Goal: Task Accomplishment & Management: Complete application form

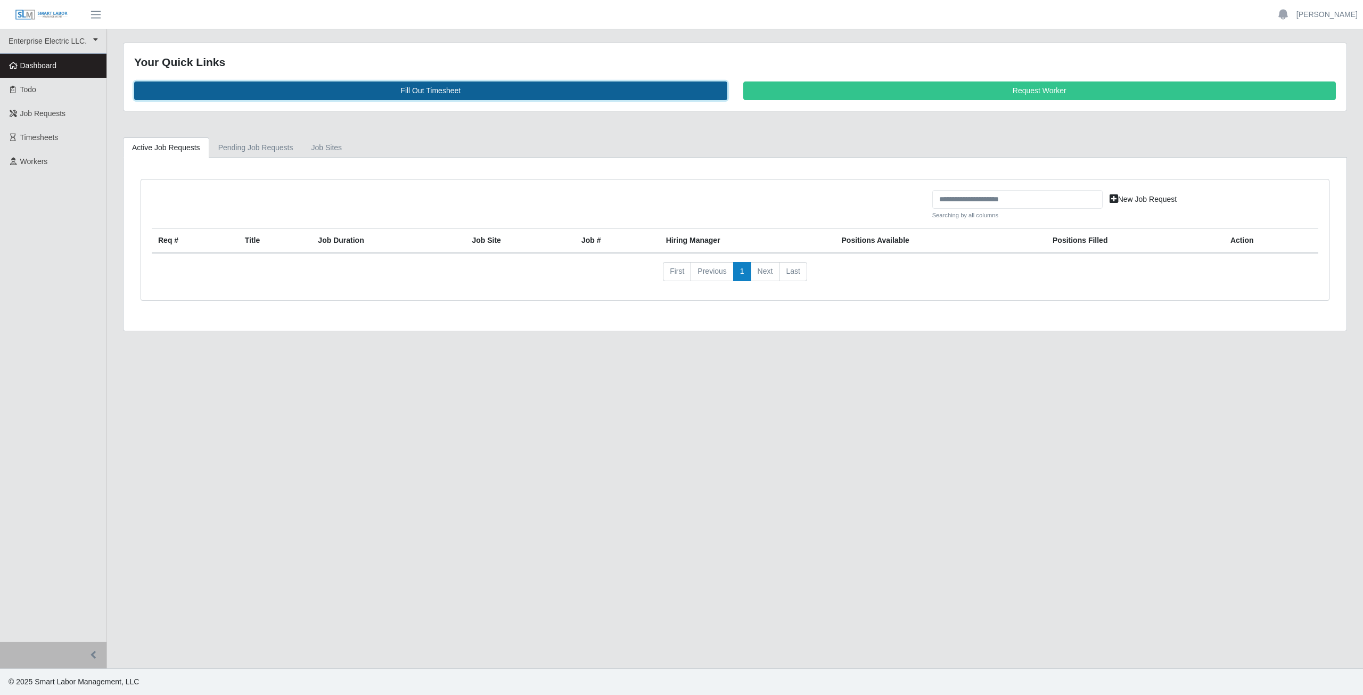
click at [425, 84] on link "Fill Out Timesheet" at bounding box center [430, 90] width 593 height 19
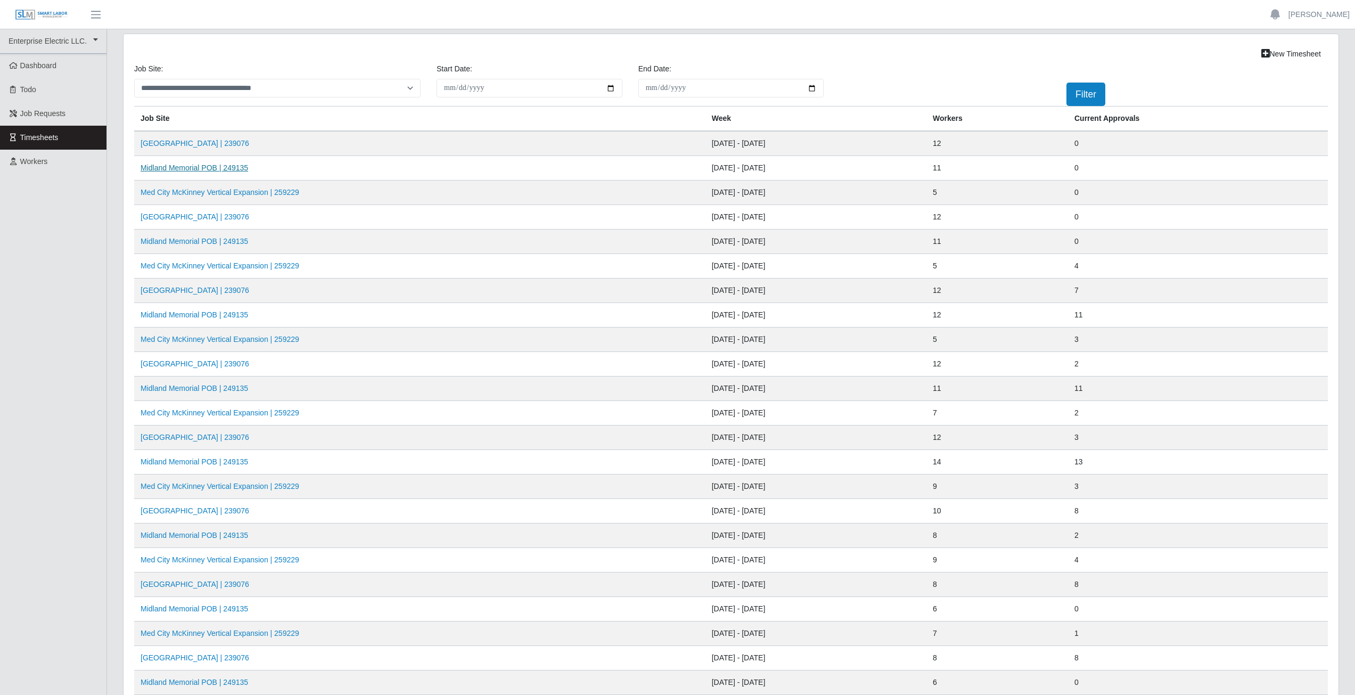
click at [189, 165] on link "Midland Memorial POB | 249135" at bounding box center [195, 167] width 108 height 9
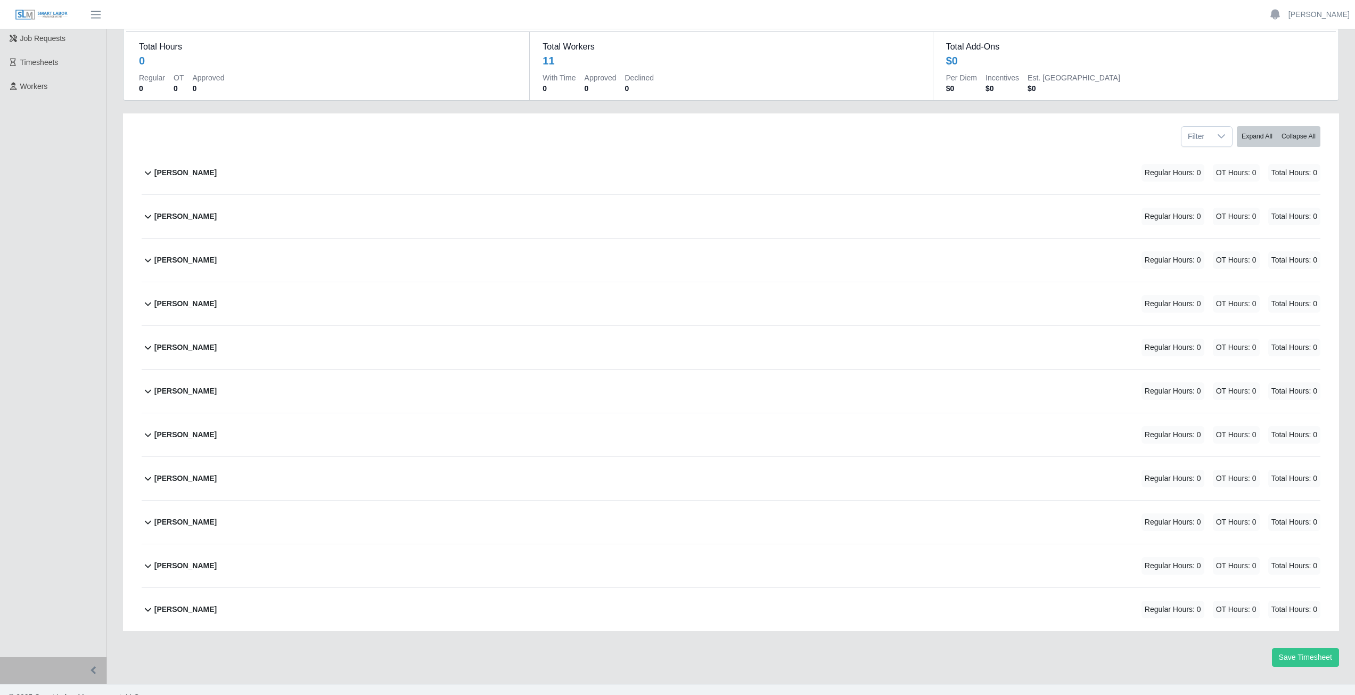
scroll to position [91, 0]
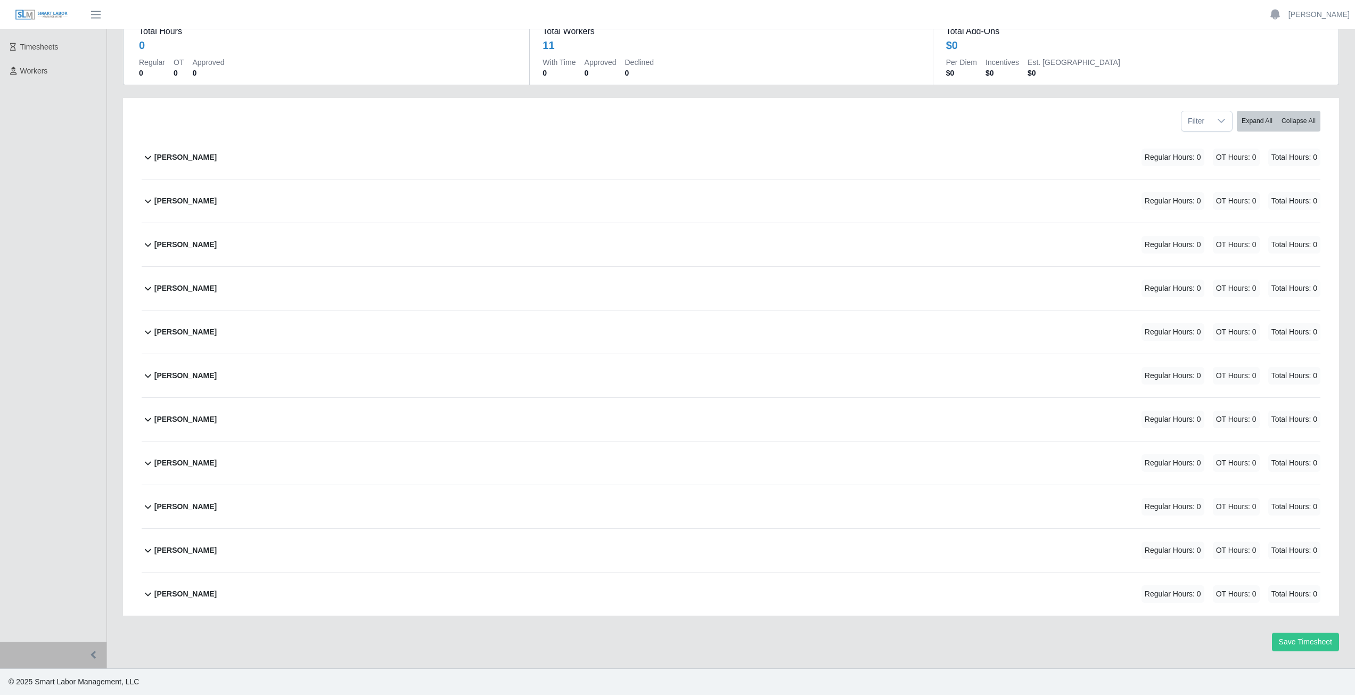
click at [145, 247] on icon at bounding box center [148, 244] width 13 height 13
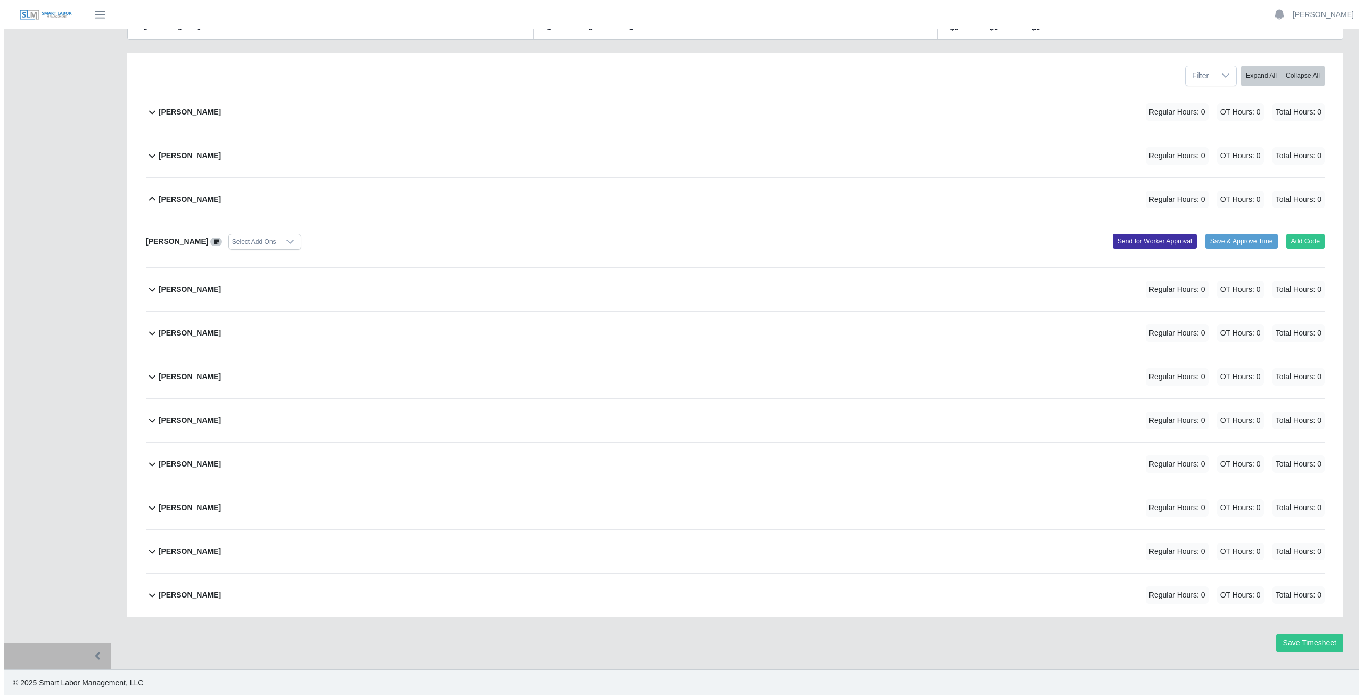
scroll to position [137, 0]
click at [1304, 243] on button "Add Code" at bounding box center [1301, 240] width 39 height 15
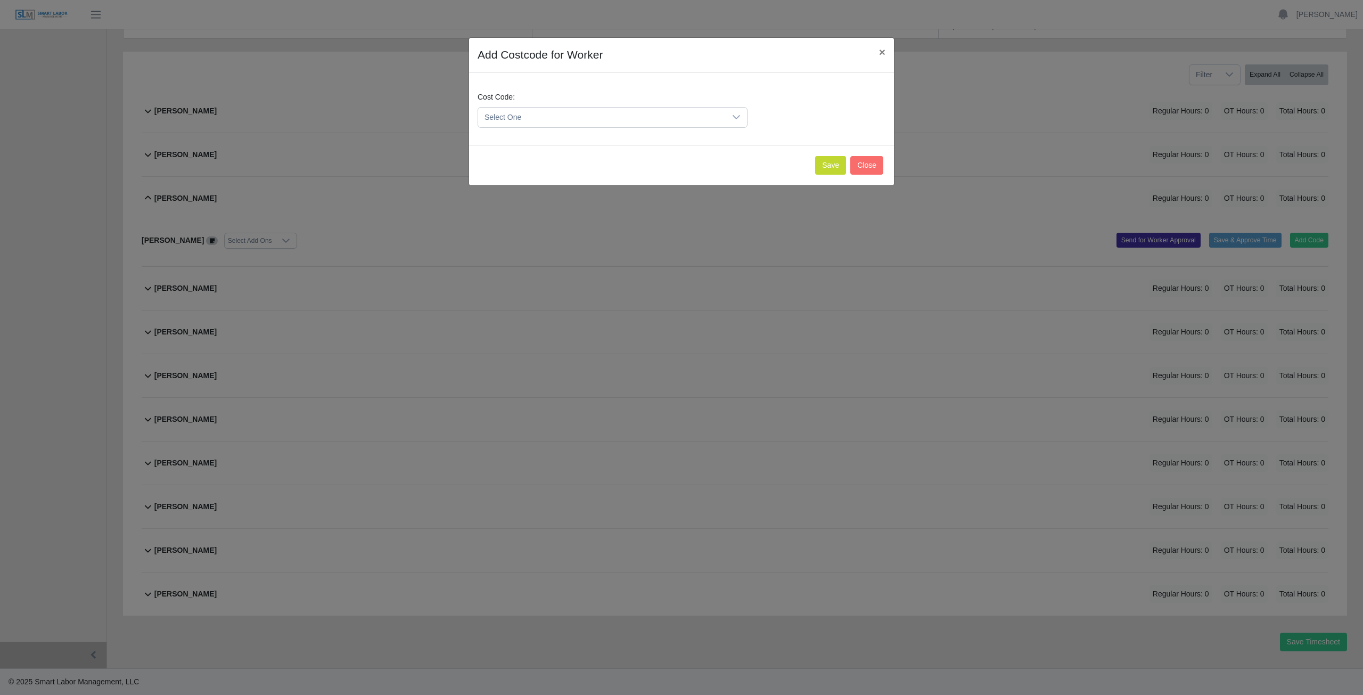
click at [539, 115] on span "Select One" at bounding box center [602, 118] width 248 height 20
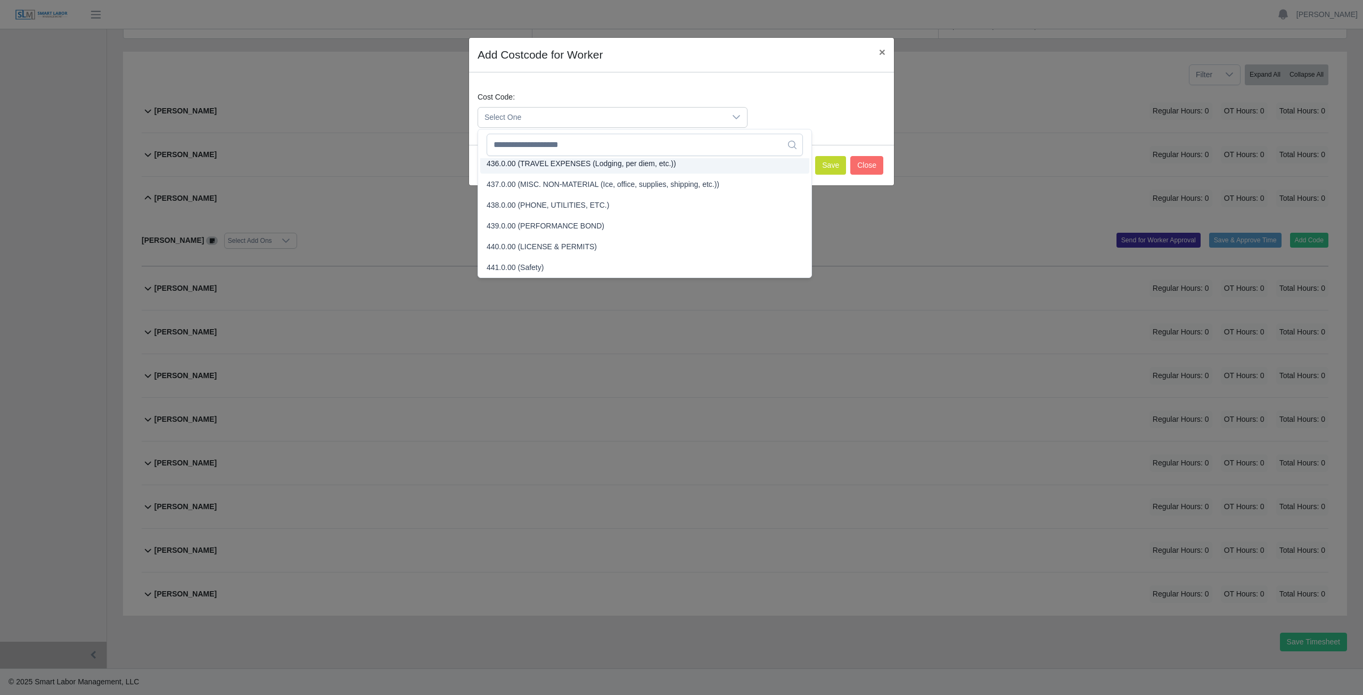
scroll to position [1290, 0]
click at [541, 149] on input "text" at bounding box center [645, 145] width 316 height 22
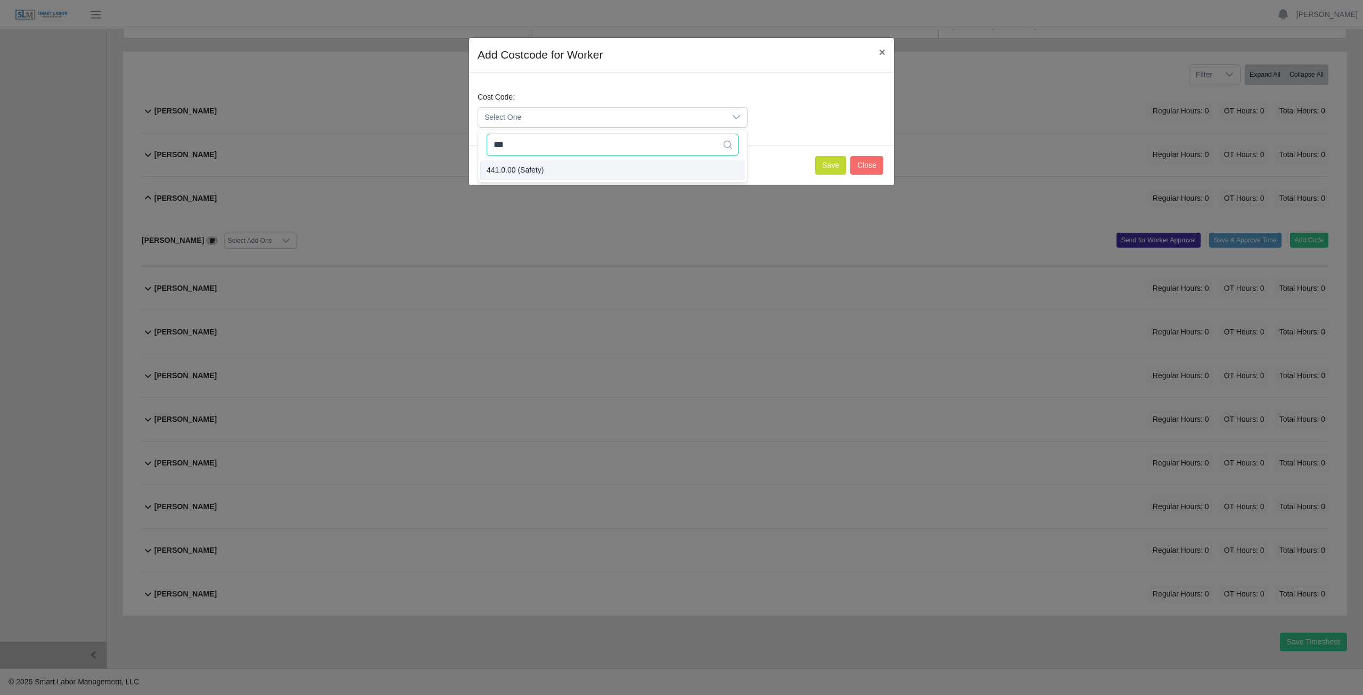
type input "***"
click at [518, 171] on span "441.0.00 (Safety)" at bounding box center [515, 170] width 57 height 11
click at [822, 162] on button "Save" at bounding box center [830, 165] width 31 height 19
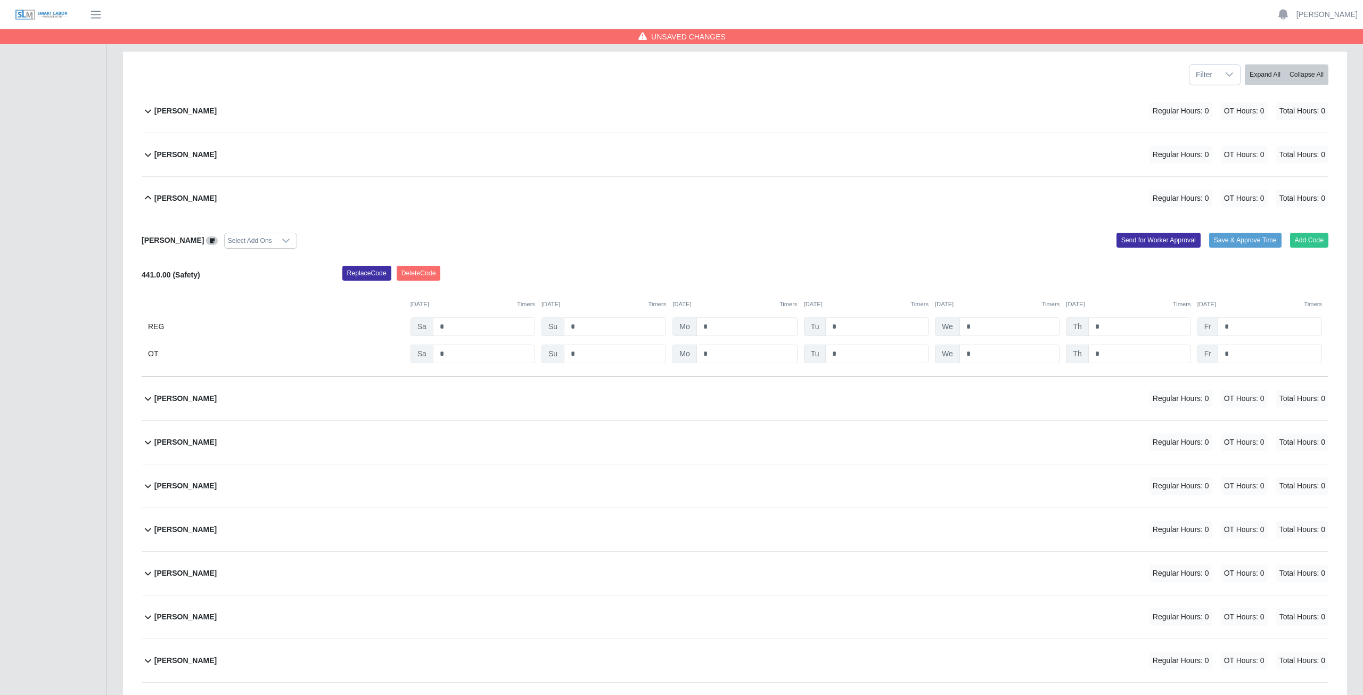
scroll to position [247, 0]
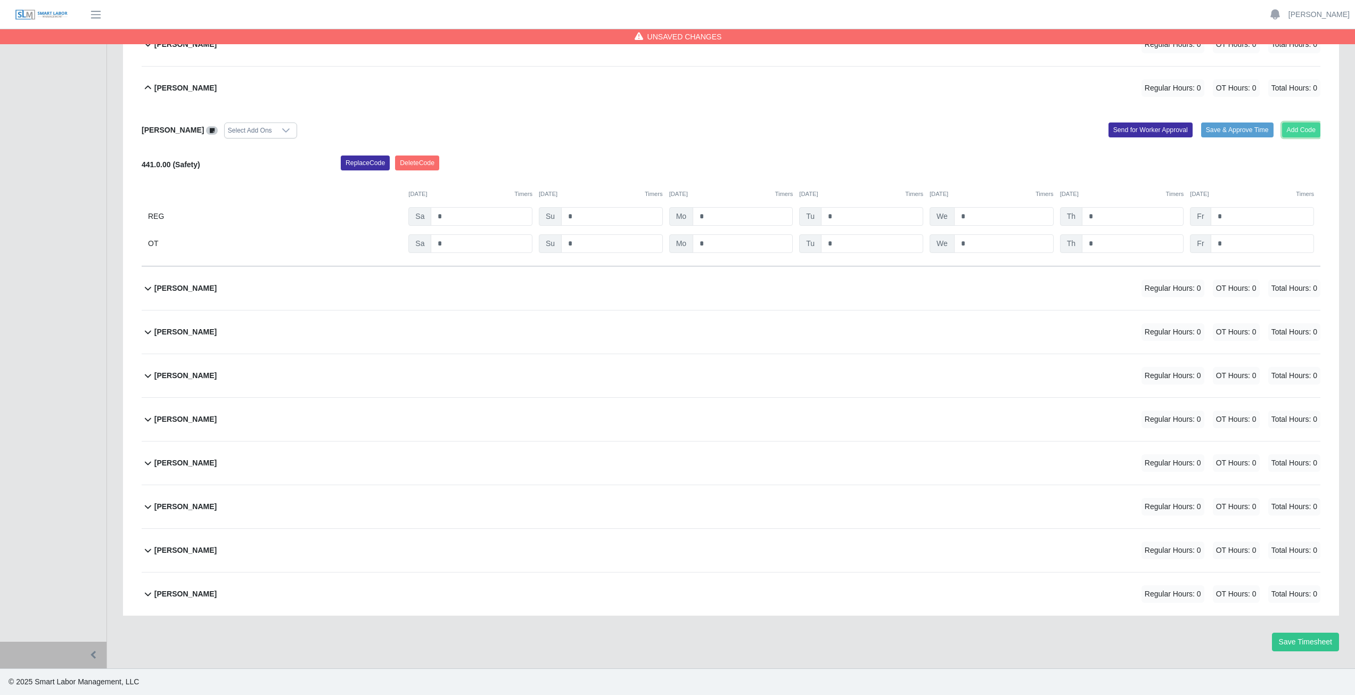
click at [1299, 126] on button "Add Code" at bounding box center [1301, 129] width 39 height 15
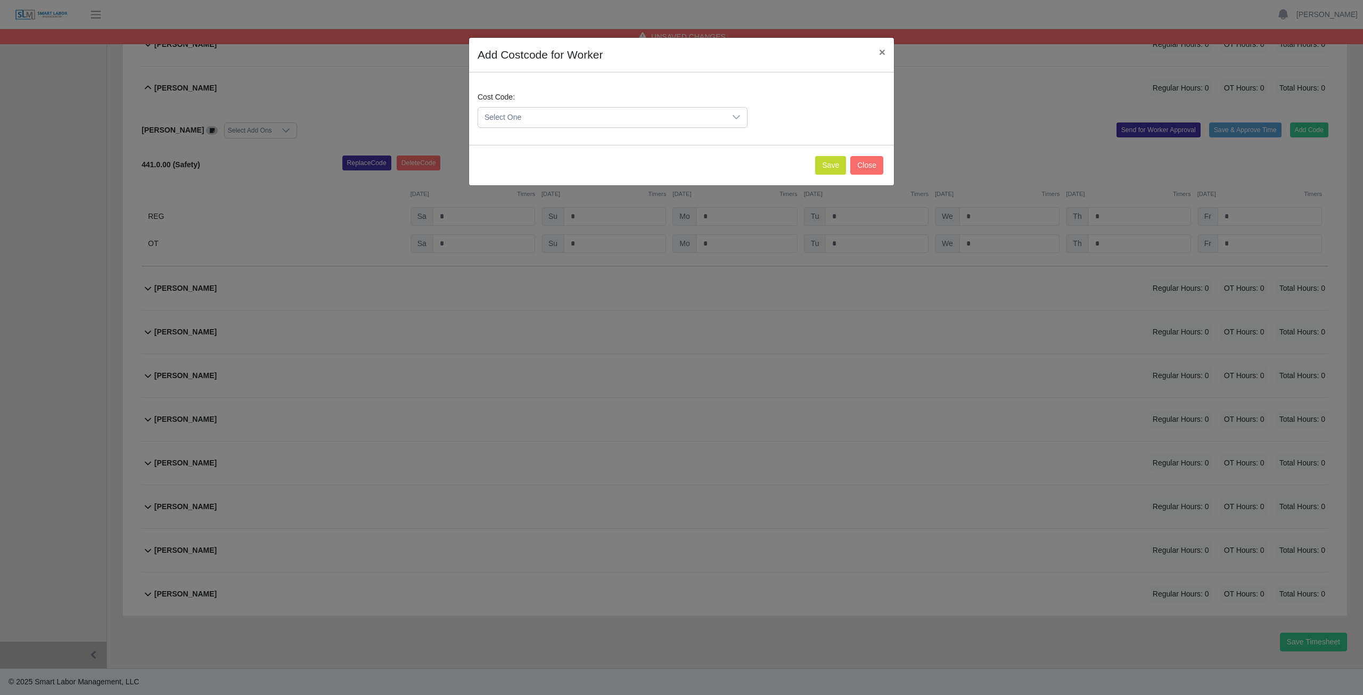
drag, startPoint x: 1299, startPoint y: 126, endPoint x: 1295, endPoint y: 140, distance: 13.8
drag, startPoint x: 1295, startPoint y: 140, endPoint x: 872, endPoint y: 576, distance: 608.2
click at [873, 577] on div "Add Costcode for Worker × Cost Code: Select One Save Close" at bounding box center [681, 347] width 1363 height 695
click at [1311, 130] on div "Add Costcode for Worker × Cost Code: Select One Save Close" at bounding box center [681, 347] width 1363 height 695
click at [543, 116] on span "Select One" at bounding box center [602, 118] width 248 height 20
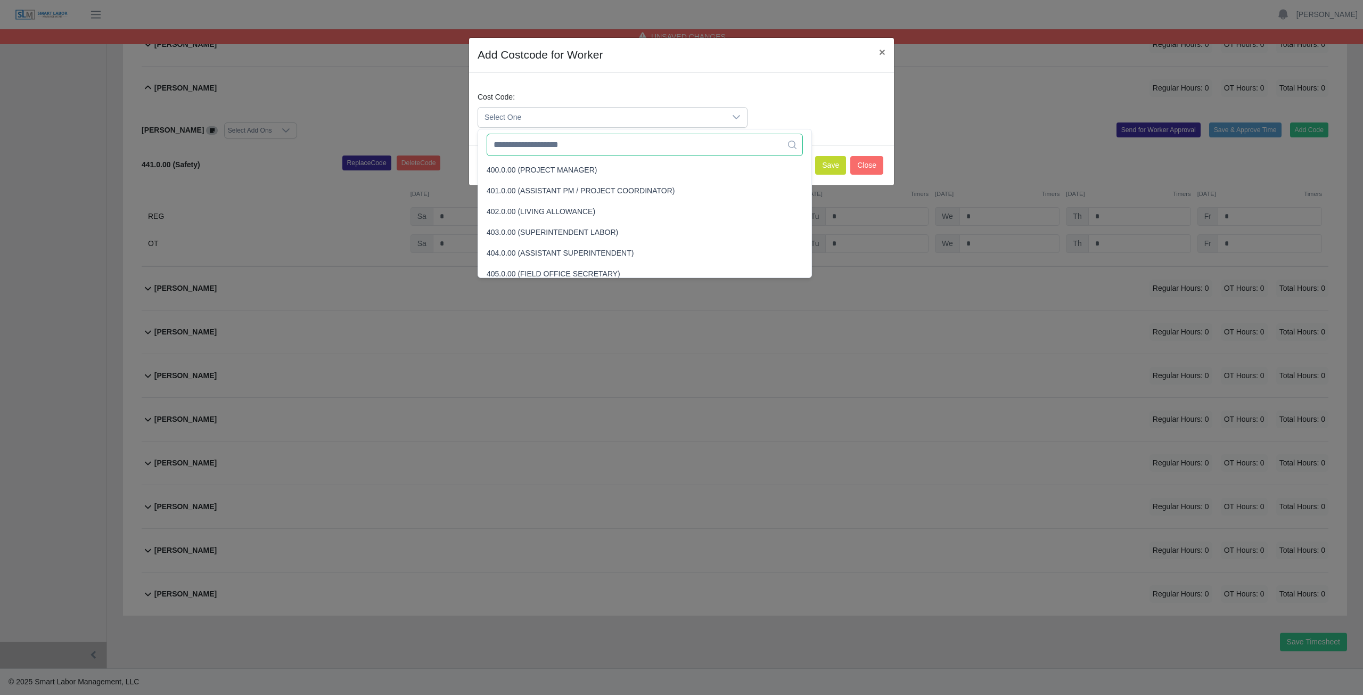
click at [550, 150] on input "text" at bounding box center [645, 145] width 316 height 22
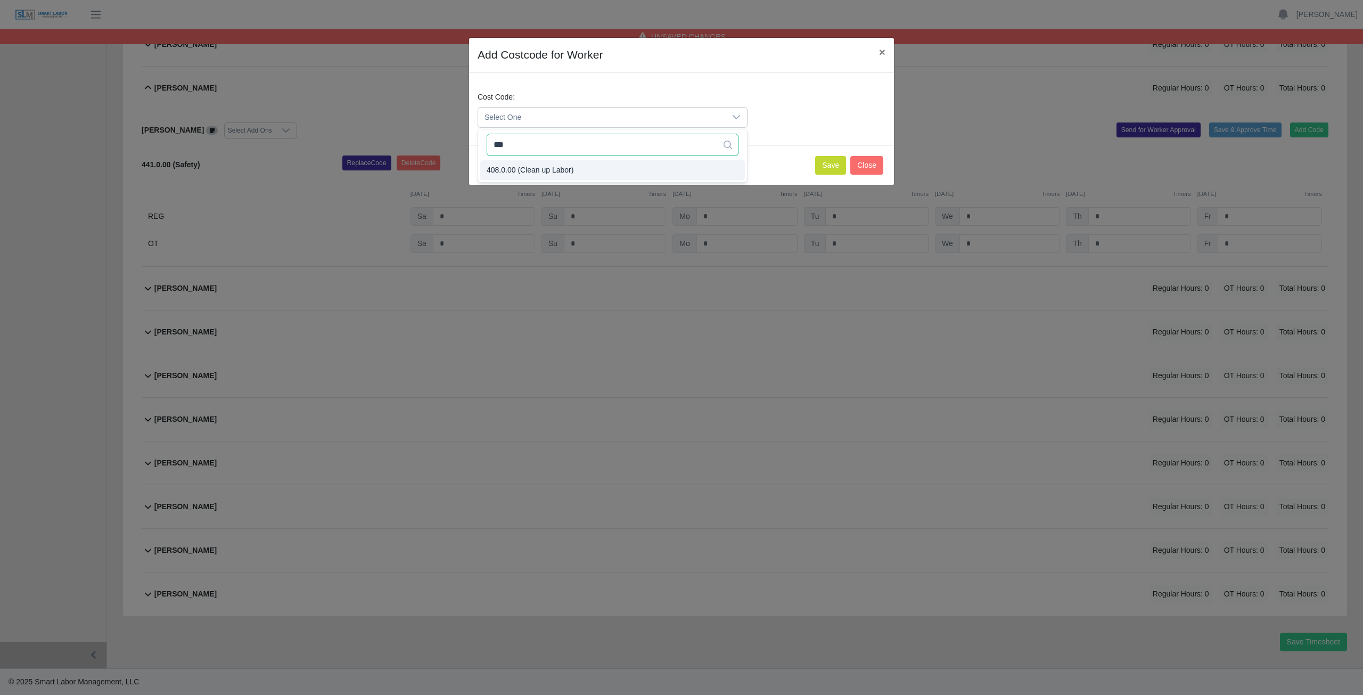
type input "***"
click at [543, 174] on span "408.0.00 (Clean up Labor)" at bounding box center [530, 170] width 87 height 11
click at [826, 171] on button "Save" at bounding box center [830, 165] width 31 height 19
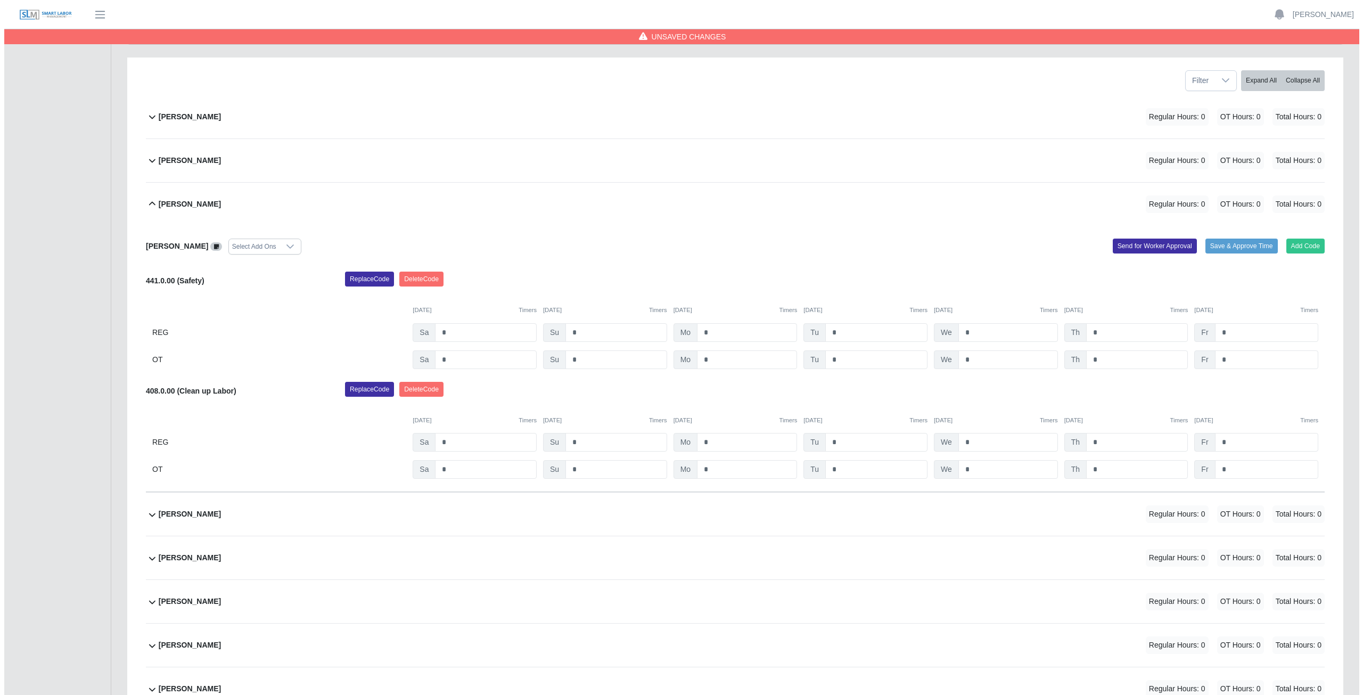
scroll to position [144, 0]
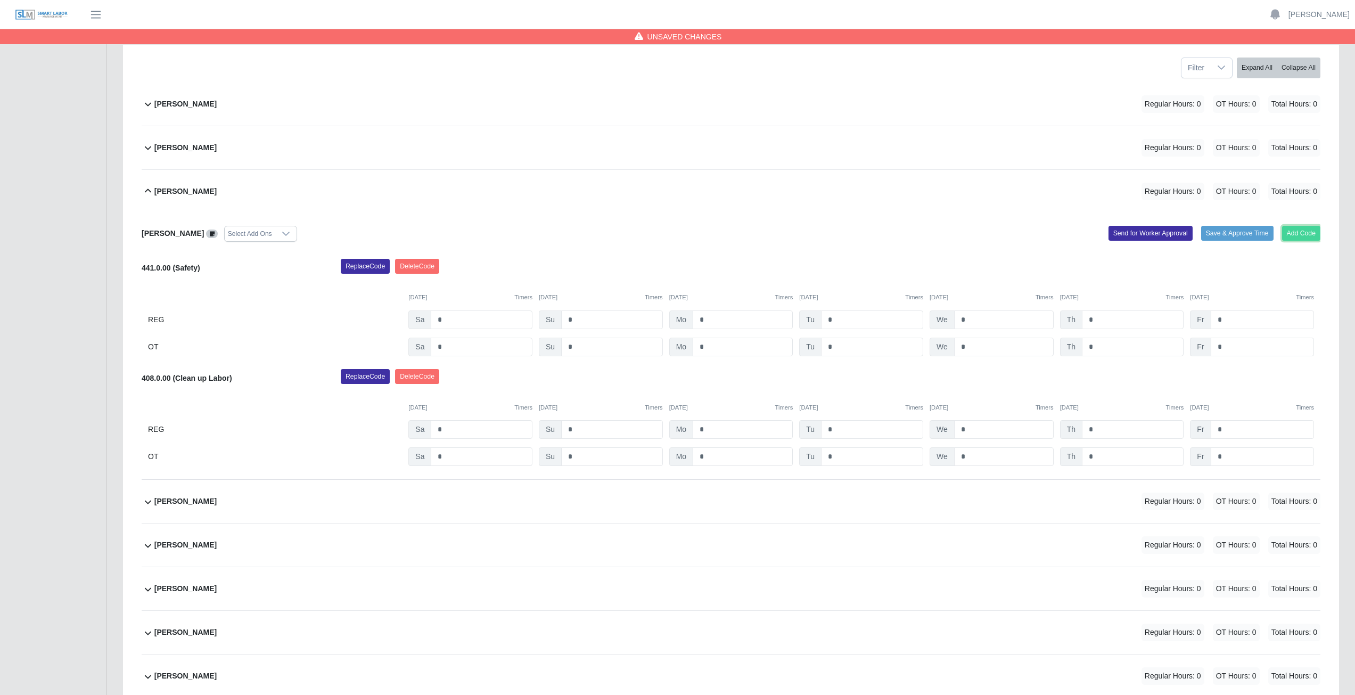
click at [1307, 231] on button "Add Code" at bounding box center [1301, 233] width 39 height 15
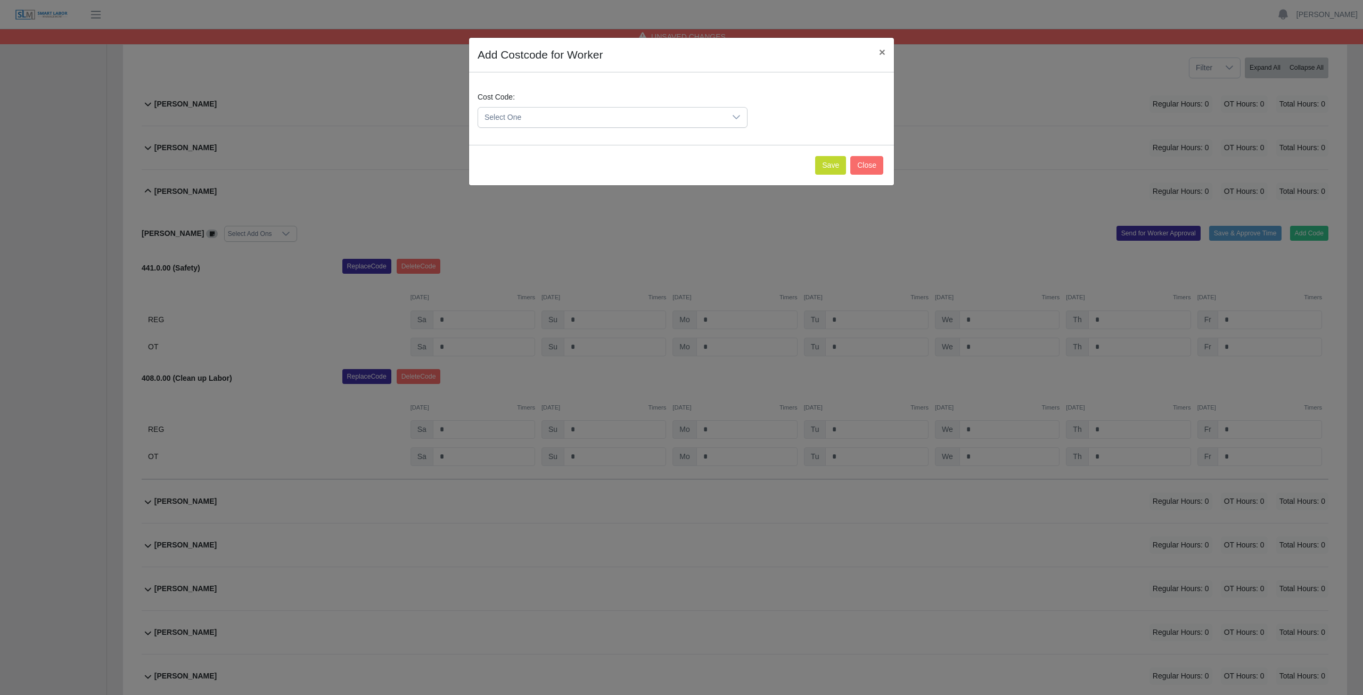
click at [548, 113] on span "Select One" at bounding box center [602, 118] width 248 height 20
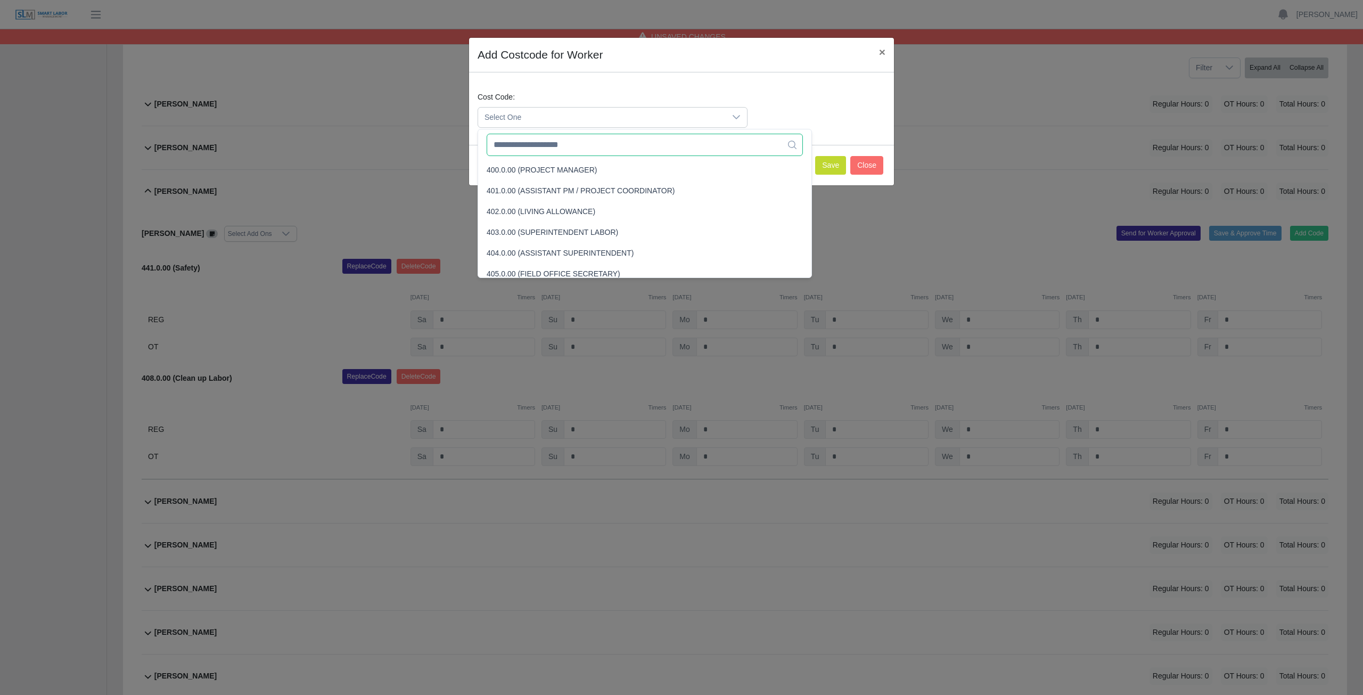
click at [544, 147] on input "text" at bounding box center [645, 145] width 316 height 22
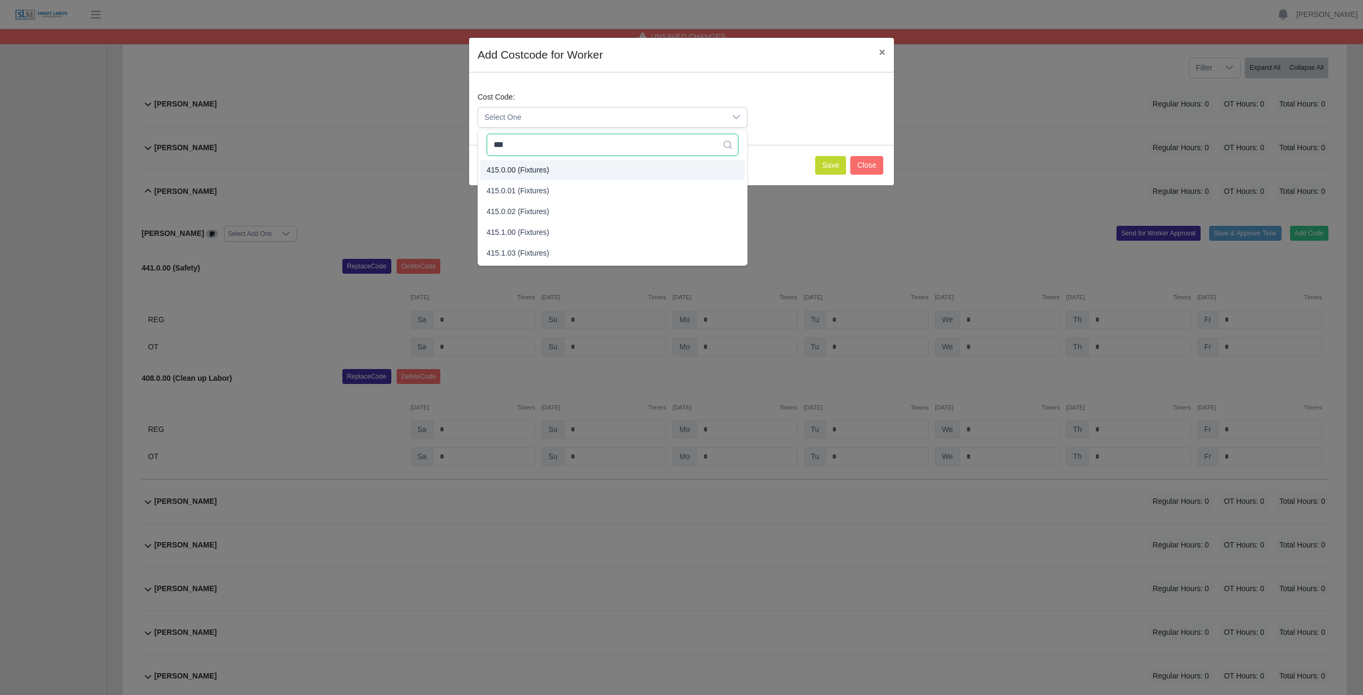
type input "***"
click at [529, 166] on span "415.0.00 (Fixtures)" at bounding box center [518, 170] width 63 height 11
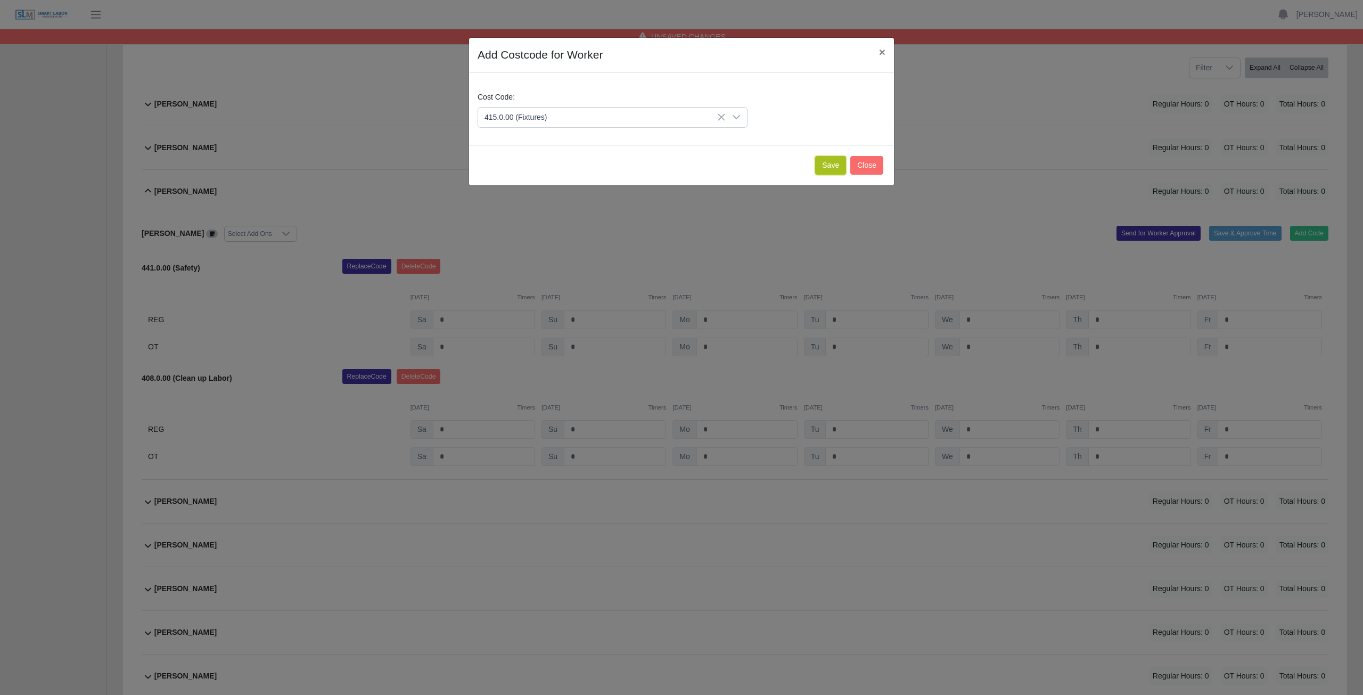
click at [835, 170] on button "Save" at bounding box center [830, 165] width 31 height 19
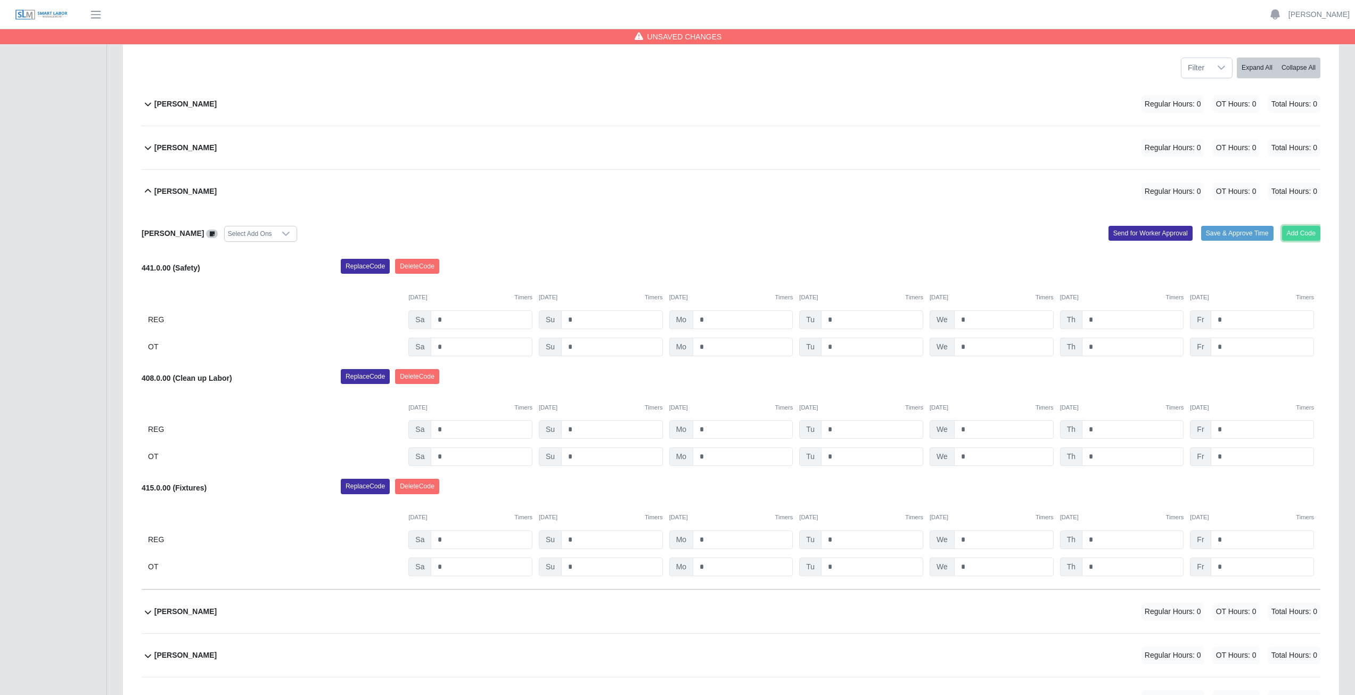
click at [1300, 237] on button "Add Code" at bounding box center [1301, 233] width 39 height 15
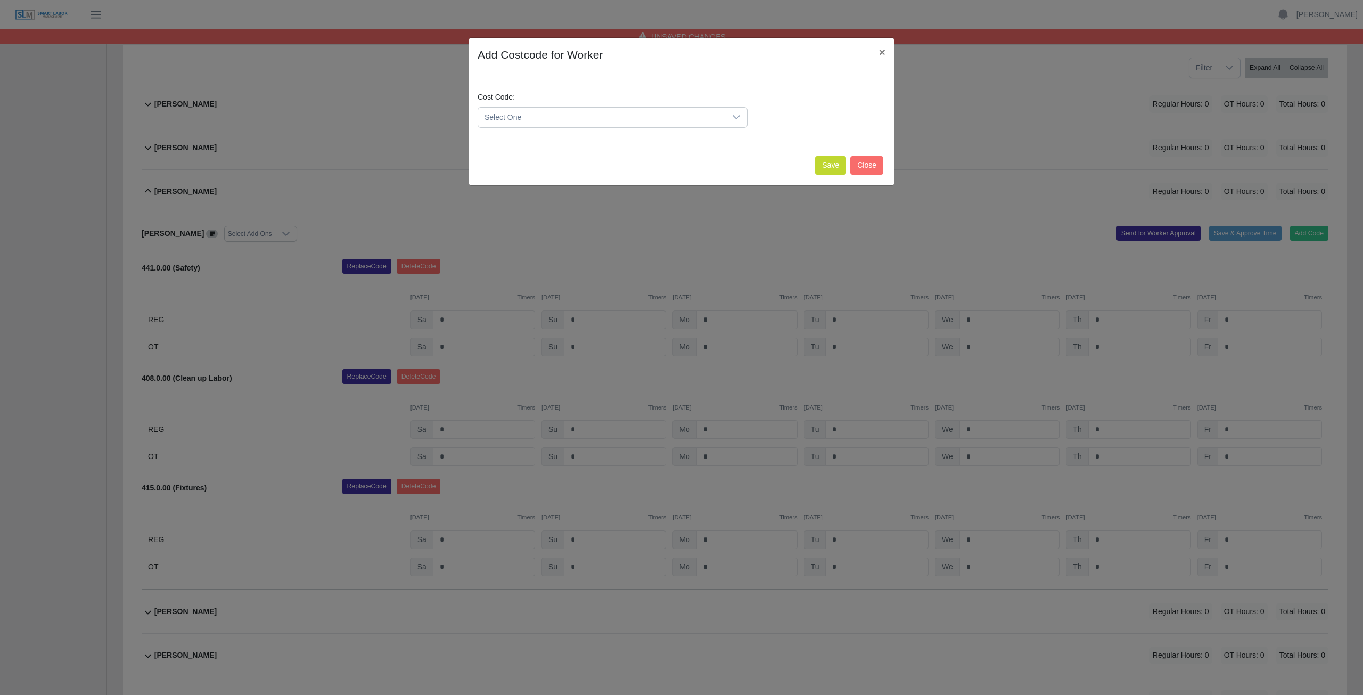
click at [553, 117] on span "Select One" at bounding box center [602, 118] width 248 height 20
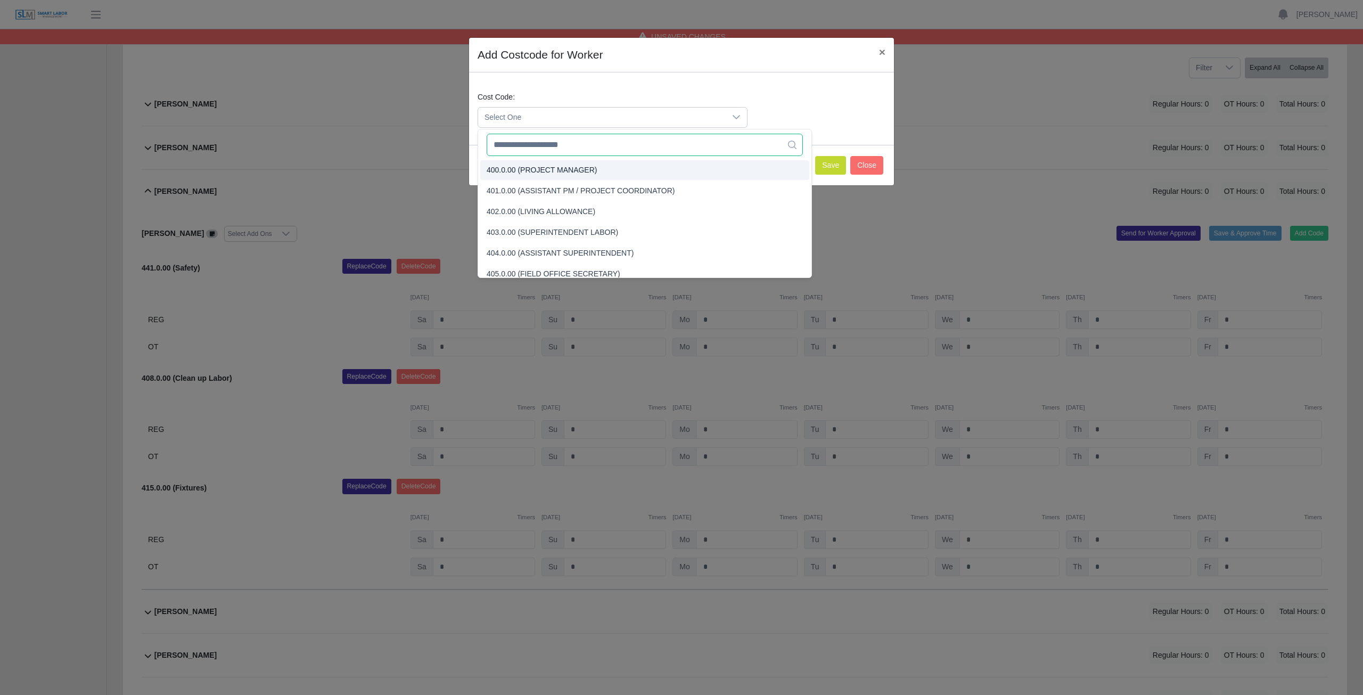
click at [552, 148] on input "text" at bounding box center [645, 145] width 316 height 22
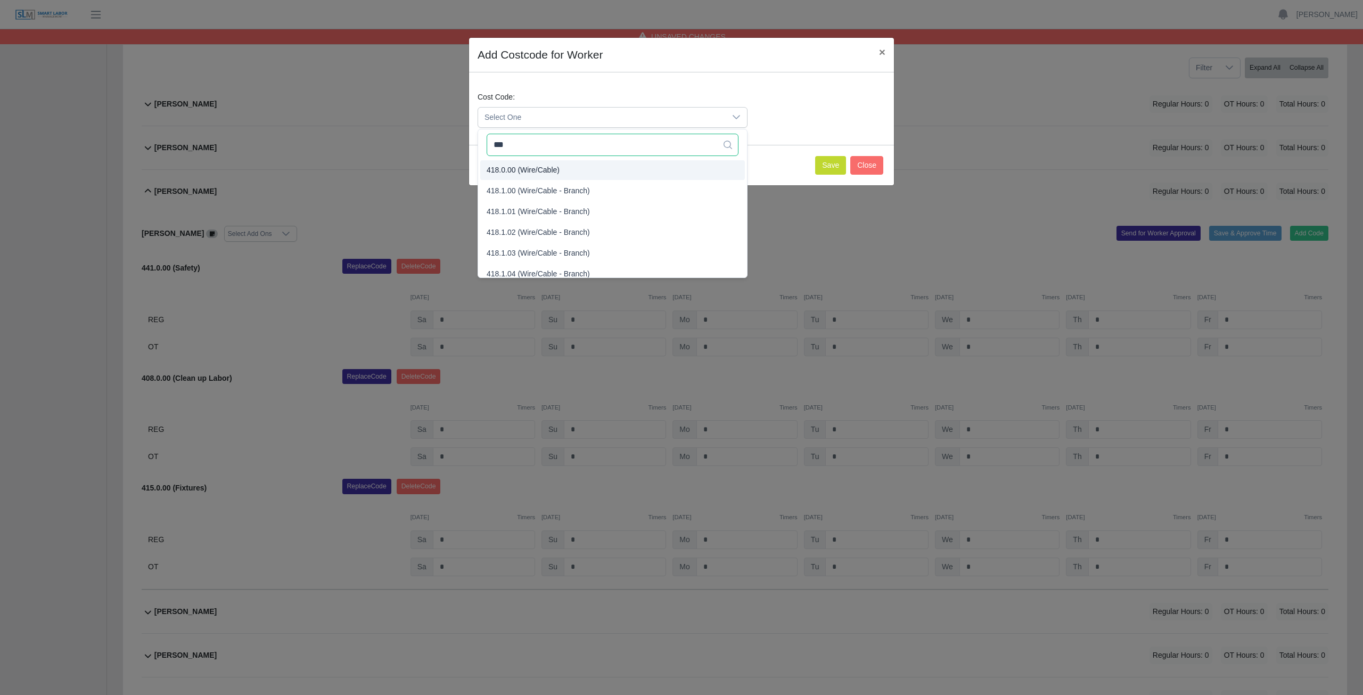
type input "***"
click at [515, 167] on span "418.0.00 (Wire/Cable)" at bounding box center [523, 170] width 73 height 11
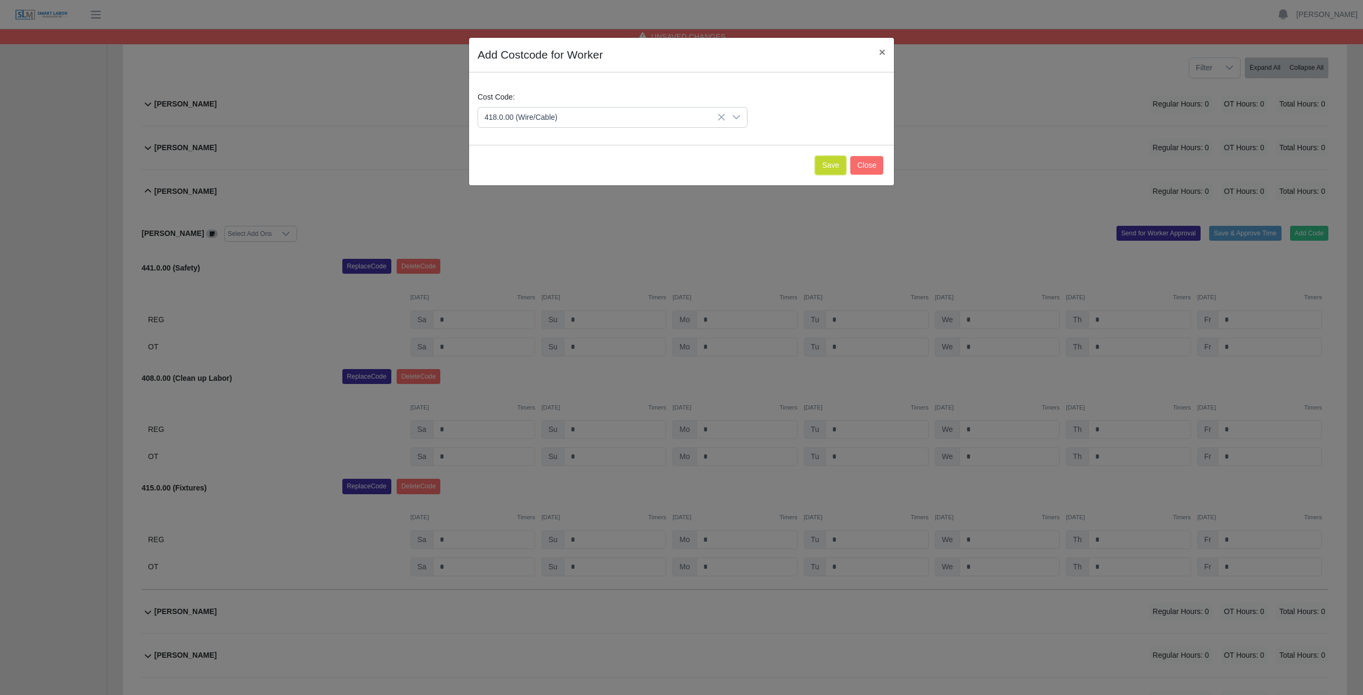
click at [825, 168] on button "Save" at bounding box center [830, 165] width 31 height 19
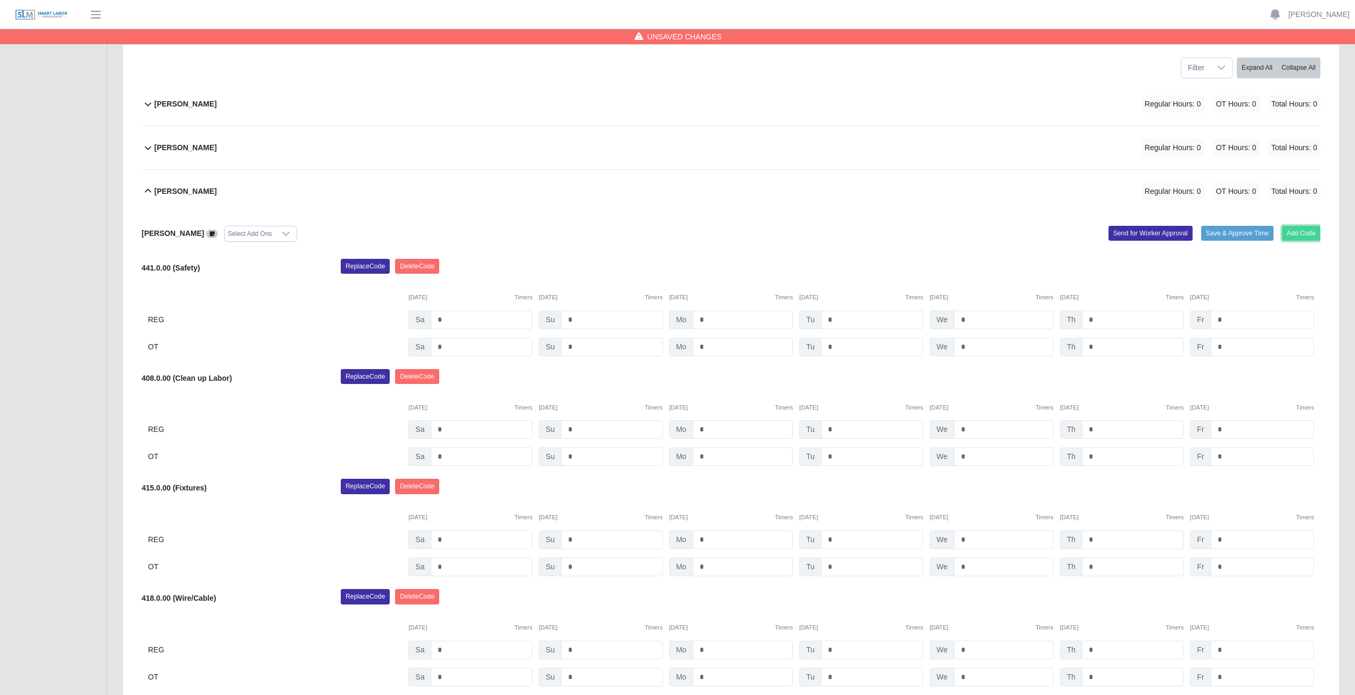
click at [1298, 235] on button "Add Code" at bounding box center [1301, 233] width 39 height 15
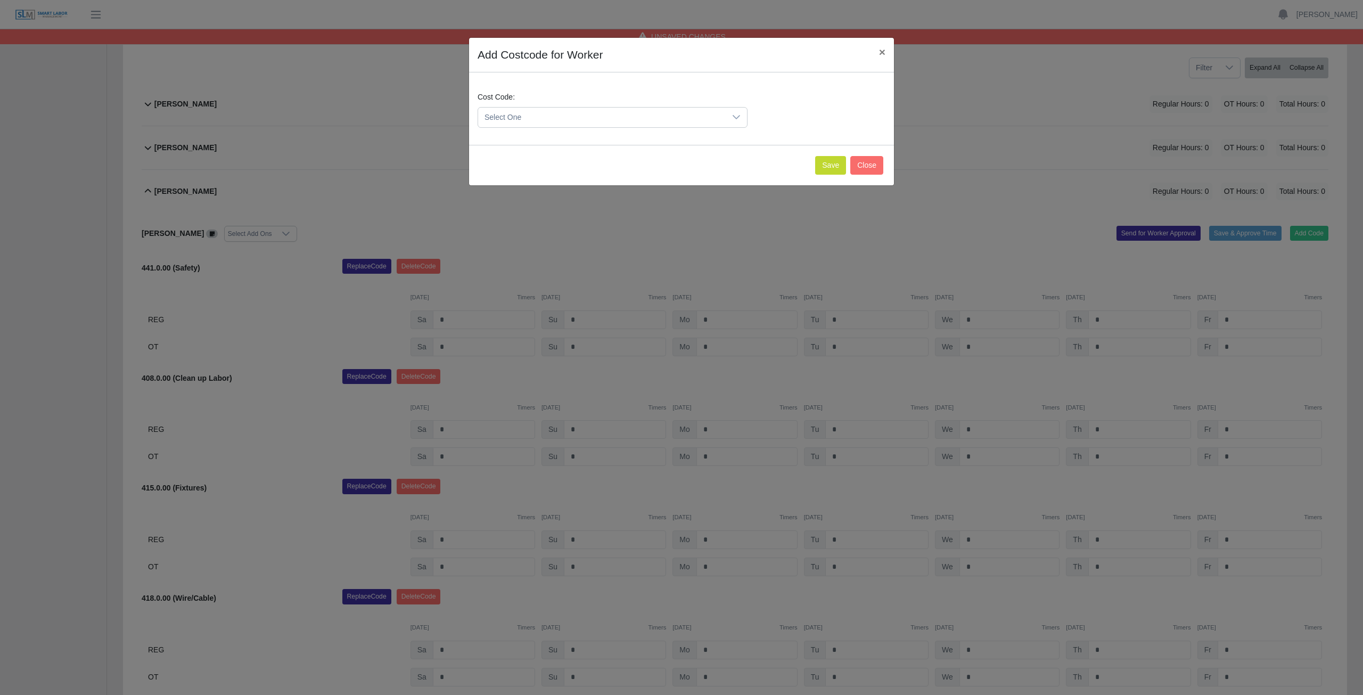
click at [544, 119] on span "Select One" at bounding box center [602, 118] width 248 height 20
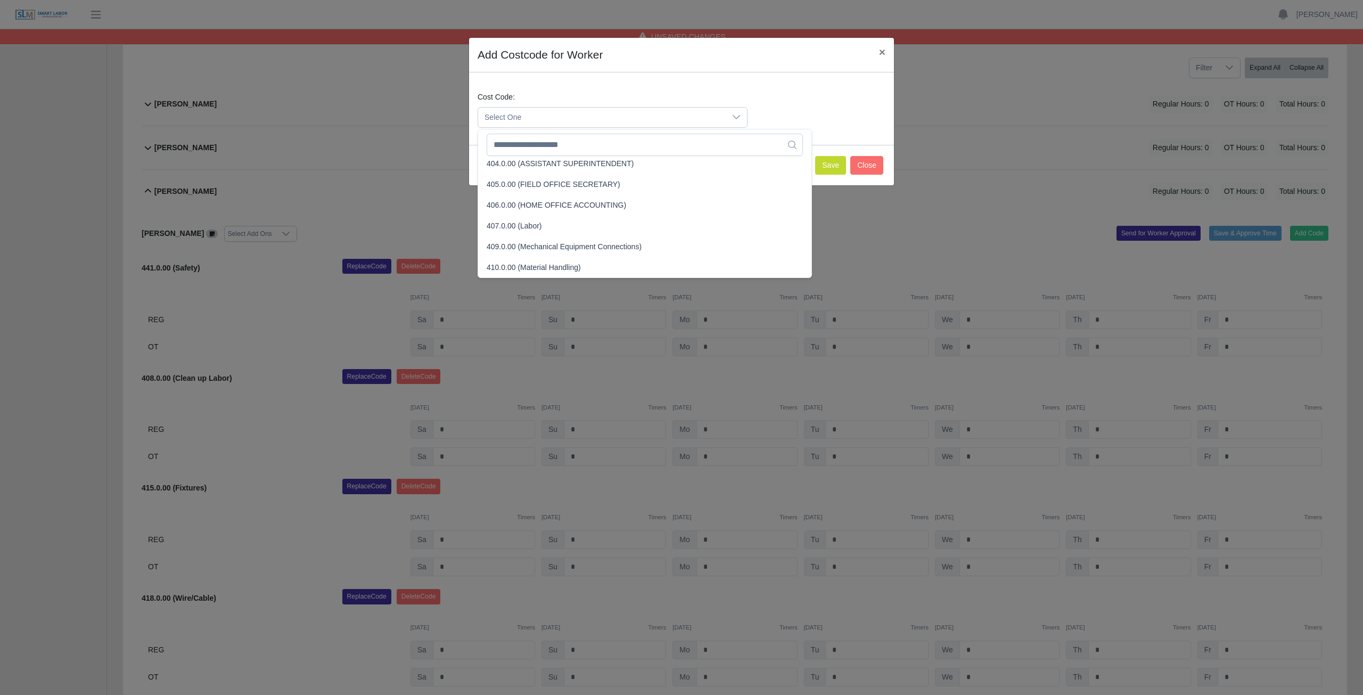
scroll to position [442, 0]
click at [551, 151] on input "text" at bounding box center [645, 145] width 316 height 22
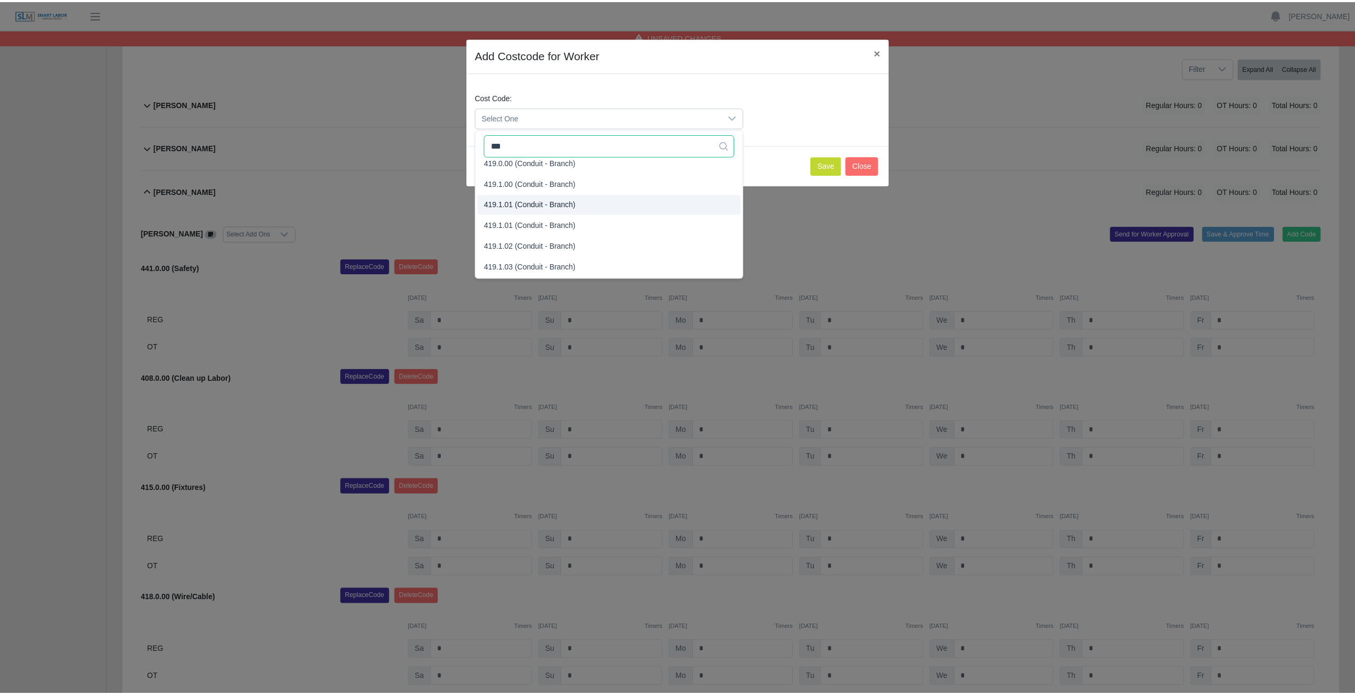
scroll to position [0, 0]
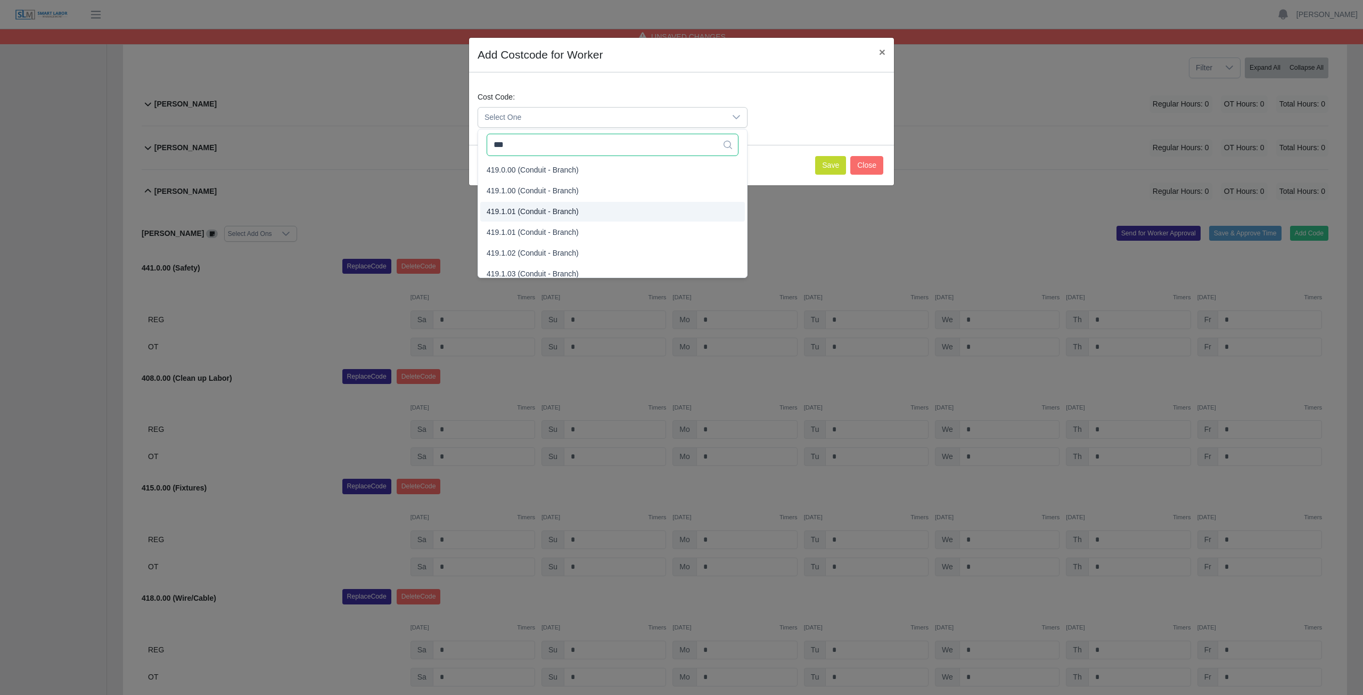
type input "***"
click at [539, 210] on span "419.1.01 (Conduit - Branch)" at bounding box center [533, 211] width 92 height 11
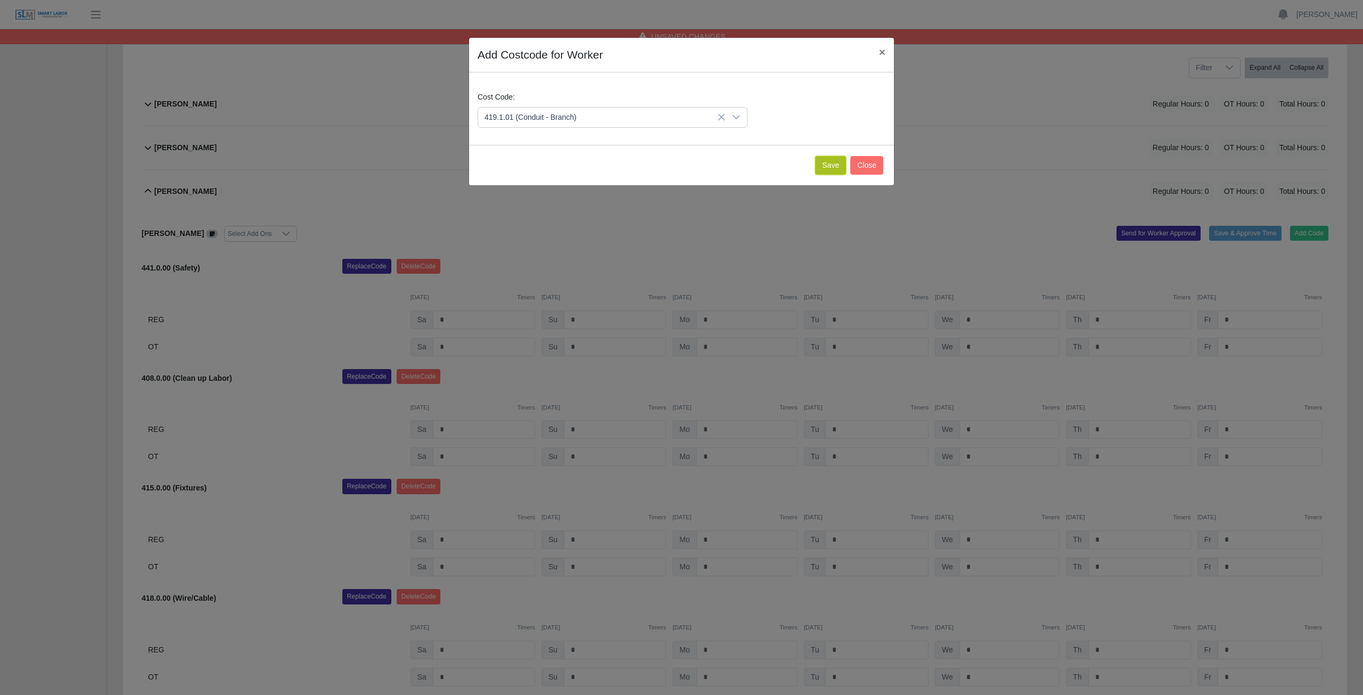
click at [831, 165] on button "Save" at bounding box center [830, 165] width 31 height 19
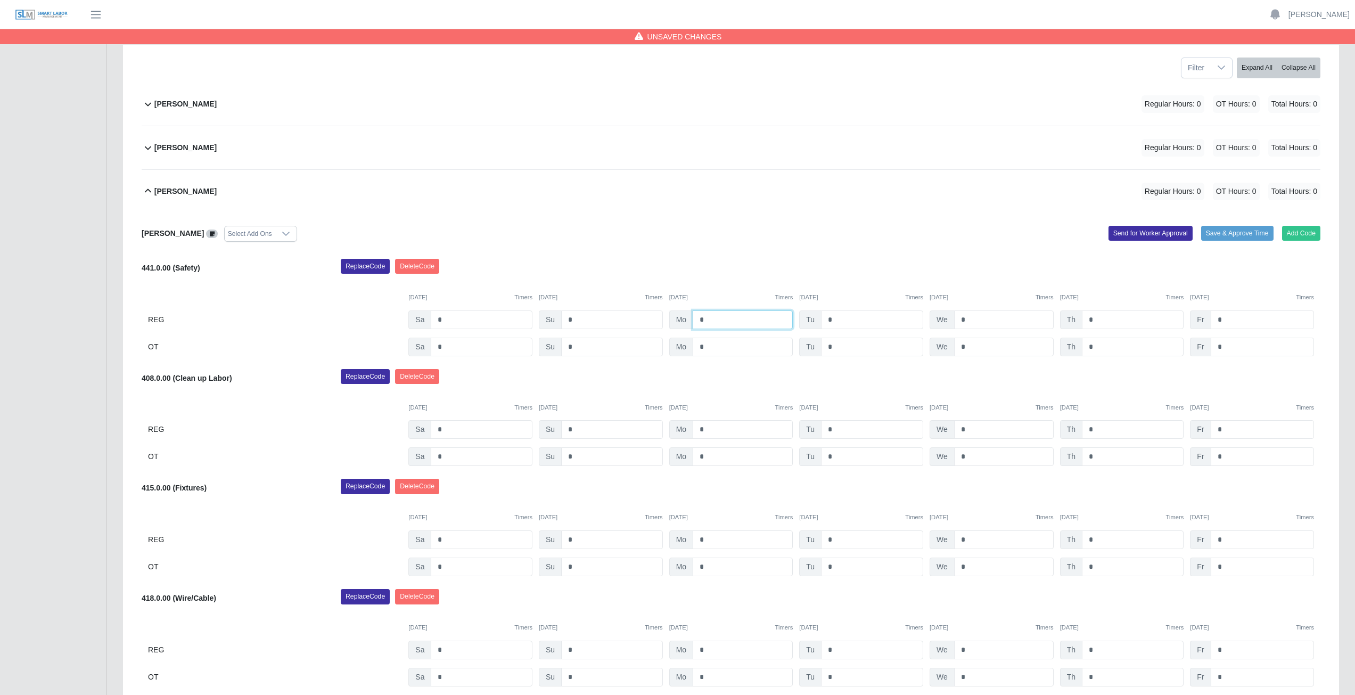
click at [711, 319] on input "*" at bounding box center [743, 319] width 100 height 19
type input "*"
click at [834, 321] on input "*" at bounding box center [872, 319] width 102 height 19
type input "*"
click at [971, 321] on input "*" at bounding box center [1004, 319] width 100 height 19
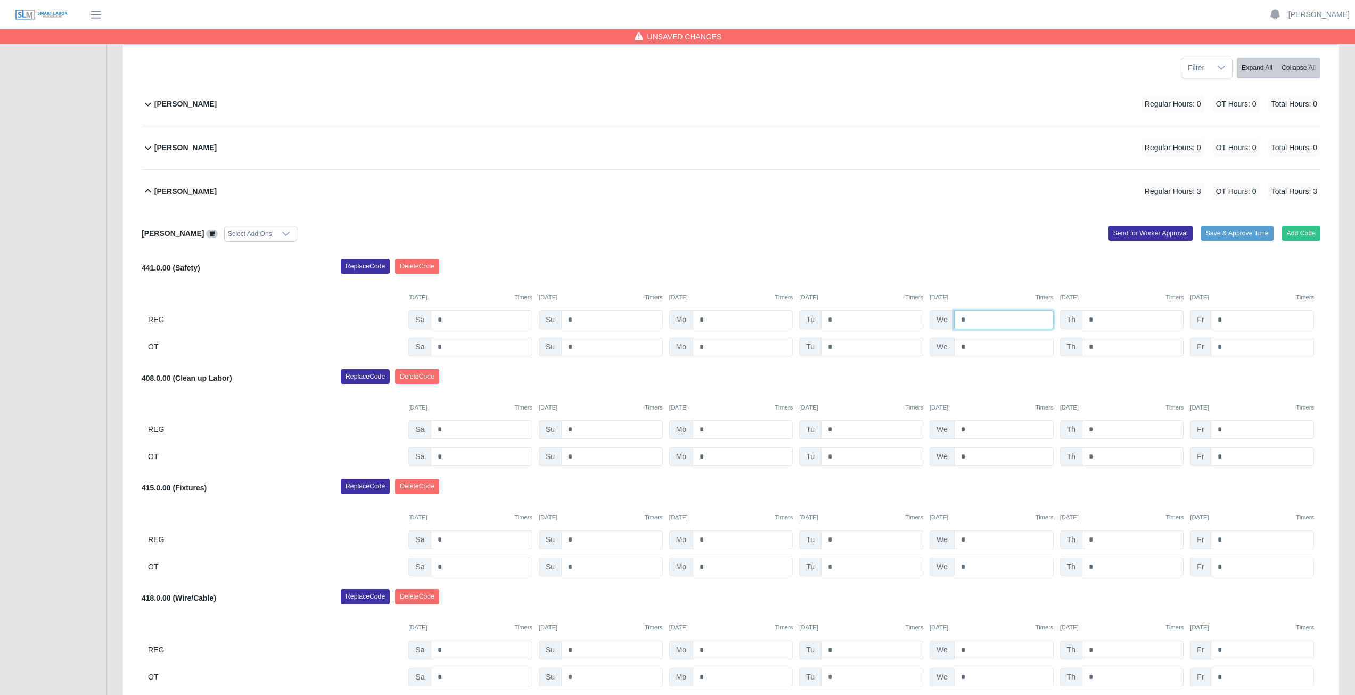
type input "*"
click at [1099, 321] on input "*" at bounding box center [1133, 319] width 102 height 19
type input "*"
click at [1226, 319] on input "*" at bounding box center [1262, 319] width 103 height 19
type input "*"
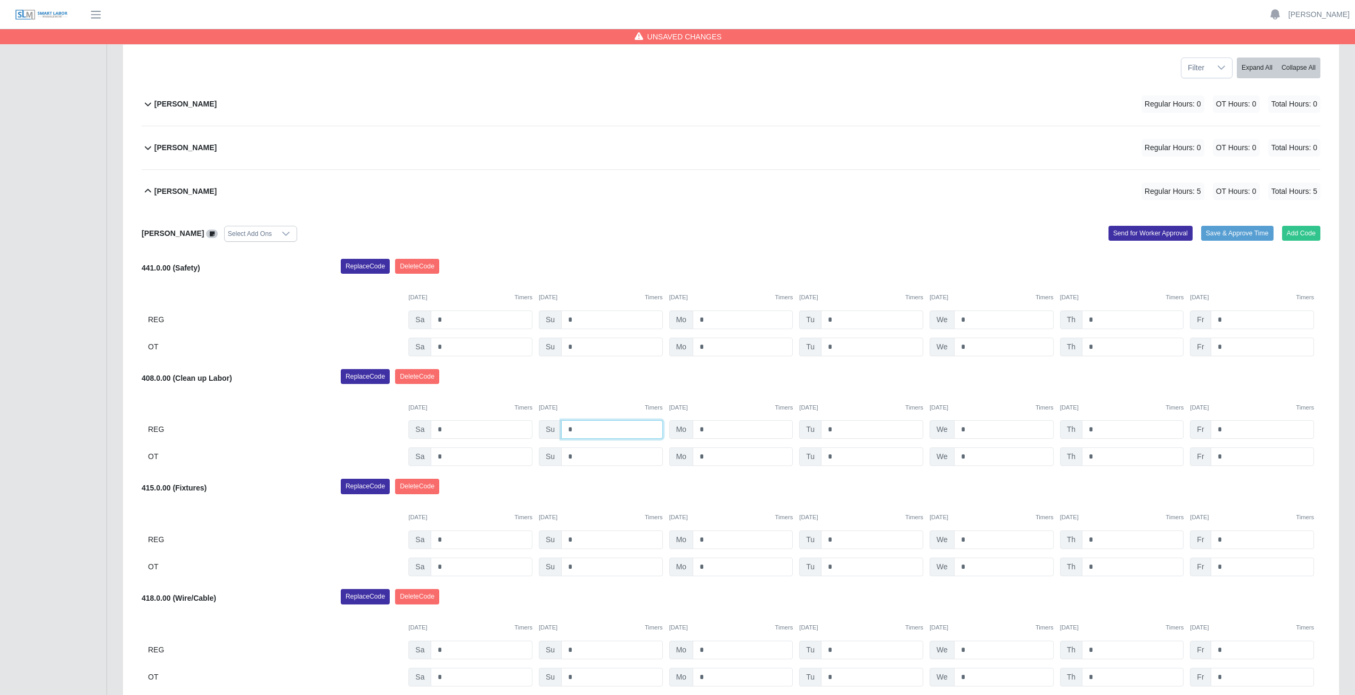
click at [573, 430] on input "*" at bounding box center [612, 429] width 102 height 19
type input "*"
click at [707, 428] on input "*" at bounding box center [743, 429] width 100 height 19
type input "*"
click at [837, 428] on input "*" at bounding box center [872, 429] width 102 height 19
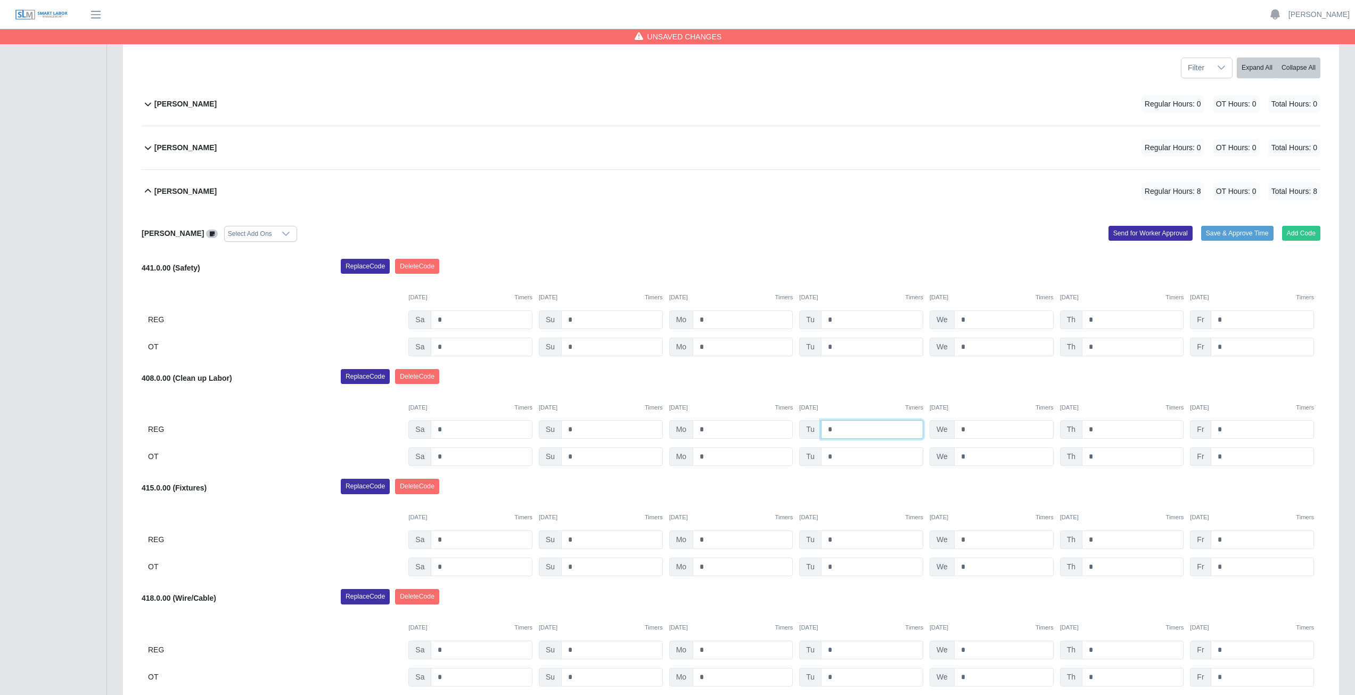
type input "*"
click at [966, 429] on input "*" at bounding box center [1004, 429] width 100 height 19
type input "*"
click at [1099, 430] on input "*" at bounding box center [1133, 429] width 102 height 19
type input "*"
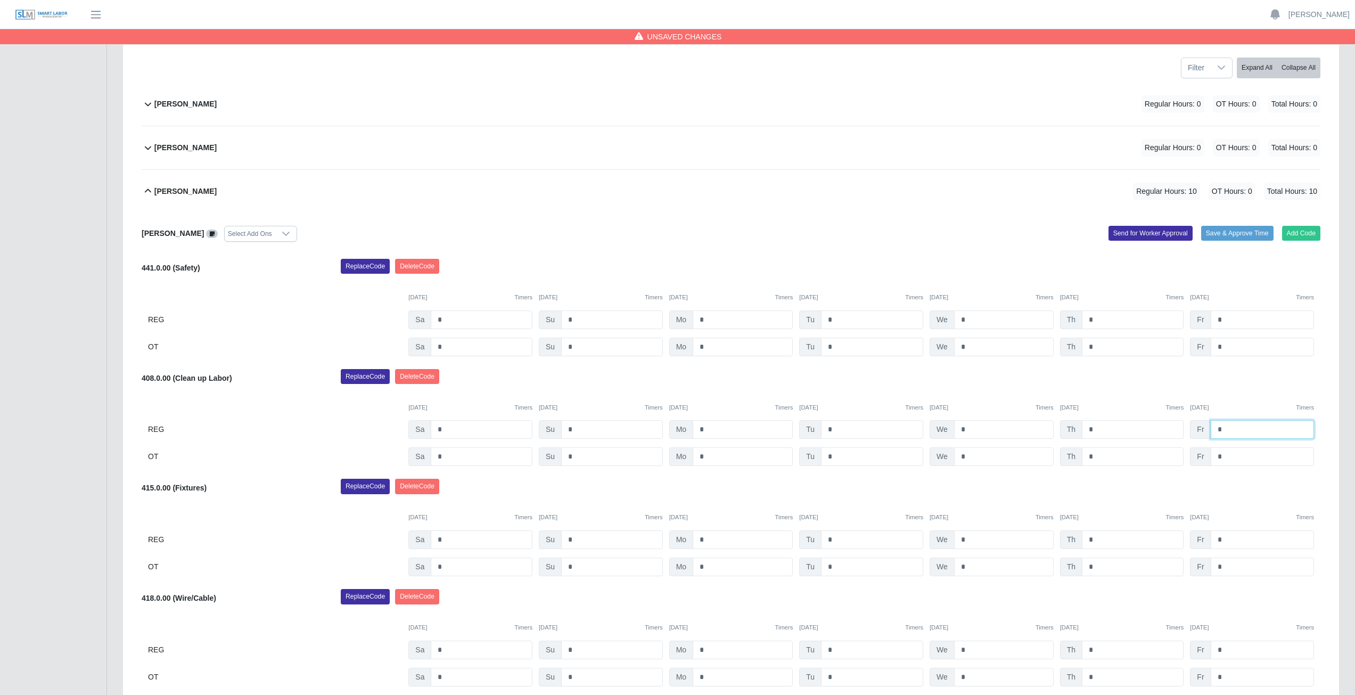
click at [1226, 431] on input "*" at bounding box center [1262, 429] width 103 height 19
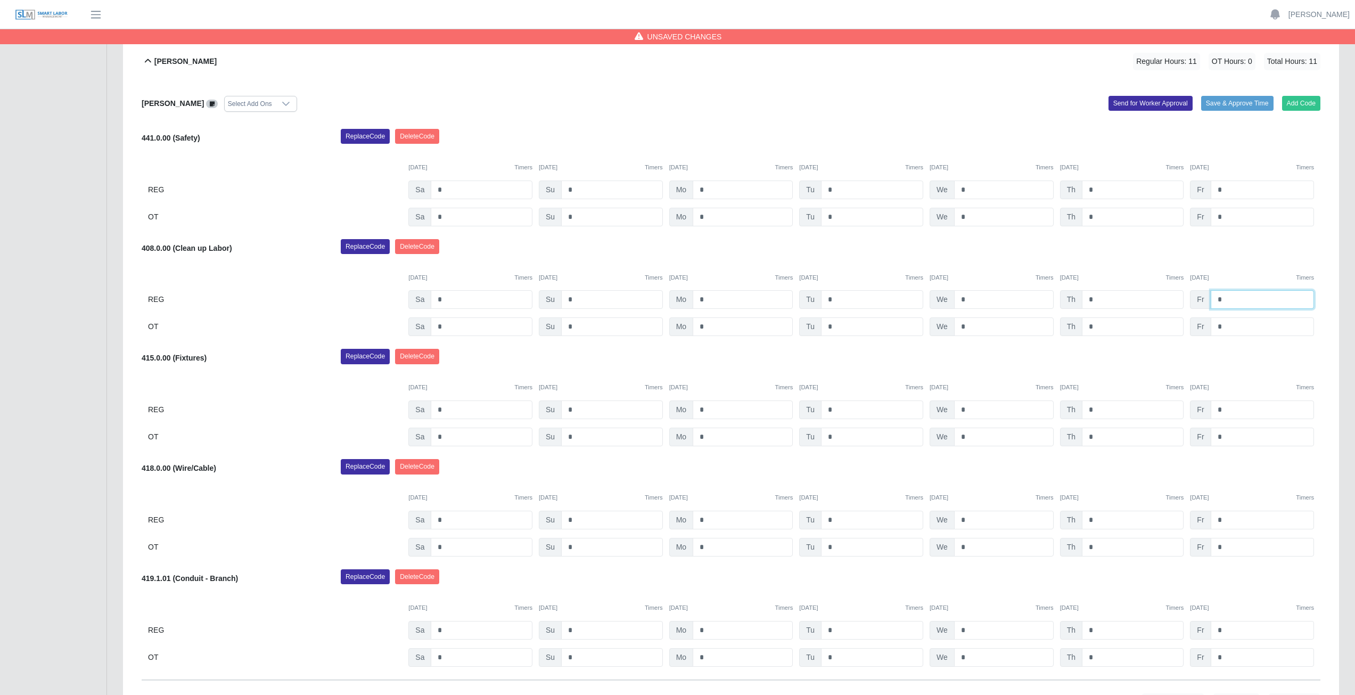
scroll to position [250, 0]
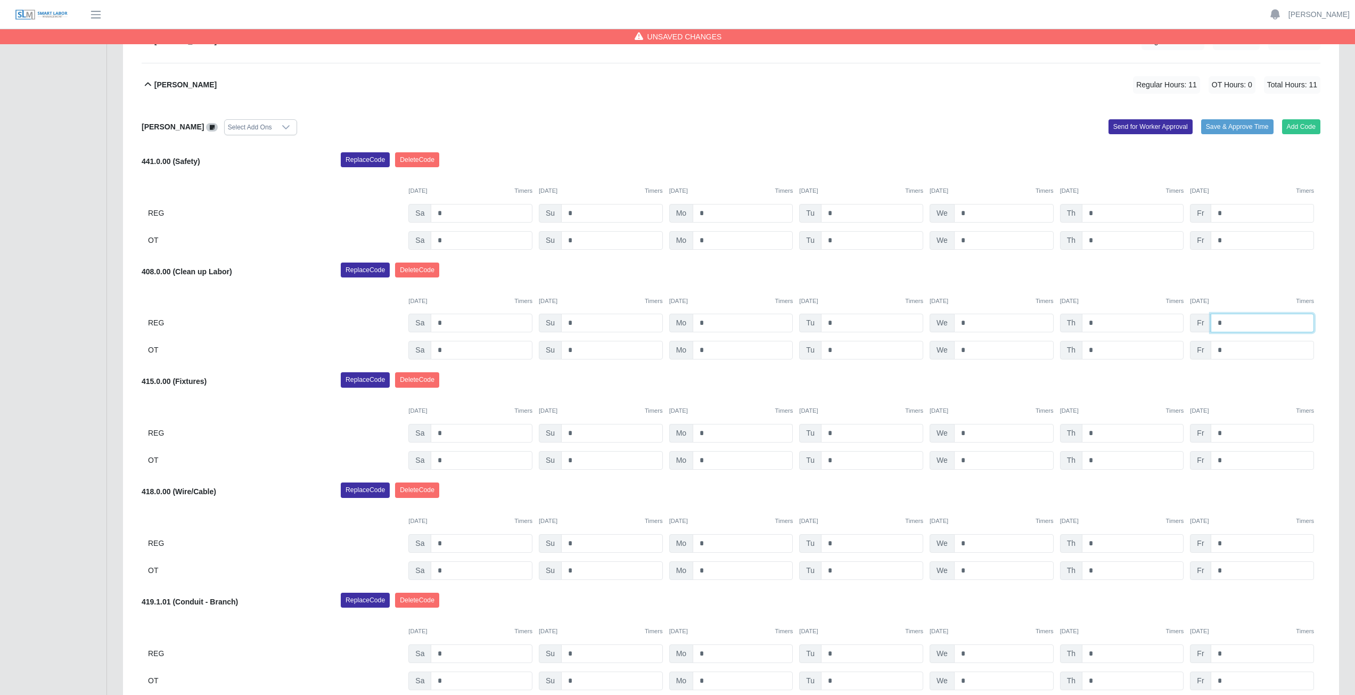
type input "*"
click at [710, 432] on input "*" at bounding box center [743, 433] width 100 height 19
type input "*"
click at [708, 462] on input "*" at bounding box center [743, 460] width 100 height 19
type input "*"
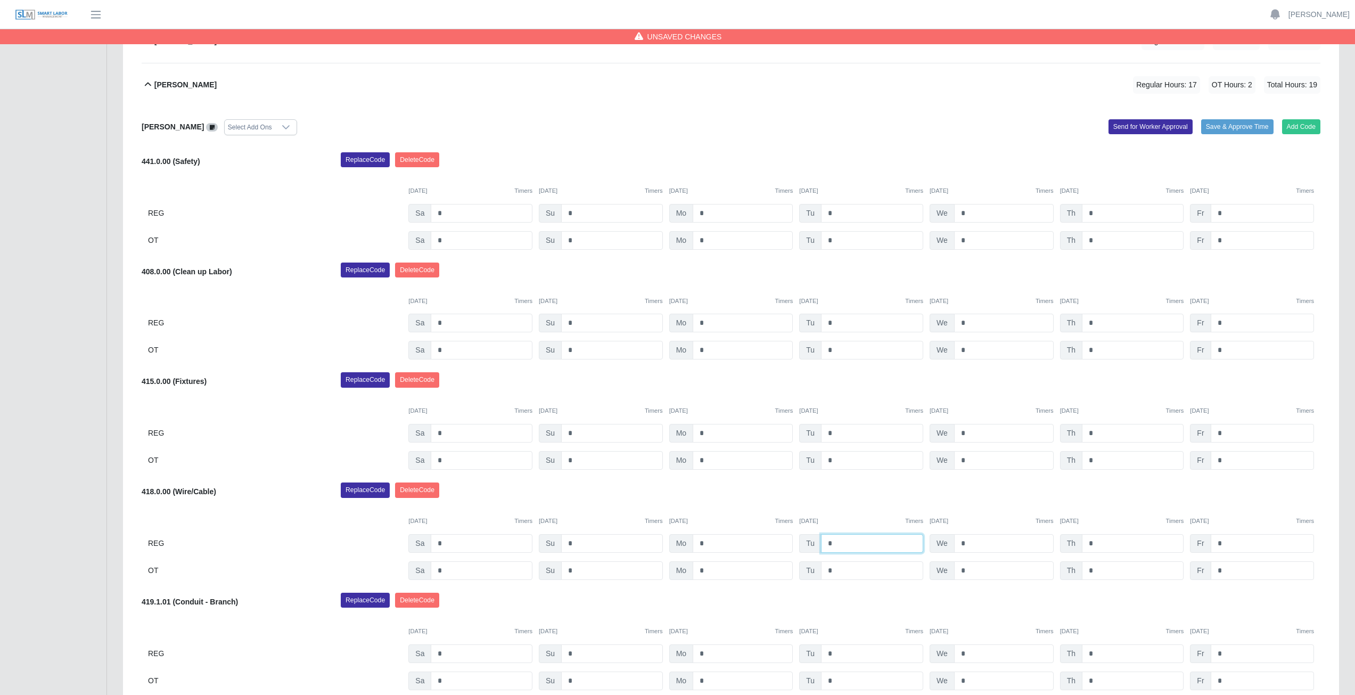
click at [839, 544] on input "*" at bounding box center [872, 543] width 102 height 19
type input "*"
click at [839, 574] on input "*" at bounding box center [872, 570] width 102 height 19
type input "*"
click at [860, 499] on div "Replace Code [GEOGRAPHIC_DATA] Code" at bounding box center [831, 492] width 996 height 21
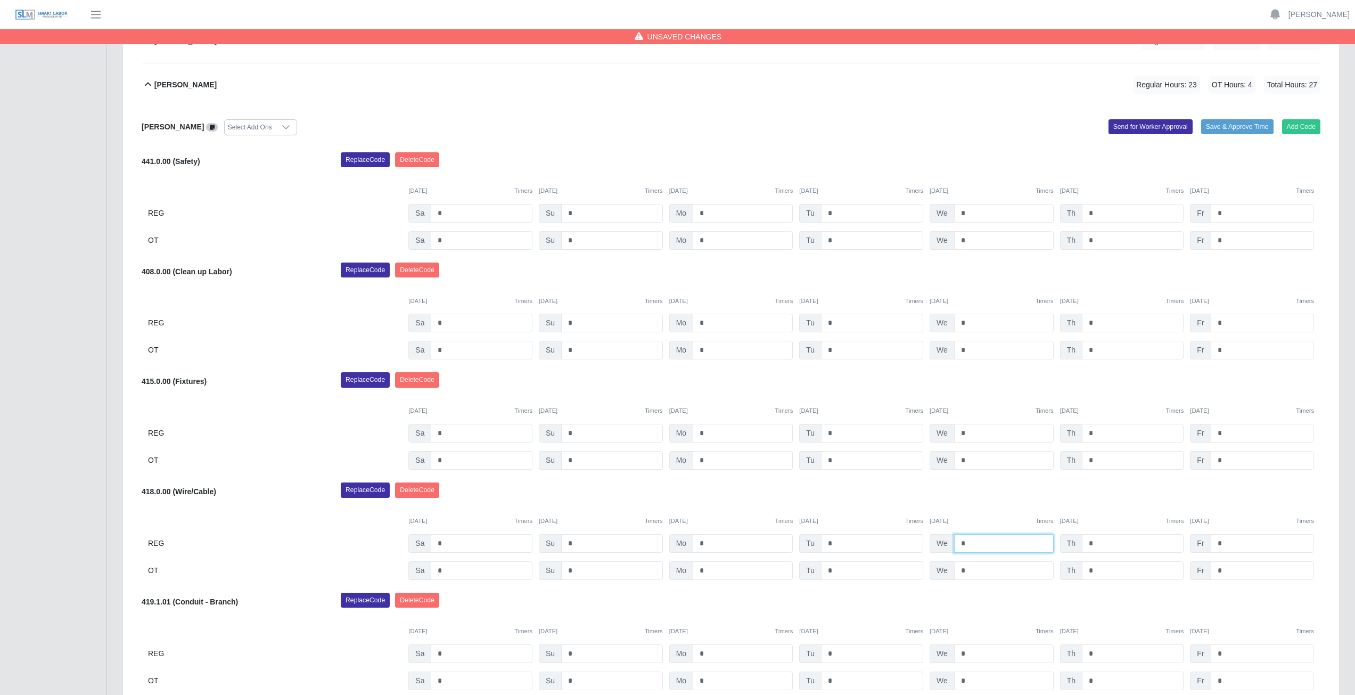
click at [978, 543] on input "*" at bounding box center [1004, 543] width 100 height 19
type input "*"
click at [972, 572] on input "*" at bounding box center [1004, 570] width 100 height 19
type input "*"
click at [1104, 384] on div "Replace Code [GEOGRAPHIC_DATA] Code" at bounding box center [831, 382] width 996 height 21
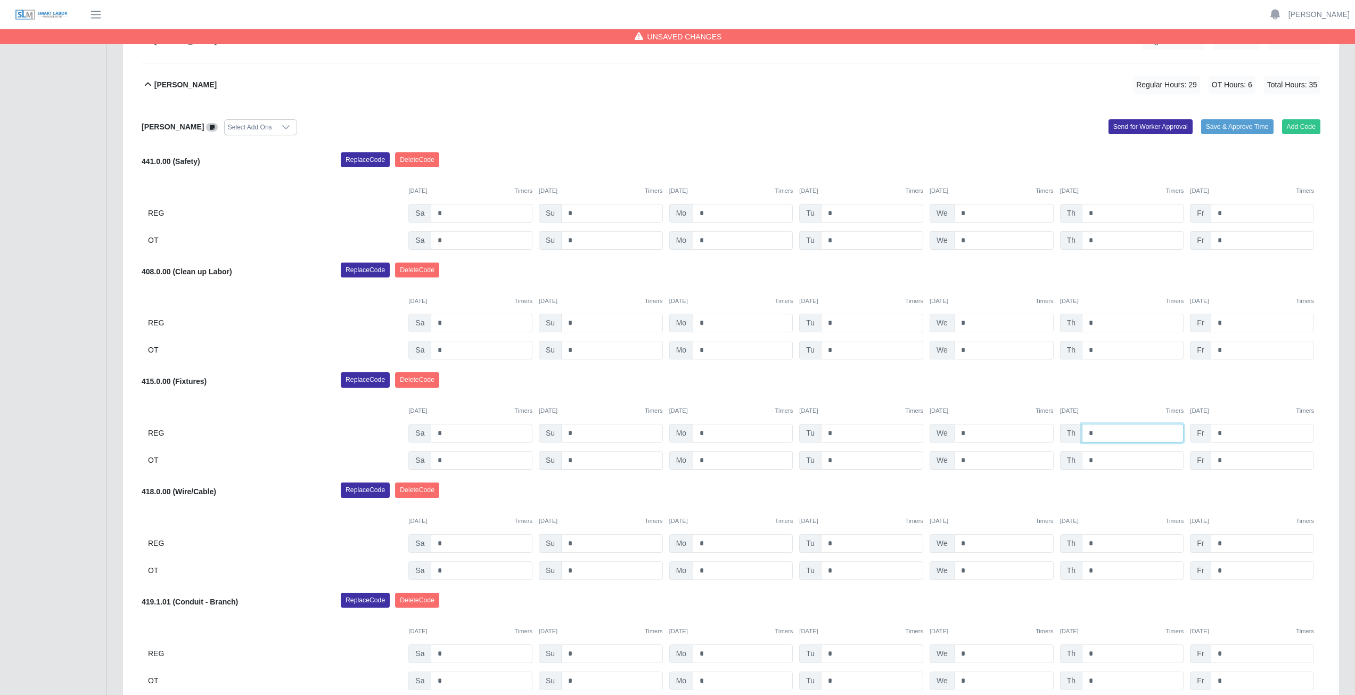
click at [1095, 432] on input "*" at bounding box center [1133, 433] width 102 height 19
type input "*"
click at [1098, 462] on input "*" at bounding box center [1133, 460] width 102 height 19
type input "*"
click at [1095, 379] on div "Replace Code [GEOGRAPHIC_DATA] Code" at bounding box center [831, 382] width 996 height 21
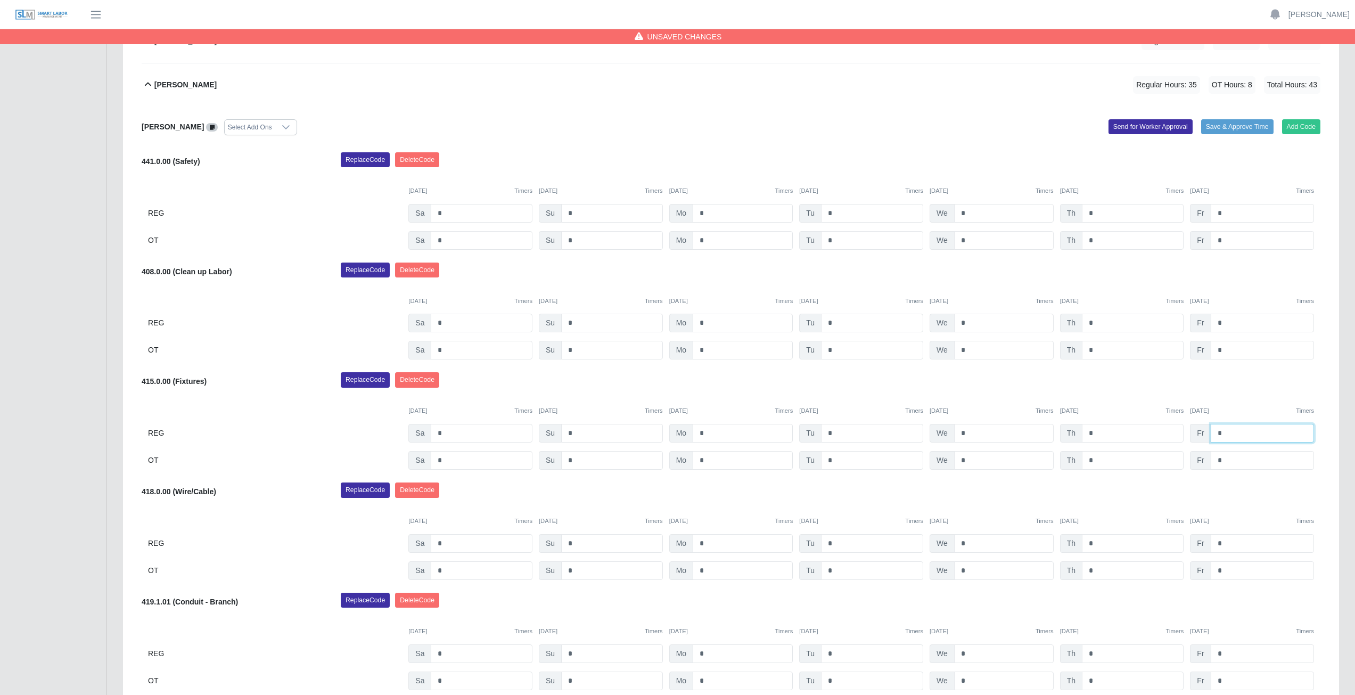
click at [1226, 433] on input "*" at bounding box center [1262, 433] width 103 height 19
type input "*"
click at [1228, 461] on input "*" at bounding box center [1262, 460] width 103 height 19
type input "*"
click at [986, 386] on div "Replace Code [GEOGRAPHIC_DATA] Code" at bounding box center [831, 382] width 996 height 21
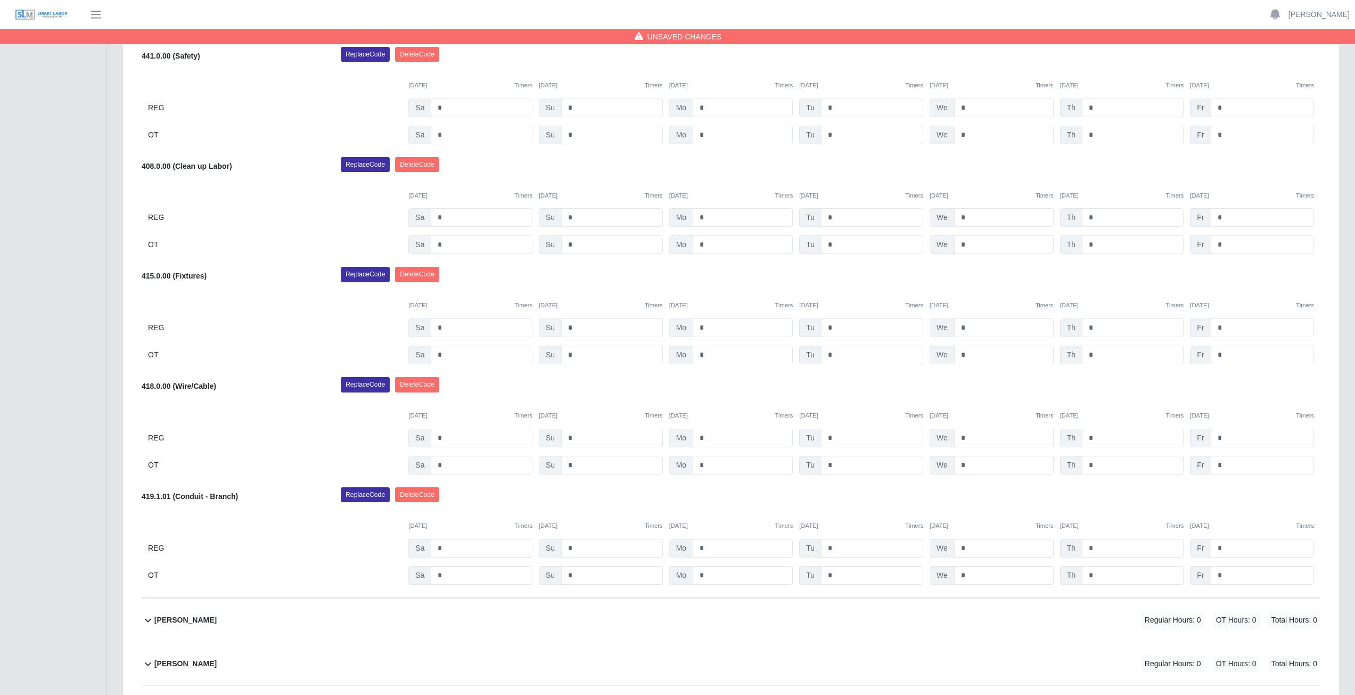
scroll to position [357, 0]
click at [579, 216] on input "*" at bounding box center [612, 216] width 102 height 19
type input "*"
click at [969, 436] on input "*" at bounding box center [1004, 437] width 100 height 19
type input "*"
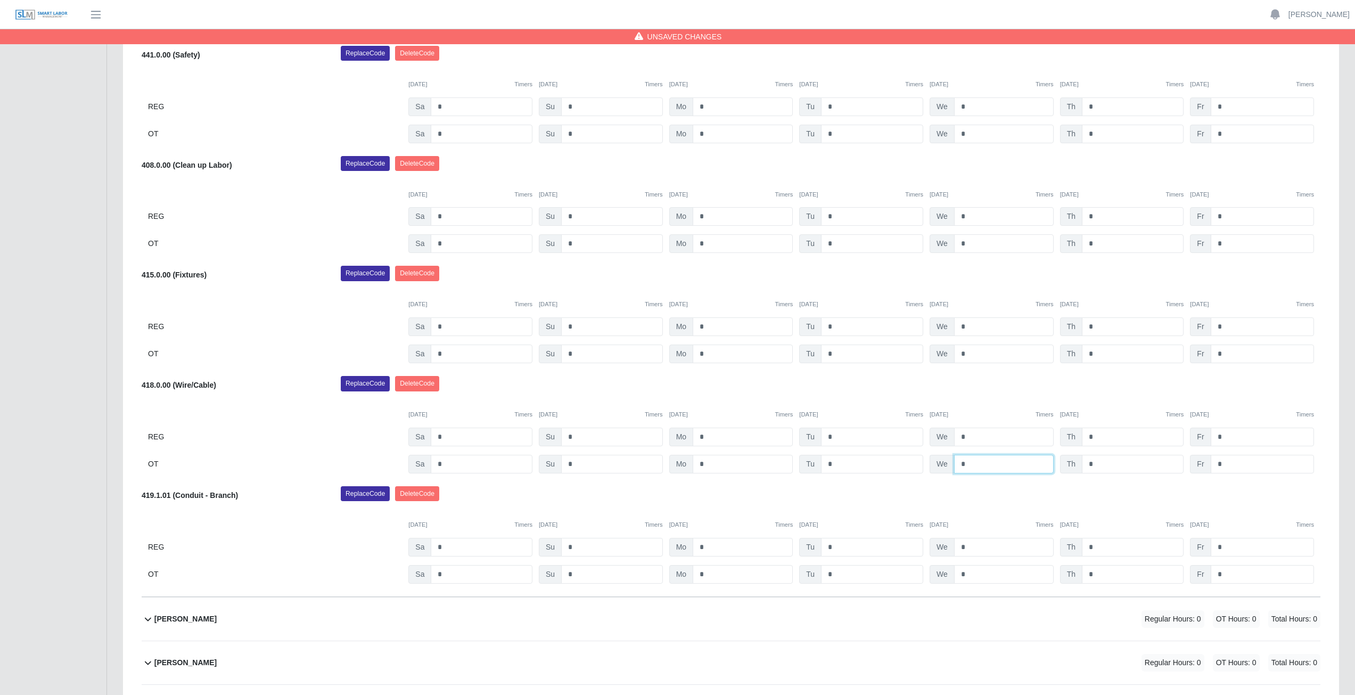
click at [972, 465] on input "*" at bounding box center [1004, 464] width 100 height 19
type input "*"
click at [969, 548] on input "*" at bounding box center [1004, 547] width 100 height 19
type input "*"
click at [968, 572] on input "*" at bounding box center [1004, 574] width 100 height 19
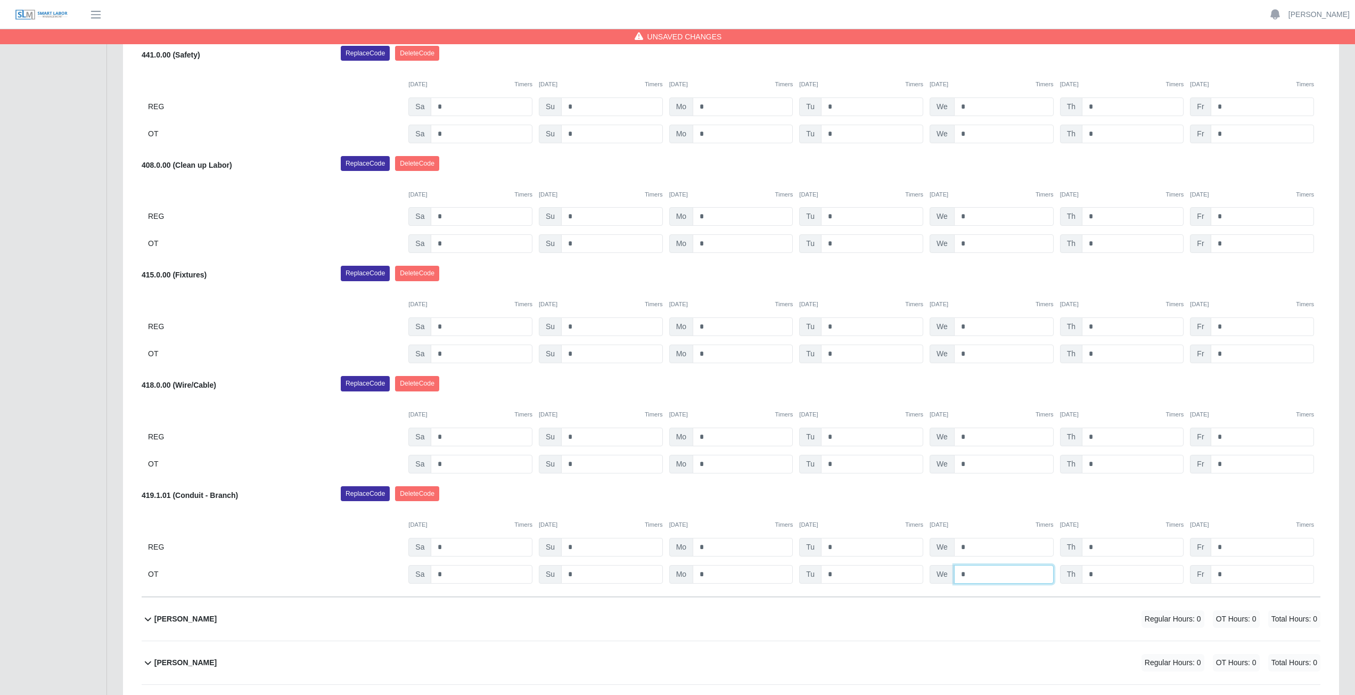
type input "*"
click at [304, 317] on div "415.0.00 (Fixtures) Replace Code [GEOGRAPHIC_DATA] Code [DATE] Timers [DATE] Ti…" at bounding box center [731, 314] width 1179 height 97
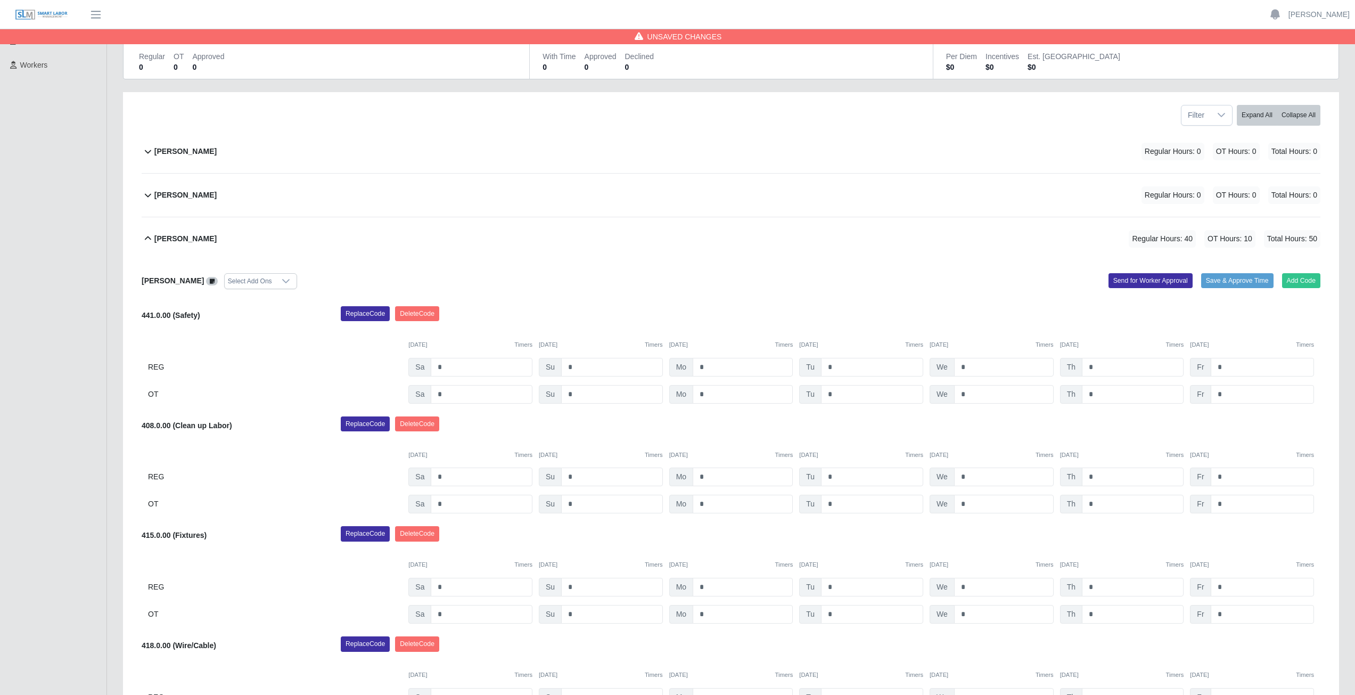
scroll to position [91, 0]
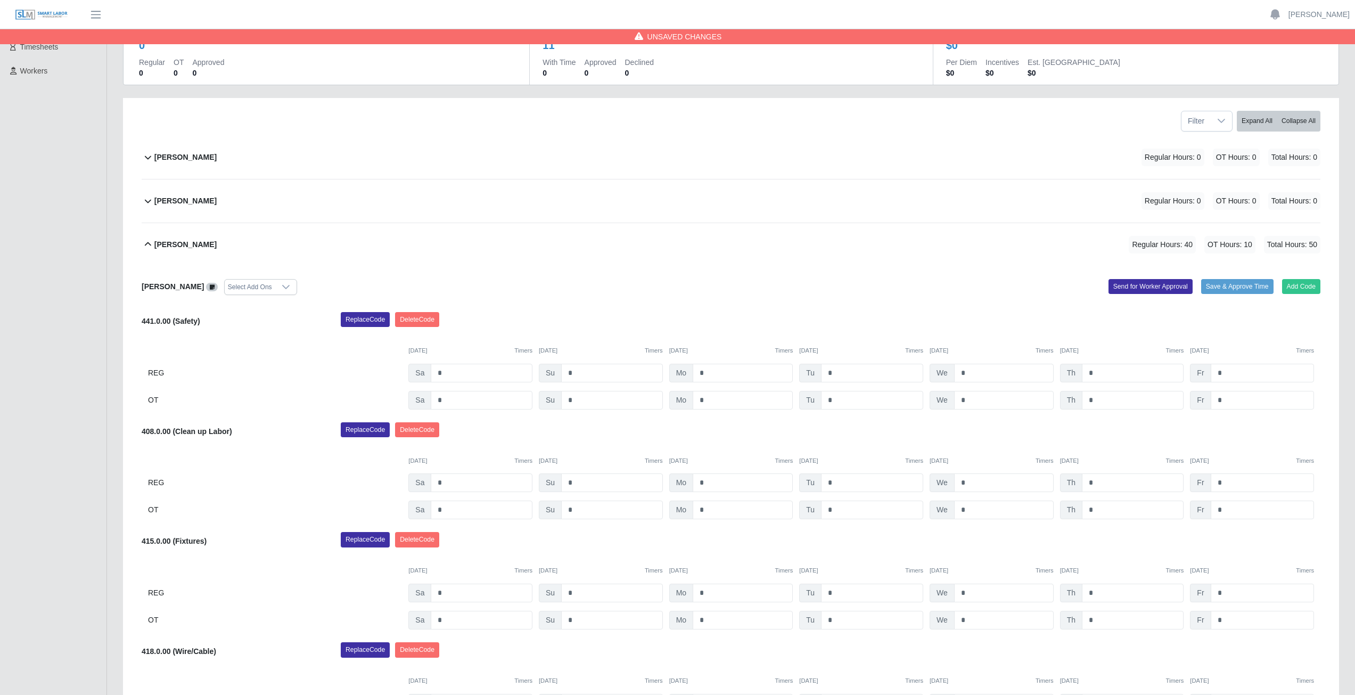
click at [145, 250] on icon at bounding box center [148, 244] width 13 height 13
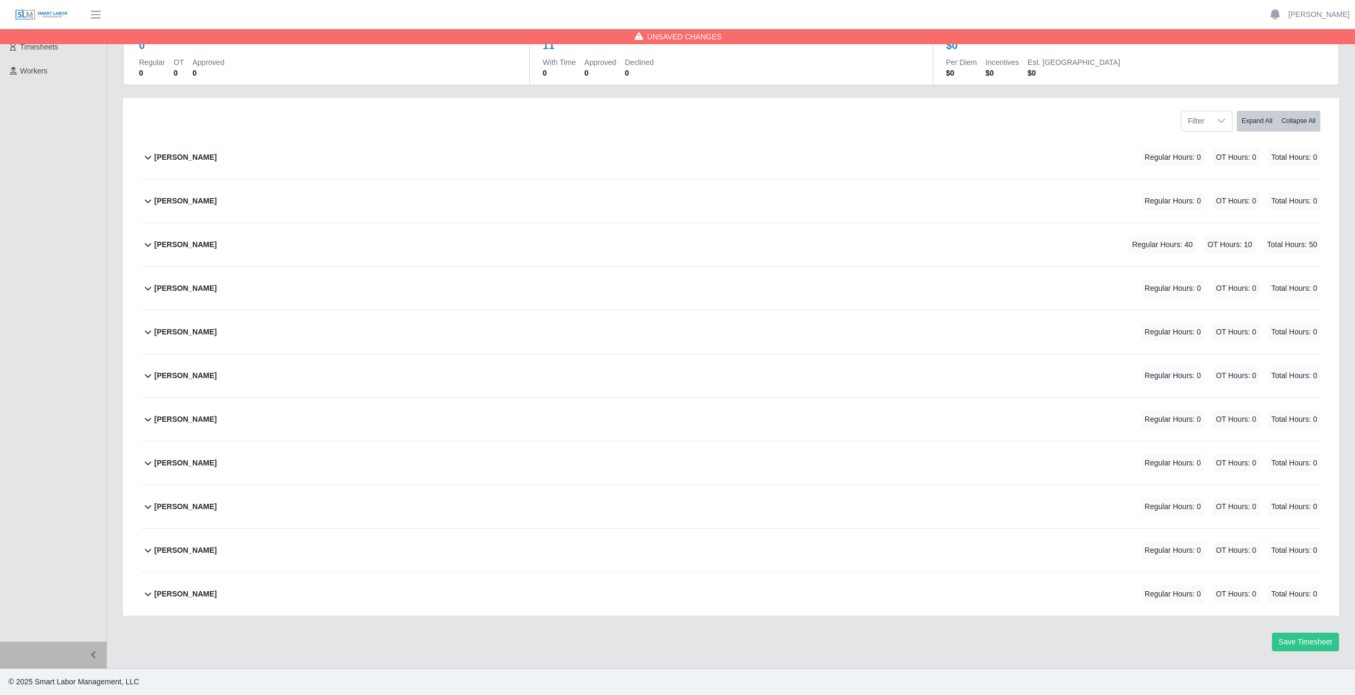
click at [145, 293] on icon at bounding box center [148, 288] width 13 height 13
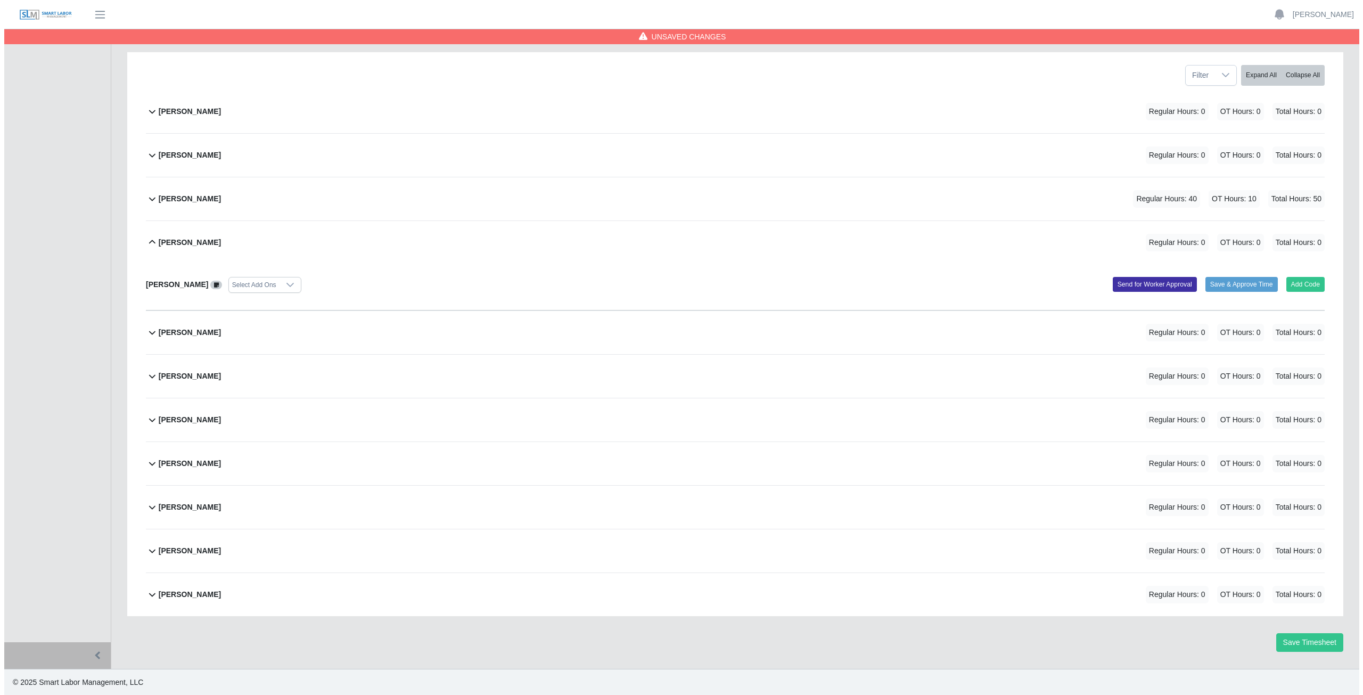
scroll to position [137, 0]
click at [1298, 288] on button "Add Code" at bounding box center [1301, 283] width 39 height 15
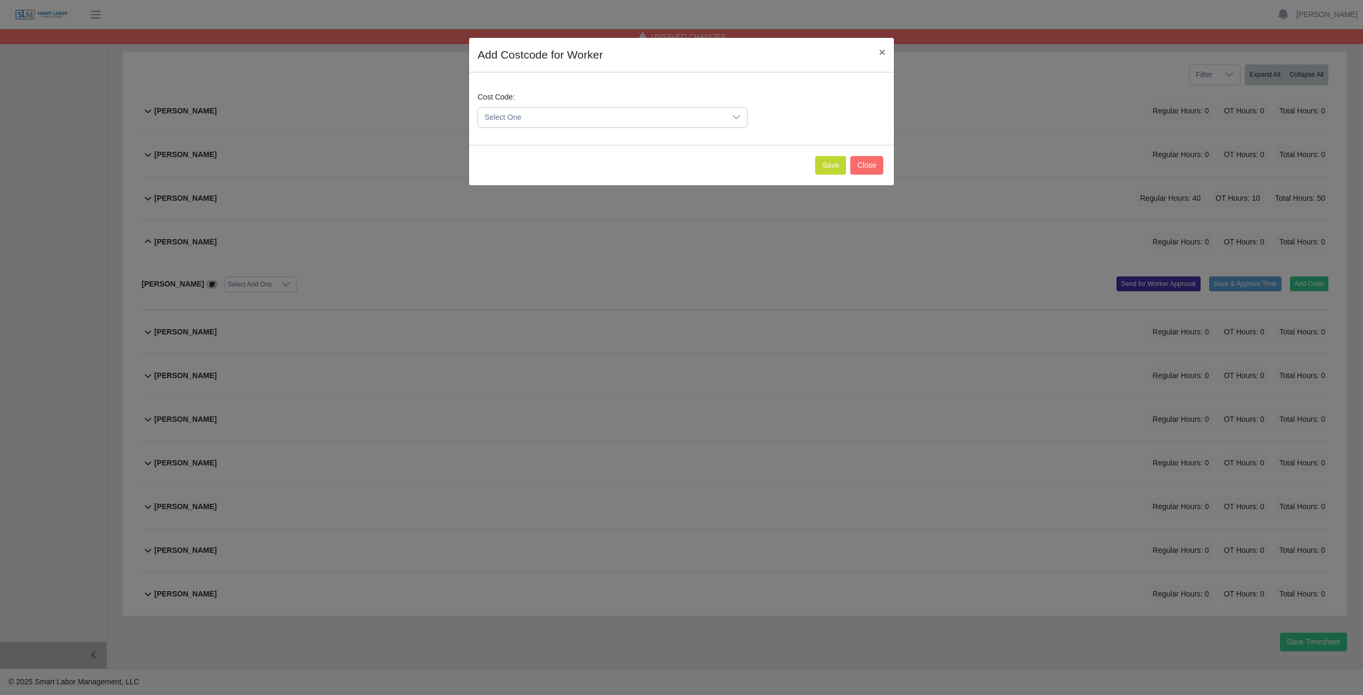
click at [544, 113] on span "Select One" at bounding box center [602, 118] width 248 height 20
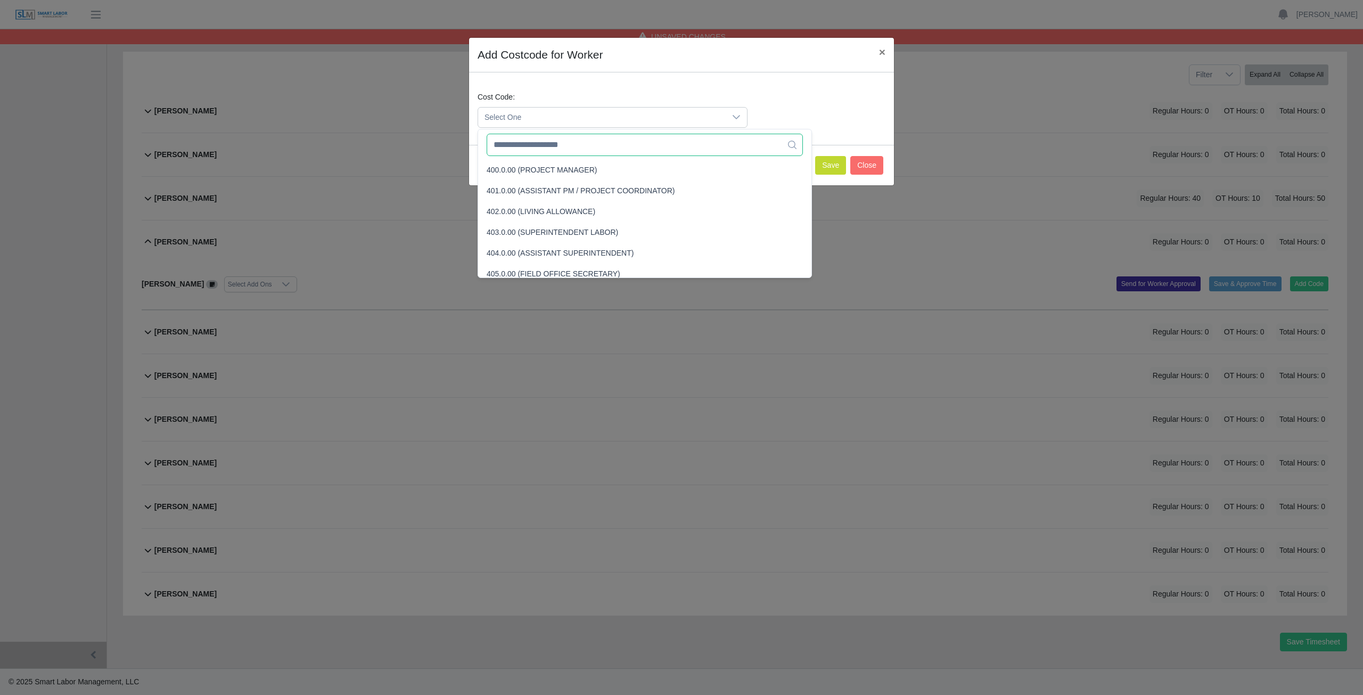
click at [543, 145] on input "text" at bounding box center [645, 145] width 316 height 22
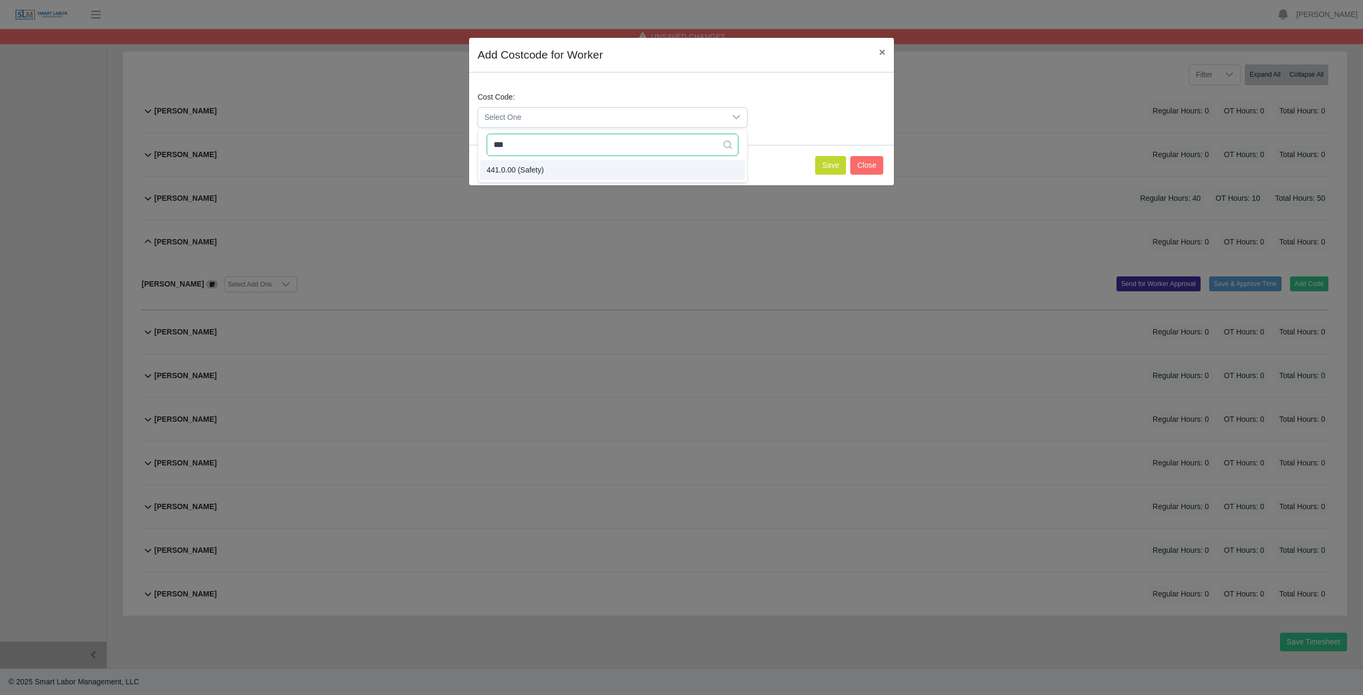
type input "***"
click at [821, 168] on button "Save" at bounding box center [830, 165] width 31 height 19
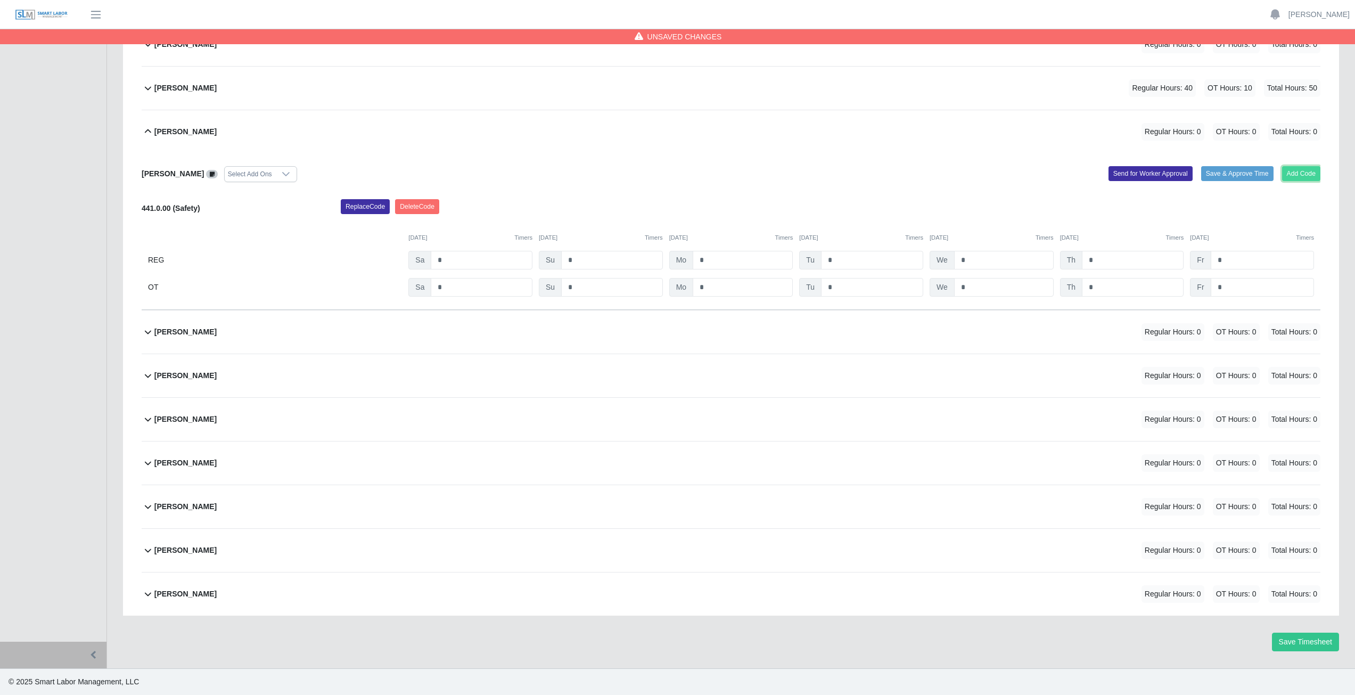
click at [1305, 176] on button "Add Code" at bounding box center [1301, 173] width 39 height 15
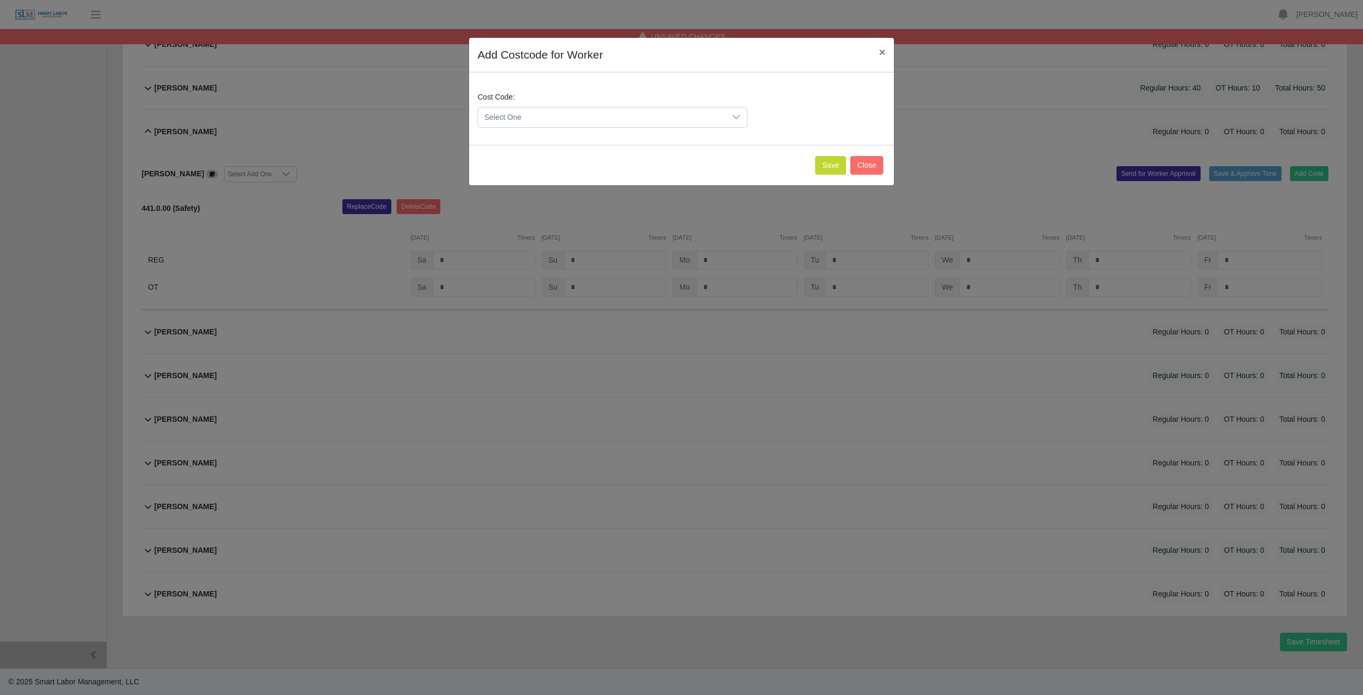
click at [535, 112] on span "Select One" at bounding box center [602, 118] width 248 height 20
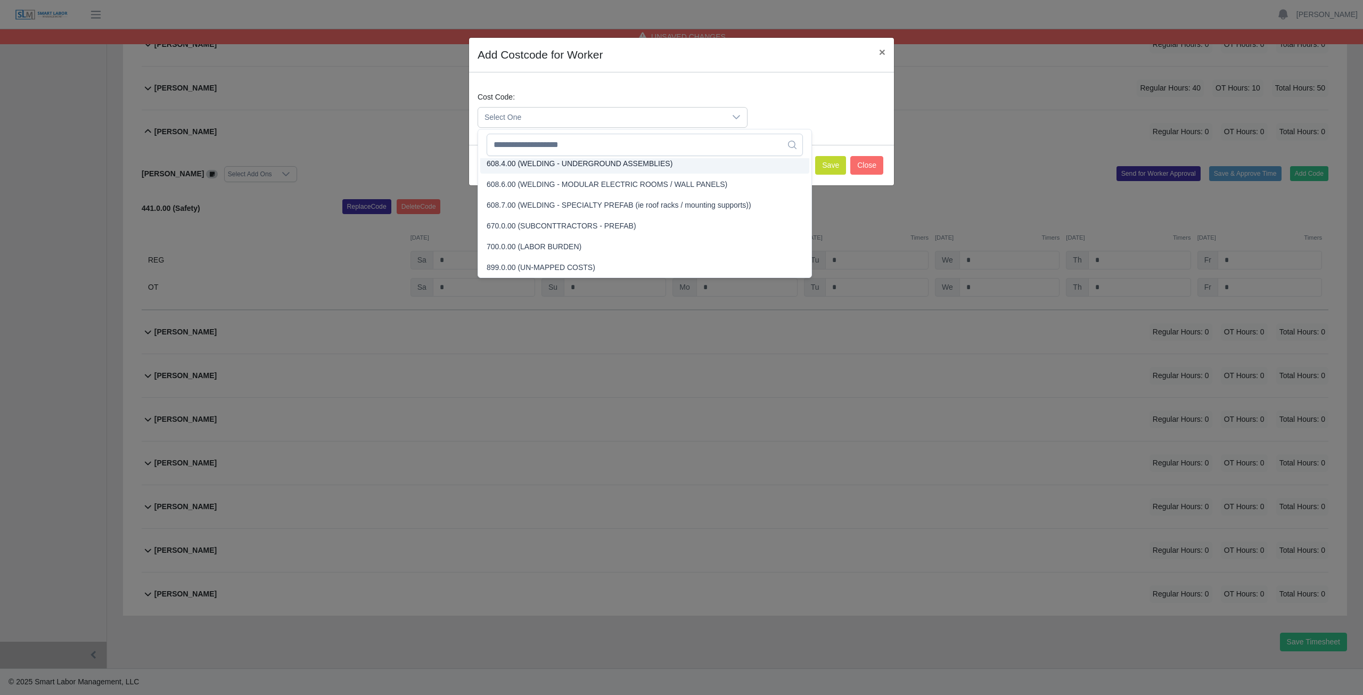
scroll to position [2640, 0]
click at [544, 146] on input "text" at bounding box center [645, 145] width 316 height 22
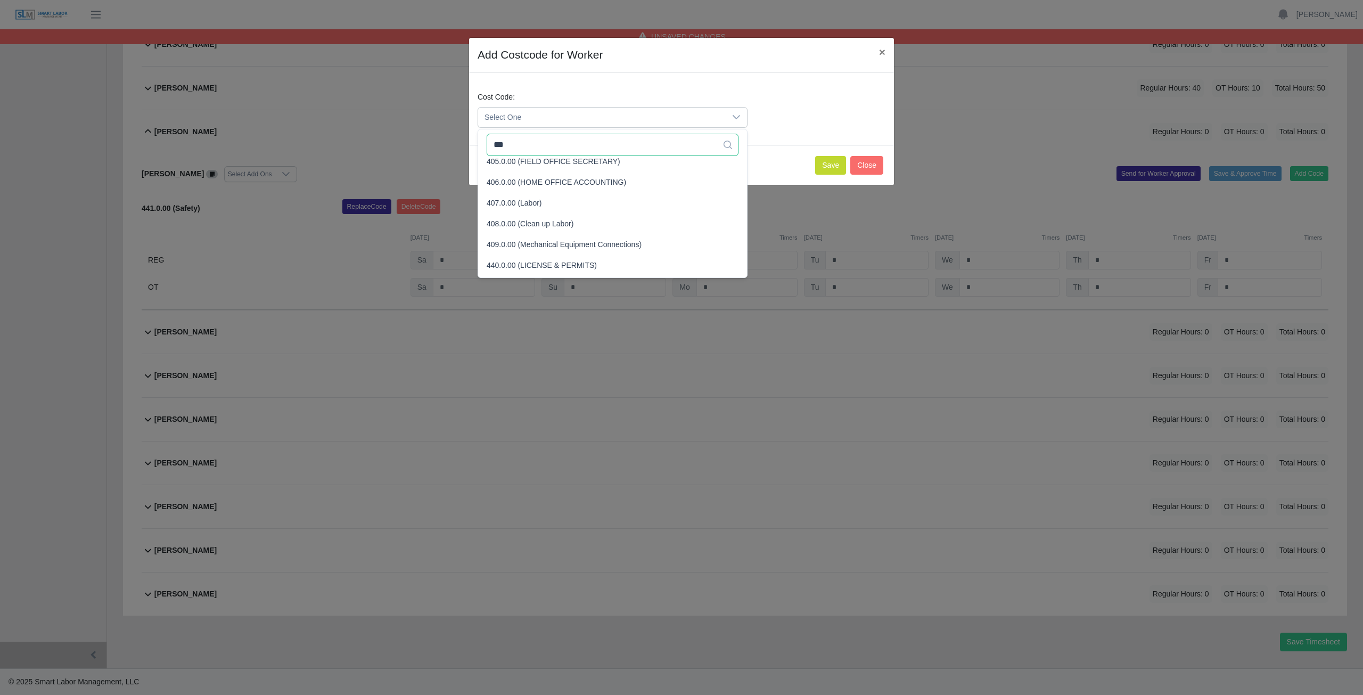
scroll to position [0, 0]
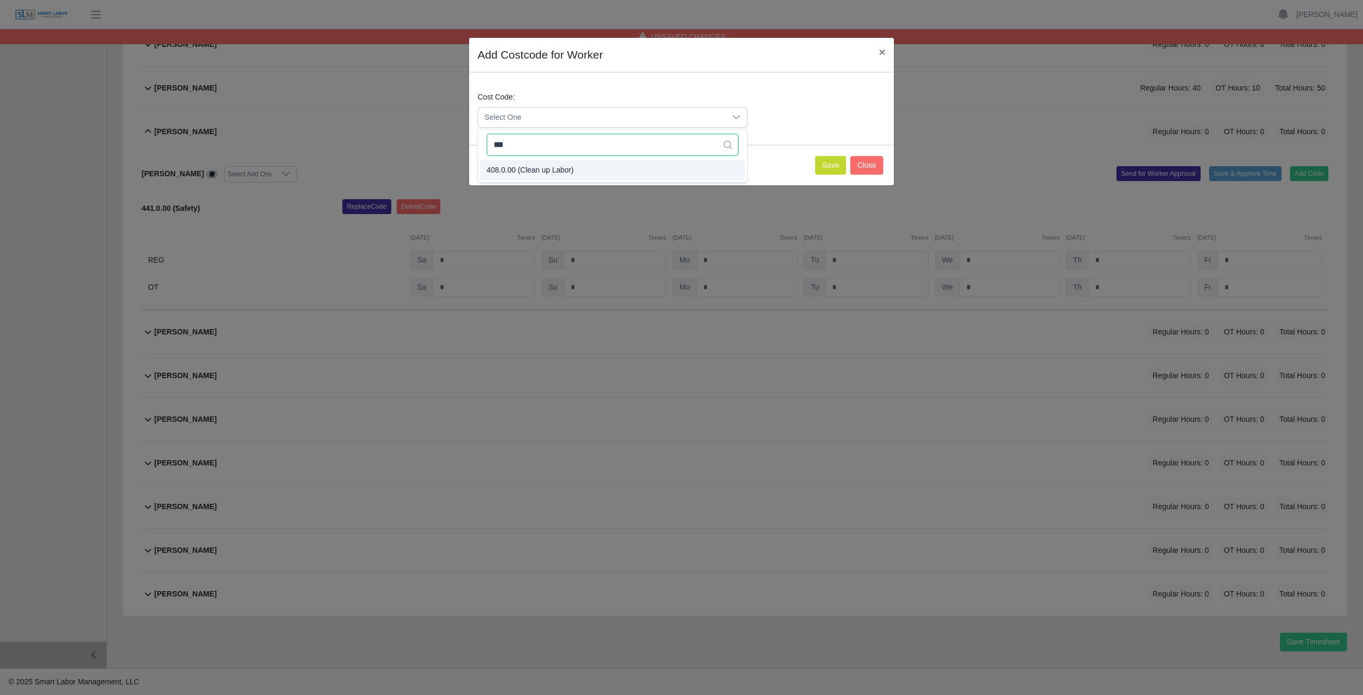
type input "***"
click at [542, 168] on span "408.0.00 (Clean up Labor)" at bounding box center [530, 170] width 87 height 11
click at [833, 169] on button "Save" at bounding box center [830, 165] width 31 height 19
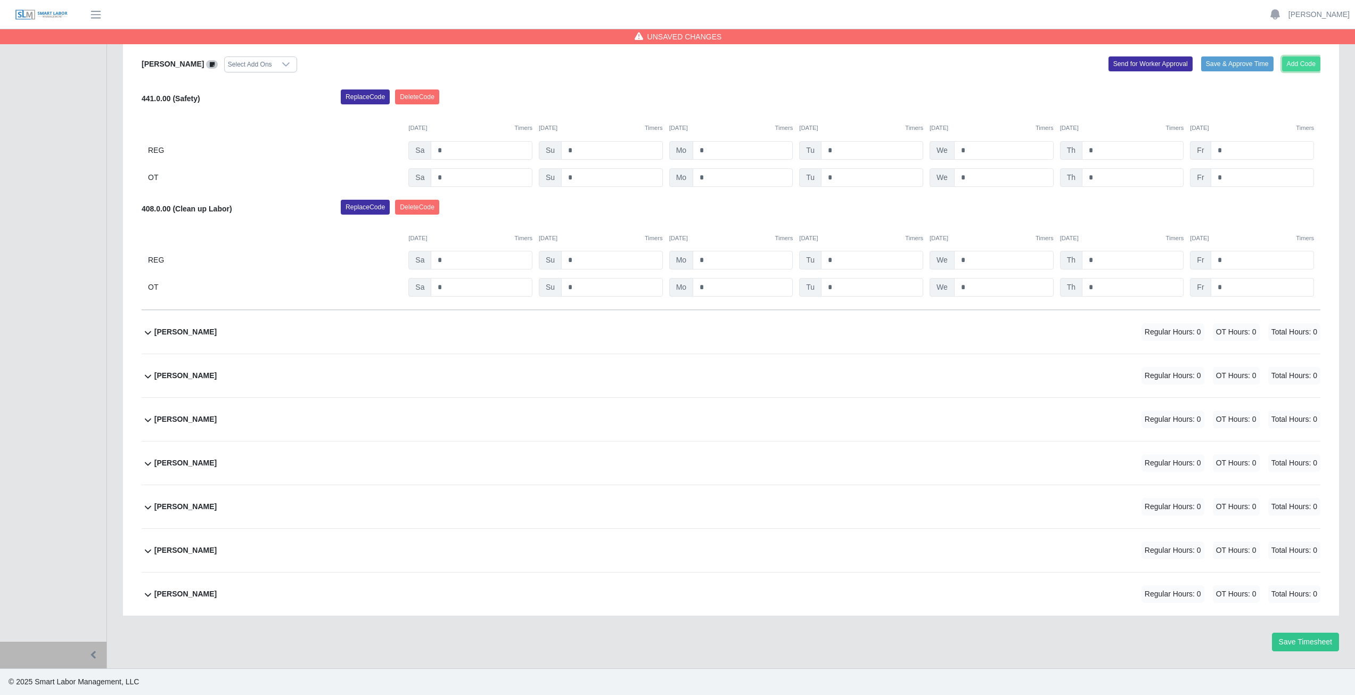
click at [1302, 67] on button "Add Code" at bounding box center [1301, 63] width 39 height 15
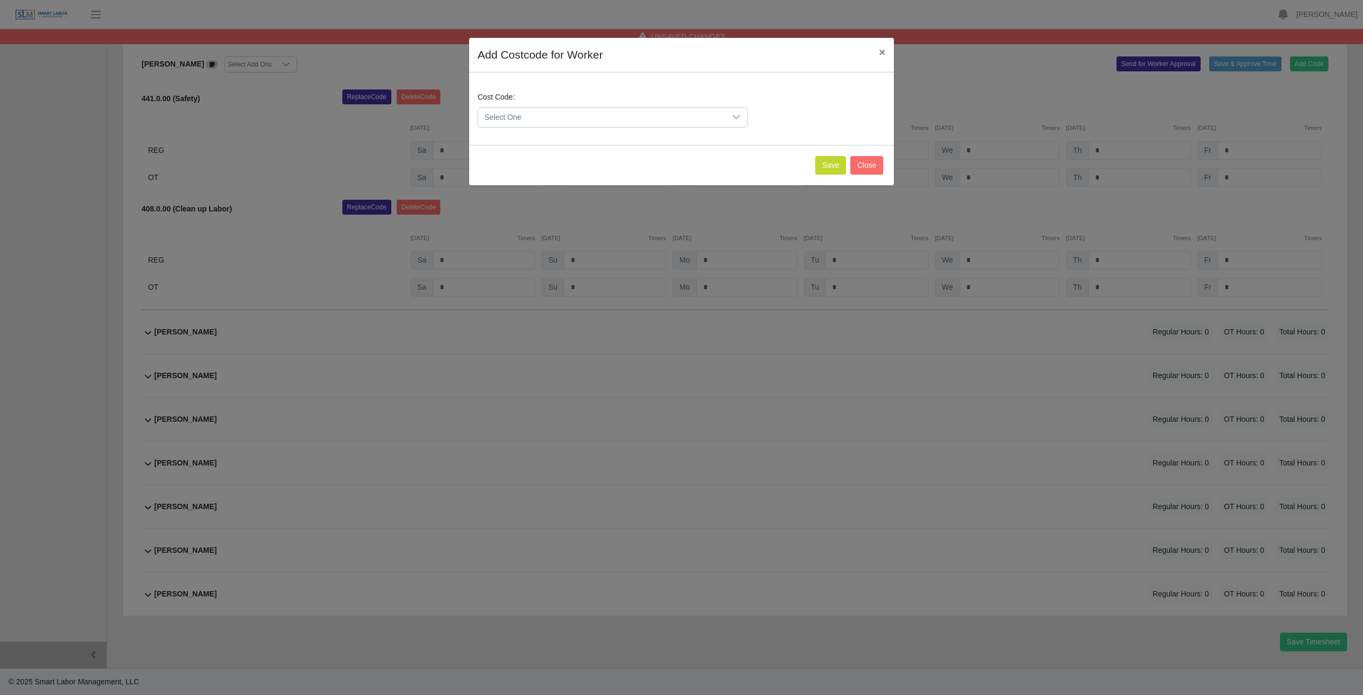
click at [529, 119] on span "Select One" at bounding box center [602, 118] width 248 height 20
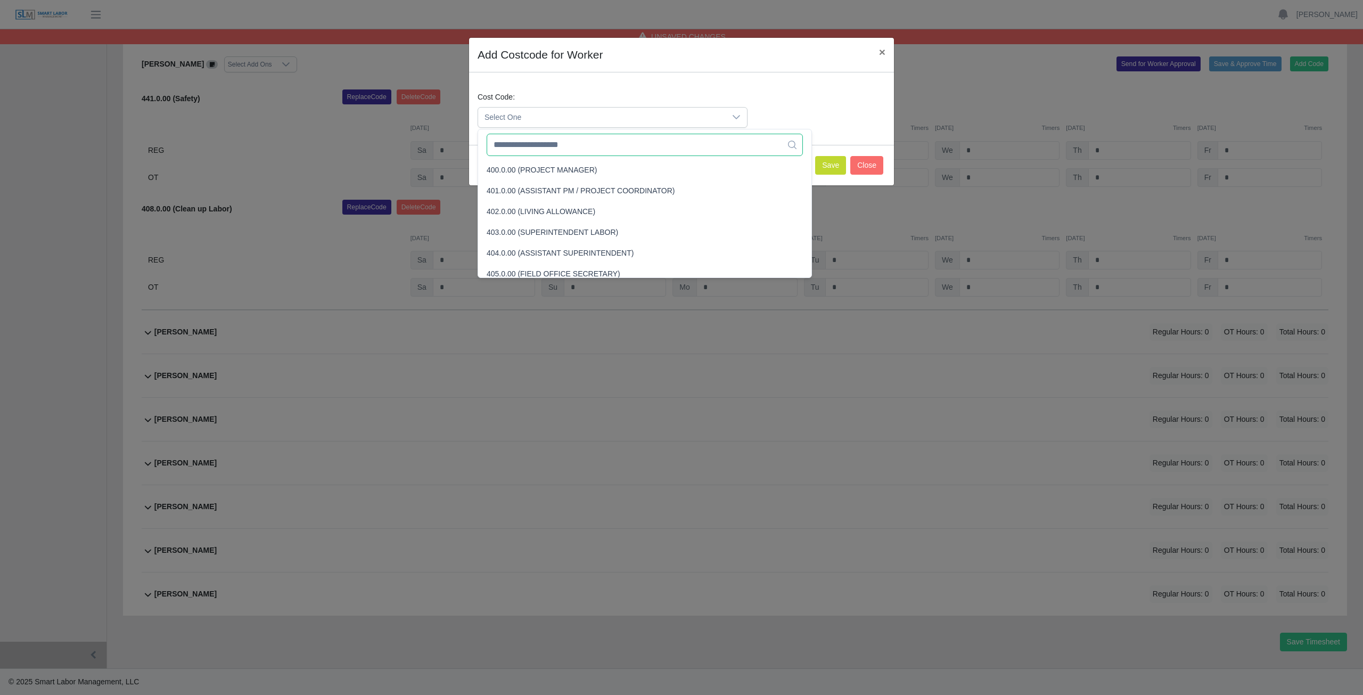
click at [529, 147] on input "text" at bounding box center [645, 145] width 316 height 22
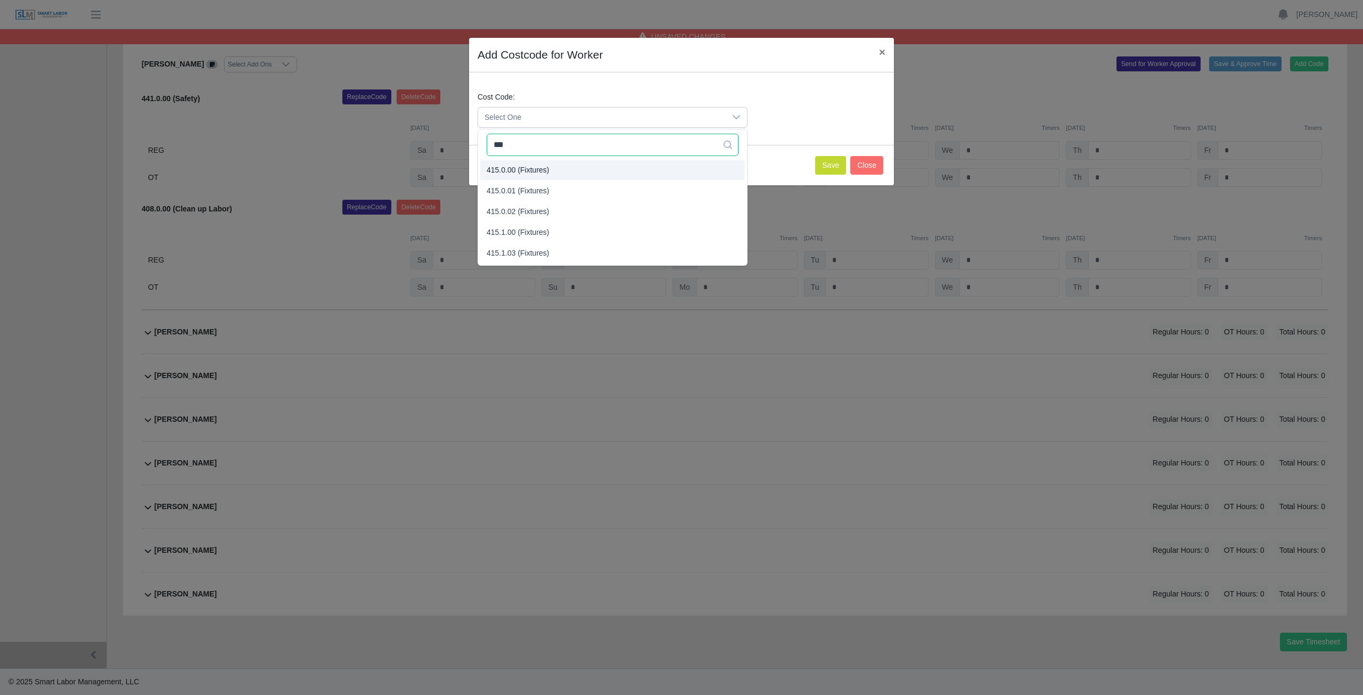
type input "***"
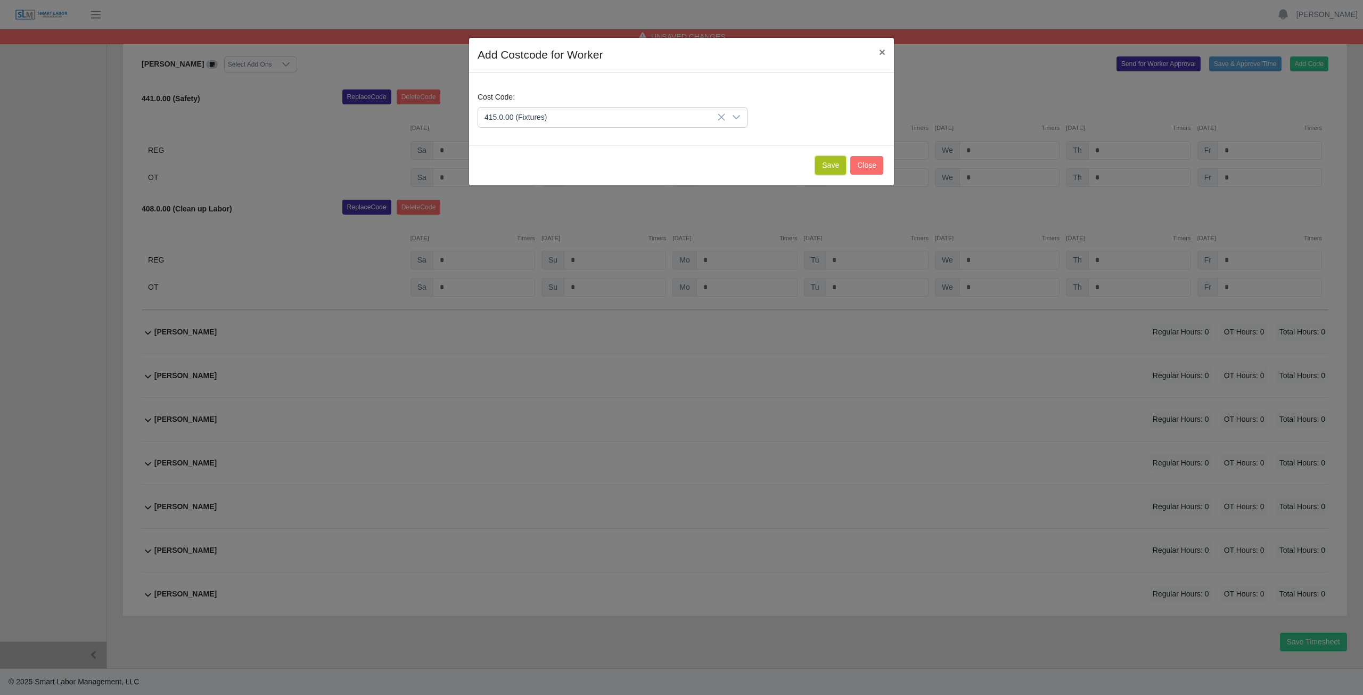
click at [834, 168] on button "Save" at bounding box center [830, 165] width 31 height 19
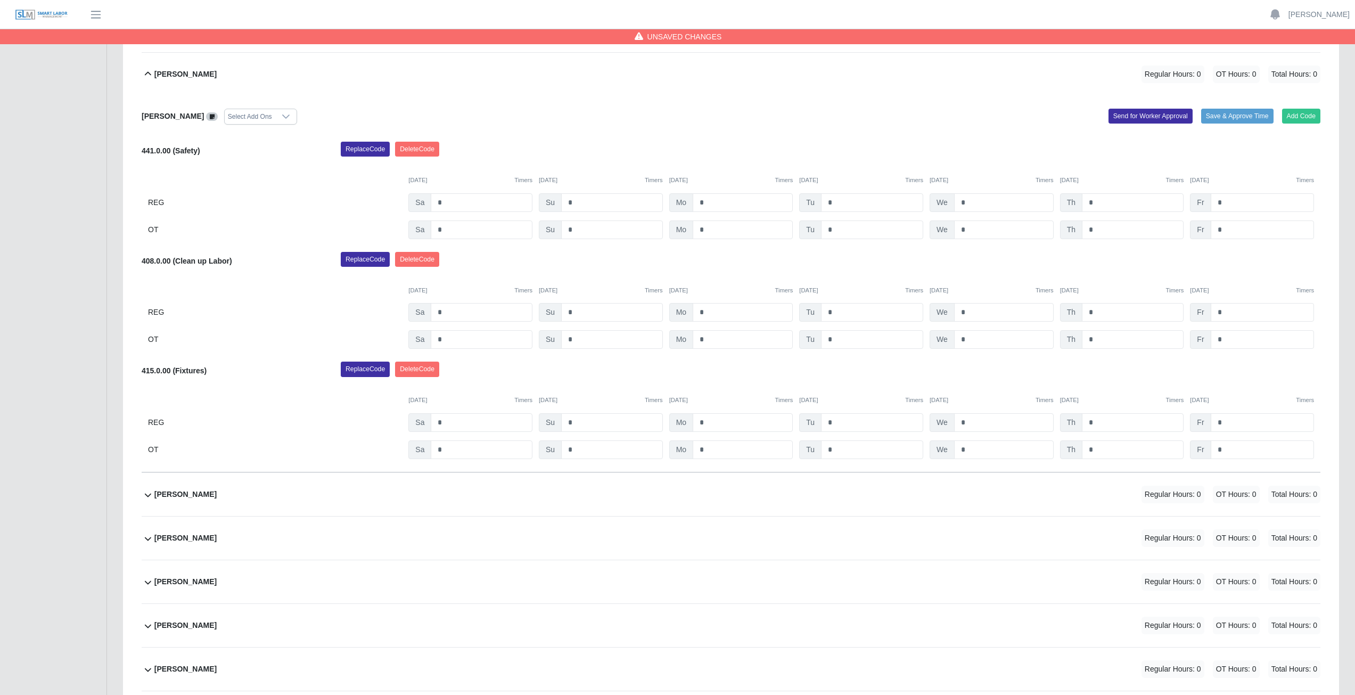
scroll to position [254, 0]
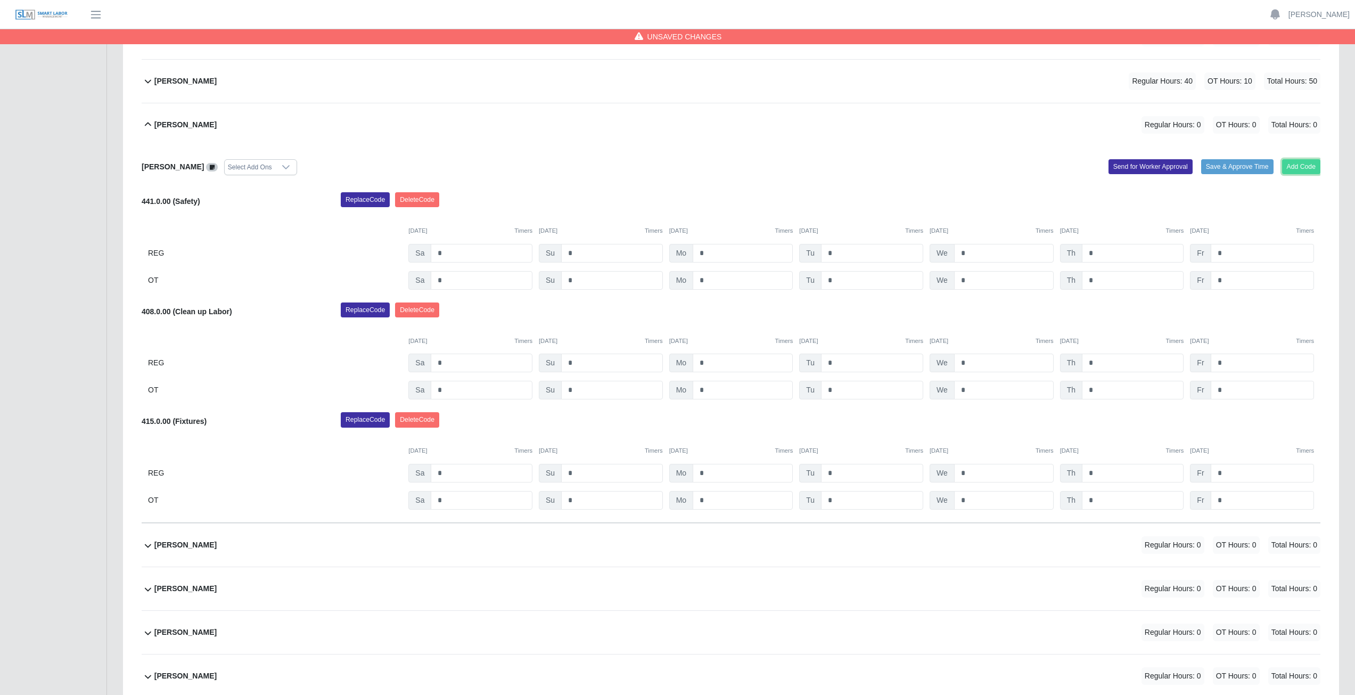
click at [1293, 165] on button "Add Code" at bounding box center [1301, 166] width 39 height 15
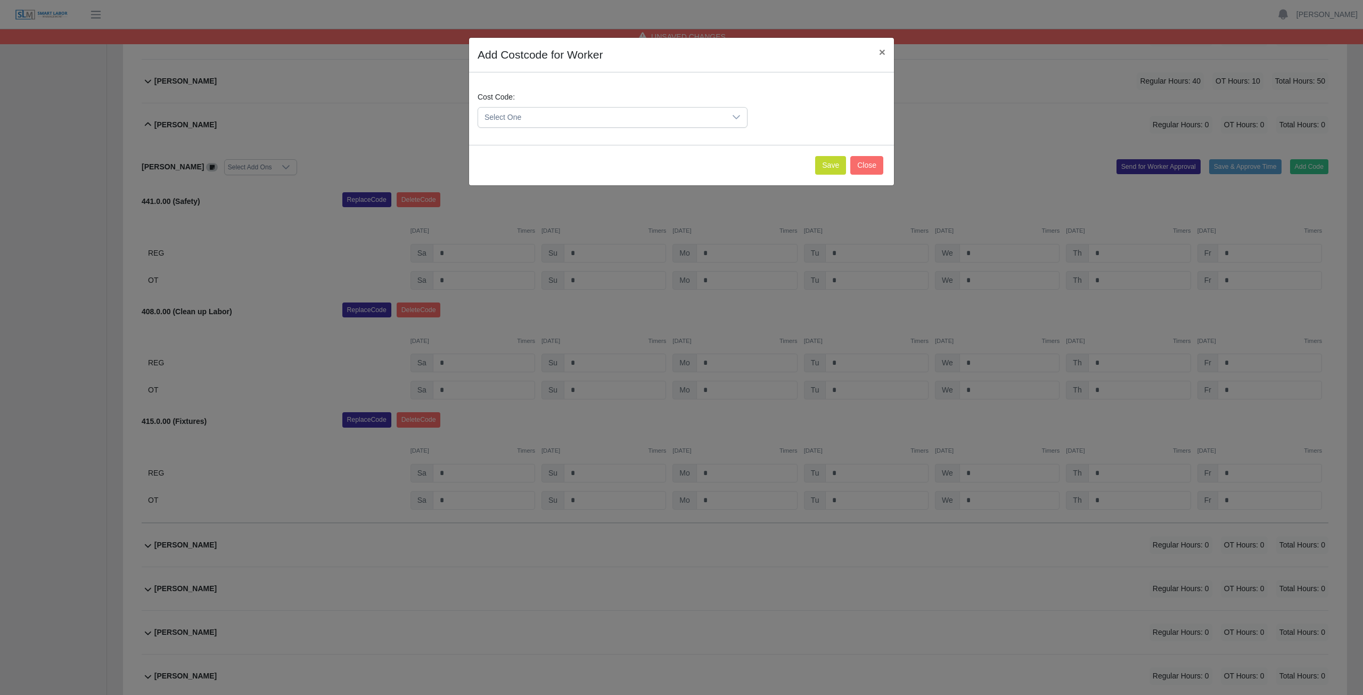
click at [530, 114] on span "Select One" at bounding box center [602, 118] width 248 height 20
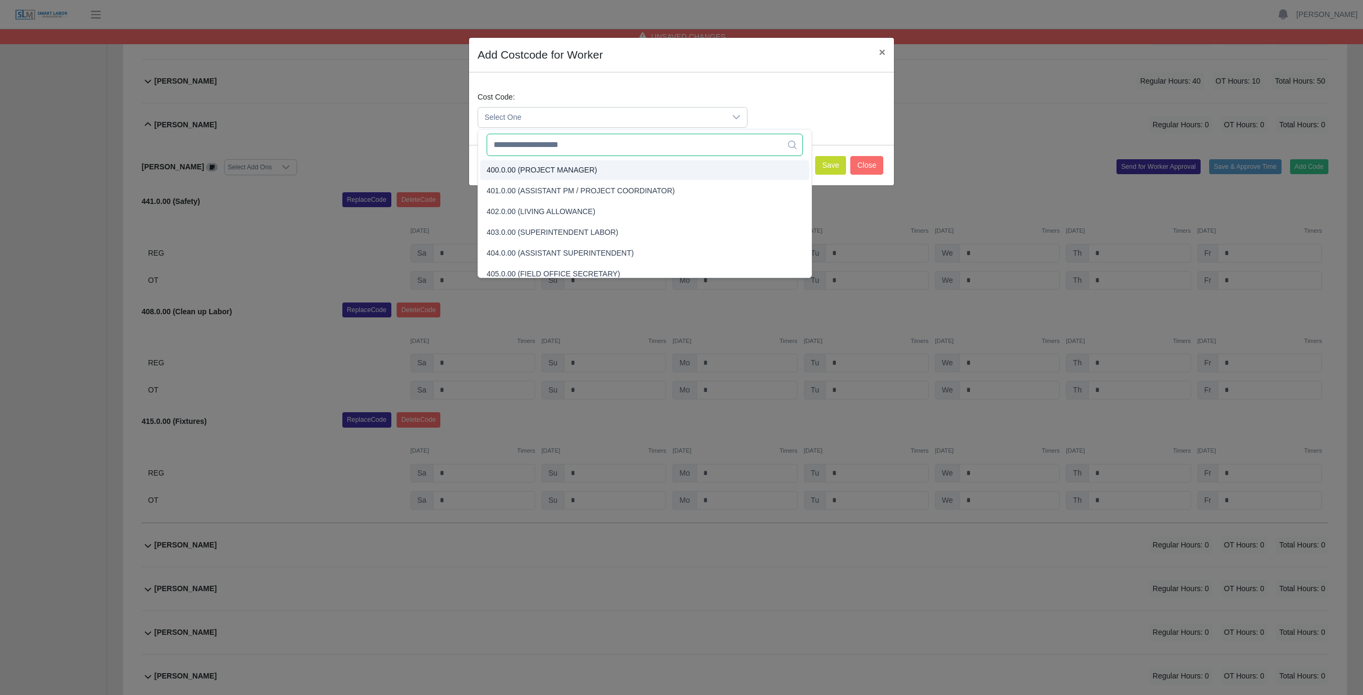
click at [537, 145] on input "text" at bounding box center [645, 145] width 316 height 22
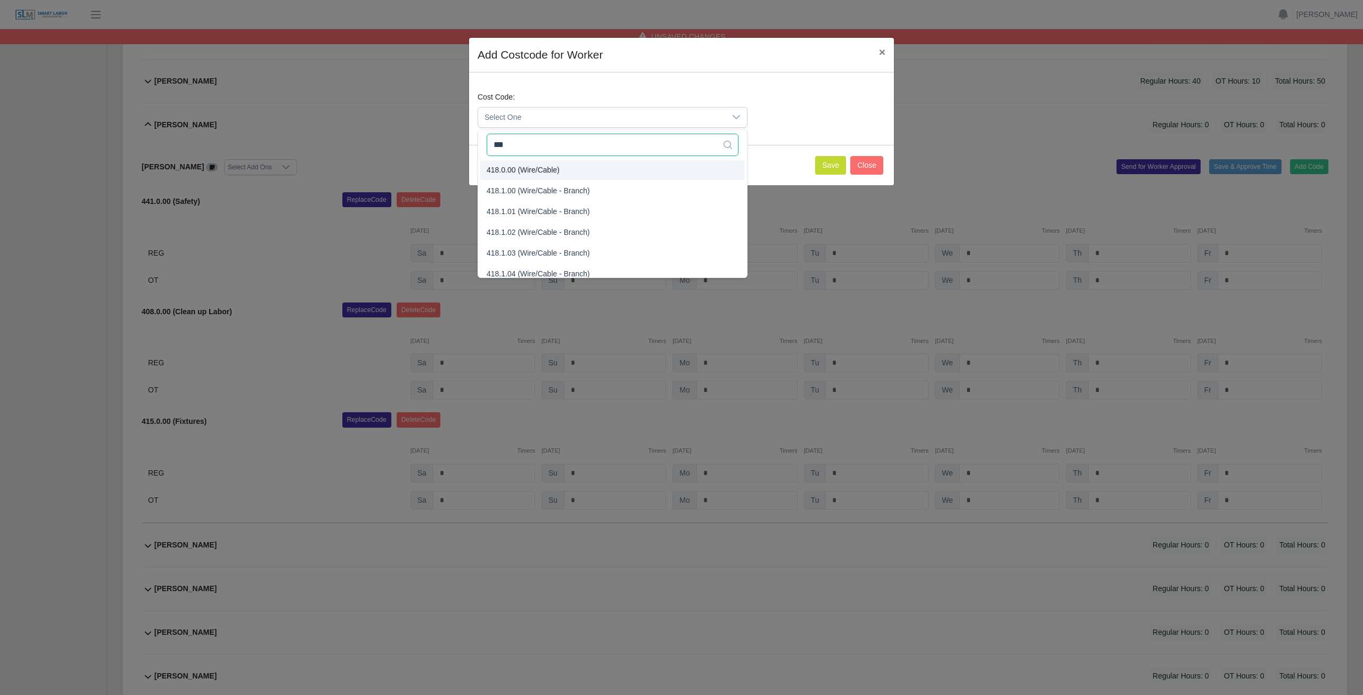
type input "***"
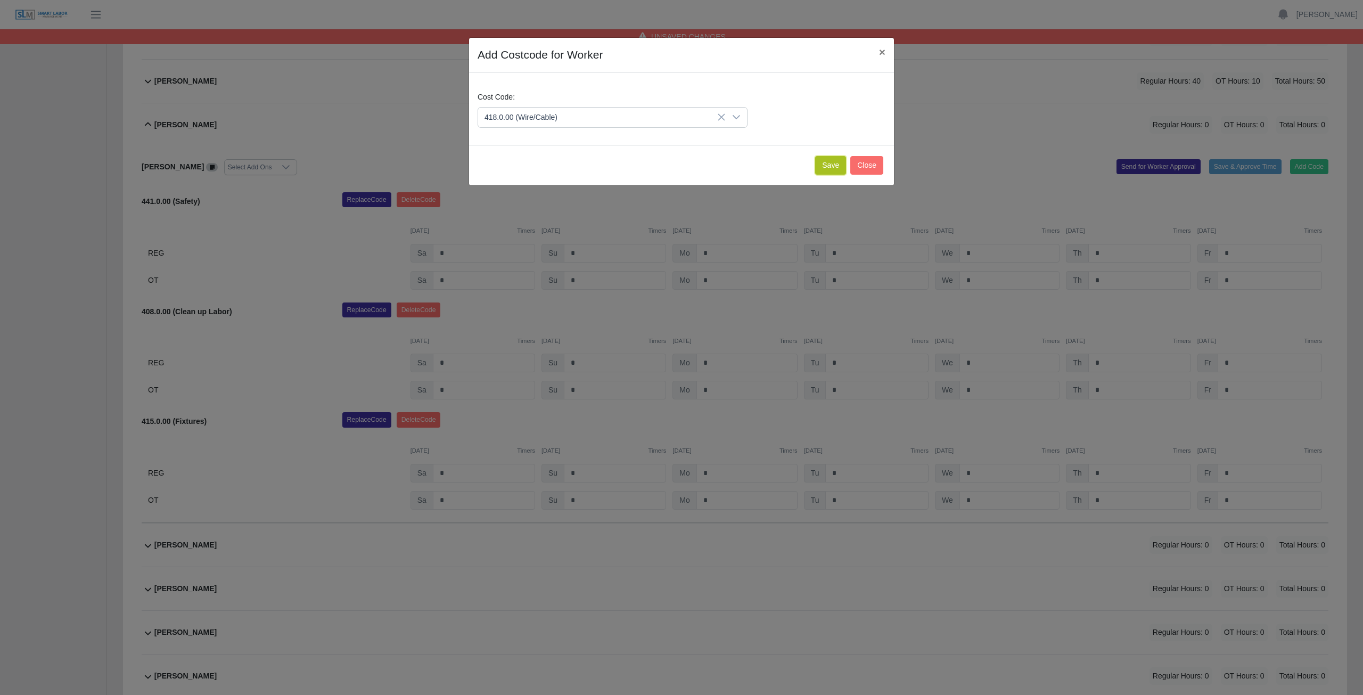
click at [830, 166] on button "Save" at bounding box center [830, 165] width 31 height 19
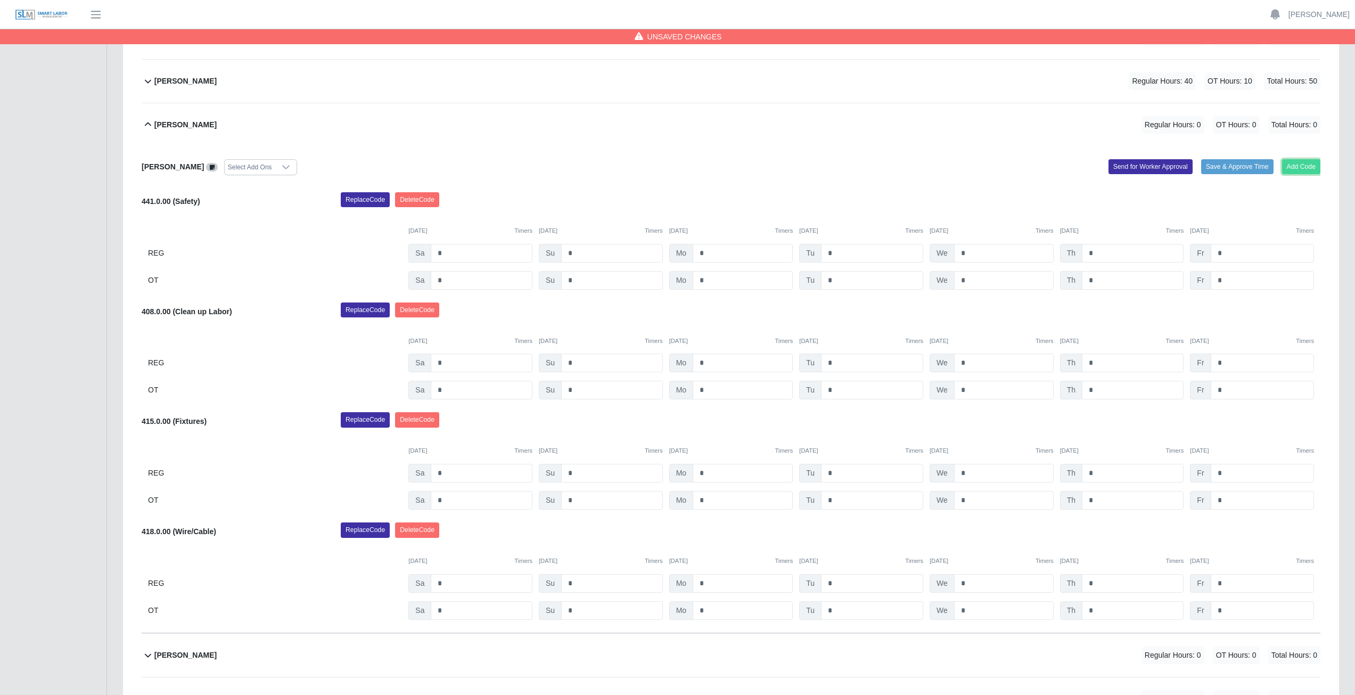
click at [1305, 168] on button "Add Code" at bounding box center [1301, 166] width 39 height 15
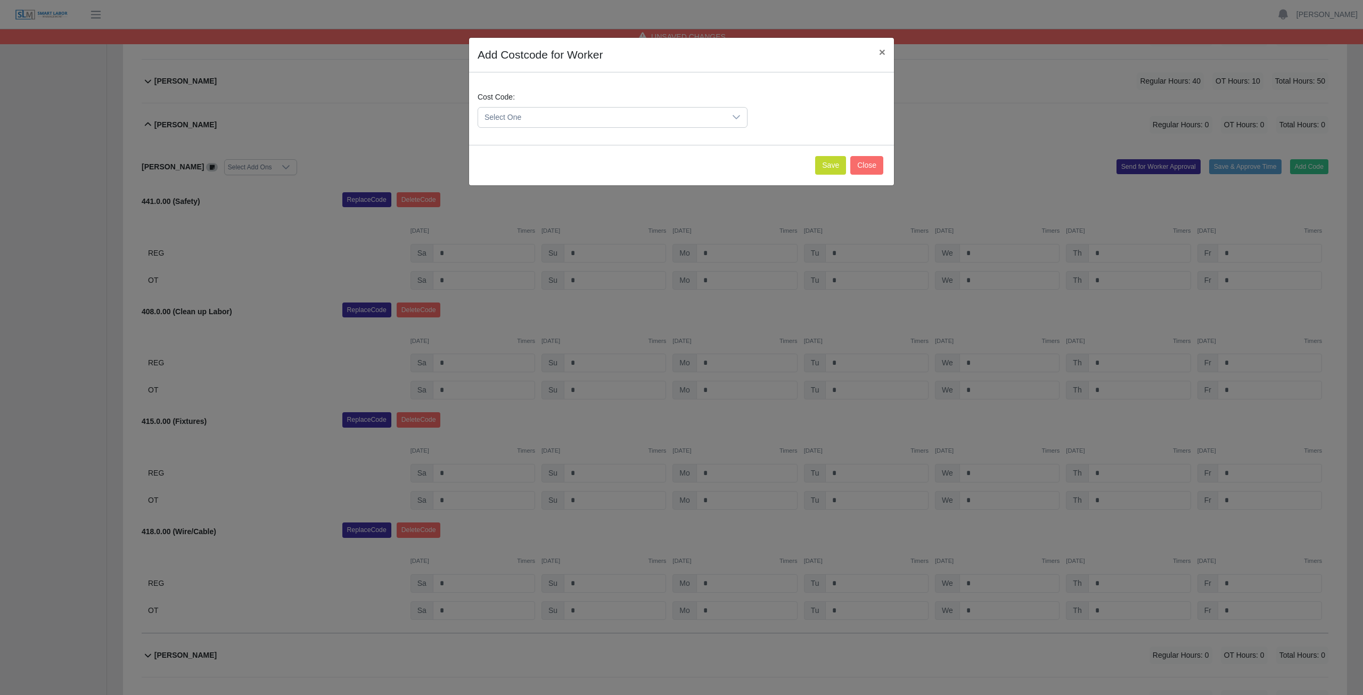
click at [534, 115] on span "Select One" at bounding box center [602, 118] width 248 height 20
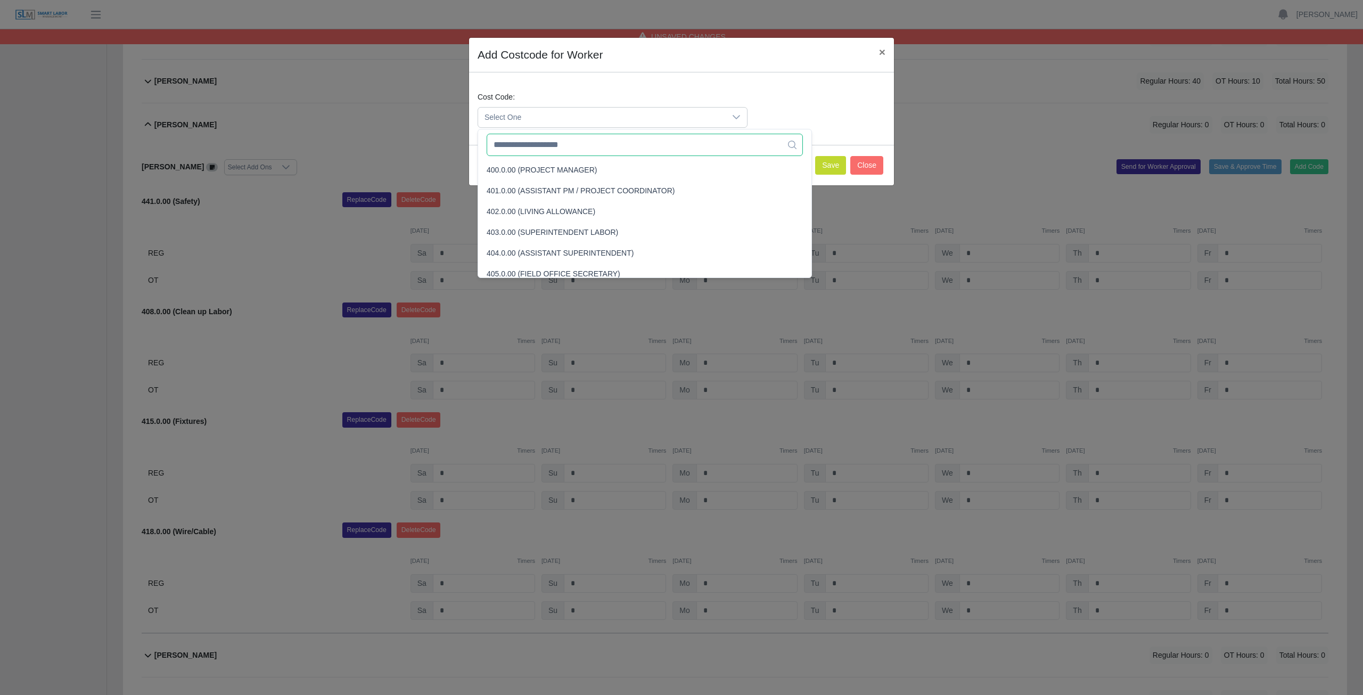
click at [531, 146] on input "text" at bounding box center [645, 145] width 316 height 22
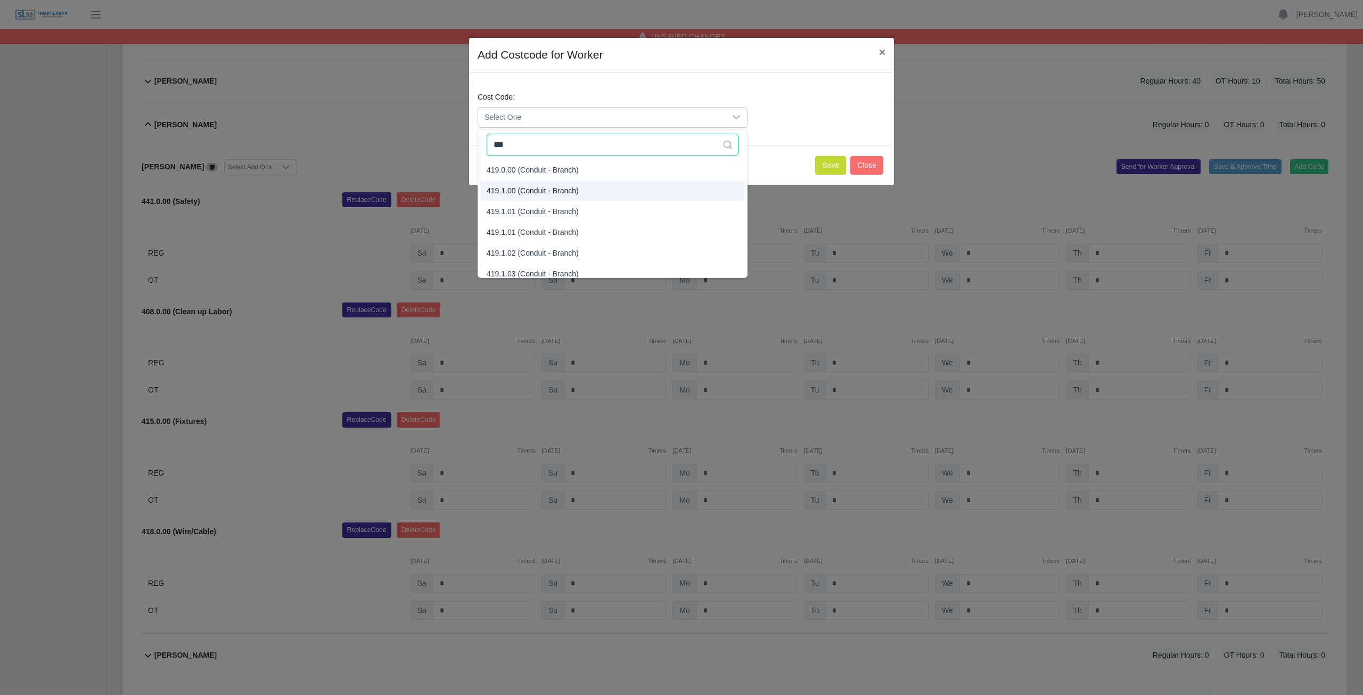
type input "***"
click at [520, 194] on span "419.1.00 (Conduit - Branch)" at bounding box center [533, 190] width 92 height 11
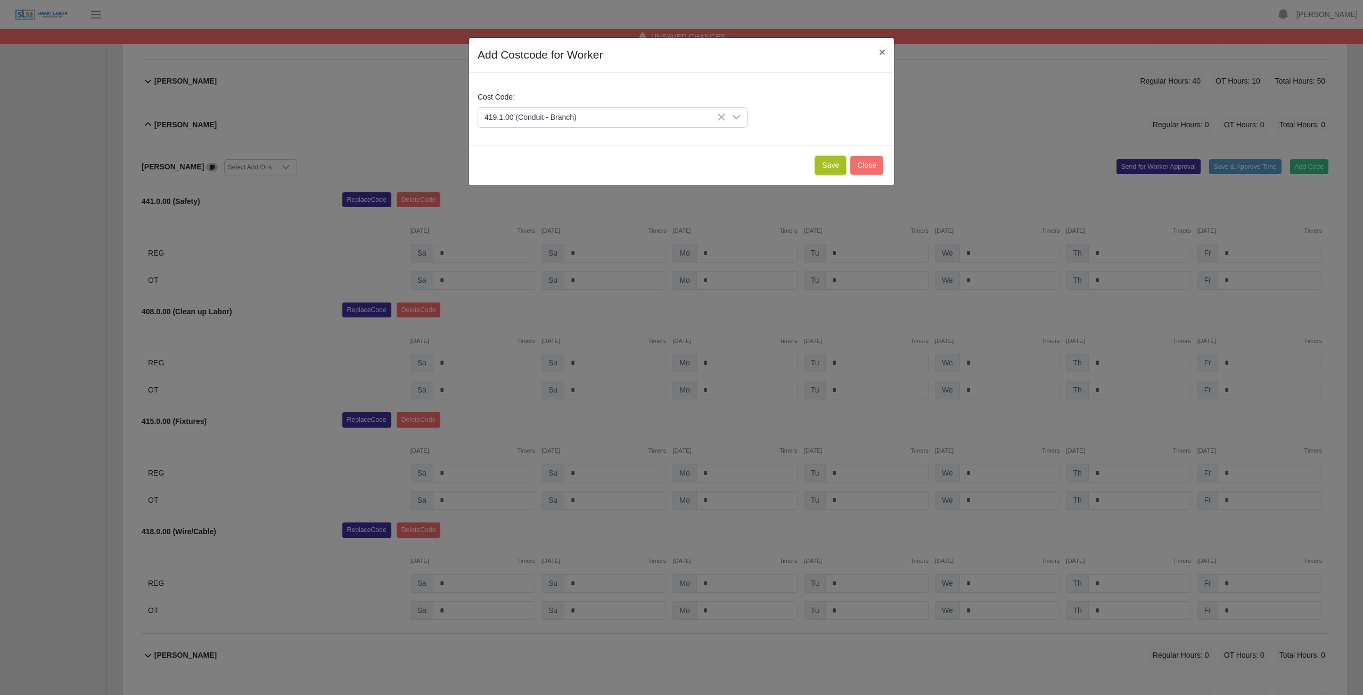
click at [831, 167] on button "Save" at bounding box center [830, 165] width 31 height 19
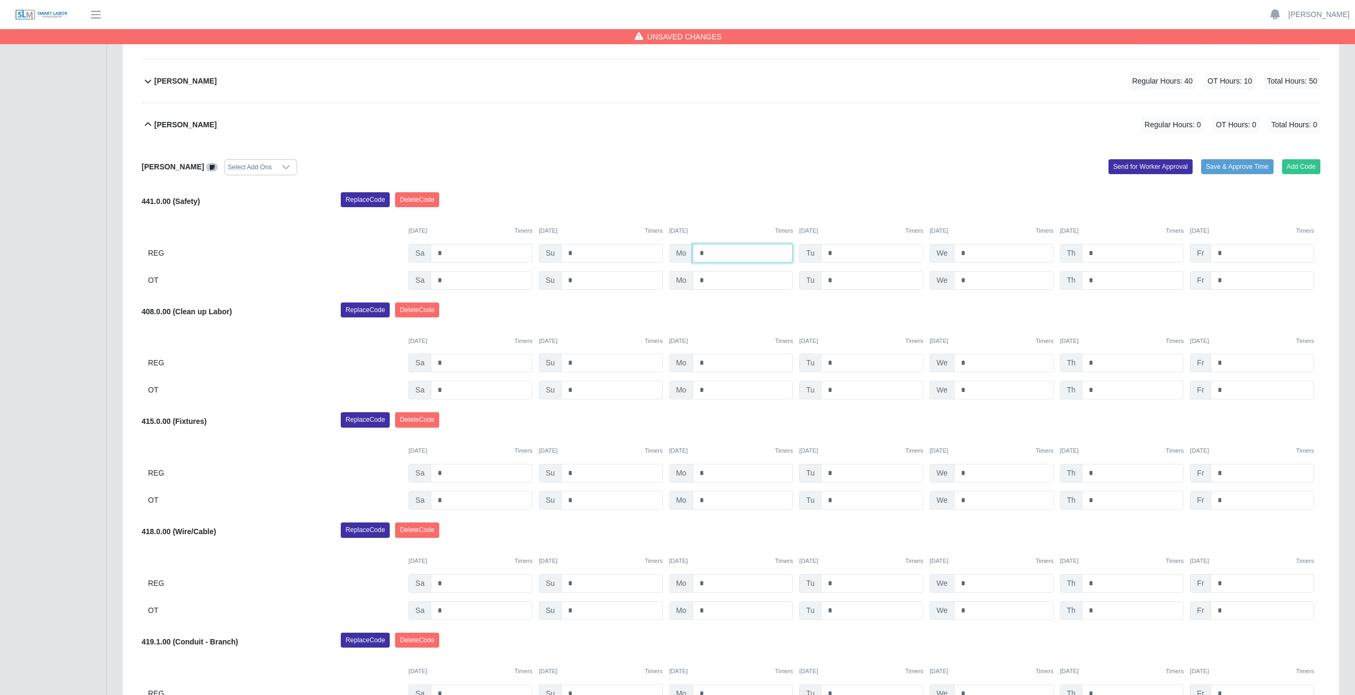
click at [709, 251] on input "*" at bounding box center [743, 253] width 100 height 19
type input "*"
click at [833, 251] on input "*" at bounding box center [872, 253] width 102 height 19
type input "*"
click at [971, 254] on input "*" at bounding box center [1004, 253] width 100 height 19
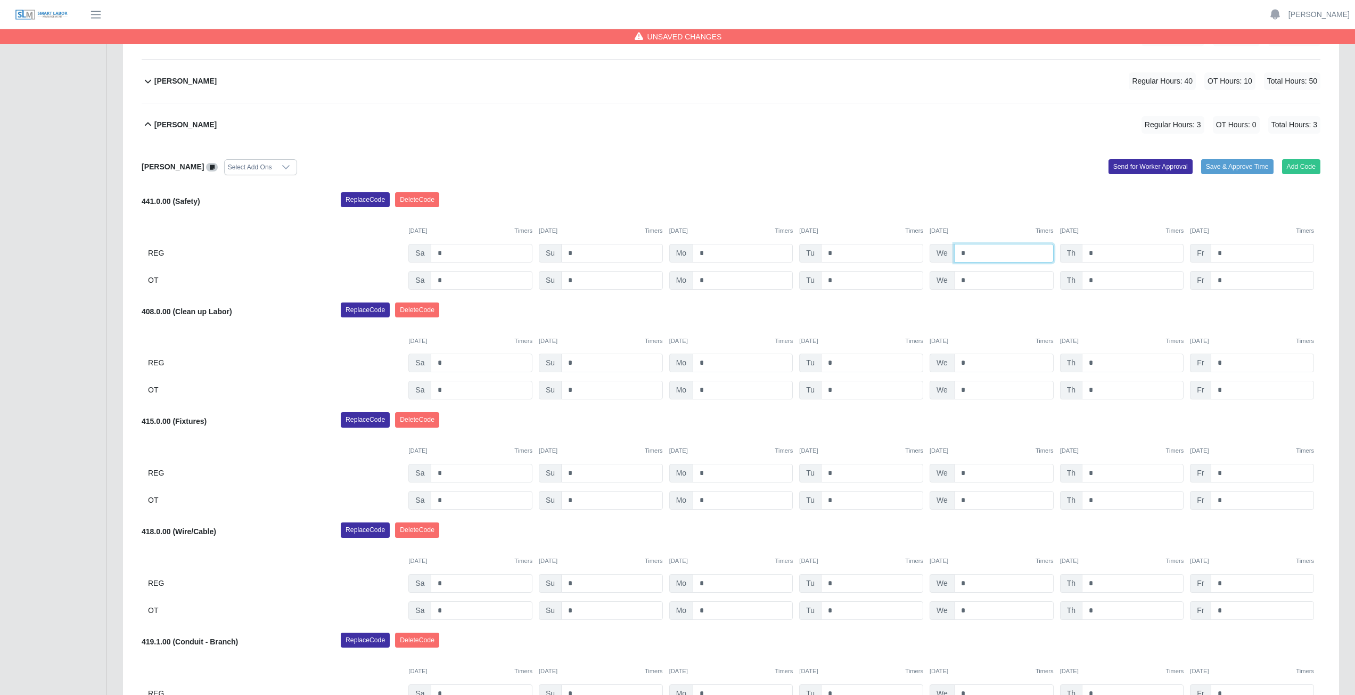
type input "*"
click at [1096, 253] on input "*" at bounding box center [1133, 253] width 102 height 19
type input "*"
click at [1226, 251] on input "*" at bounding box center [1262, 253] width 103 height 19
type input "*"
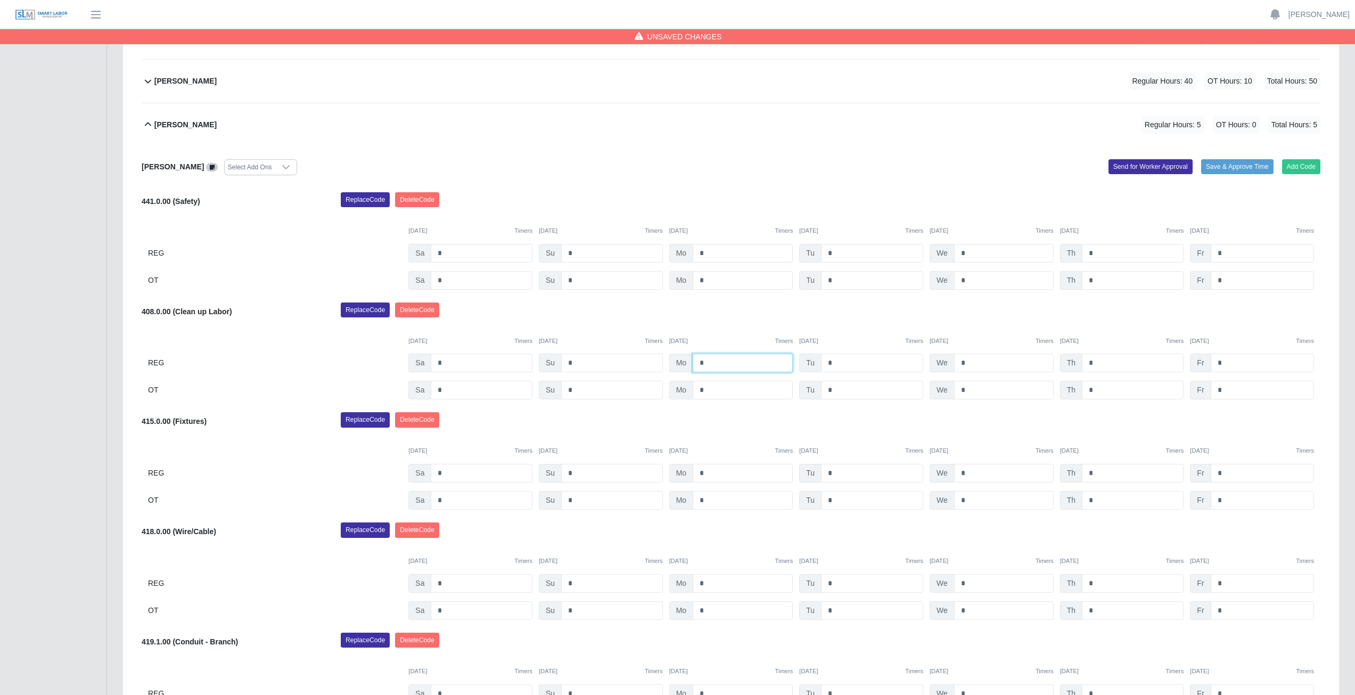
click at [709, 362] on input "*" at bounding box center [743, 363] width 100 height 19
type input "*"
click at [832, 365] on input "*" at bounding box center [872, 363] width 102 height 19
type input "*"
click at [970, 362] on input "*" at bounding box center [1004, 363] width 100 height 19
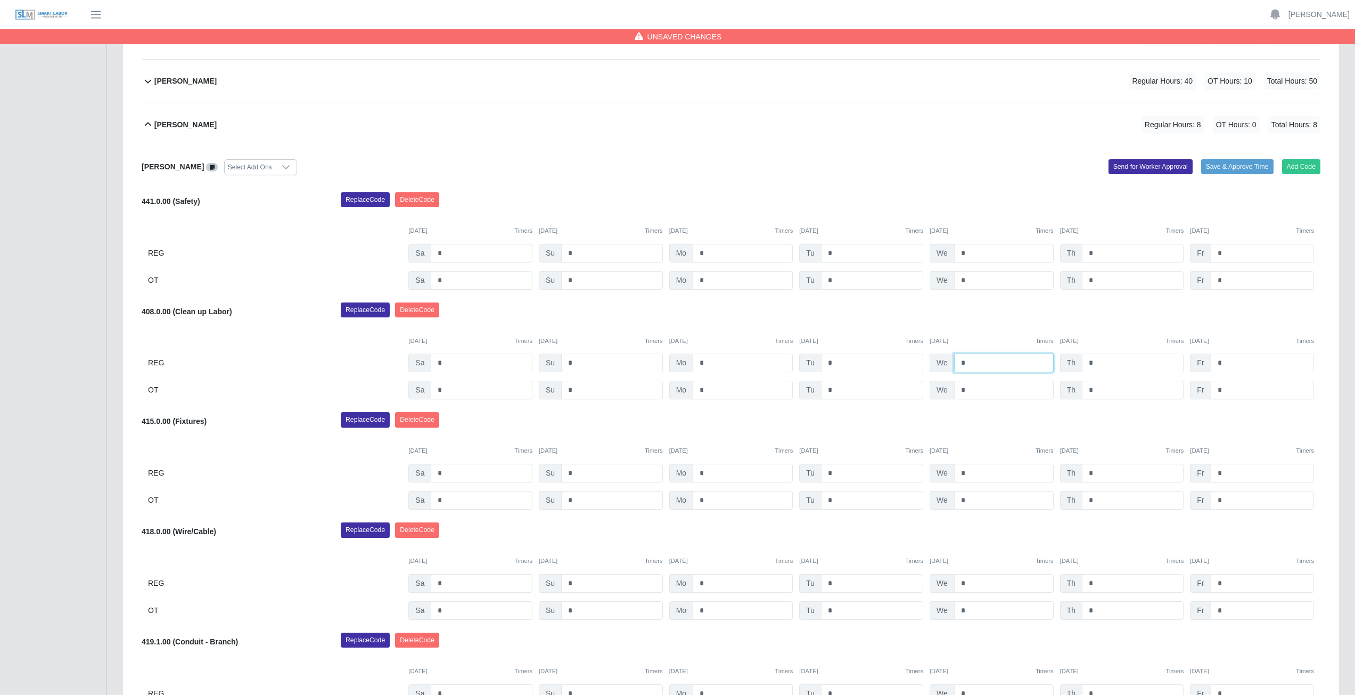
type input "*"
click at [1099, 360] on input "*" at bounding box center [1133, 363] width 102 height 19
type input "*"
click at [1226, 364] on input "*" at bounding box center [1262, 363] width 103 height 19
type input "*"
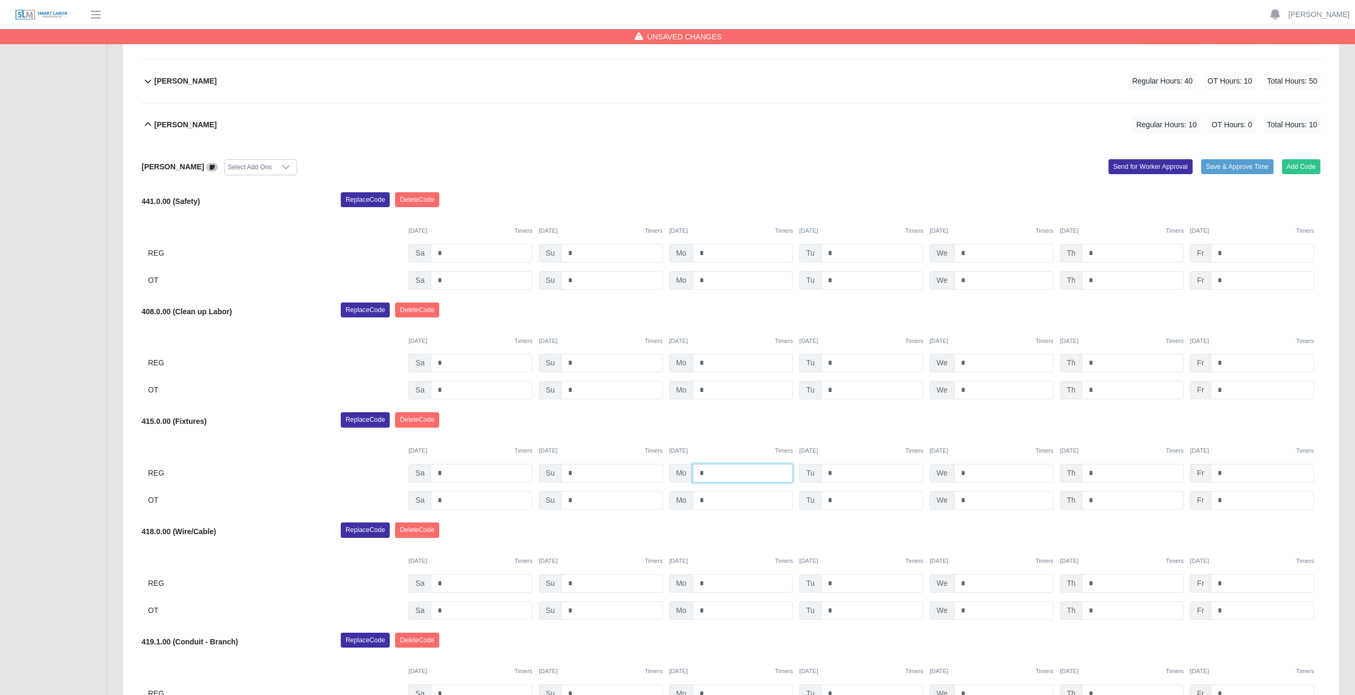
click at [708, 472] on input "*" at bounding box center [743, 473] width 100 height 19
type input "*"
click at [715, 503] on input "*" at bounding box center [743, 500] width 100 height 19
type input "*"
click at [856, 413] on div "Replace Code [GEOGRAPHIC_DATA] Code" at bounding box center [831, 422] width 996 height 21
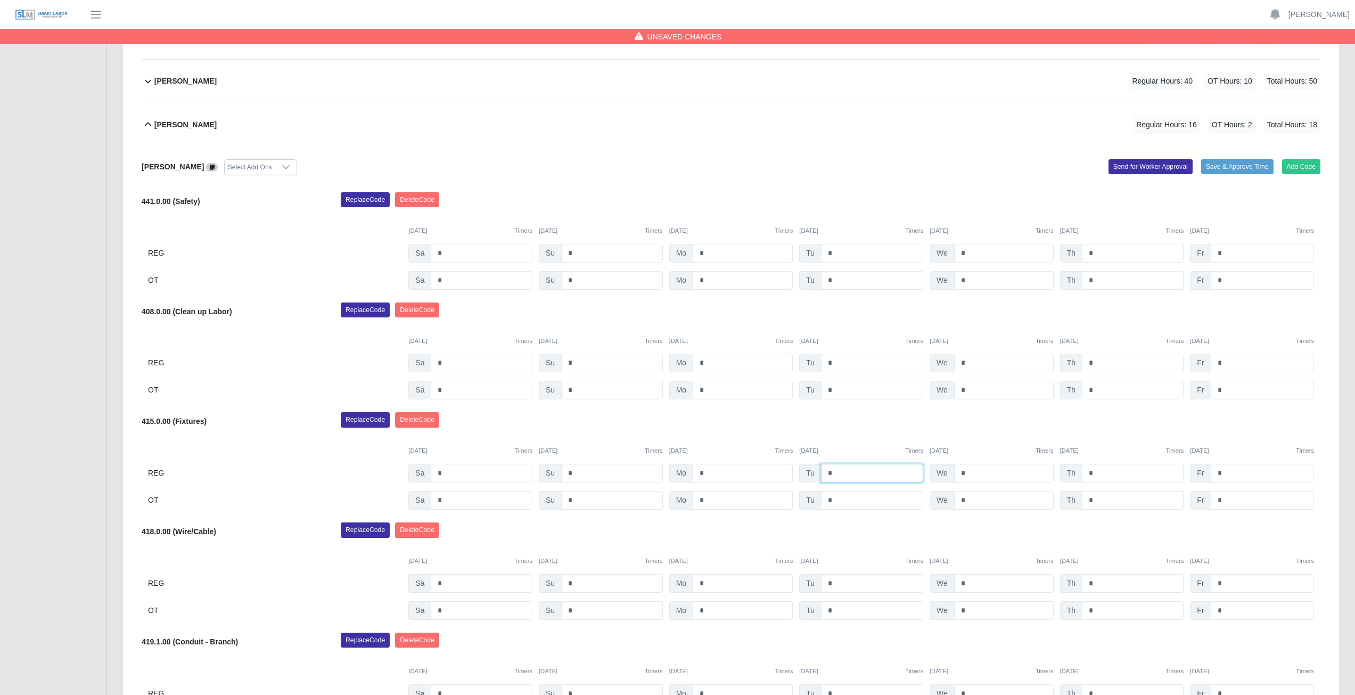
click at [835, 474] on input "*" at bounding box center [872, 473] width 102 height 19
type input "*"
click at [839, 503] on input "*" at bounding box center [872, 500] width 102 height 19
type input "*"
click at [974, 582] on input "*" at bounding box center [1004, 583] width 100 height 19
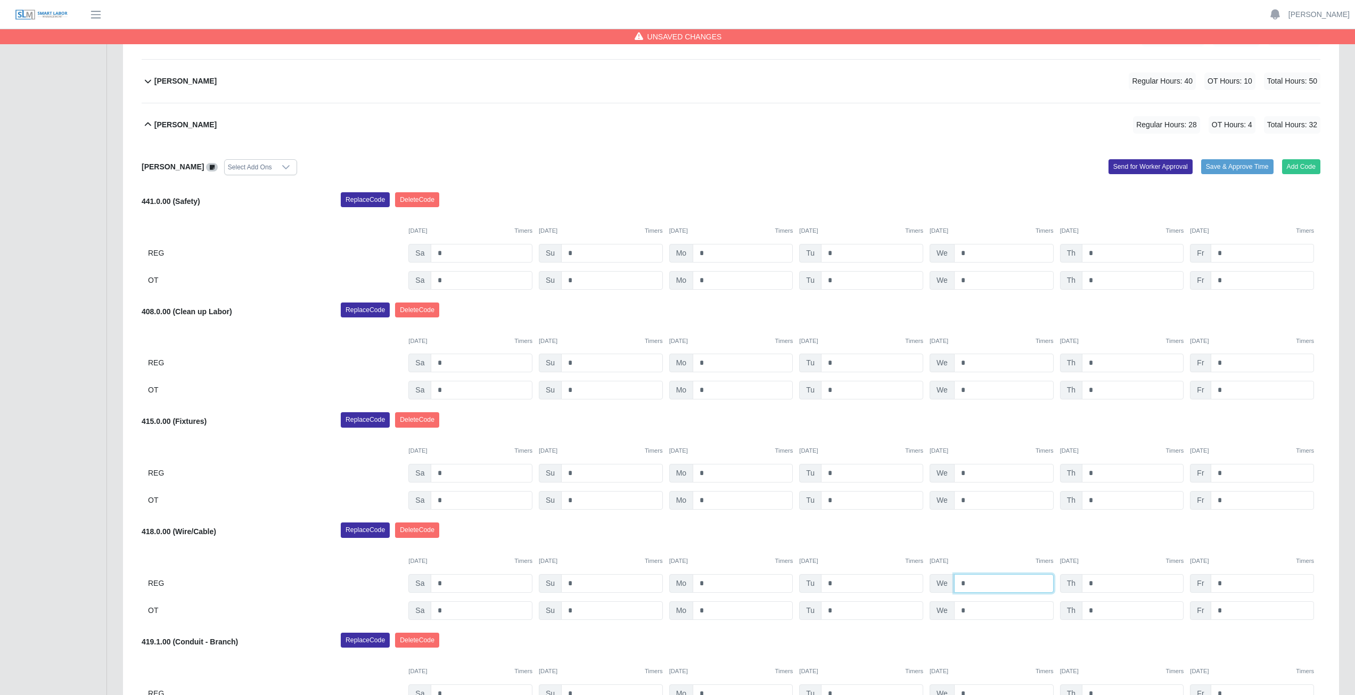
type input "*"
click at [968, 607] on input "*" at bounding box center [1004, 610] width 100 height 19
type input "*"
click at [1102, 474] on input "*" at bounding box center [1133, 473] width 102 height 19
type input "*"
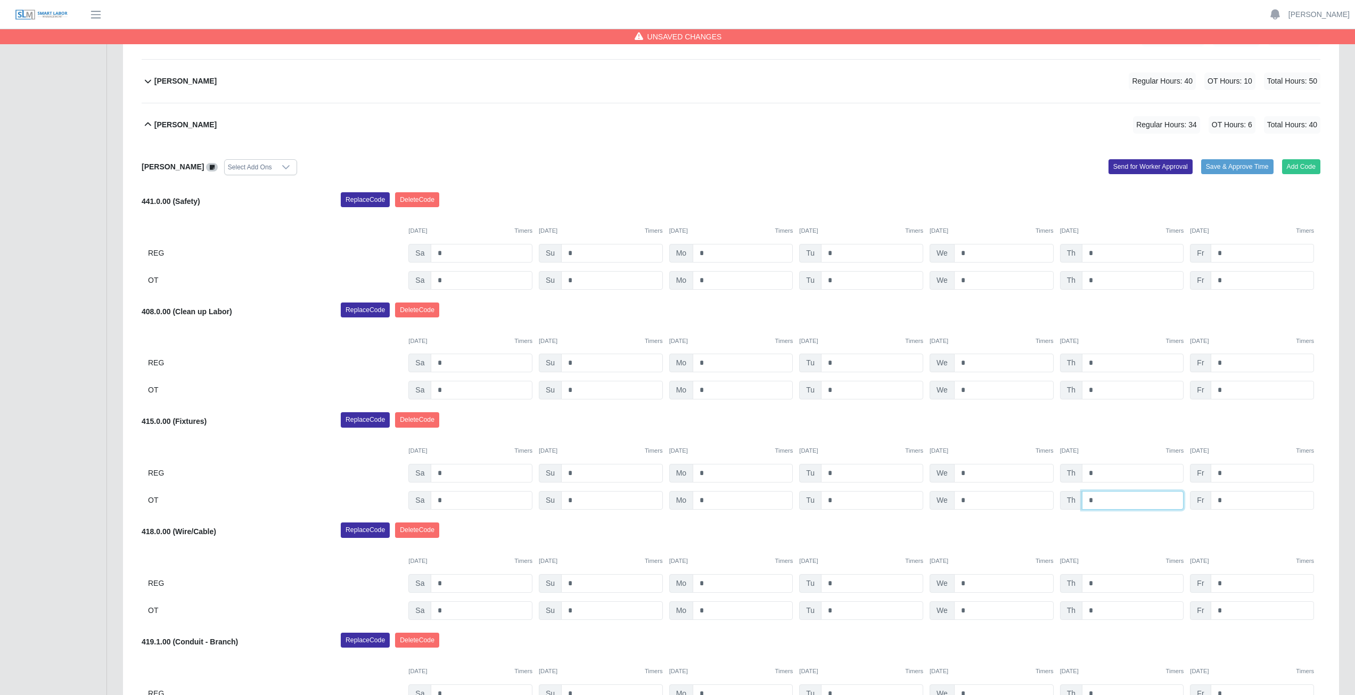
click at [1099, 498] on input "*" at bounding box center [1133, 500] width 102 height 19
type input "*"
click at [1125, 435] on div "415.0.00 (Fixtures) Replace Code [GEOGRAPHIC_DATA] Code [DATE] Timers [DATE] Ti…" at bounding box center [731, 460] width 1179 height 97
click at [1115, 534] on div "Replace Code [GEOGRAPHIC_DATA] Code" at bounding box center [831, 532] width 996 height 21
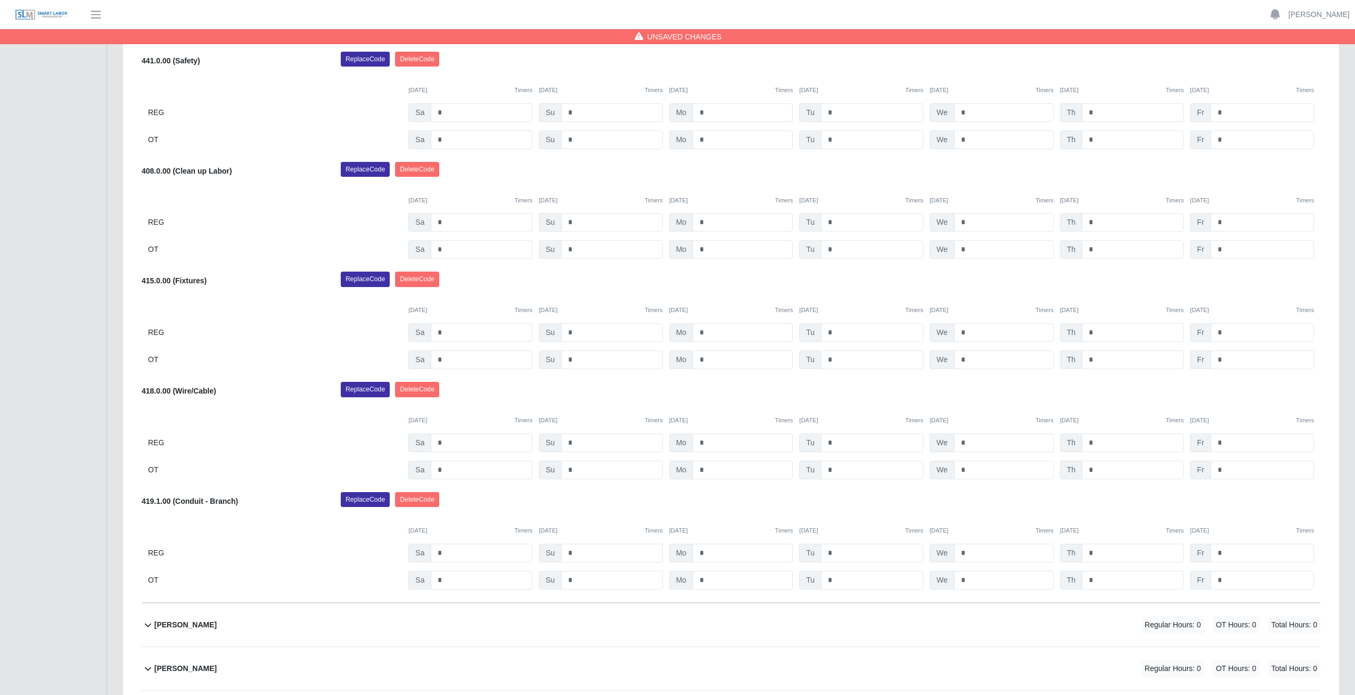
scroll to position [414, 0]
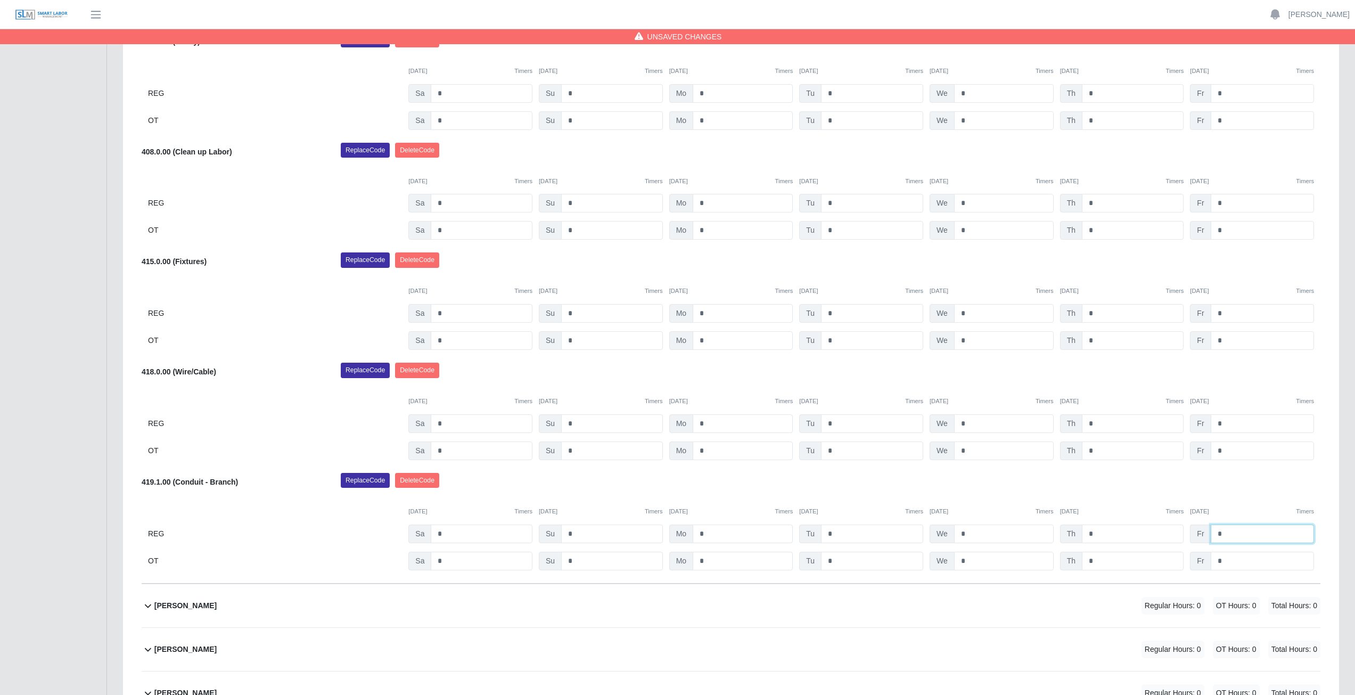
click at [1227, 531] on input "*" at bounding box center [1262, 534] width 103 height 19
type input "*"
click at [1226, 559] on input "*" at bounding box center [1262, 561] width 103 height 19
type input "*"
click at [1234, 493] on div "Replace Code [GEOGRAPHIC_DATA] Code" at bounding box center [831, 483] width 996 height 21
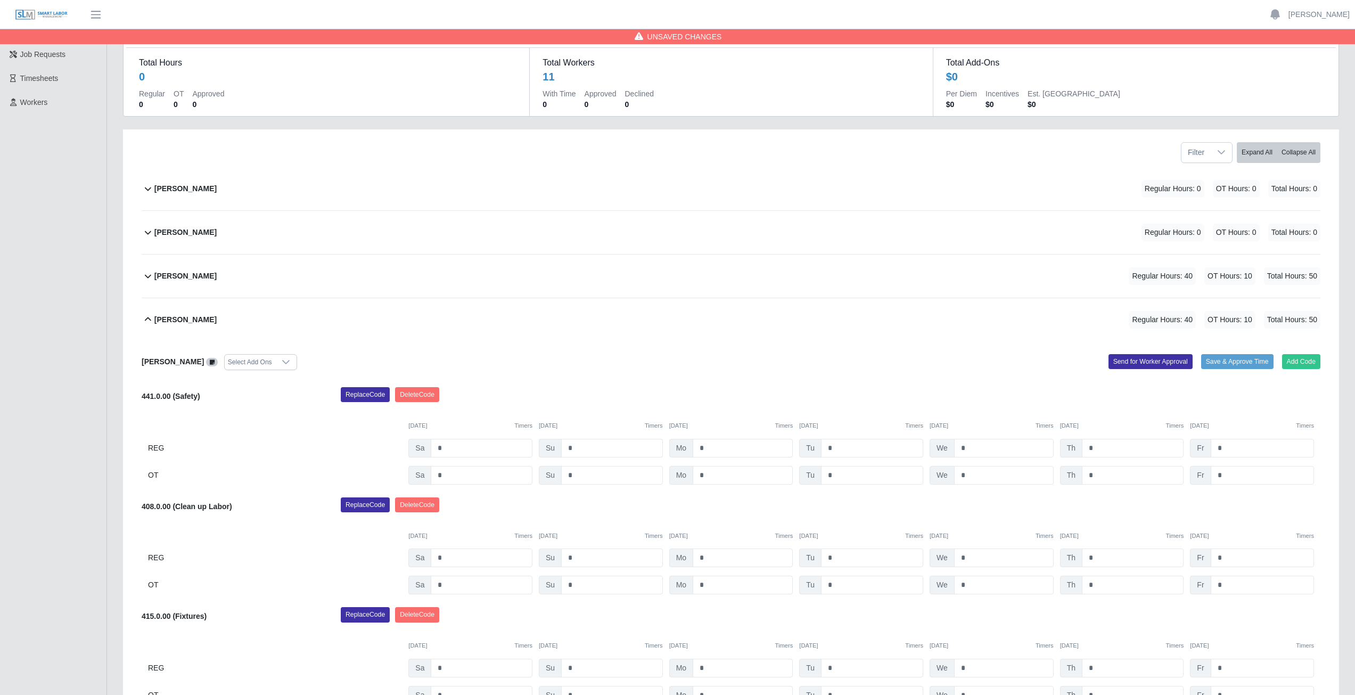
scroll to position [41, 0]
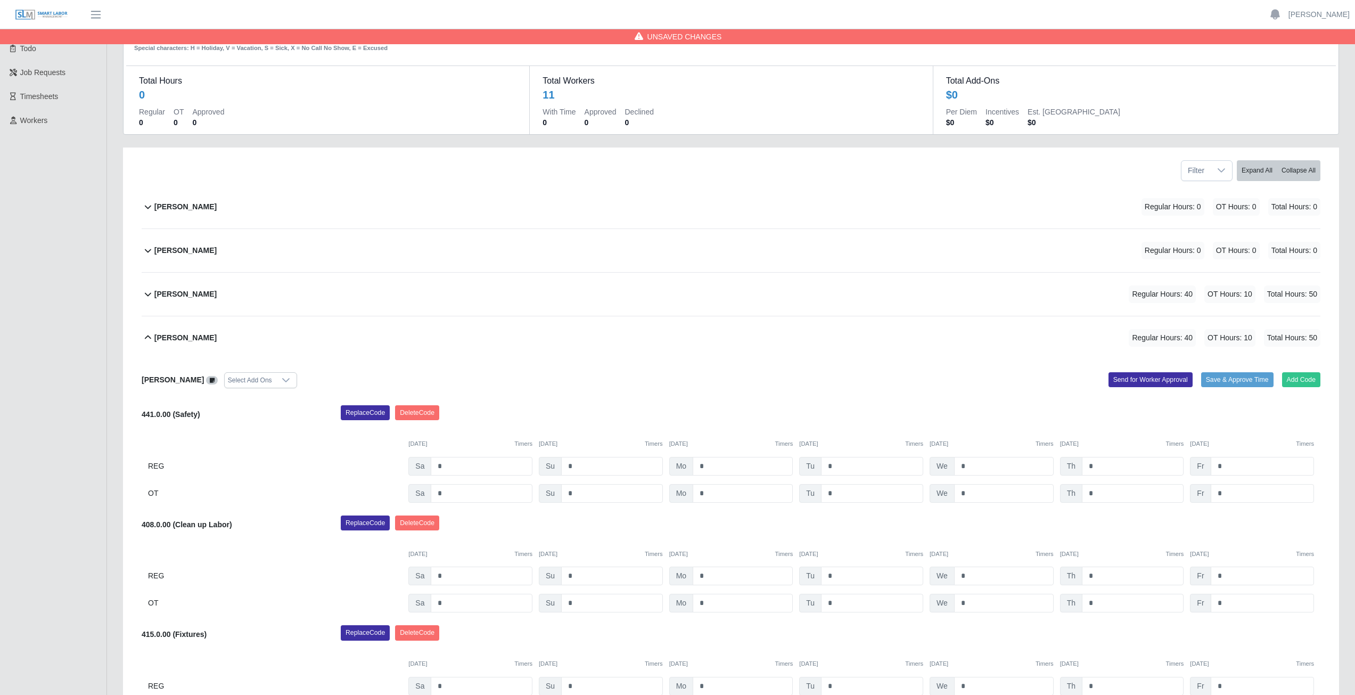
click at [146, 338] on icon at bounding box center [148, 337] width 6 height 4
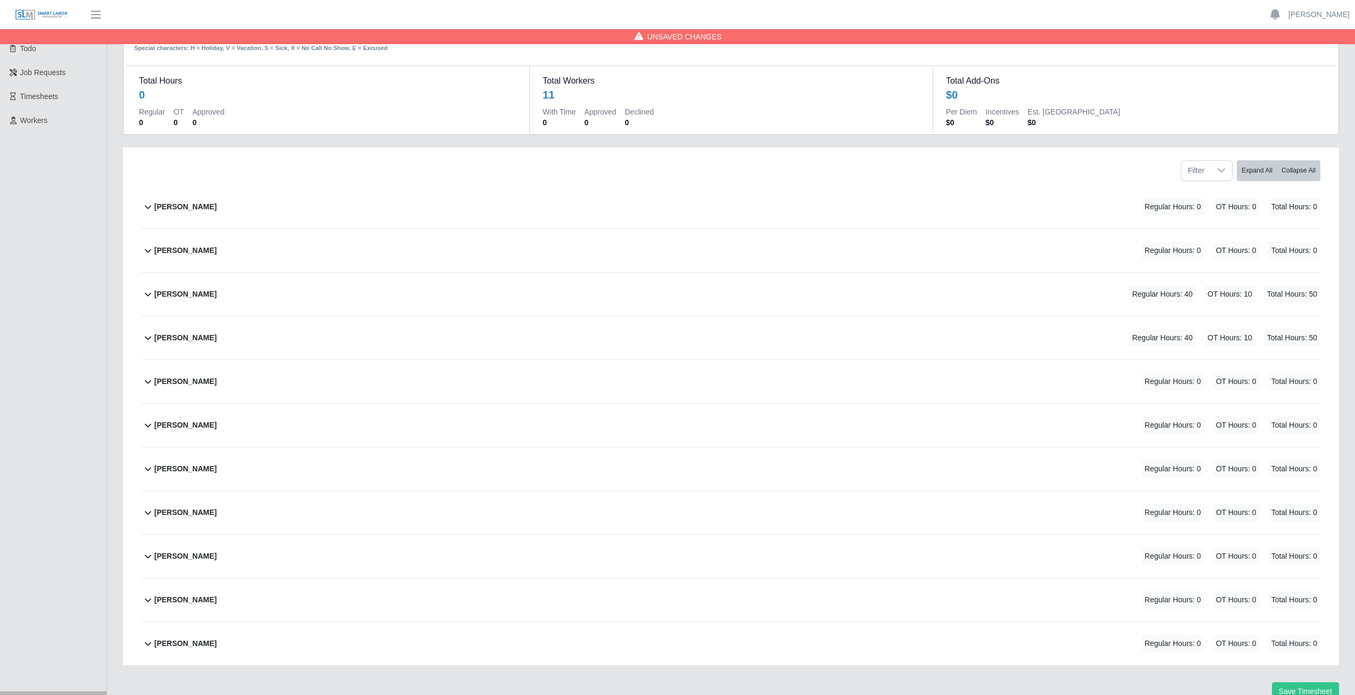
click at [146, 384] on icon at bounding box center [148, 381] width 13 height 13
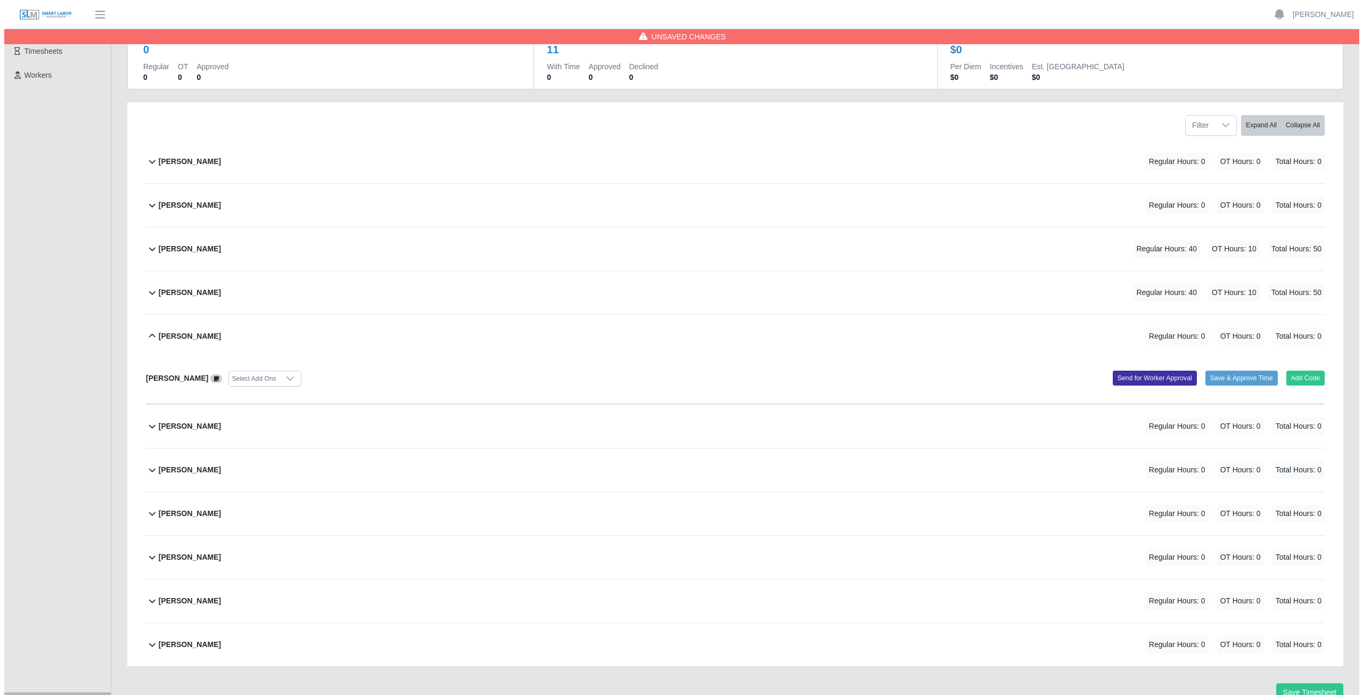
scroll to position [87, 0]
click at [1301, 378] on button "Add Code" at bounding box center [1301, 377] width 39 height 15
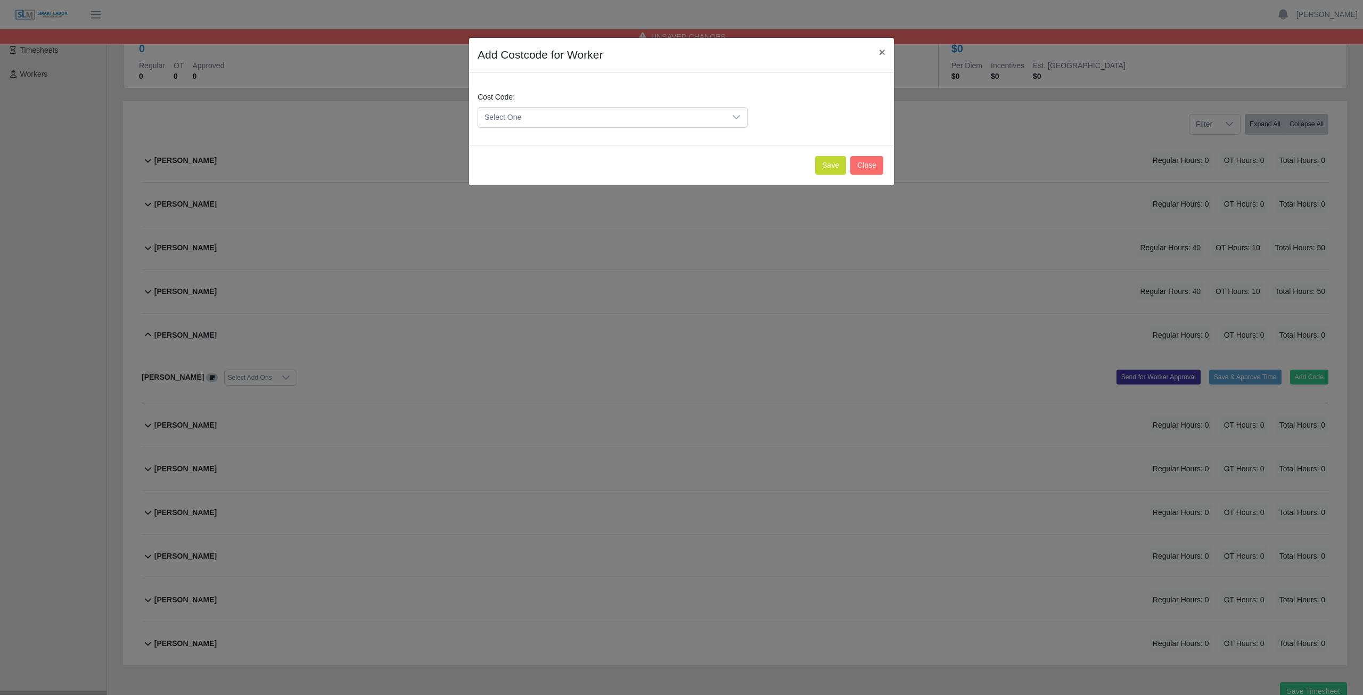
click at [539, 114] on span "Select One" at bounding box center [602, 118] width 248 height 20
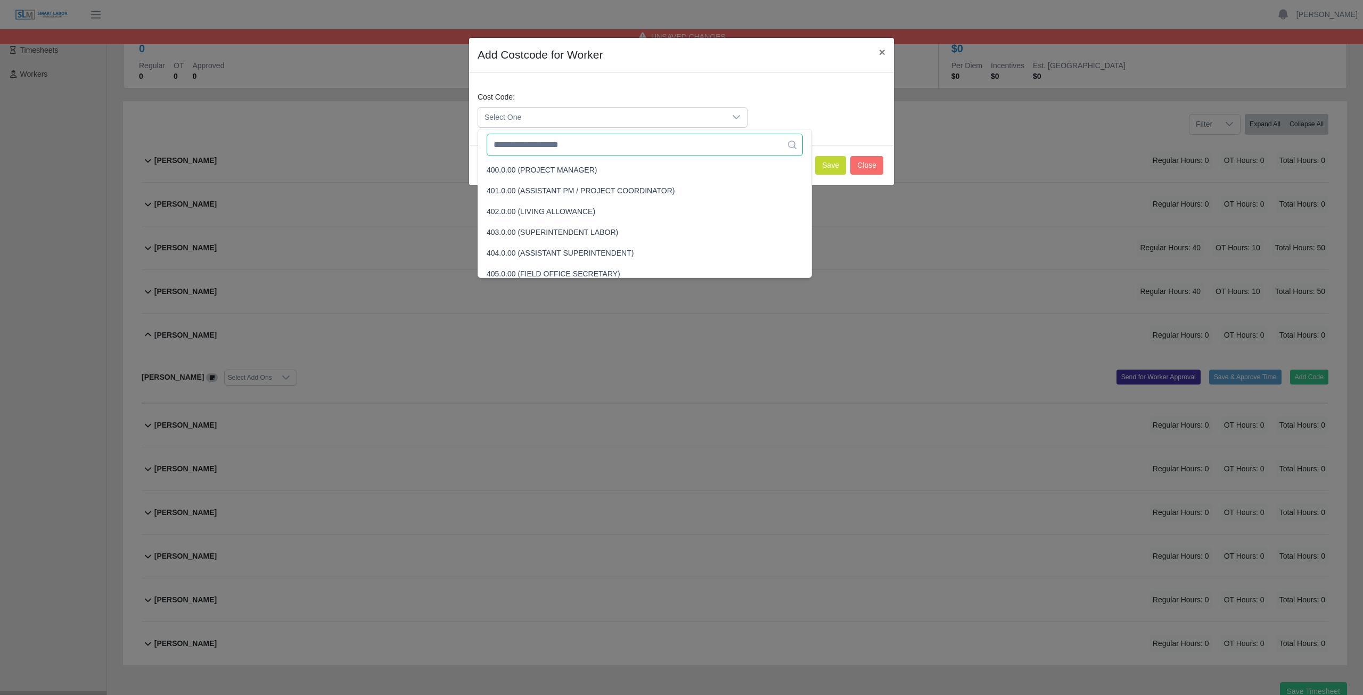
click at [540, 149] on input "text" at bounding box center [645, 145] width 316 height 22
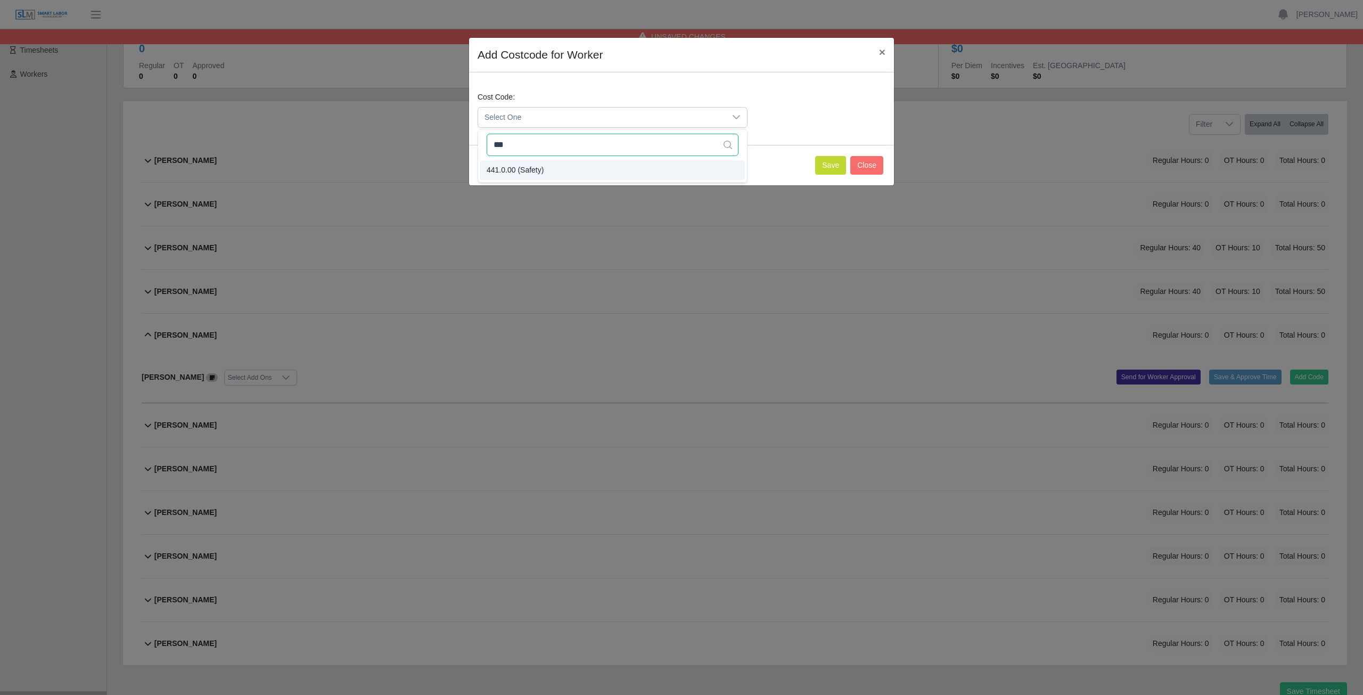
type input "***"
click at [822, 167] on button "Save" at bounding box center [830, 165] width 31 height 19
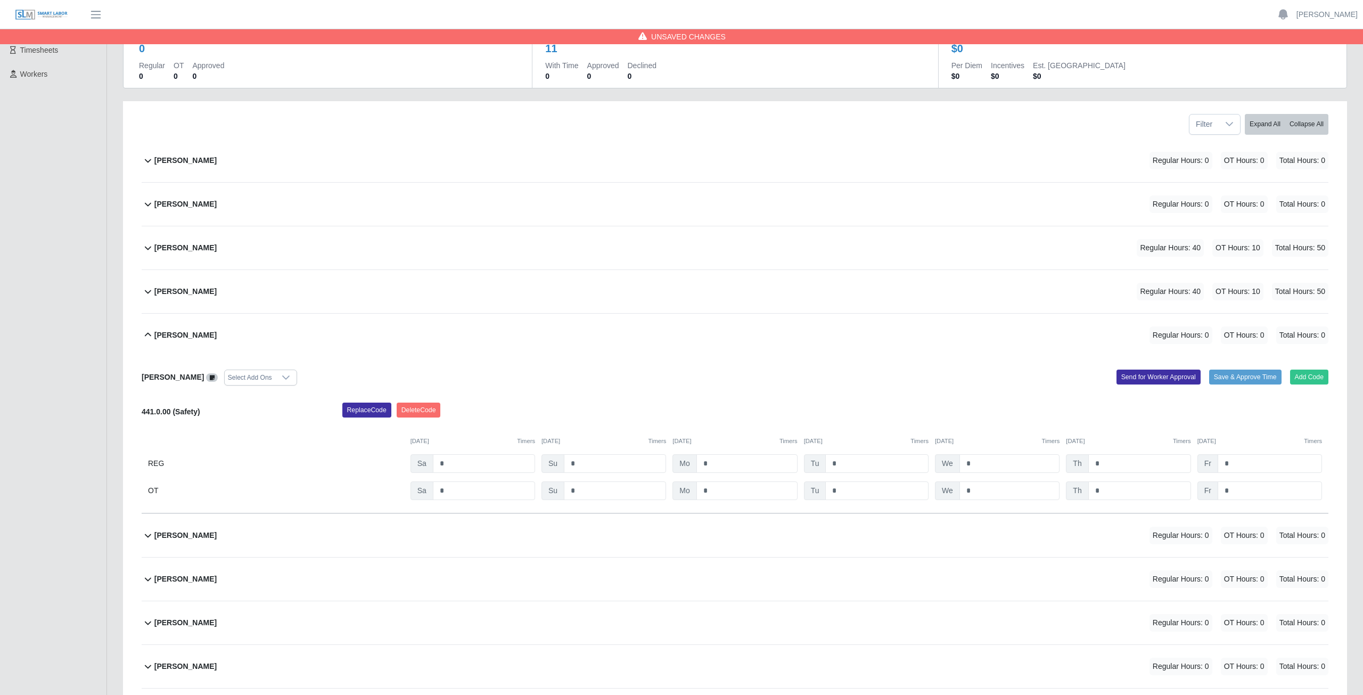
scroll to position [198, 0]
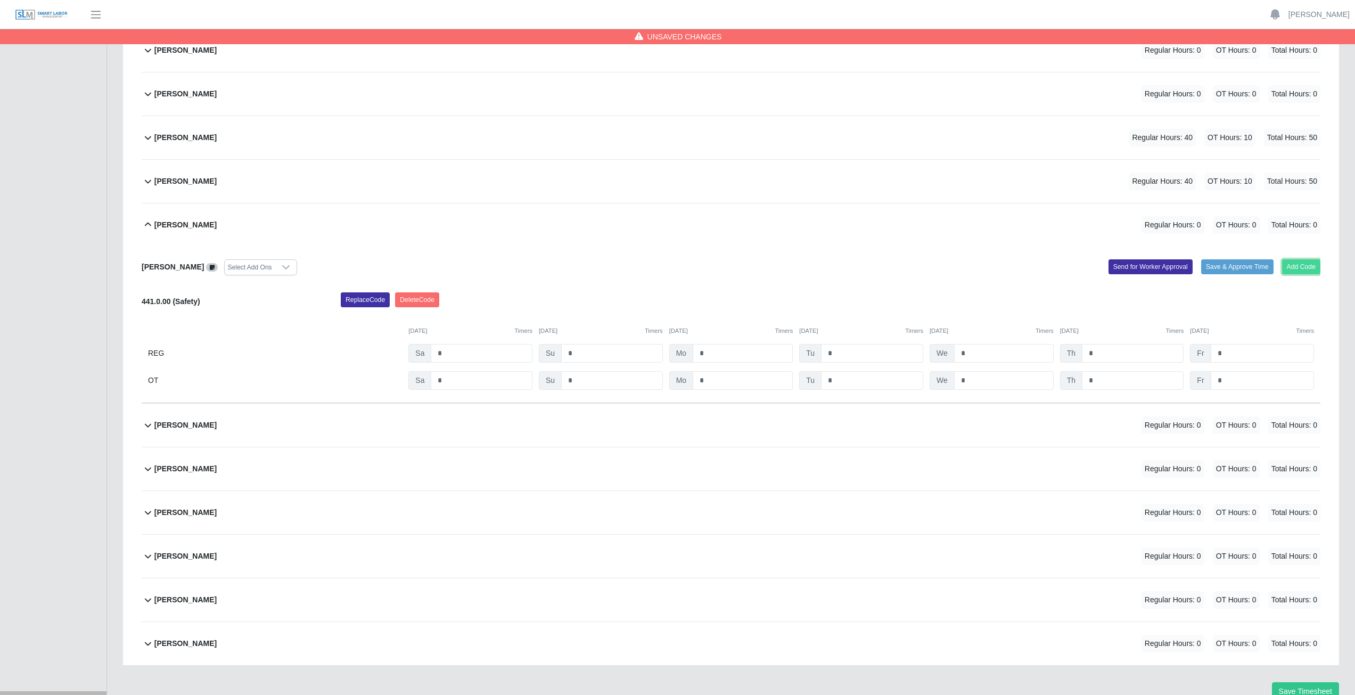
click at [1297, 266] on button "Add Code" at bounding box center [1301, 266] width 39 height 15
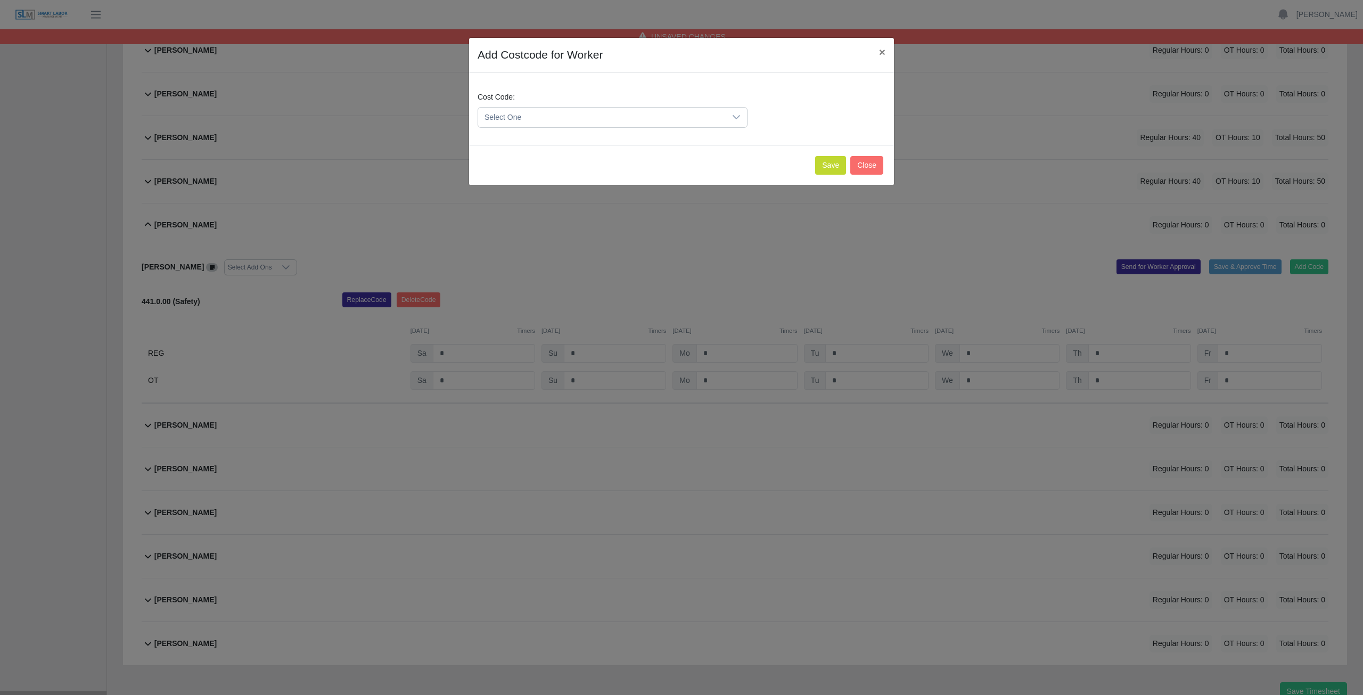
click at [541, 116] on span "Select One" at bounding box center [602, 118] width 248 height 20
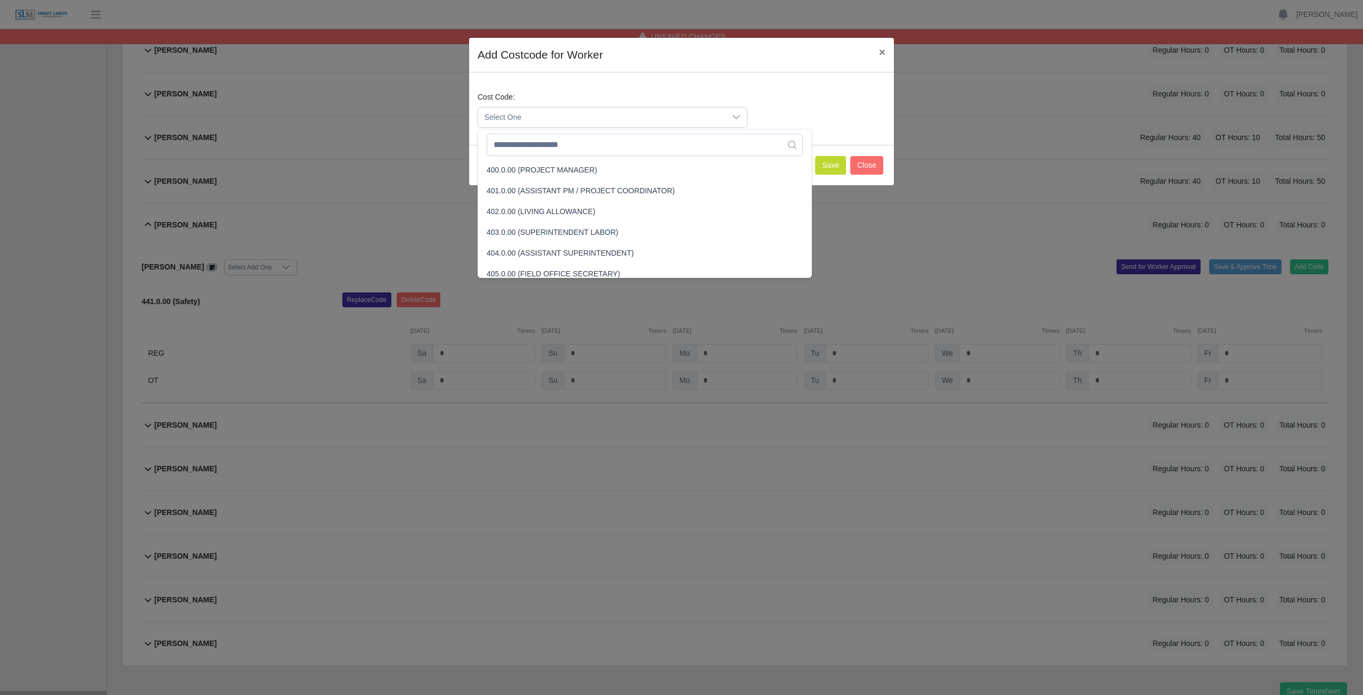
scroll to position [2644, 0]
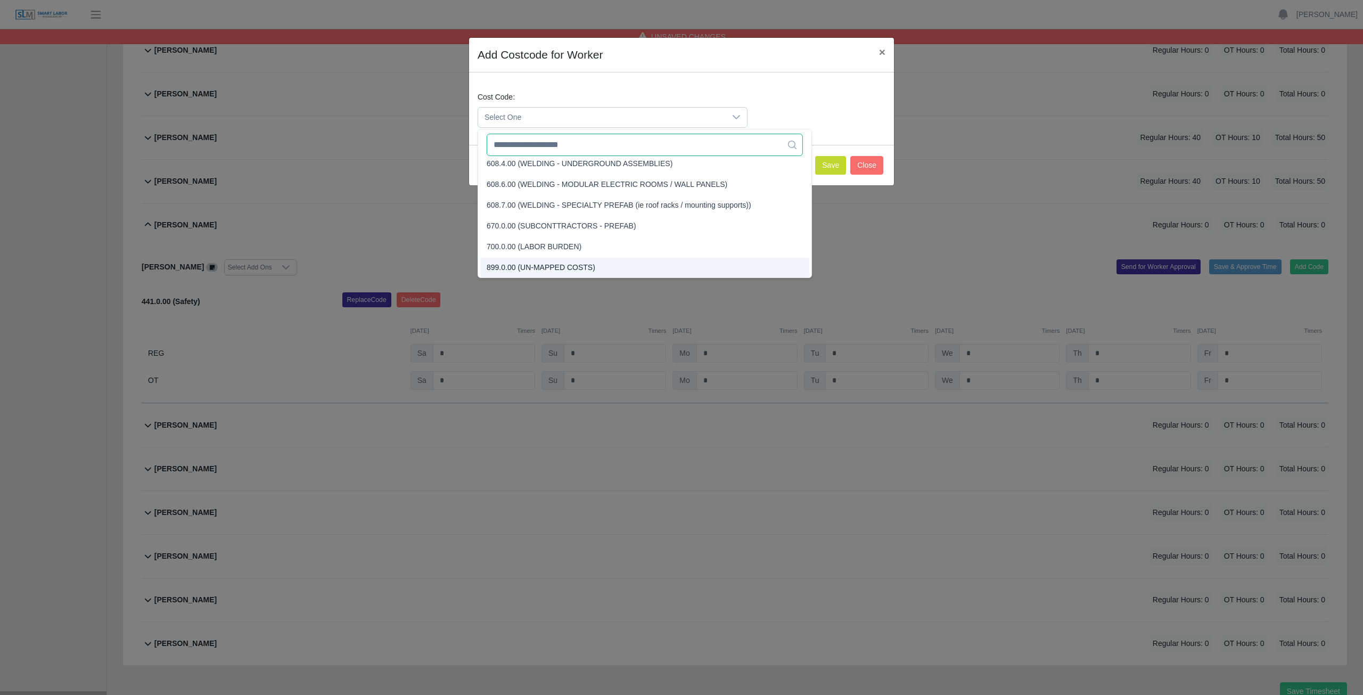
click at [533, 150] on input "text" at bounding box center [645, 145] width 316 height 22
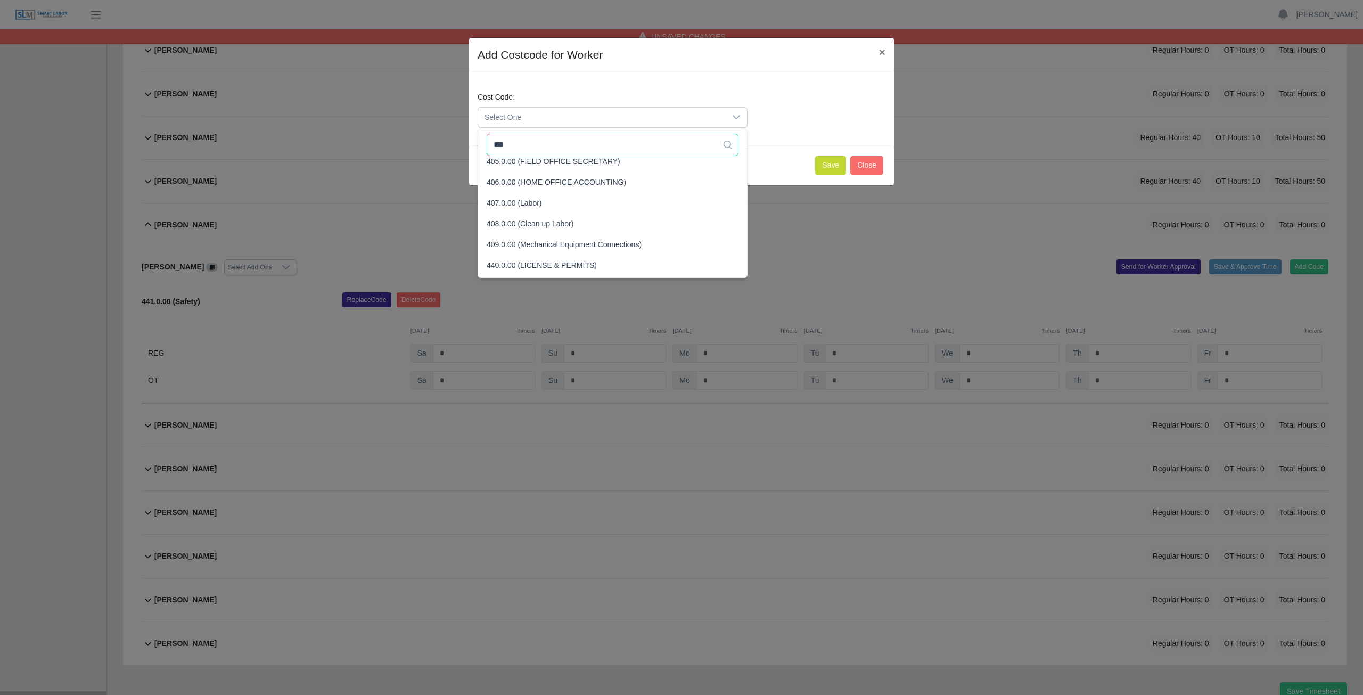
scroll to position [0, 0]
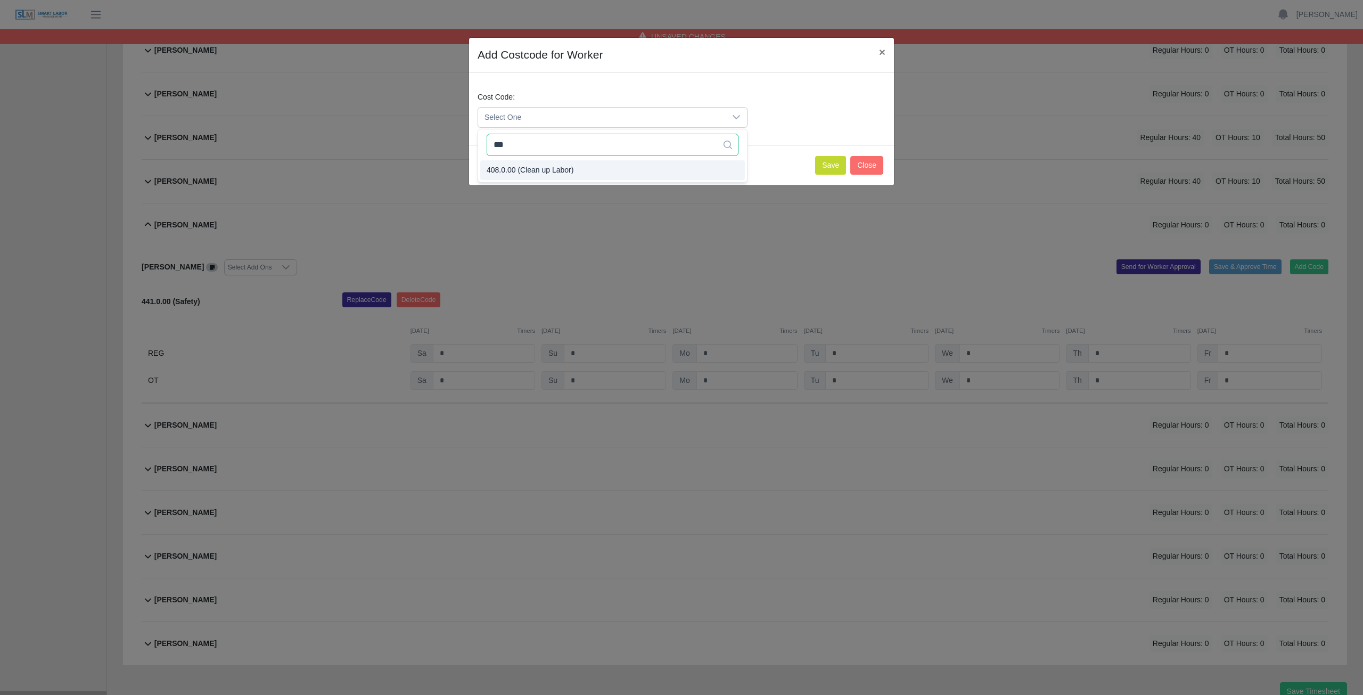
type input "***"
click at [527, 172] on span "408.0.00 (Clean up Labor)" at bounding box center [530, 170] width 87 height 11
click at [834, 169] on button "Save" at bounding box center [830, 165] width 31 height 19
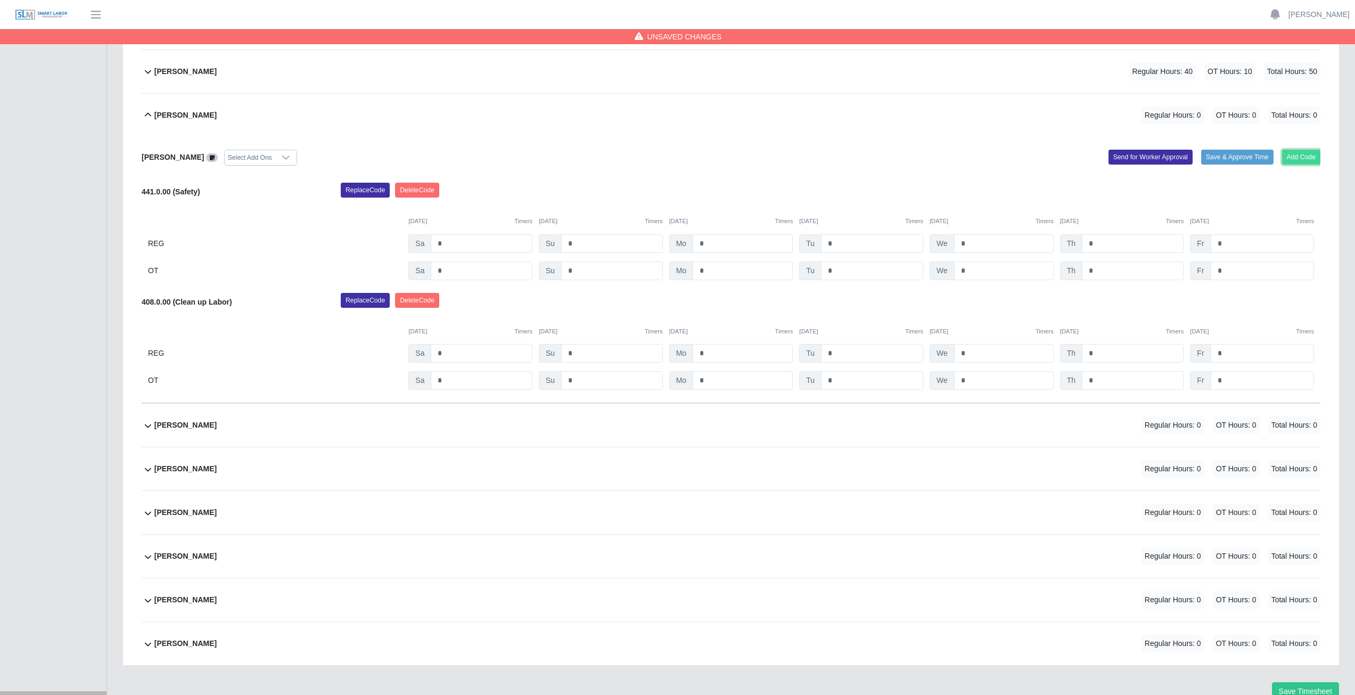
click at [1298, 159] on button "Add Code" at bounding box center [1301, 157] width 39 height 15
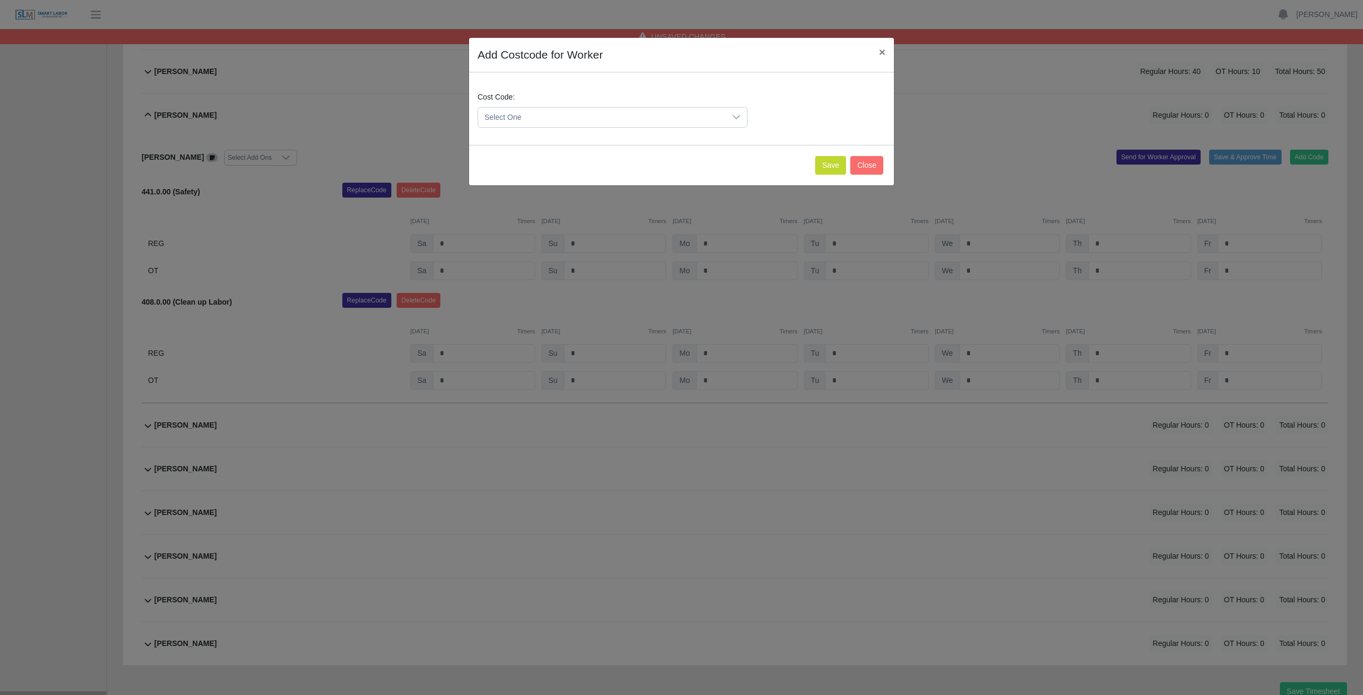
click at [542, 112] on span "Select One" at bounding box center [602, 118] width 248 height 20
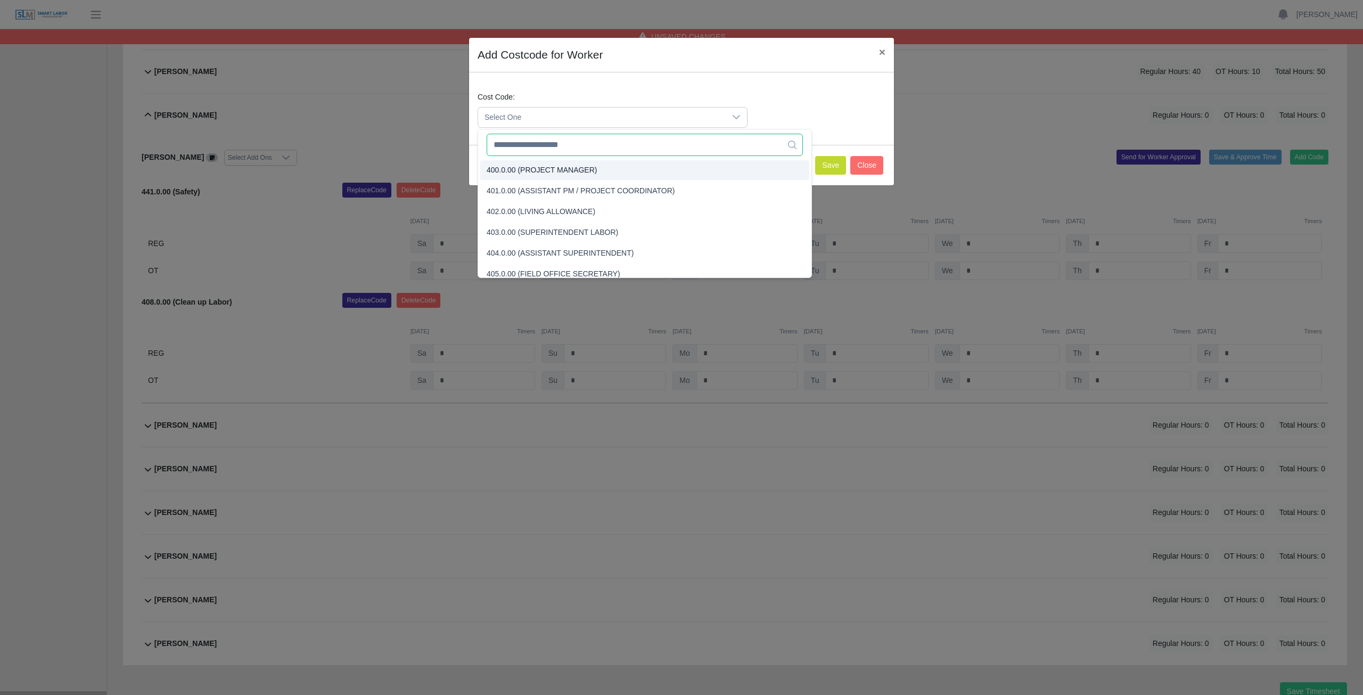
click at [560, 146] on input "text" at bounding box center [645, 145] width 316 height 22
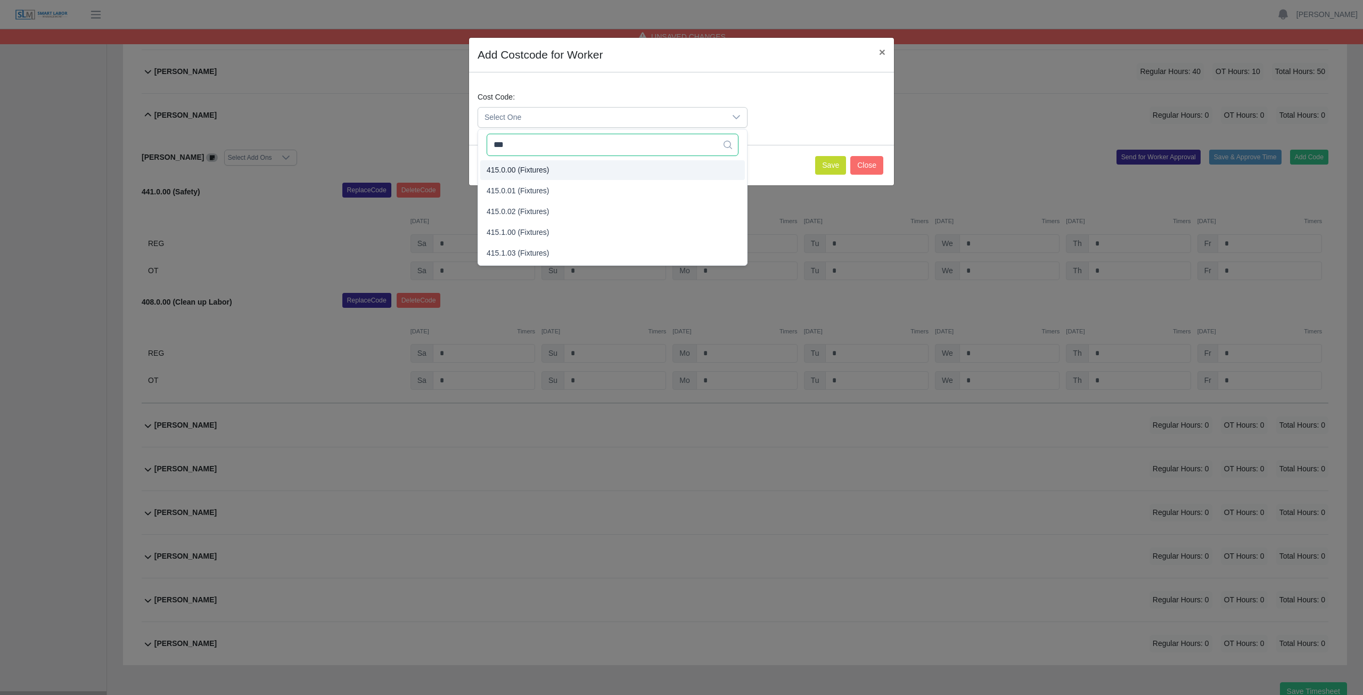
type input "***"
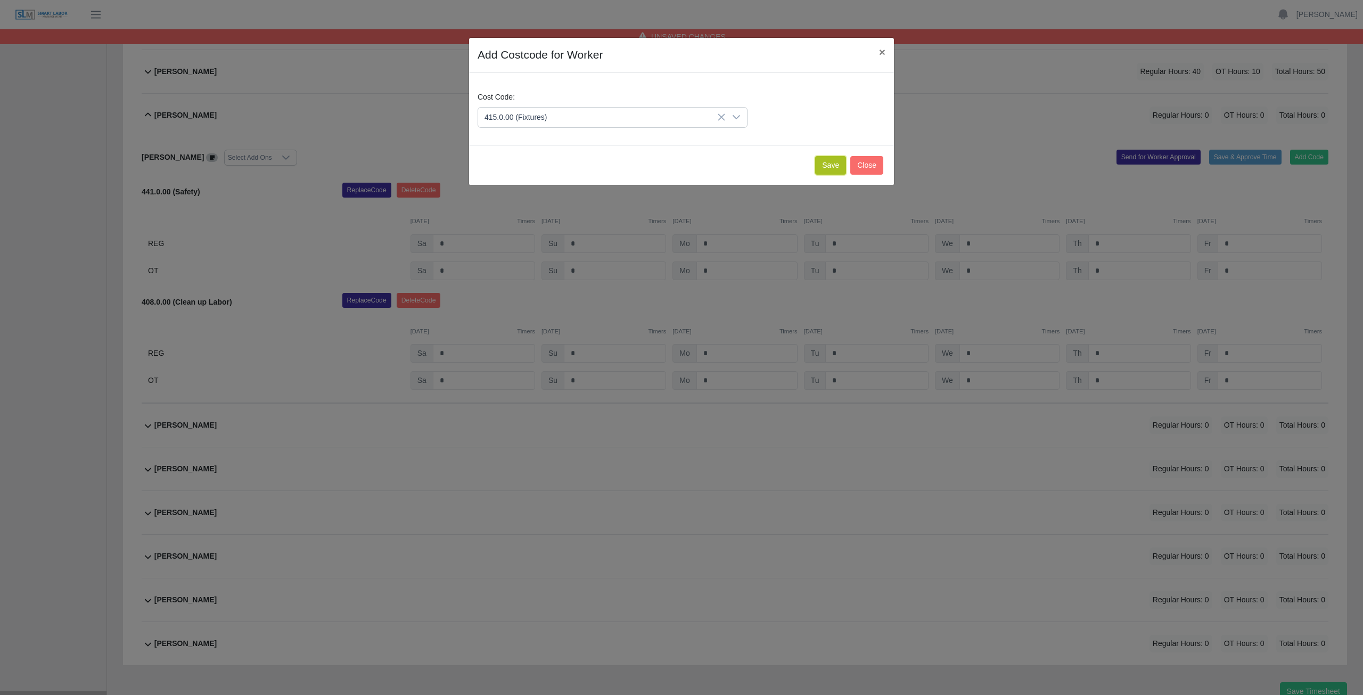
click at [829, 169] on button "Save" at bounding box center [830, 165] width 31 height 19
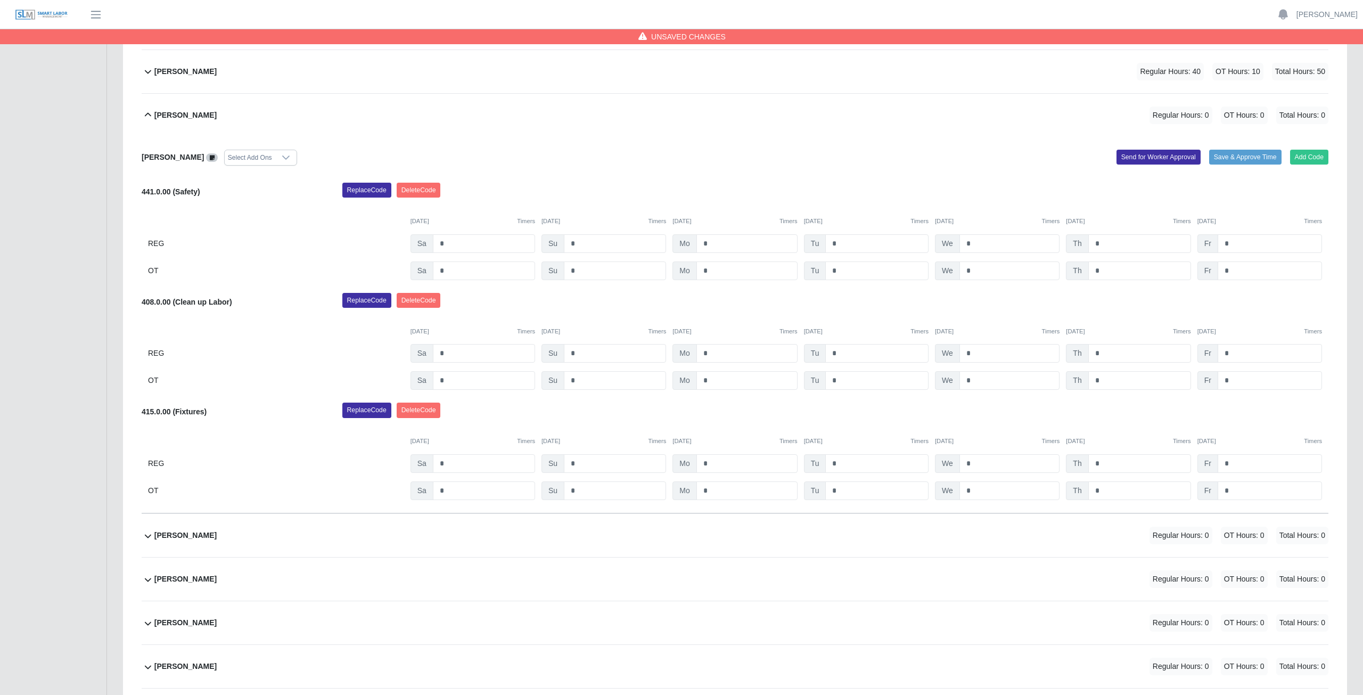
scroll to position [417, 0]
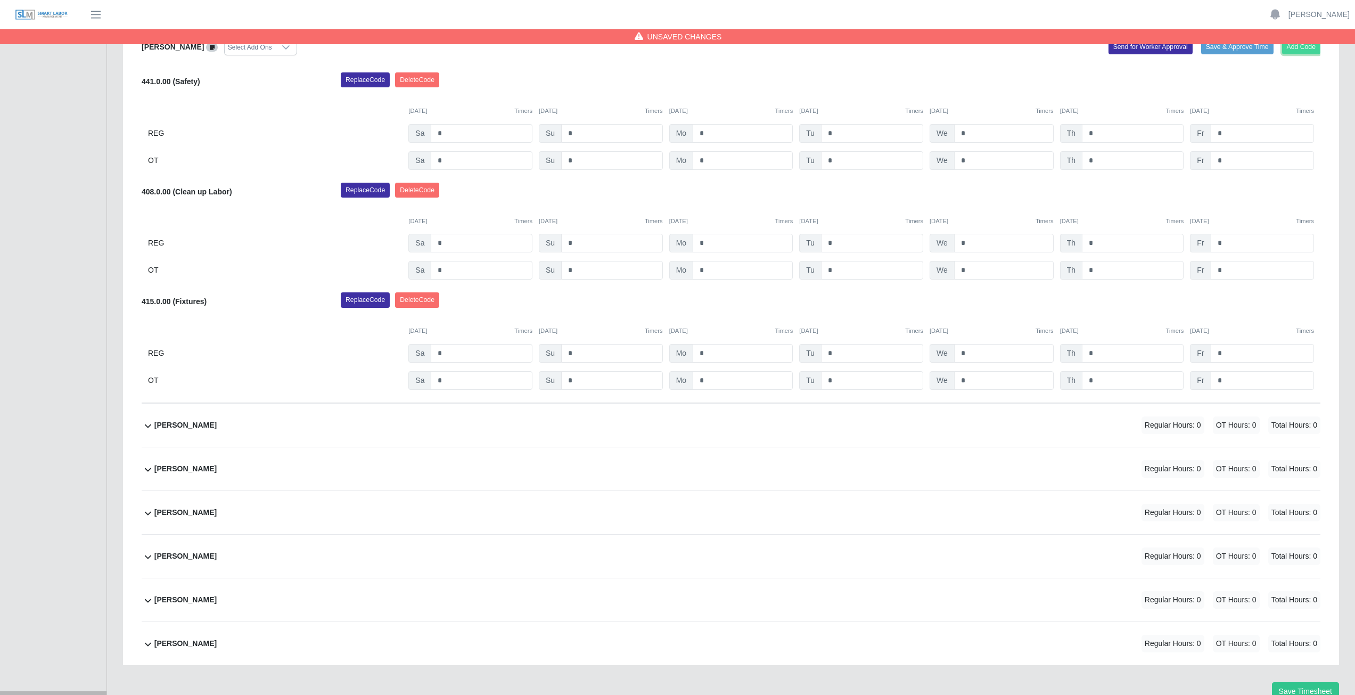
click at [1303, 53] on button "Add Code" at bounding box center [1301, 46] width 39 height 15
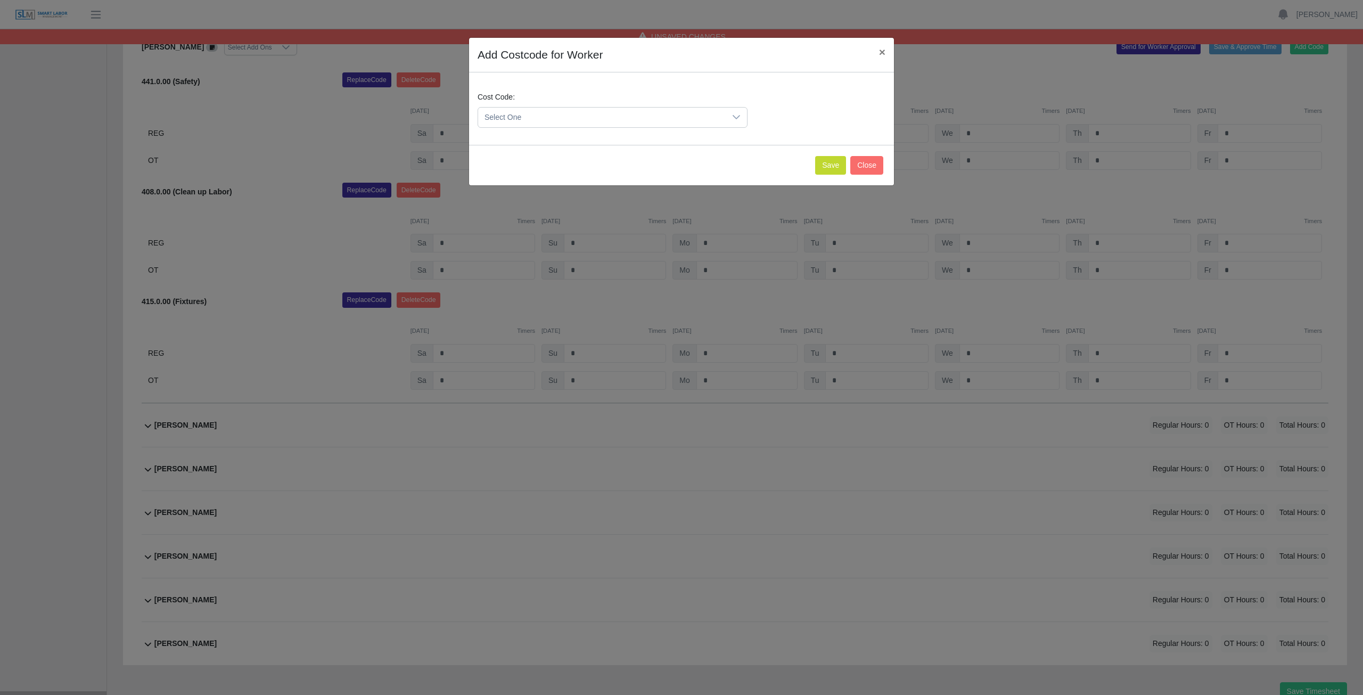
click at [534, 118] on span "Select One" at bounding box center [602, 118] width 248 height 20
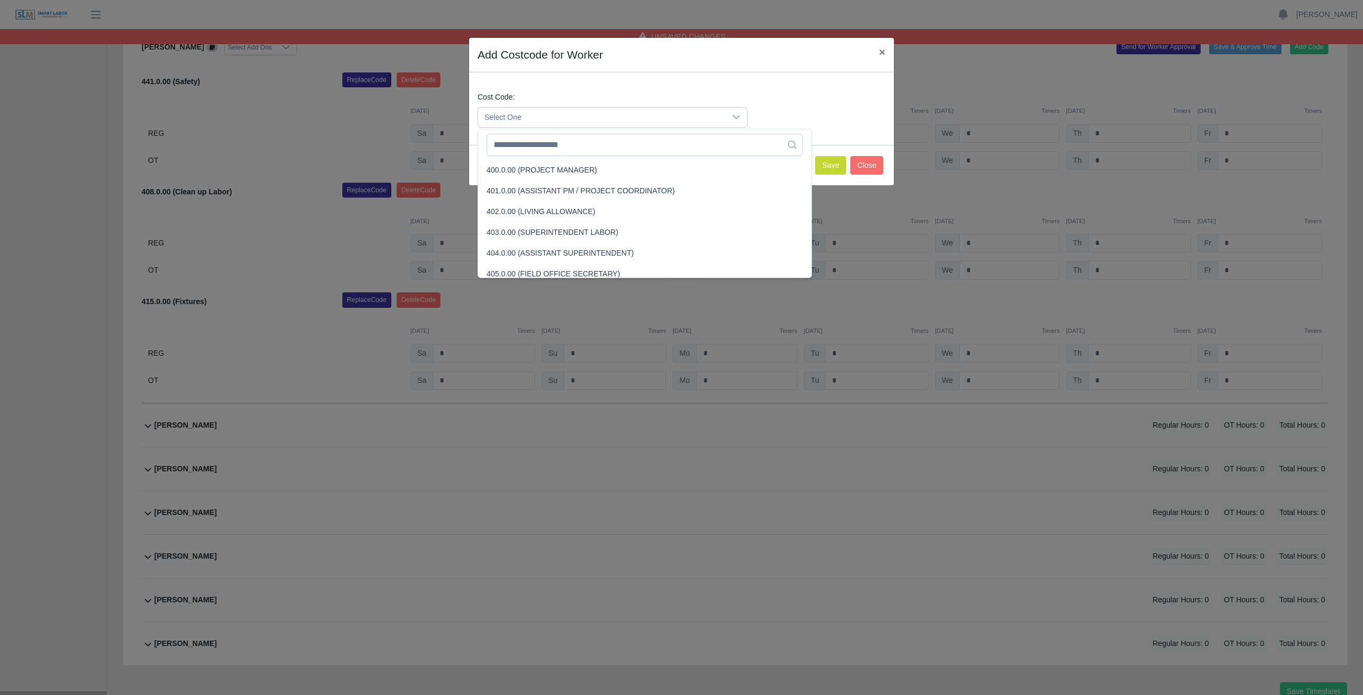
scroll to position [89, 0]
click at [542, 144] on input "text" at bounding box center [645, 145] width 316 height 22
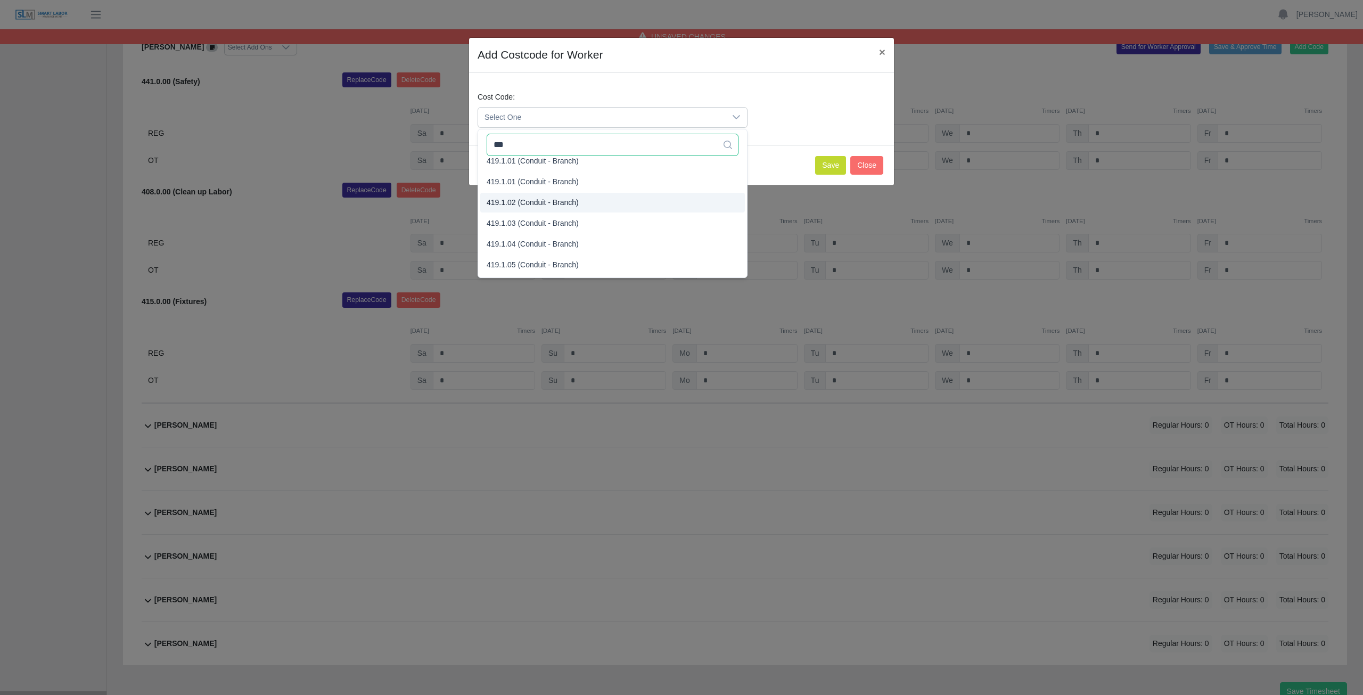
scroll to position [32, 0]
type input "***"
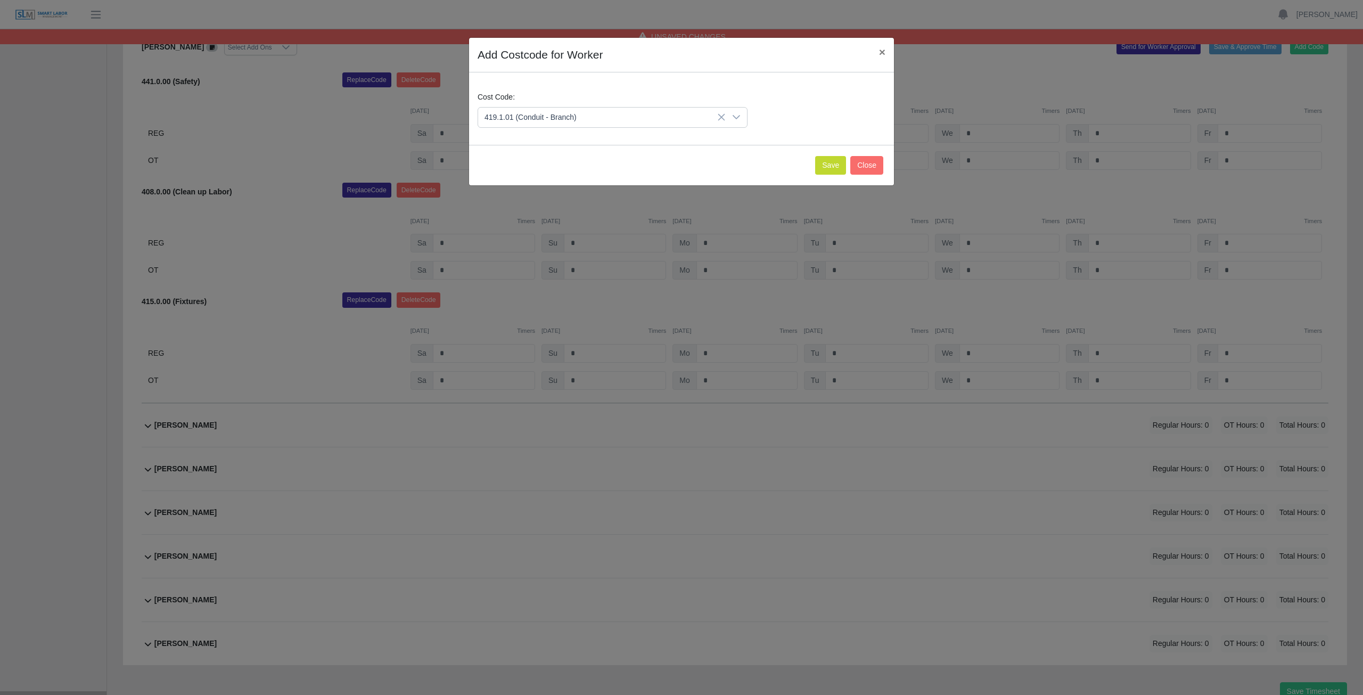
click at [524, 178] on span "419.1.01 (Conduit - Branch)" at bounding box center [533, 179] width 92 height 11
click at [827, 168] on button "Save" at bounding box center [830, 165] width 31 height 19
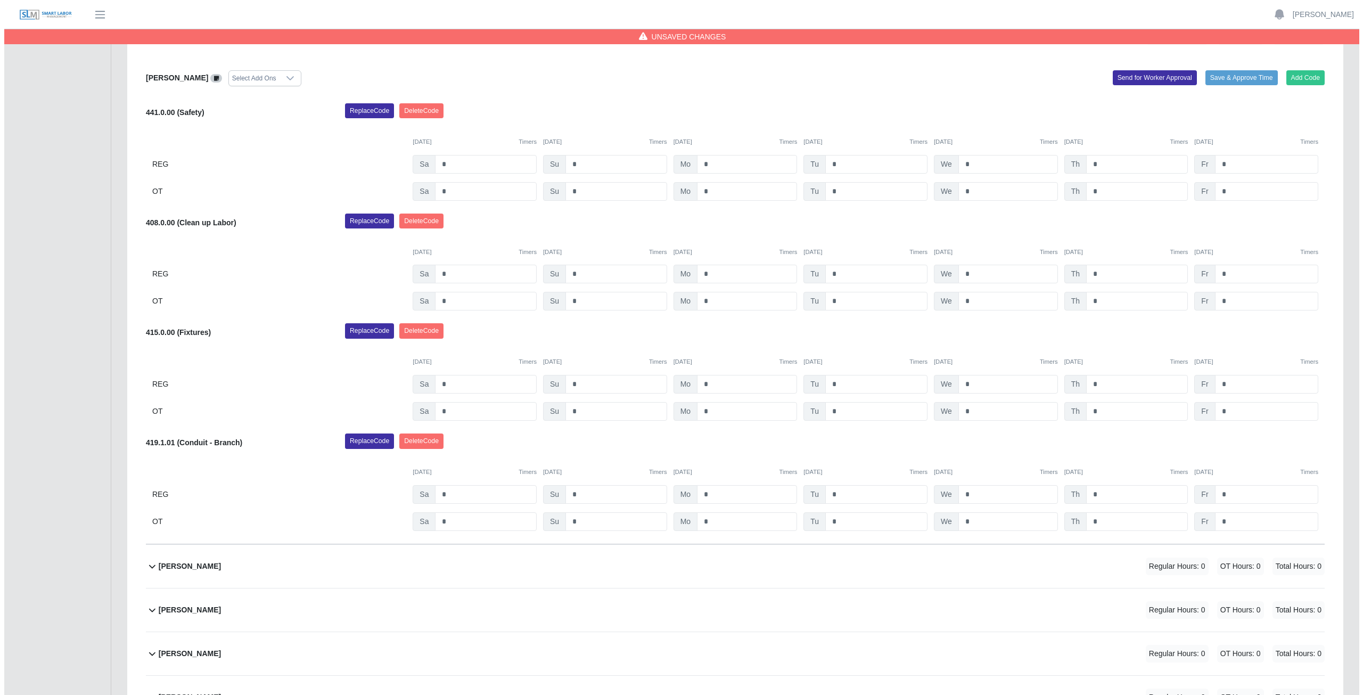
scroll to position [368, 0]
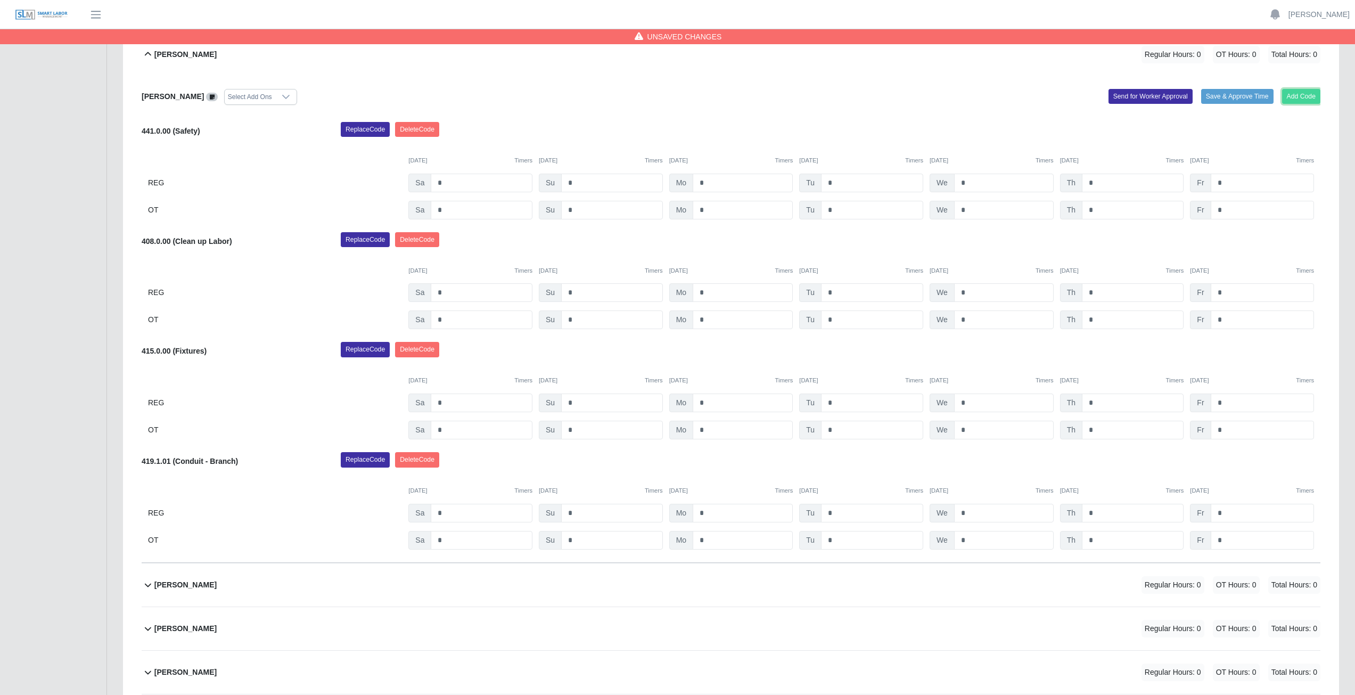
click at [1309, 95] on button "Add Code" at bounding box center [1301, 96] width 39 height 15
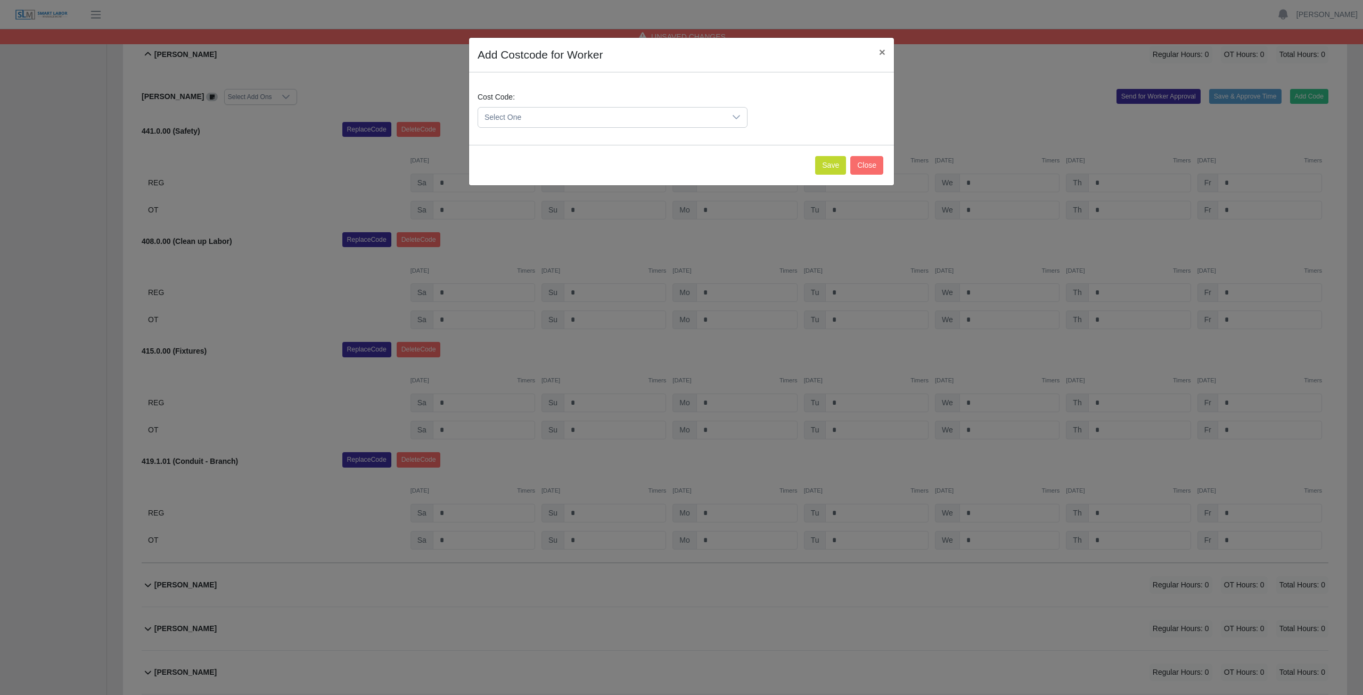
click at [539, 114] on span "Select One" at bounding box center [602, 118] width 248 height 20
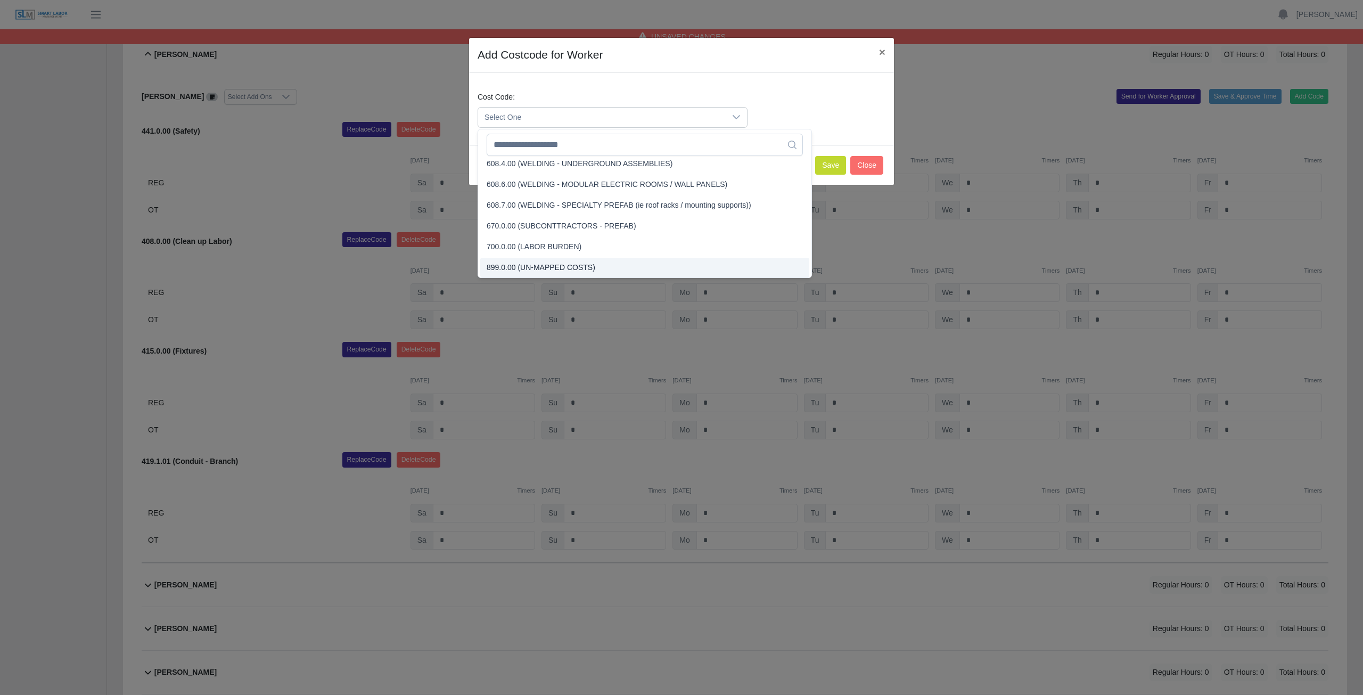
scroll to position [2577, 0]
click at [523, 143] on input "text" at bounding box center [645, 145] width 316 height 22
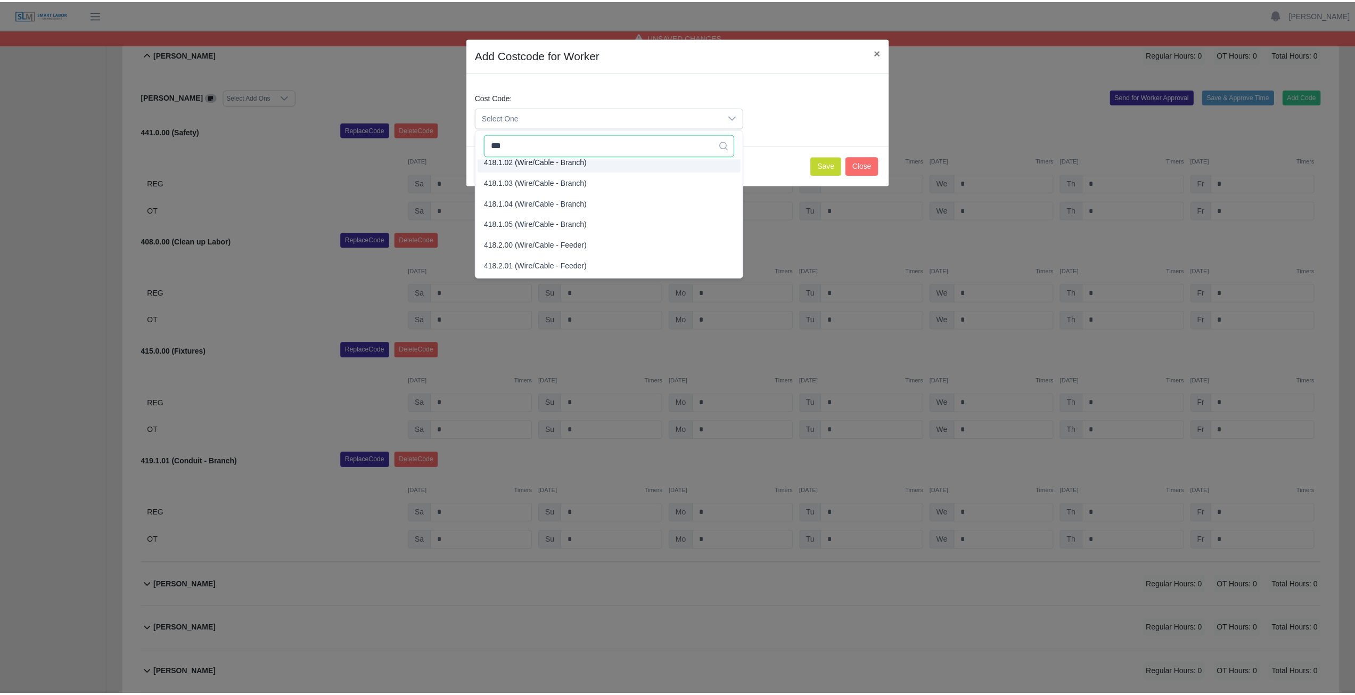
scroll to position [0, 0]
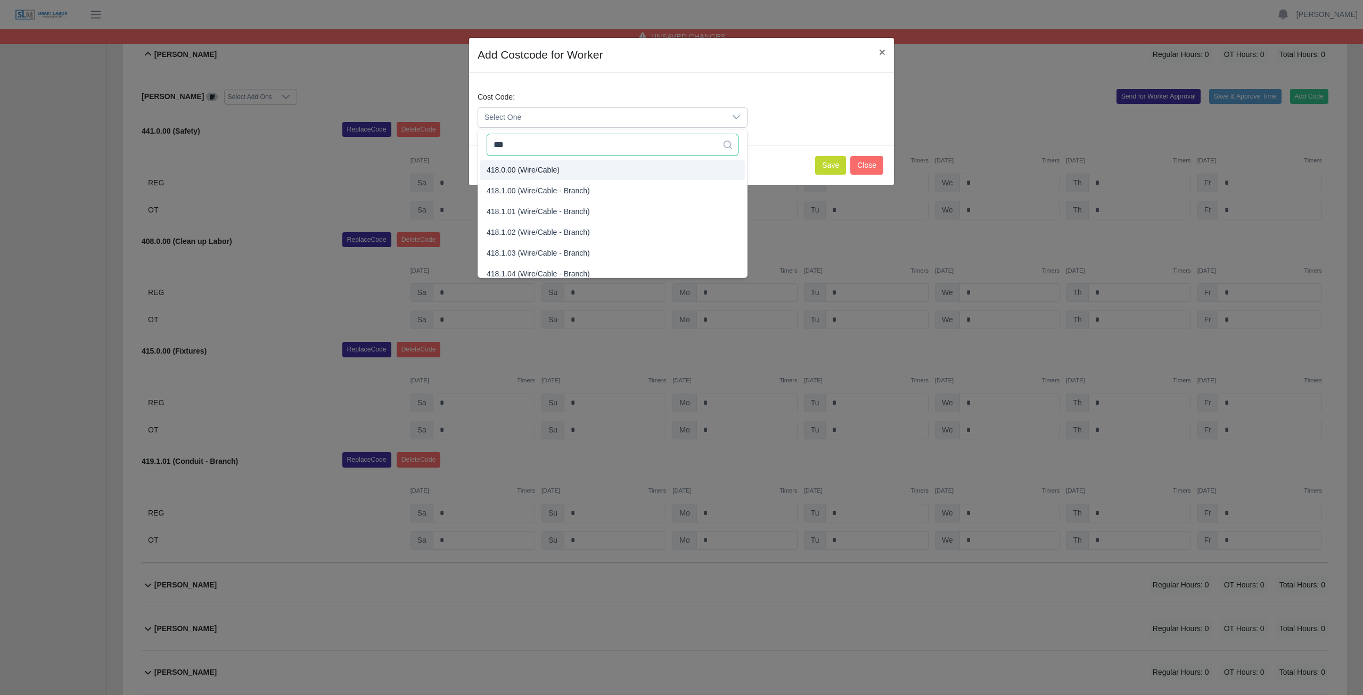
type input "***"
click at [518, 174] on span "418.0.00 (Wire/Cable)" at bounding box center [523, 170] width 73 height 11
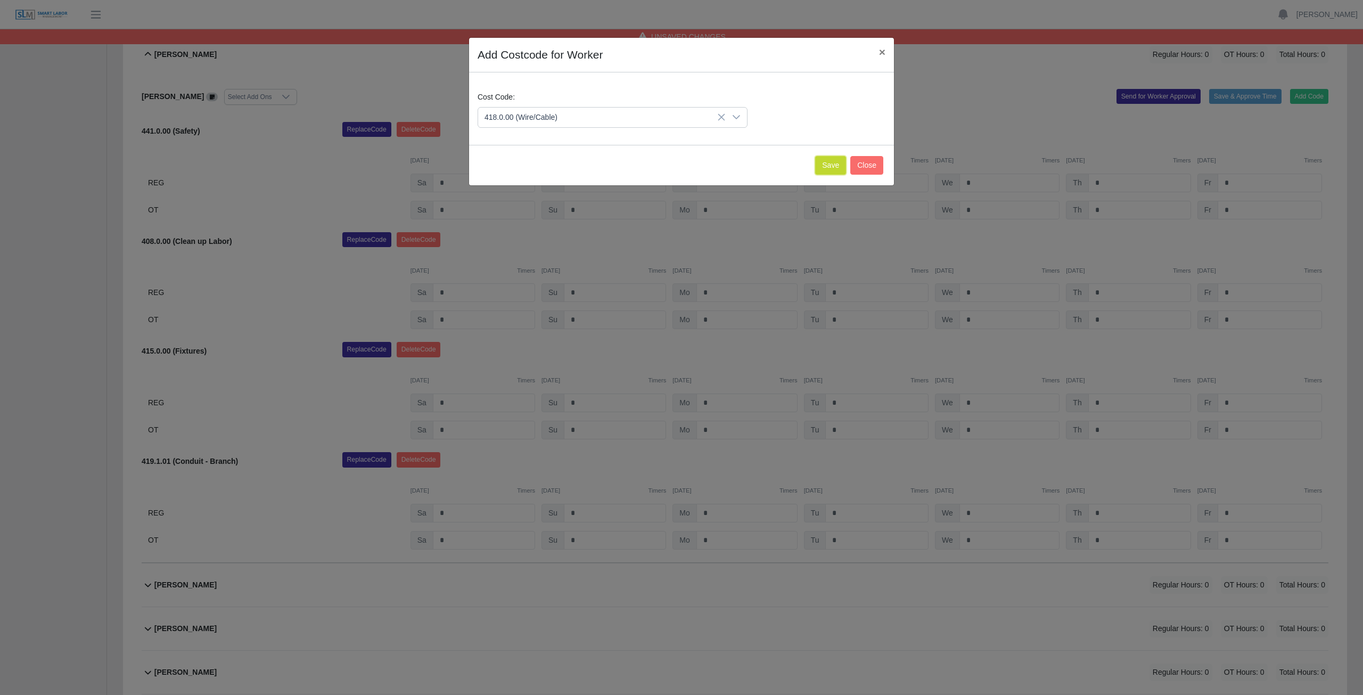
click at [829, 165] on button "Save" at bounding box center [830, 165] width 31 height 19
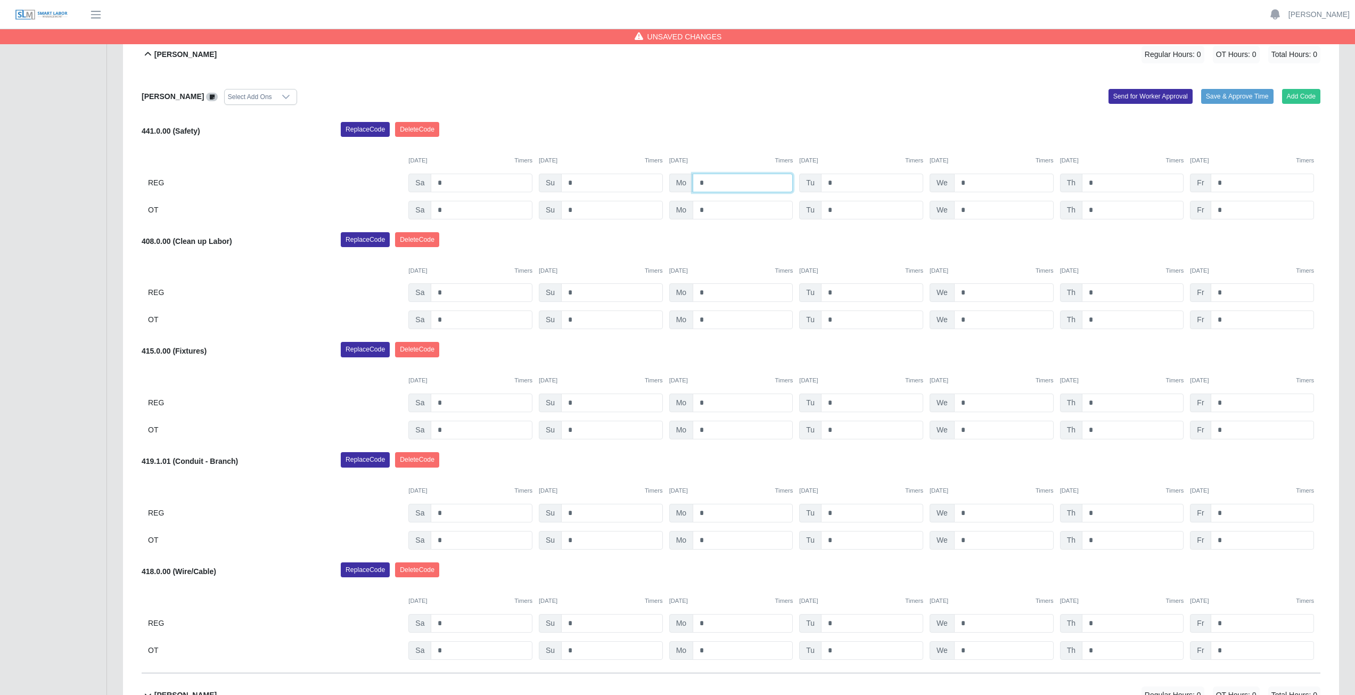
click at [711, 183] on input "*" at bounding box center [743, 183] width 100 height 19
type input "*"
click at [838, 179] on input "*" at bounding box center [872, 183] width 102 height 19
type input "*"
click at [970, 183] on input "*" at bounding box center [1004, 183] width 100 height 19
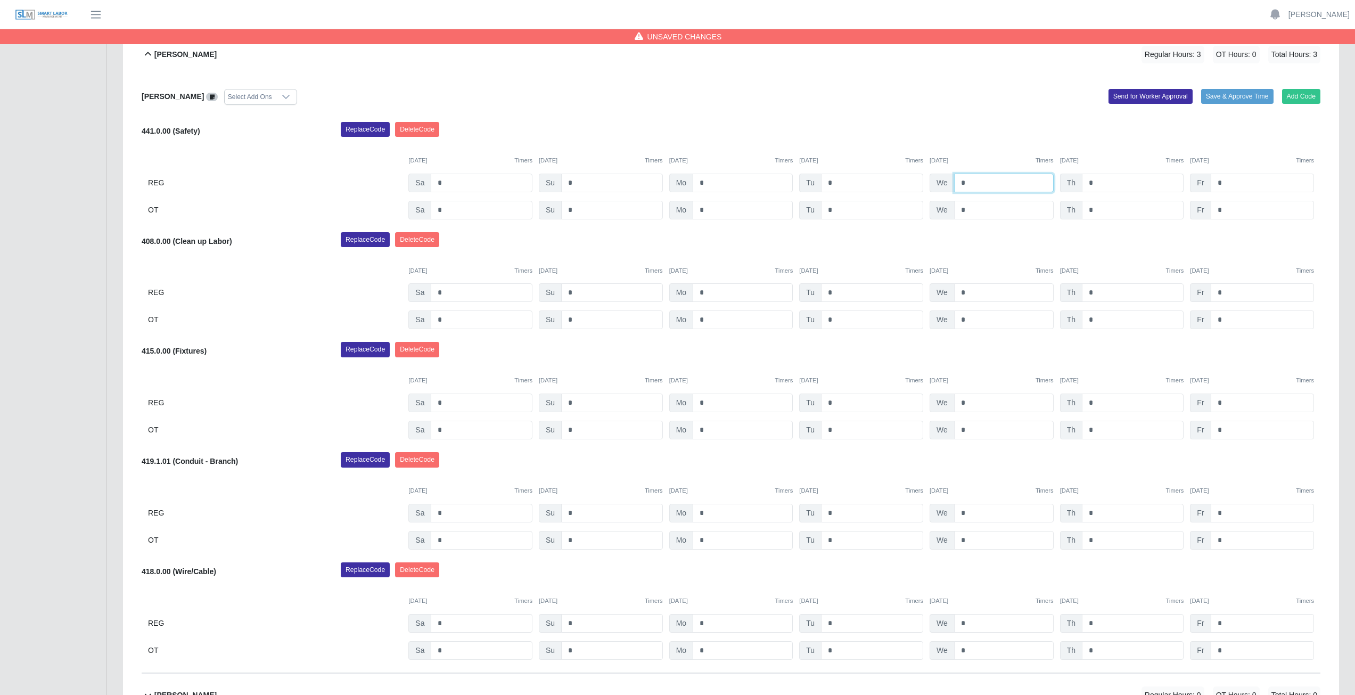
type input "*"
drag, startPoint x: 1105, startPoint y: 181, endPoint x: 1105, endPoint y: 174, distance: 7.5
click at [1105, 179] on input "*" at bounding box center [1133, 183] width 102 height 19
type input "*"
click at [1224, 183] on input "*" at bounding box center [1262, 183] width 103 height 19
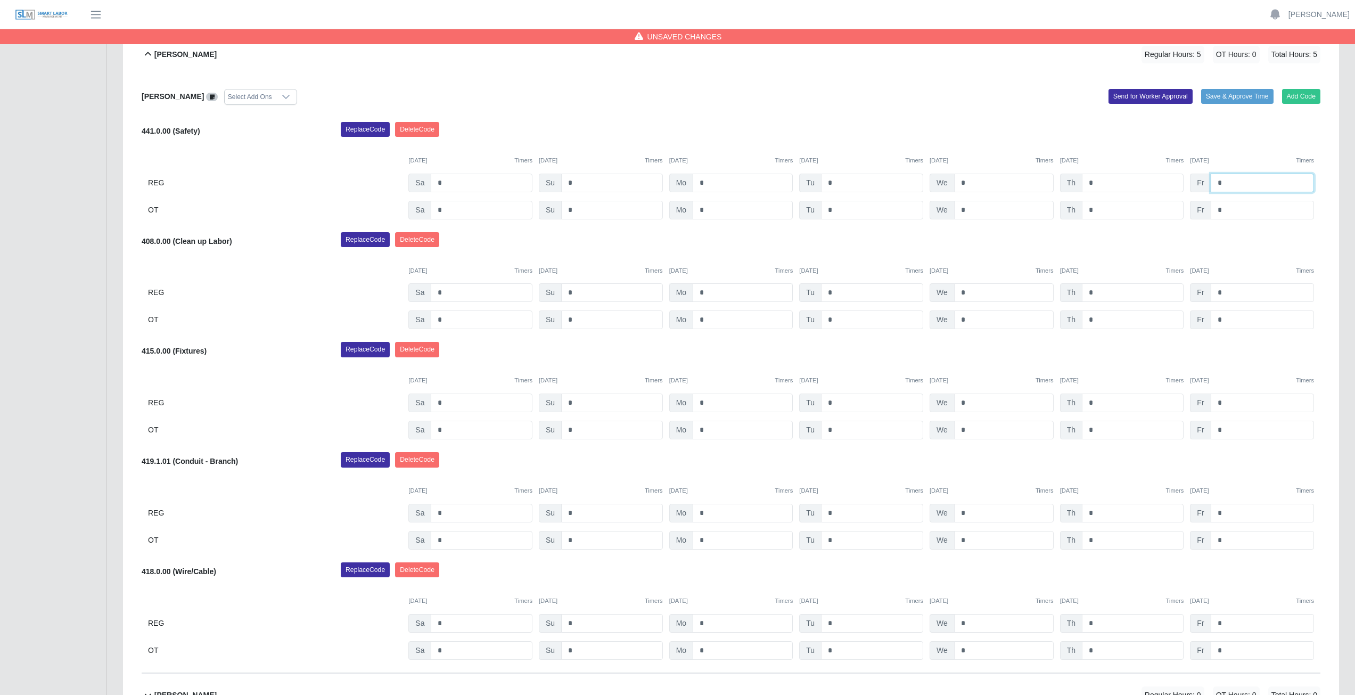
type input "*"
click at [708, 289] on input "*" at bounding box center [743, 292] width 100 height 19
type input "*"
click at [836, 293] on input "*" at bounding box center [872, 292] width 102 height 19
type input "*"
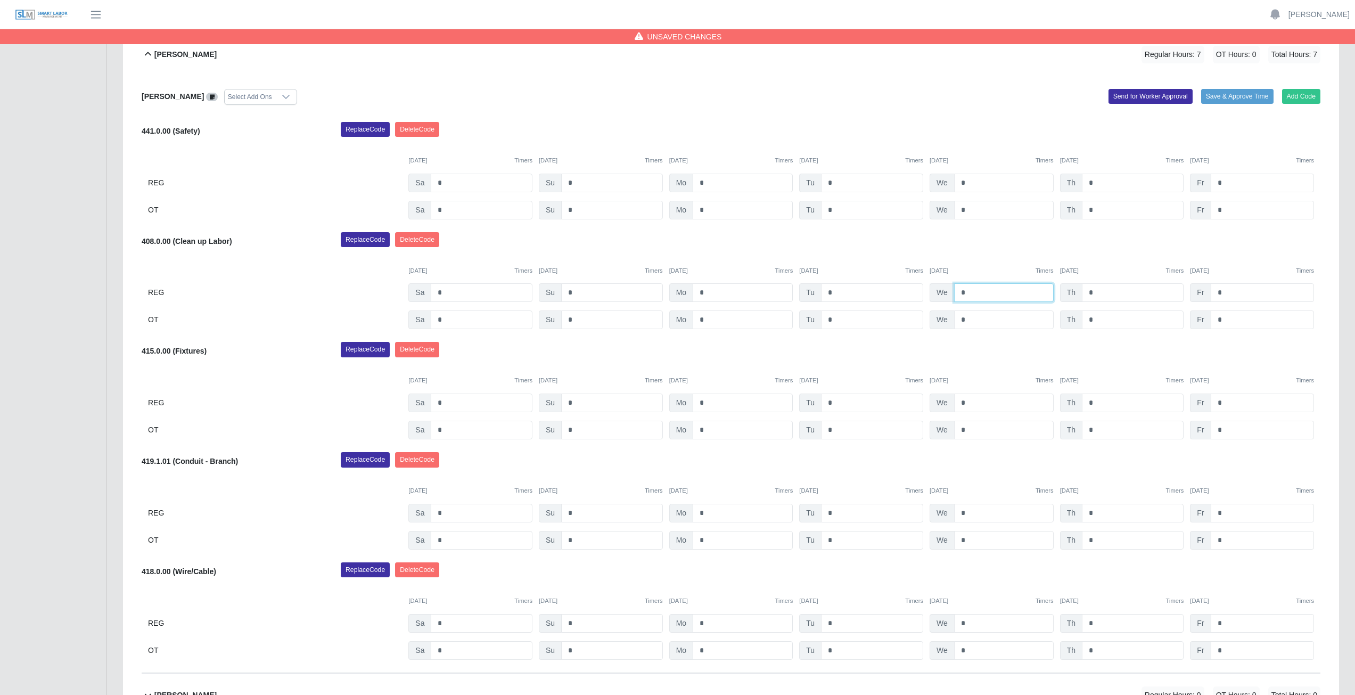
click at [971, 291] on input "*" at bounding box center [1004, 292] width 100 height 19
type input "*"
click at [1093, 292] on input "*" at bounding box center [1133, 292] width 102 height 19
type input "*"
click at [1226, 287] on input "*" at bounding box center [1262, 292] width 103 height 19
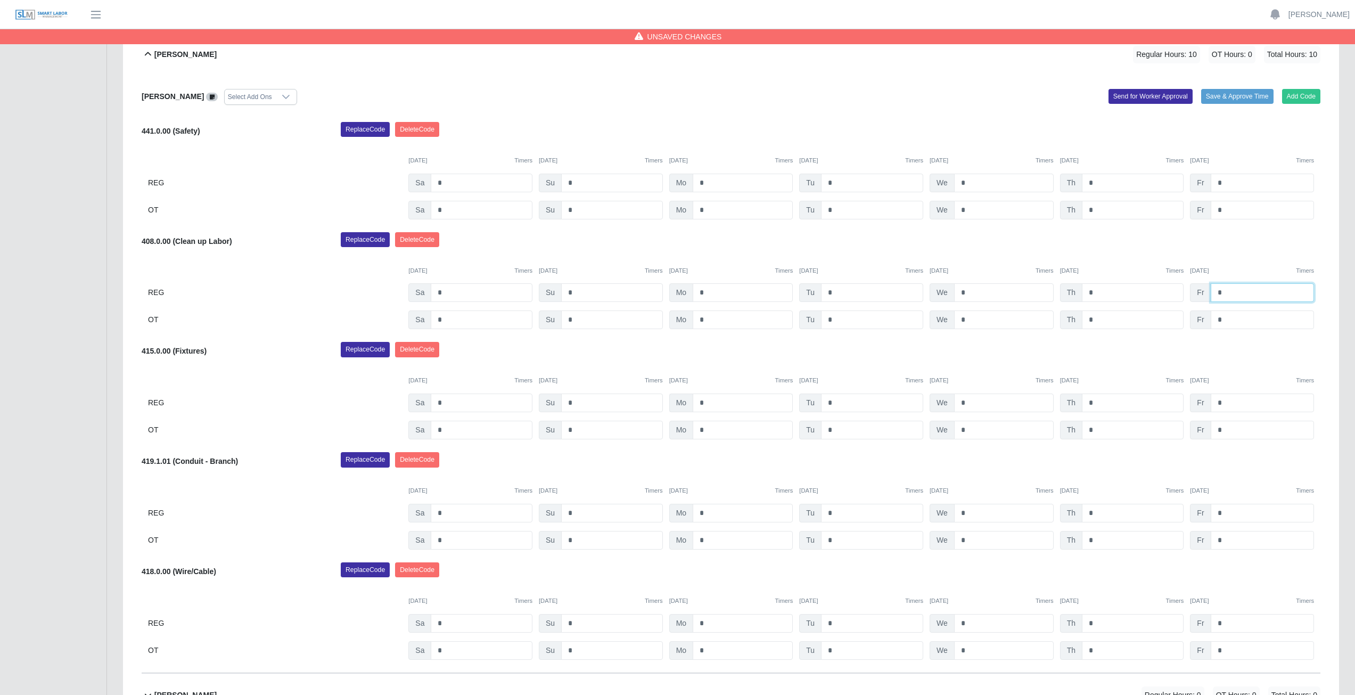
type input "*"
click at [711, 401] on input "*" at bounding box center [743, 403] width 100 height 19
type input "*"
click at [708, 430] on input "*" at bounding box center [743, 430] width 100 height 19
type input "*"
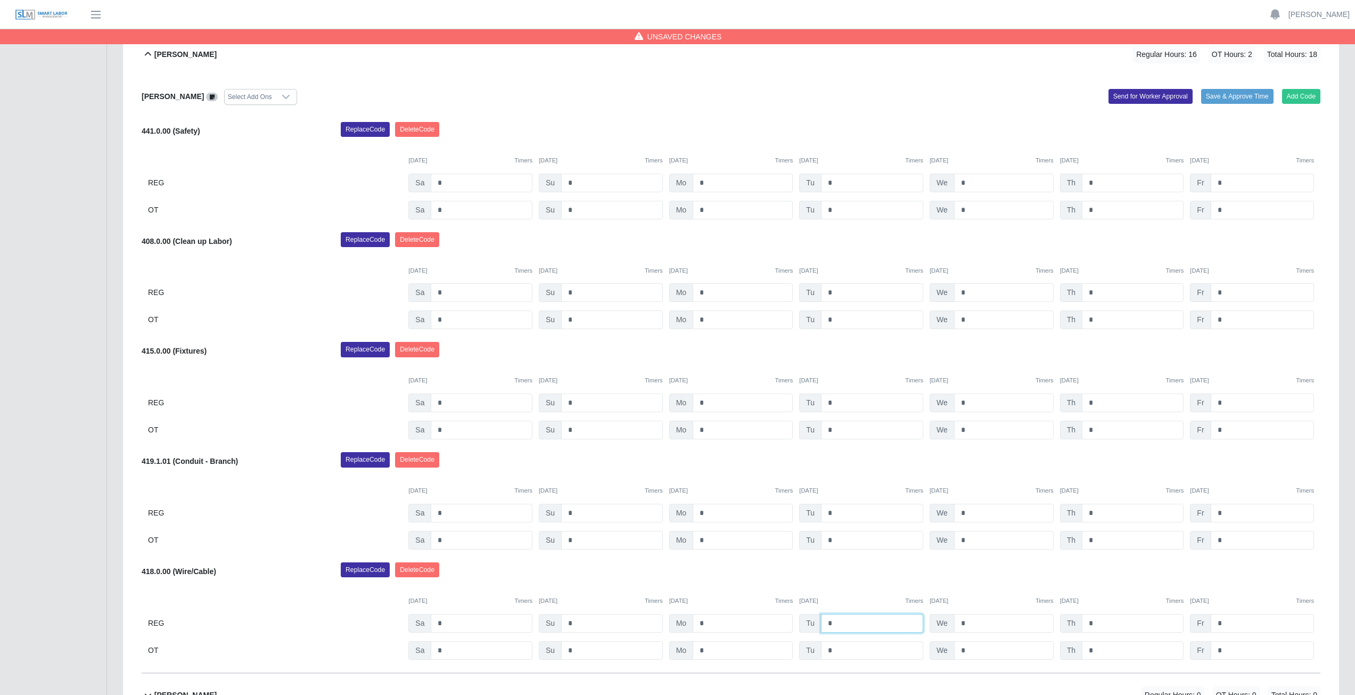
click at [836, 620] on input "*" at bounding box center [872, 623] width 102 height 19
type input "*"
click at [837, 649] on input "*" at bounding box center [872, 650] width 102 height 19
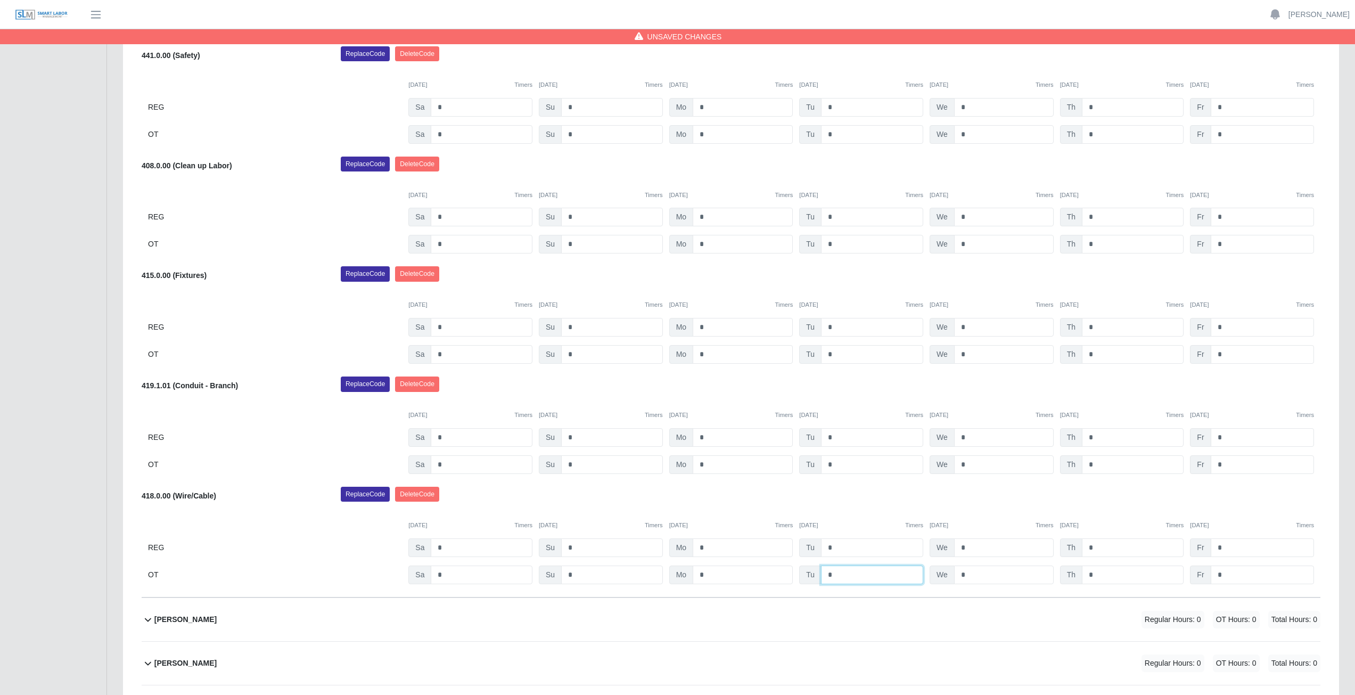
scroll to position [421, 0]
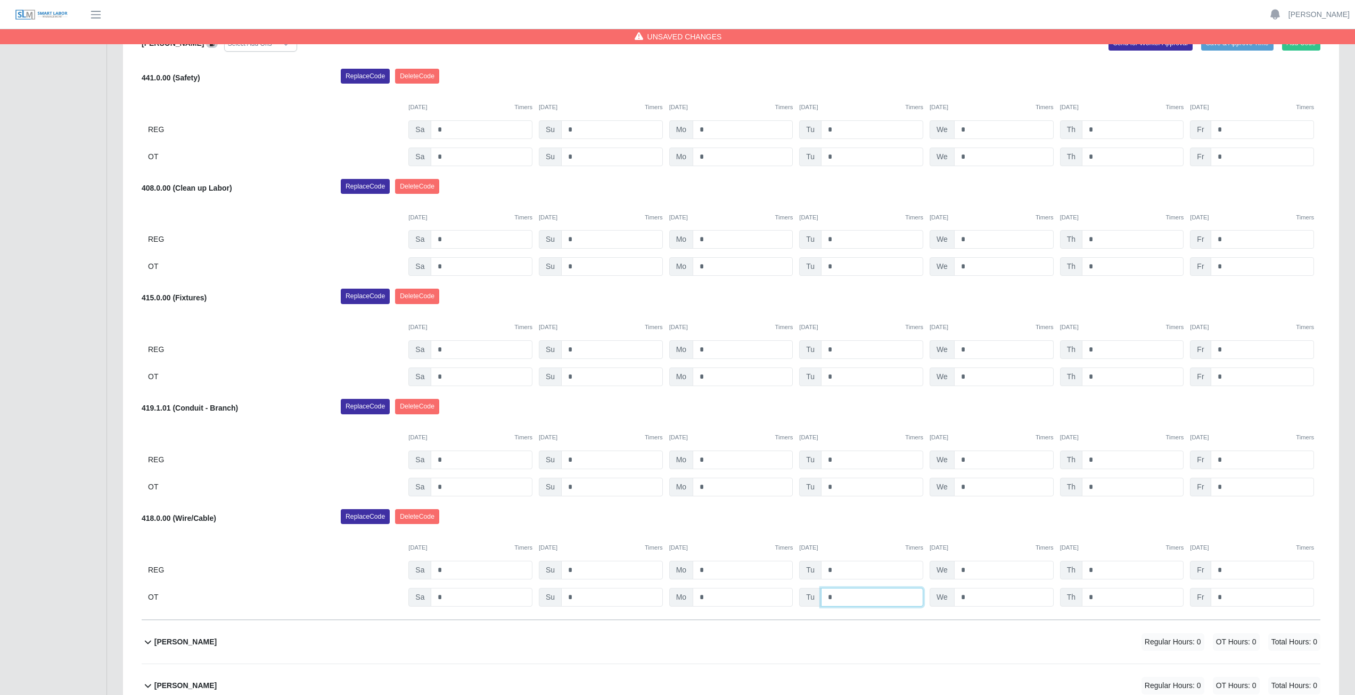
type input "*"
click at [968, 348] on input "*" at bounding box center [1004, 349] width 100 height 19
type input "*"
click at [970, 371] on input "*" at bounding box center [1004, 376] width 100 height 19
type input "*"
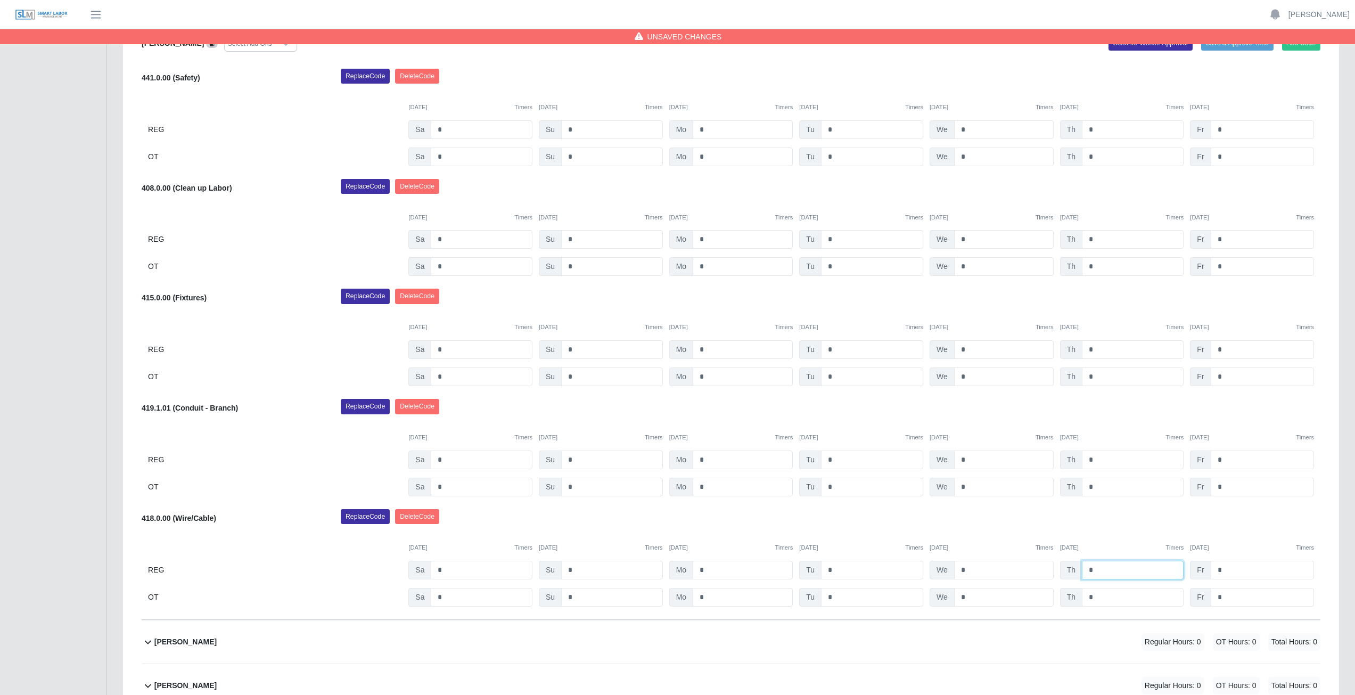
click at [1103, 564] on input "*" at bounding box center [1133, 570] width 102 height 19
type input "*"
click at [1103, 597] on input "*" at bounding box center [1133, 597] width 102 height 19
type input "*"
drag, startPoint x: 1227, startPoint y: 347, endPoint x: 1228, endPoint y: 353, distance: 6.0
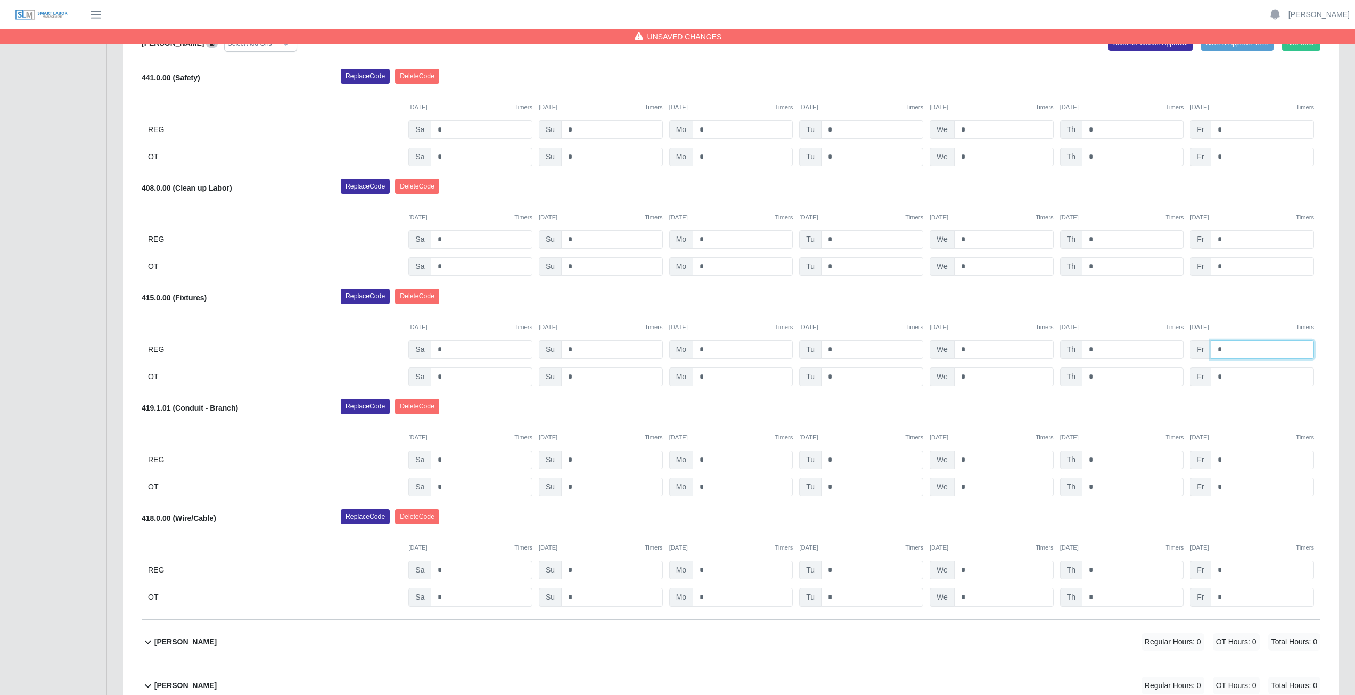
click at [1228, 349] on input "*" at bounding box center [1262, 349] width 103 height 19
type input "*"
click at [1223, 375] on input "*" at bounding box center [1262, 376] width 103 height 19
type input "*"
click at [1095, 304] on div "Replace Code [GEOGRAPHIC_DATA] Code" at bounding box center [831, 299] width 996 height 21
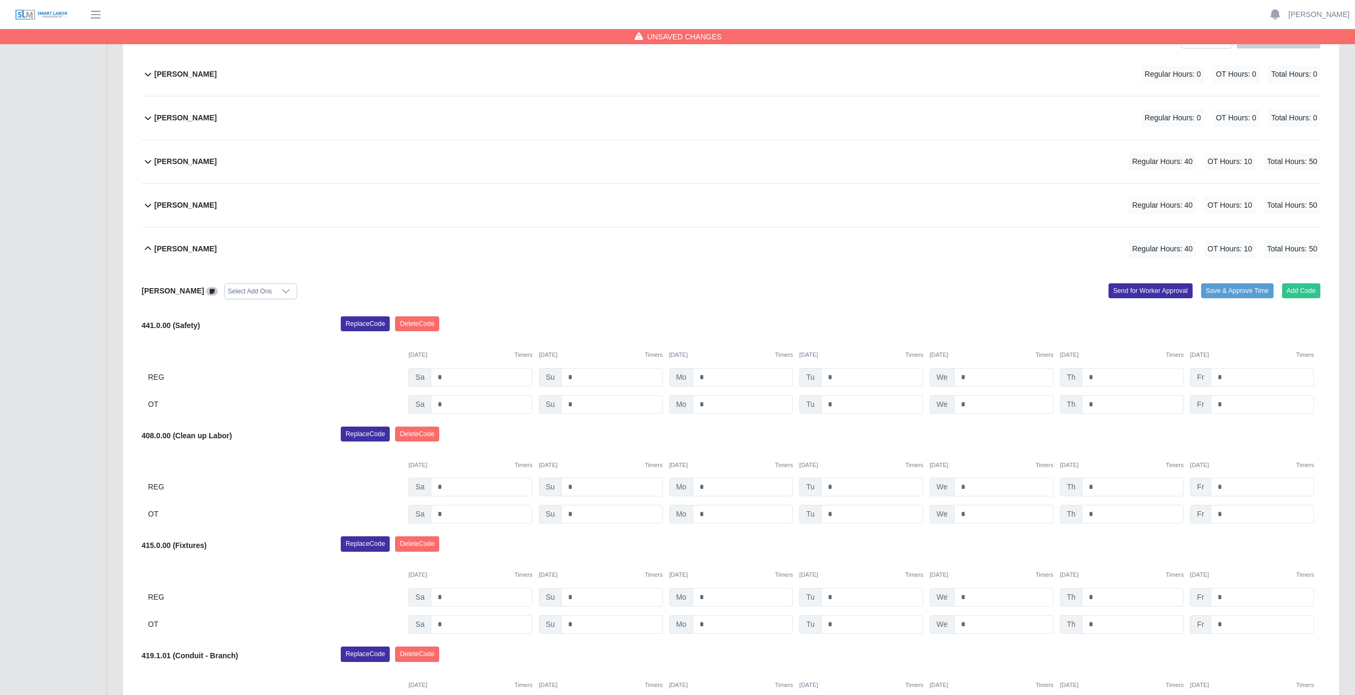
scroll to position [155, 0]
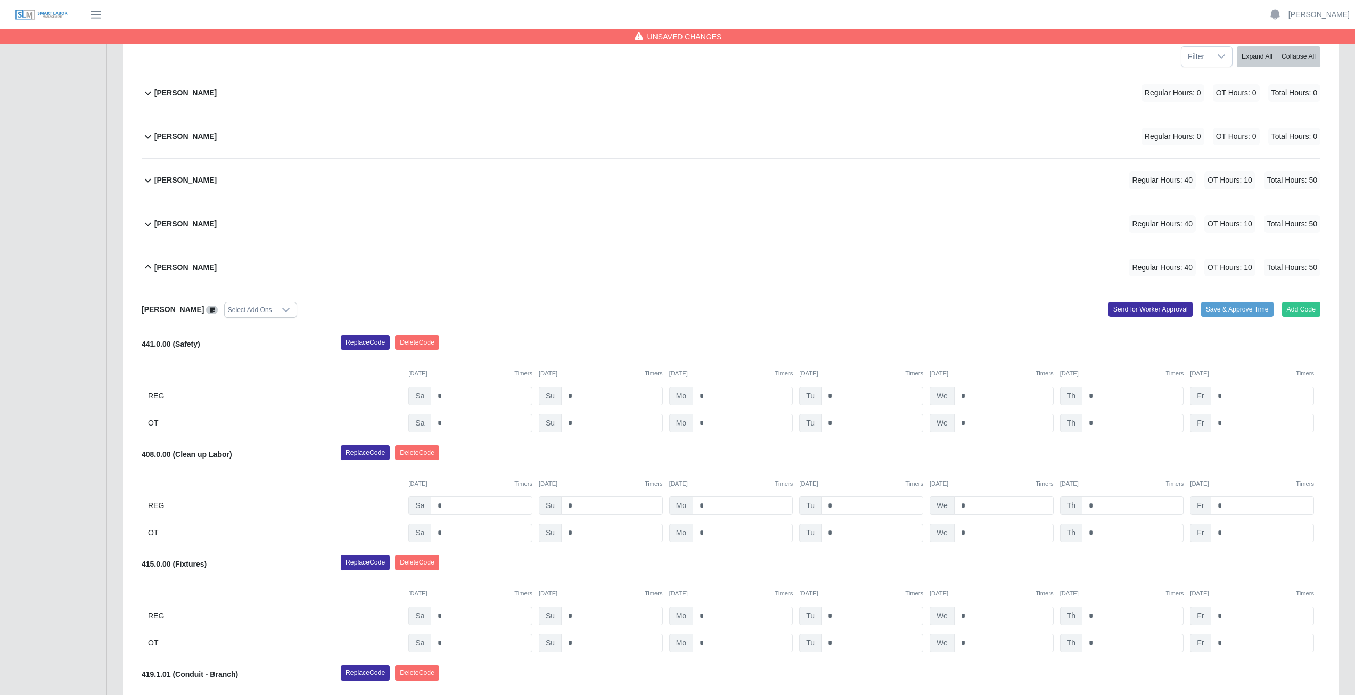
click at [148, 268] on icon at bounding box center [148, 267] width 13 height 13
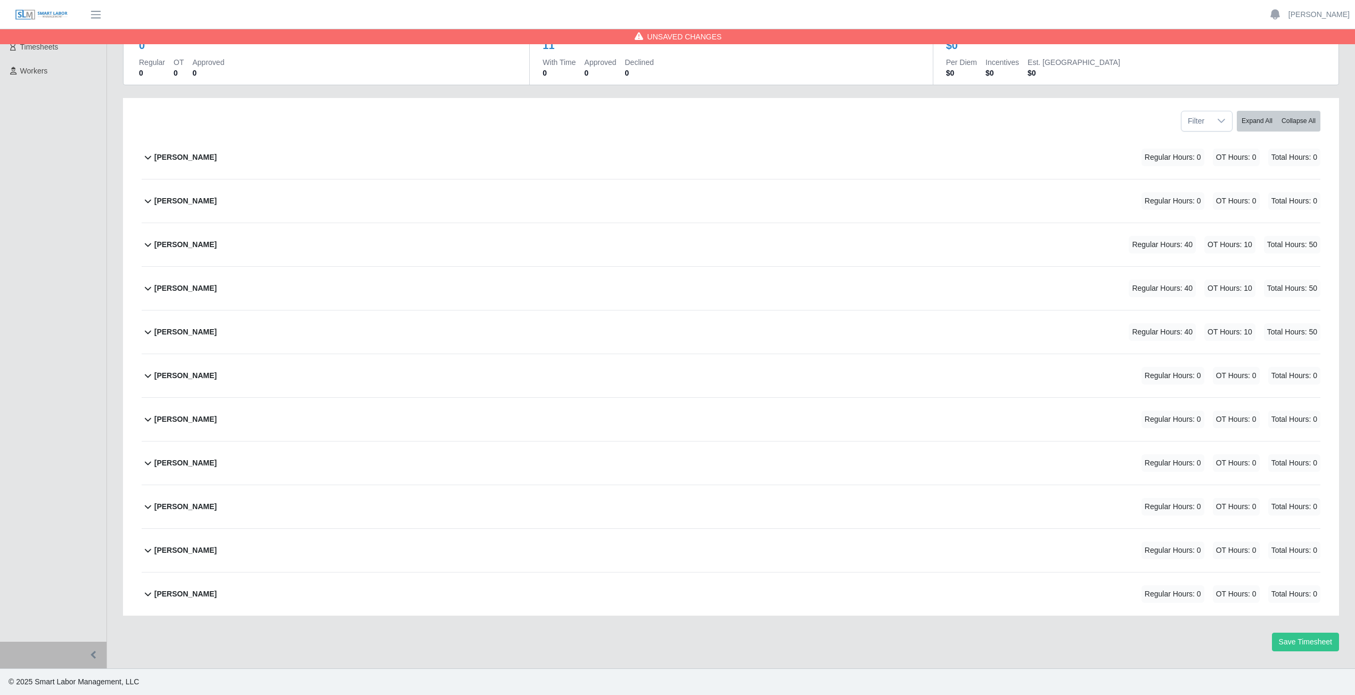
scroll to position [91, 0]
click at [144, 421] on icon at bounding box center [148, 419] width 13 height 13
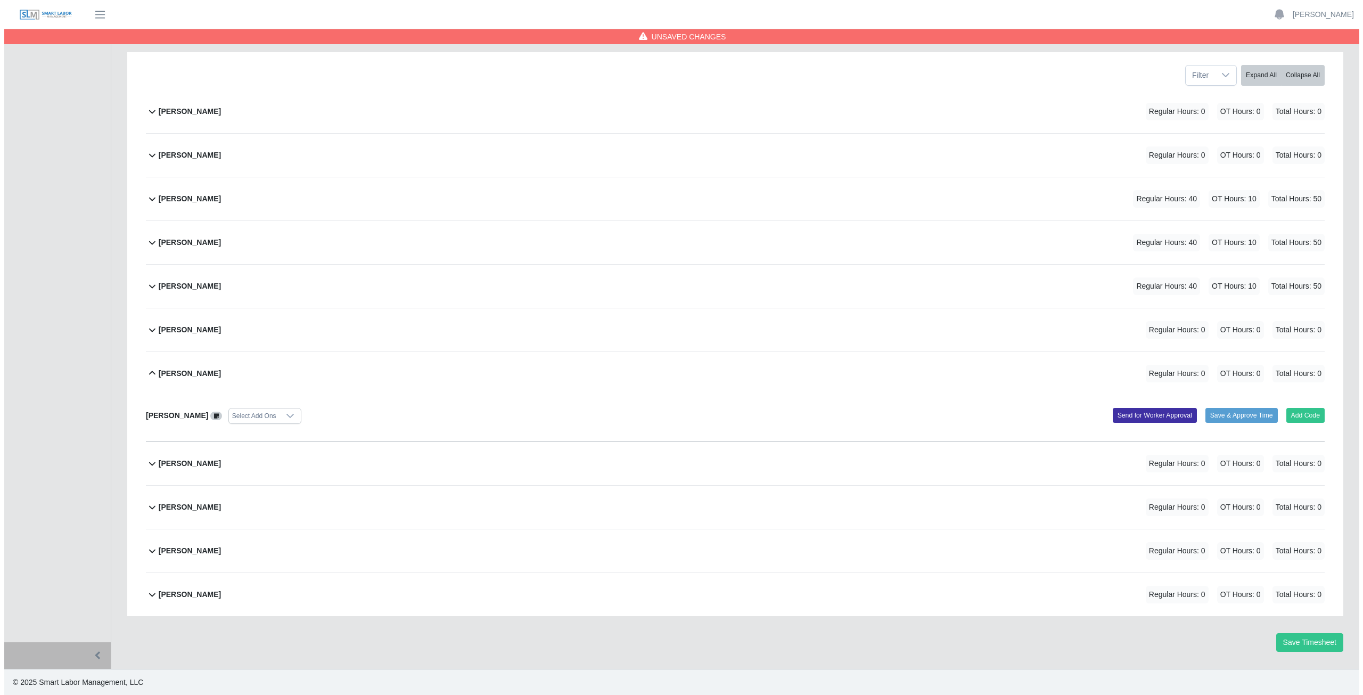
scroll to position [137, 0]
click at [1300, 414] on button "Add Code" at bounding box center [1301, 414] width 39 height 15
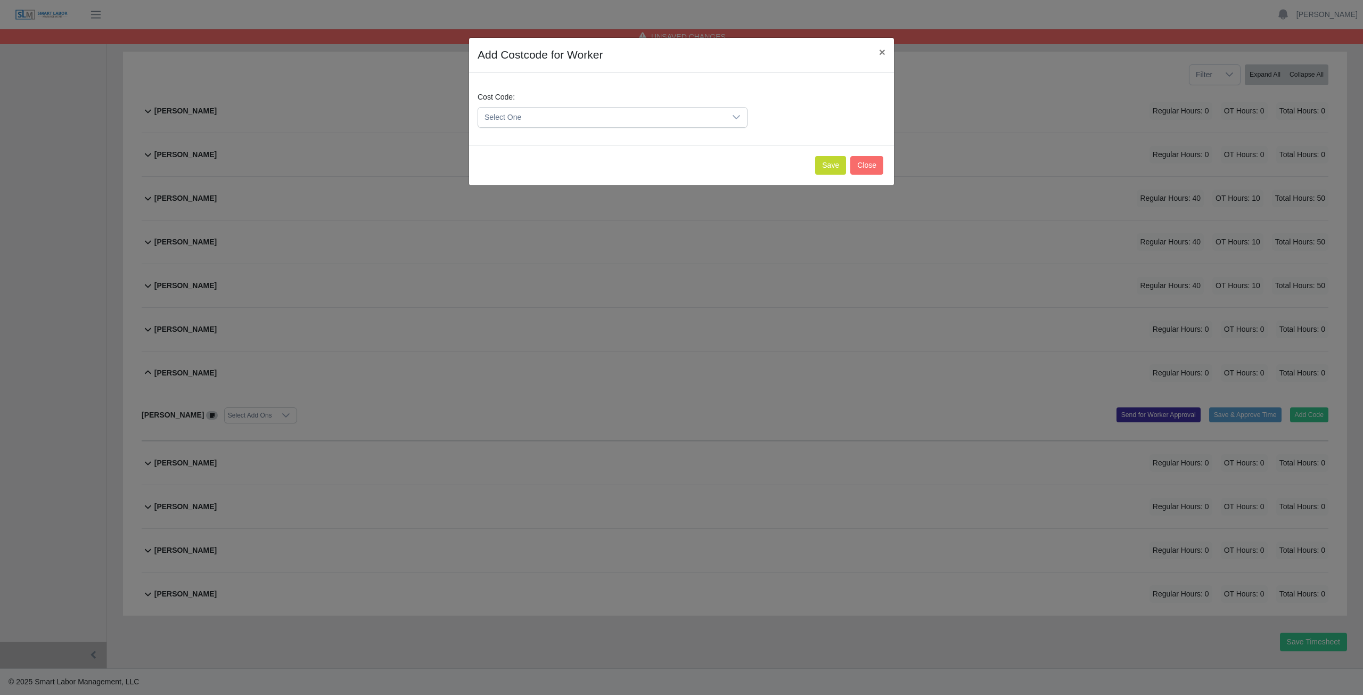
click at [530, 118] on span "Select One" at bounding box center [602, 118] width 248 height 20
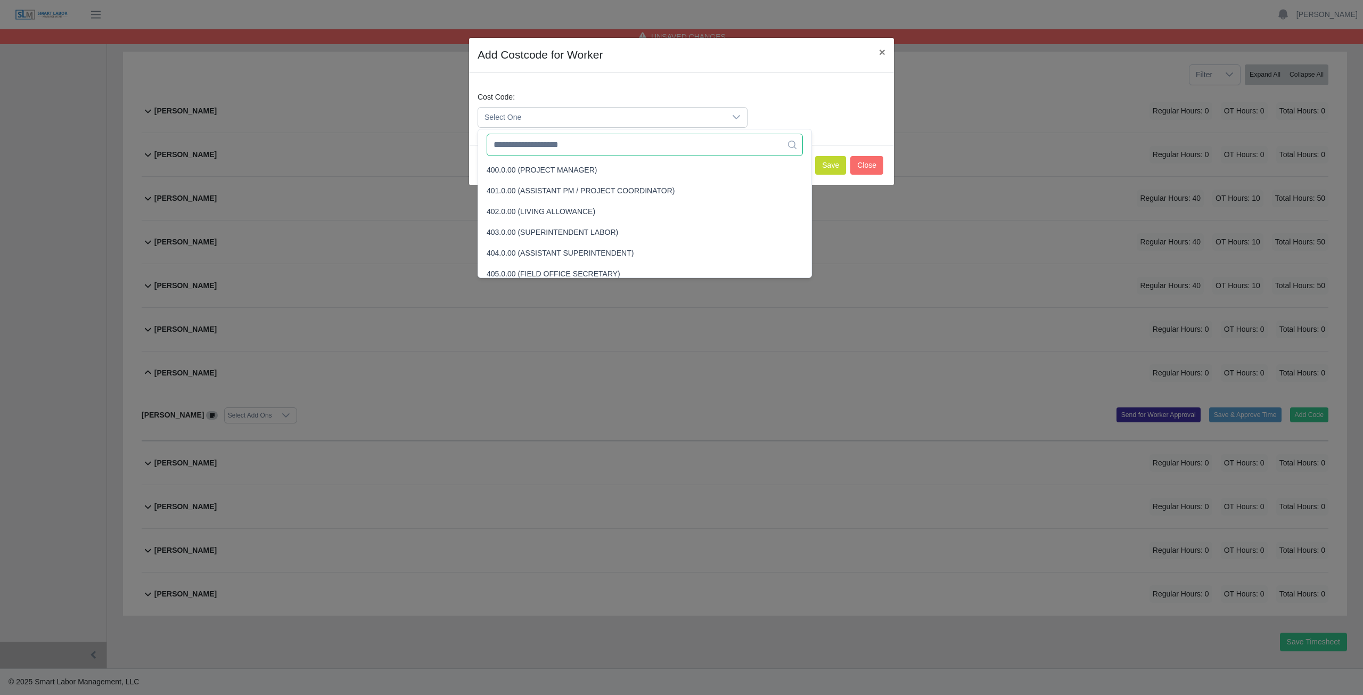
click at [526, 150] on input "text" at bounding box center [645, 145] width 316 height 22
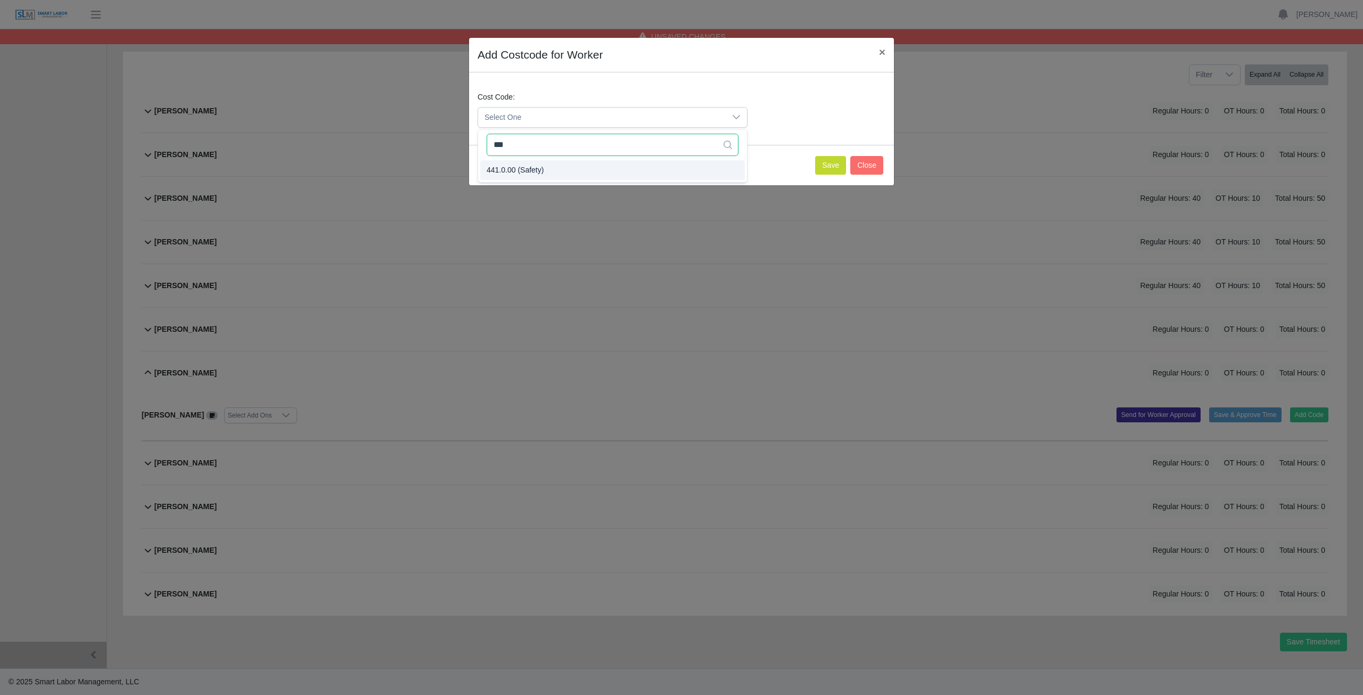
type input "***"
click at [829, 167] on button "Save" at bounding box center [830, 165] width 31 height 19
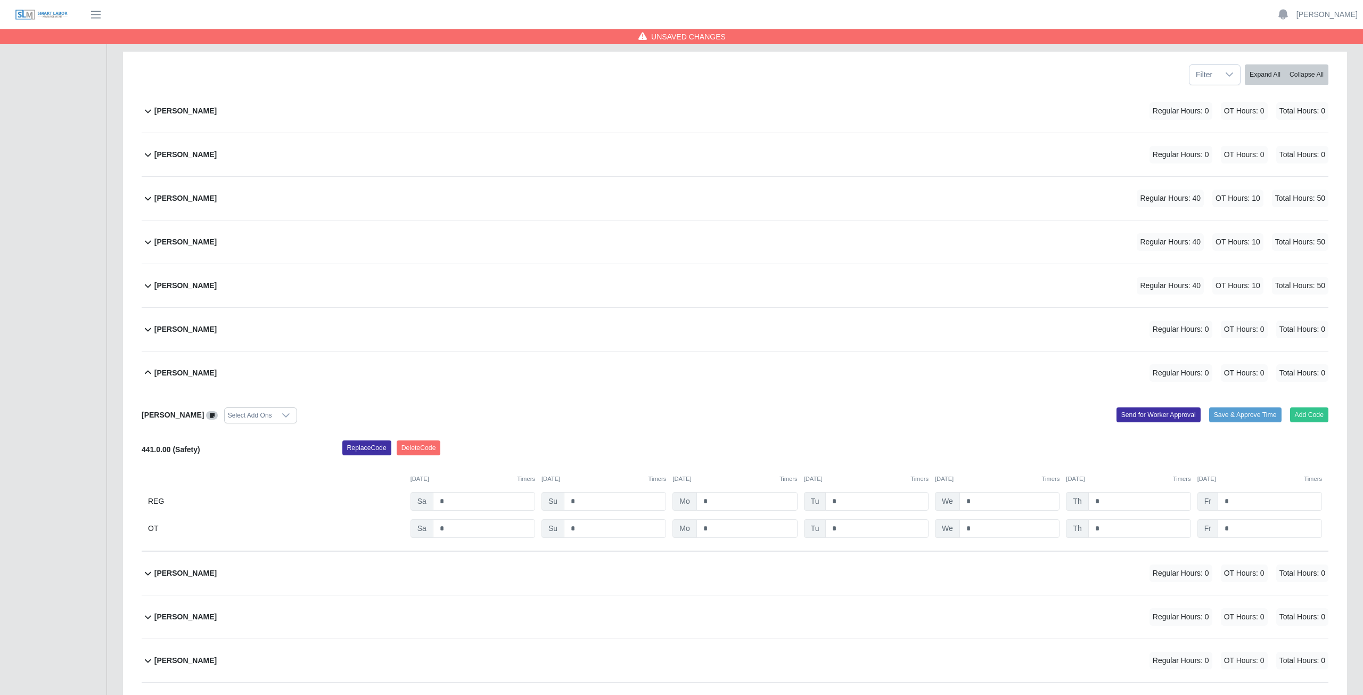
scroll to position [247, 0]
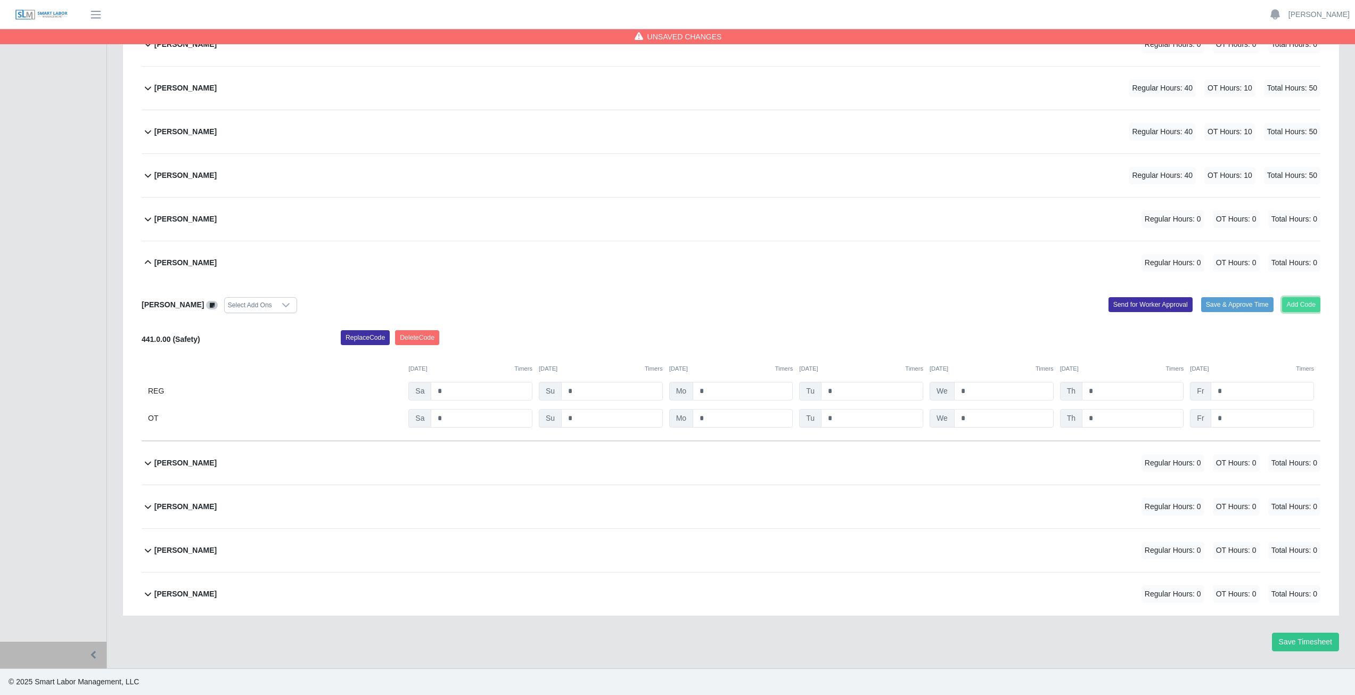
click at [1310, 308] on button "Add Code" at bounding box center [1301, 304] width 39 height 15
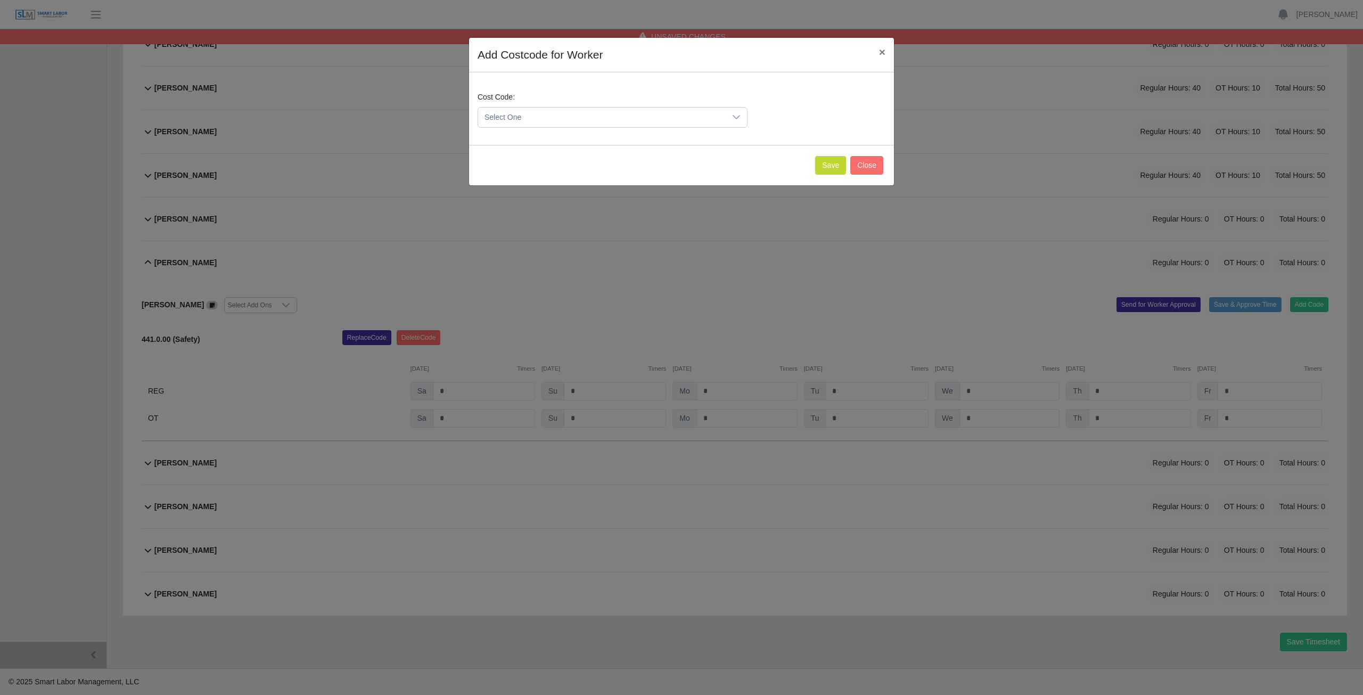
click at [527, 114] on span "Select One" at bounding box center [602, 118] width 248 height 20
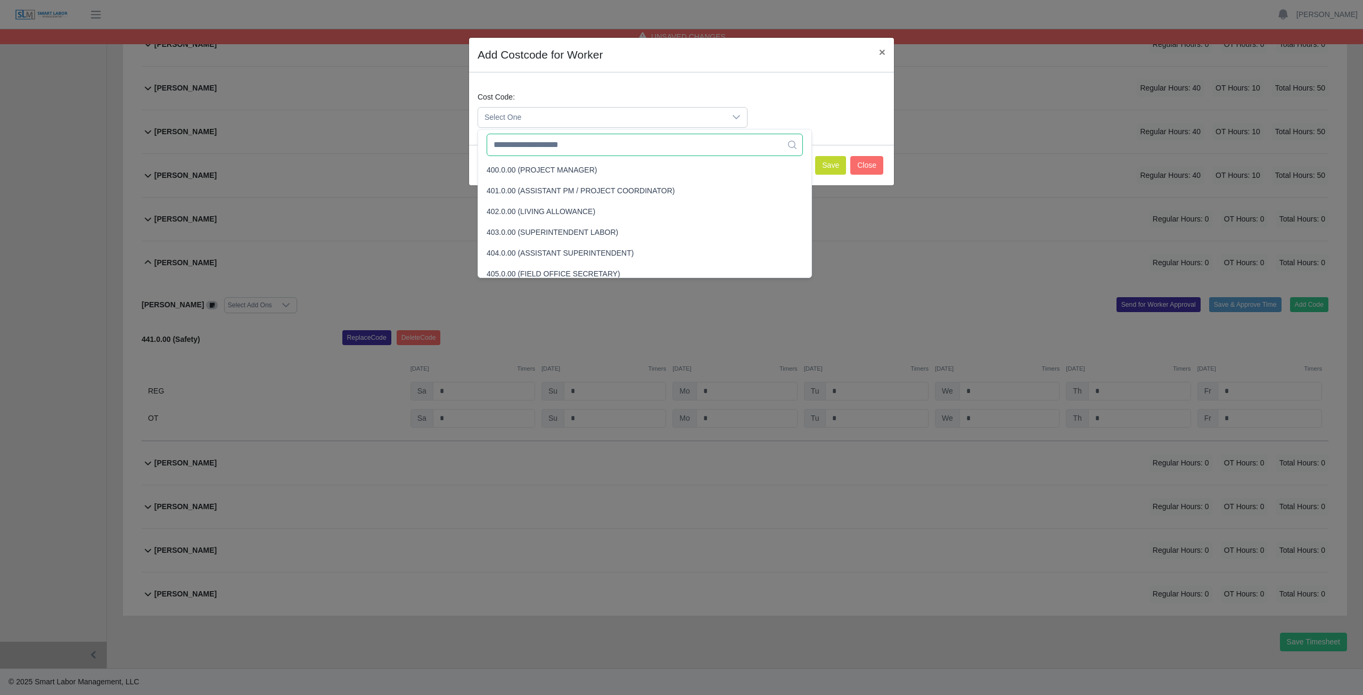
click at [526, 140] on input "text" at bounding box center [645, 145] width 316 height 22
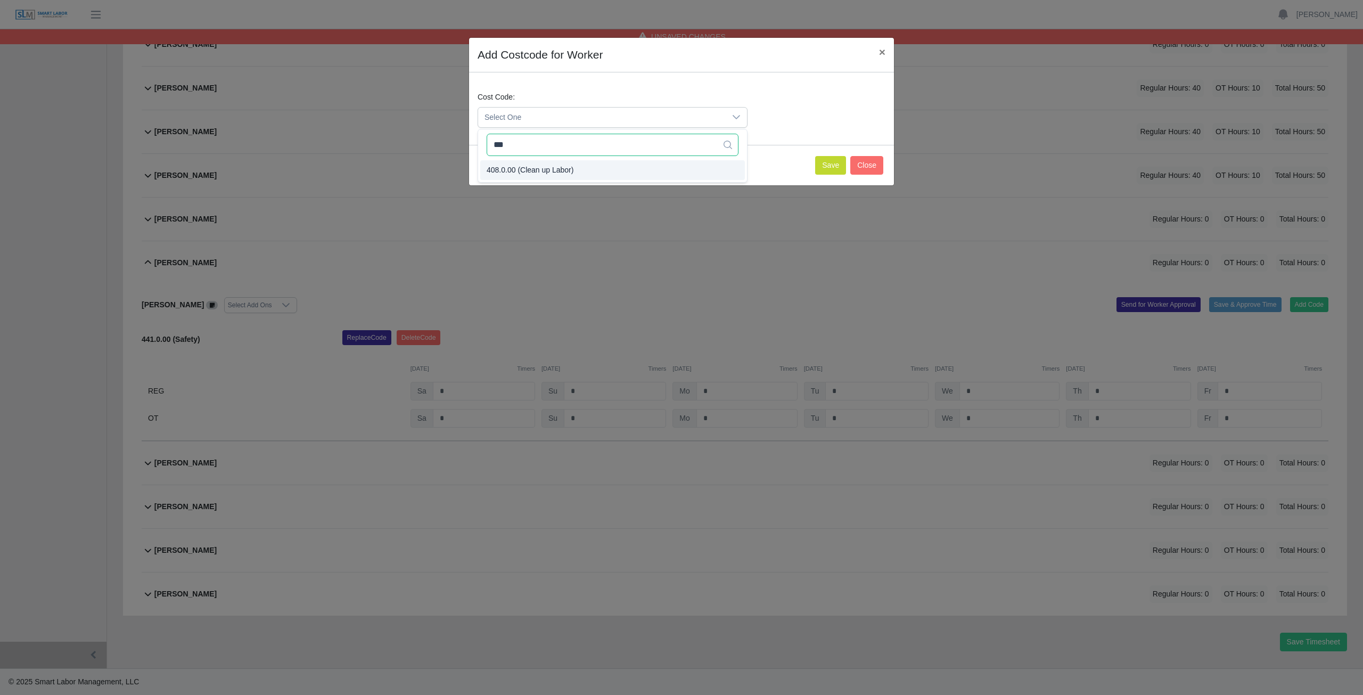
type input "***"
click at [530, 171] on span "408.0.00 (Clean up Labor)" at bounding box center [530, 170] width 87 height 11
click at [832, 170] on button "Save" at bounding box center [830, 165] width 31 height 19
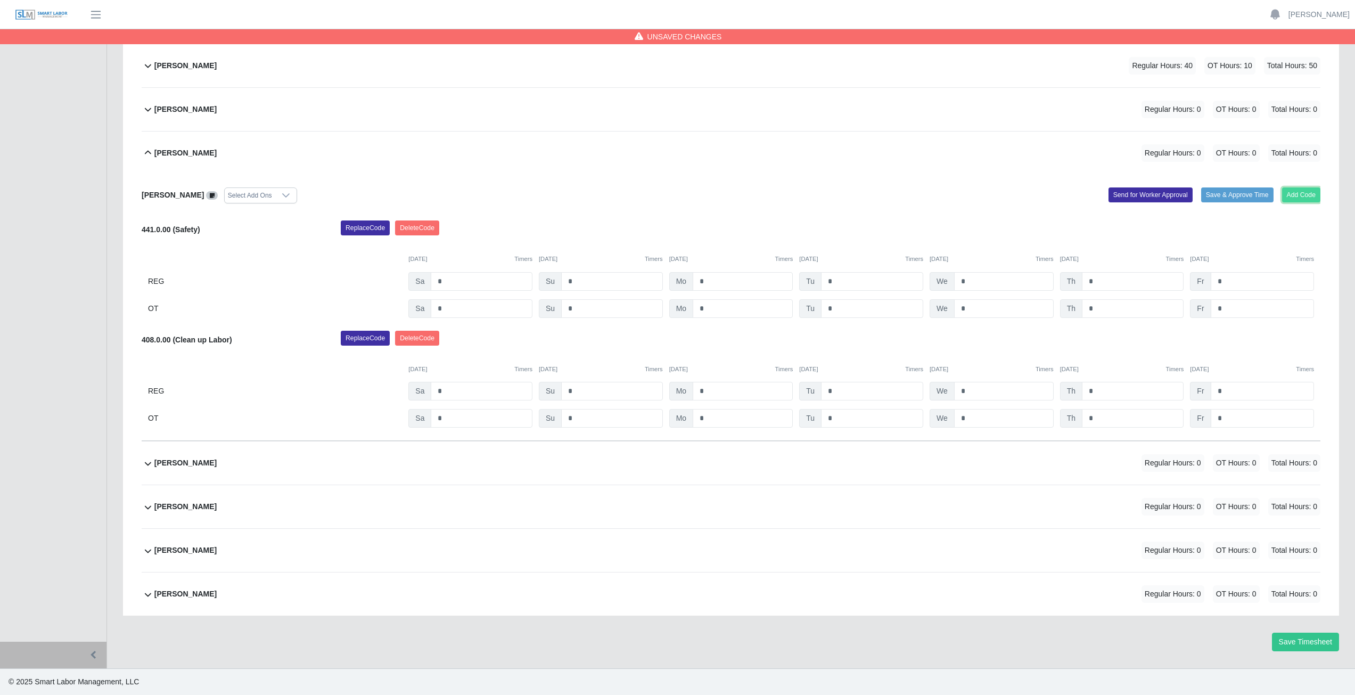
click at [1303, 200] on button "Add Code" at bounding box center [1301, 194] width 39 height 15
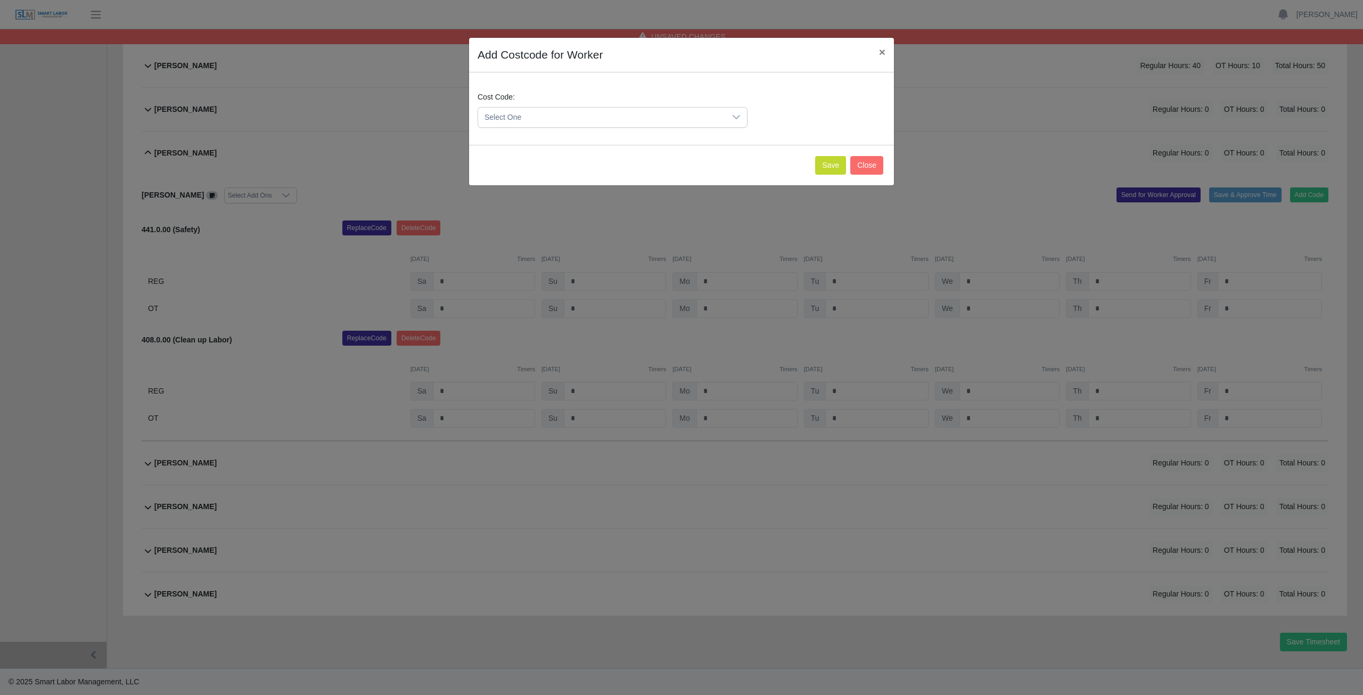
click at [521, 115] on span "Select One" at bounding box center [602, 118] width 248 height 20
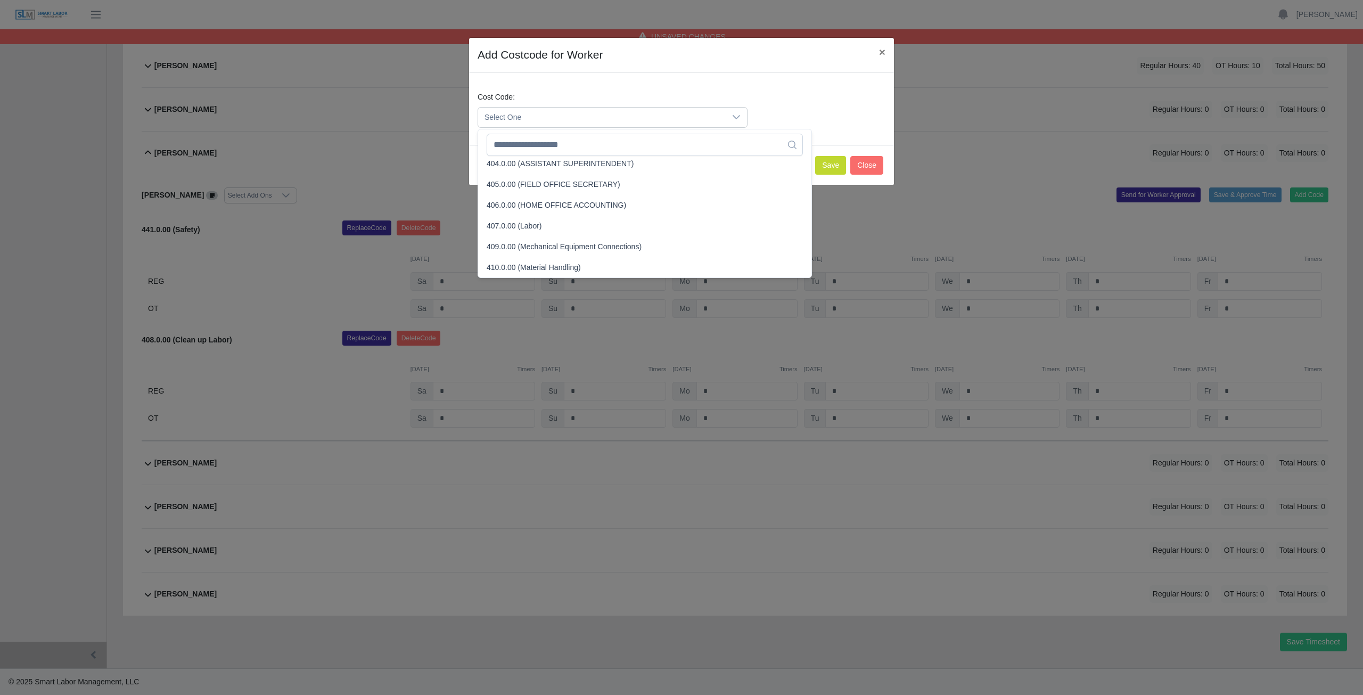
scroll to position [173, 0]
click at [528, 147] on input "text" at bounding box center [645, 145] width 316 height 22
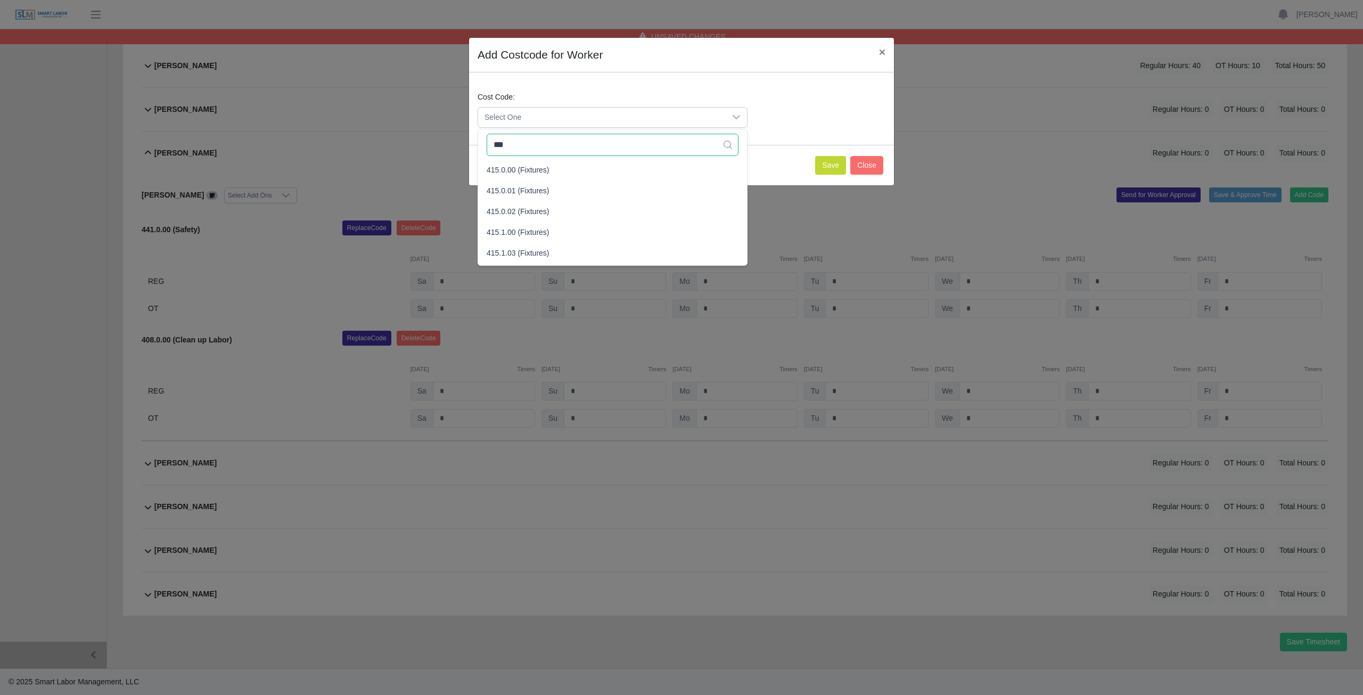
scroll to position [0, 0]
type input "***"
drag, startPoint x: 512, startPoint y: 173, endPoint x: 559, endPoint y: 162, distance: 48.6
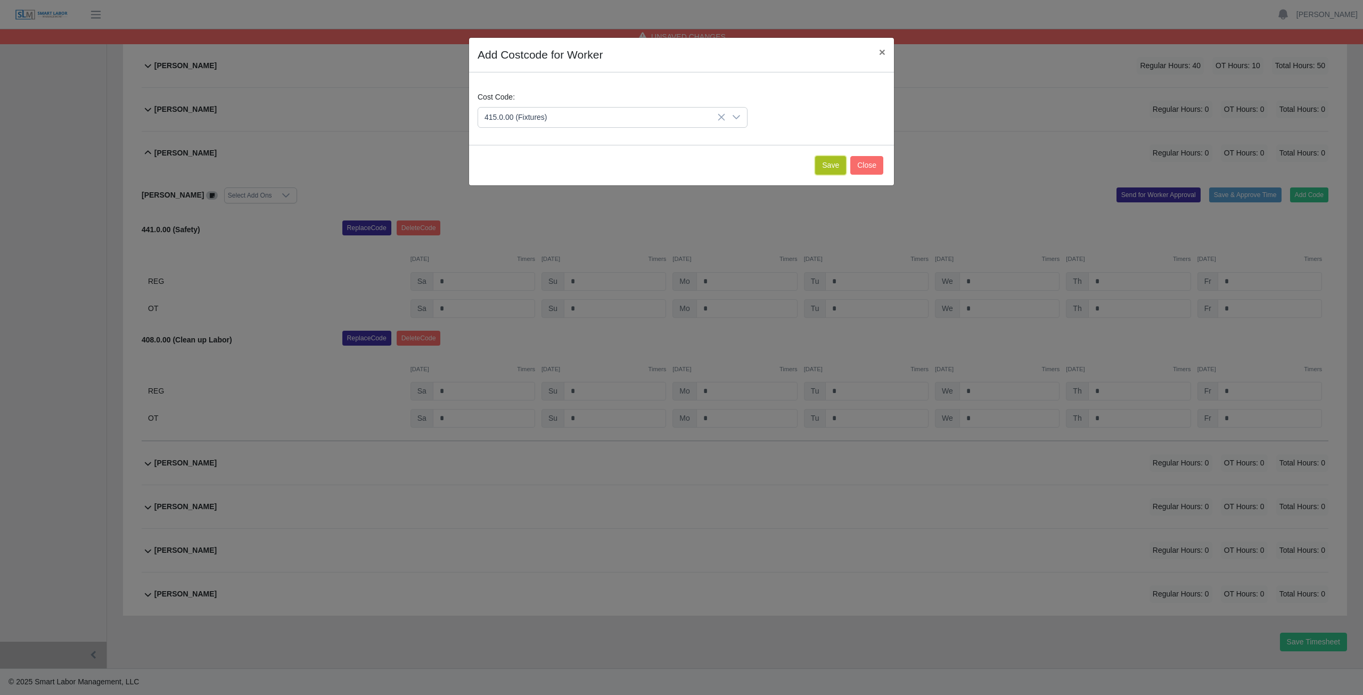
click at [823, 169] on button "Save" at bounding box center [830, 165] width 31 height 19
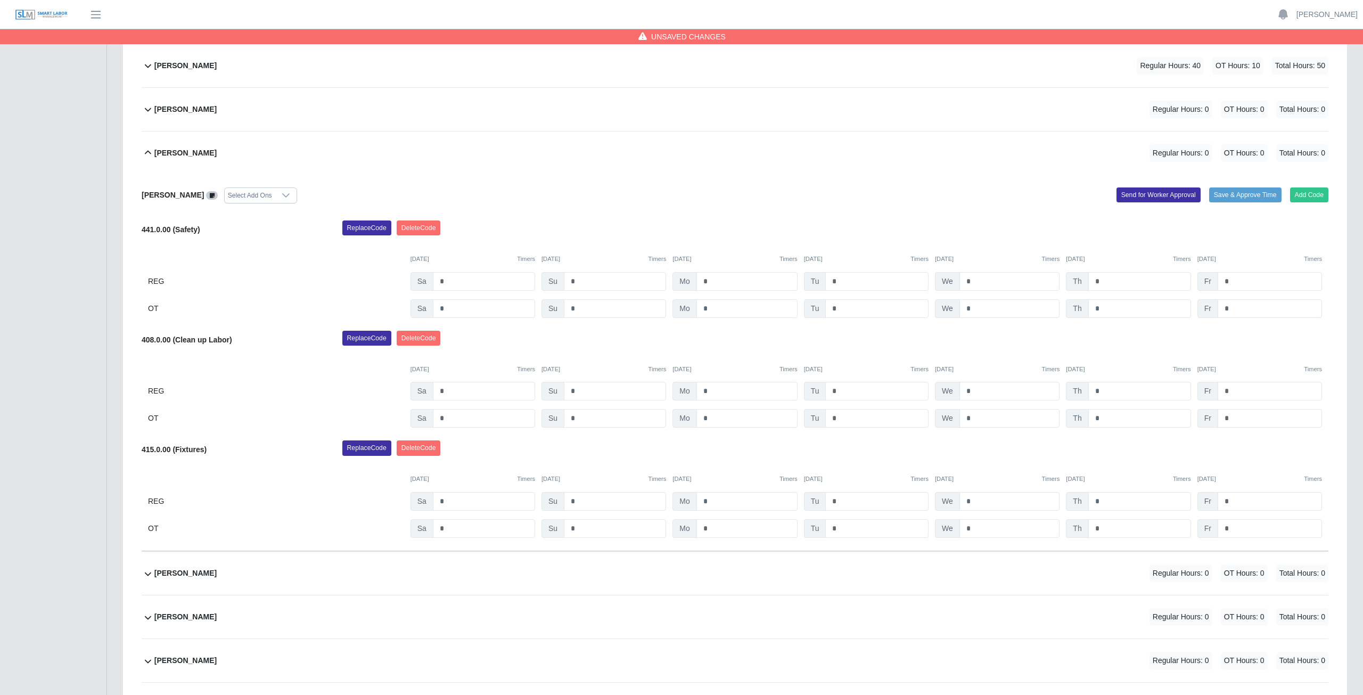
scroll to position [467, 0]
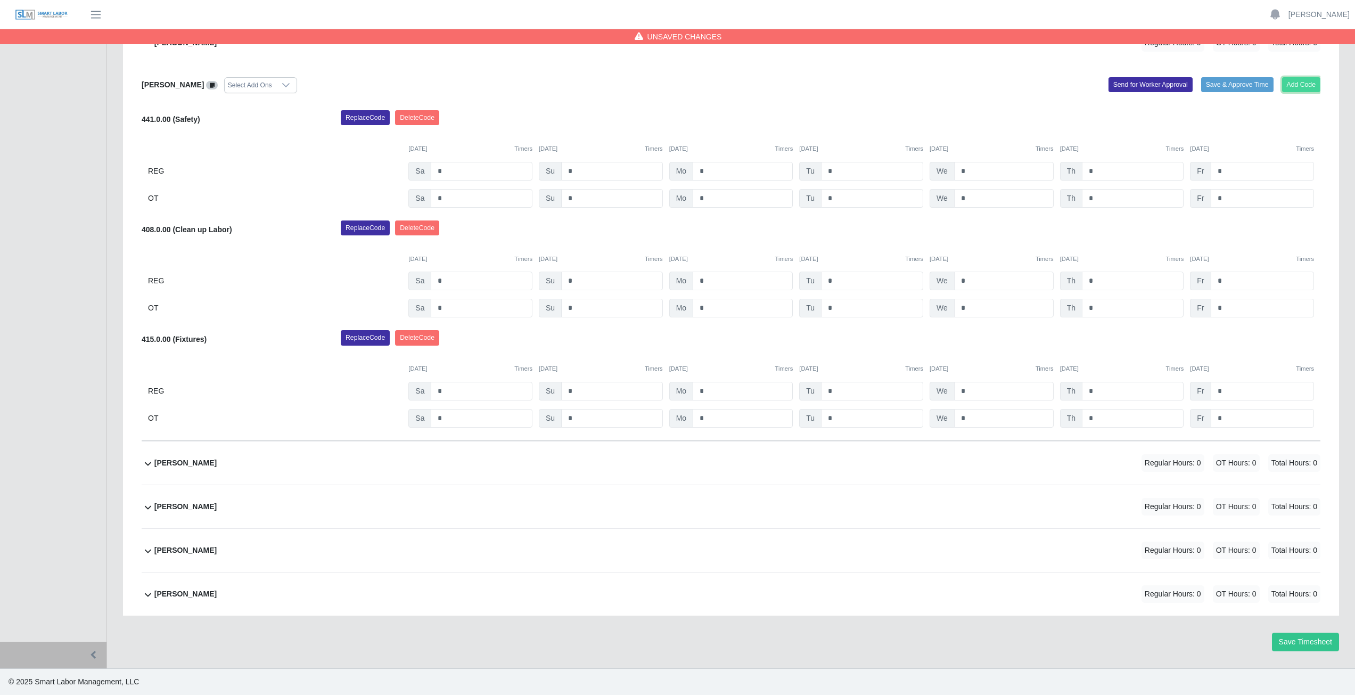
click at [1308, 83] on button "Add Code" at bounding box center [1301, 84] width 39 height 15
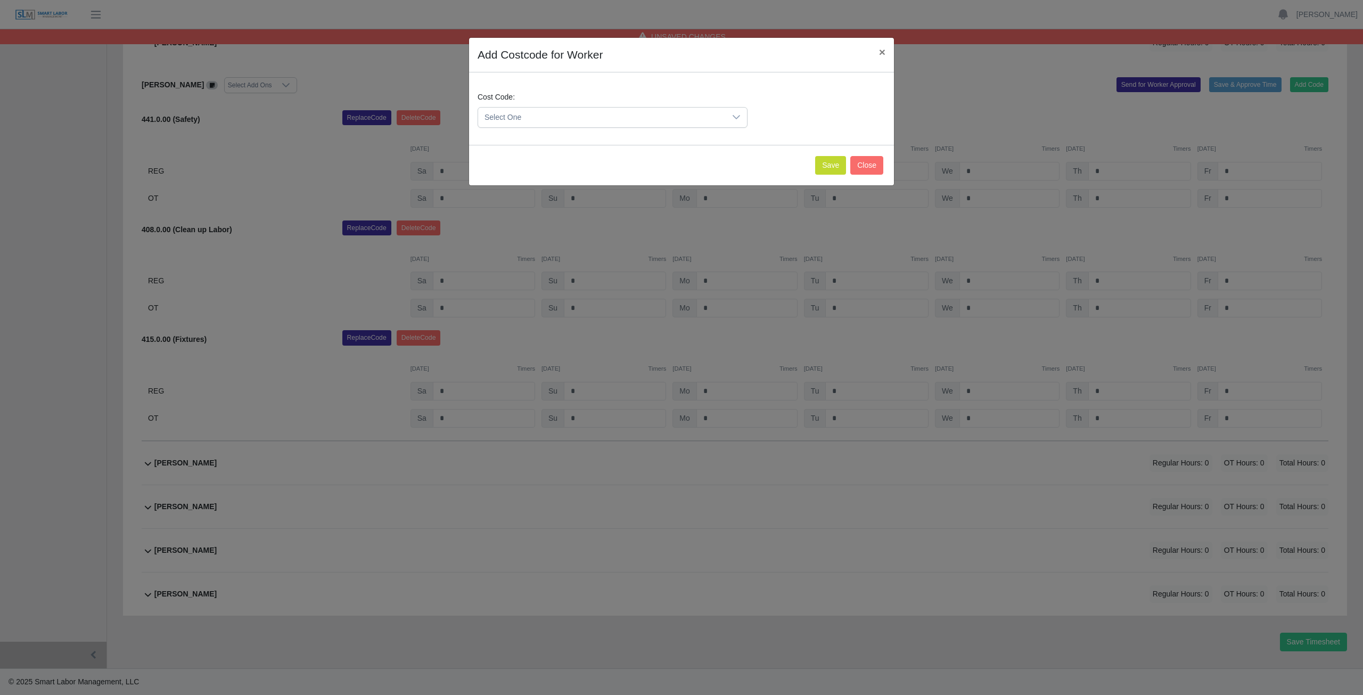
click at [542, 118] on span "Select One" at bounding box center [602, 118] width 248 height 20
click at [573, 112] on span "400.0.00 (PROJECT MANAGER)" at bounding box center [602, 118] width 248 height 20
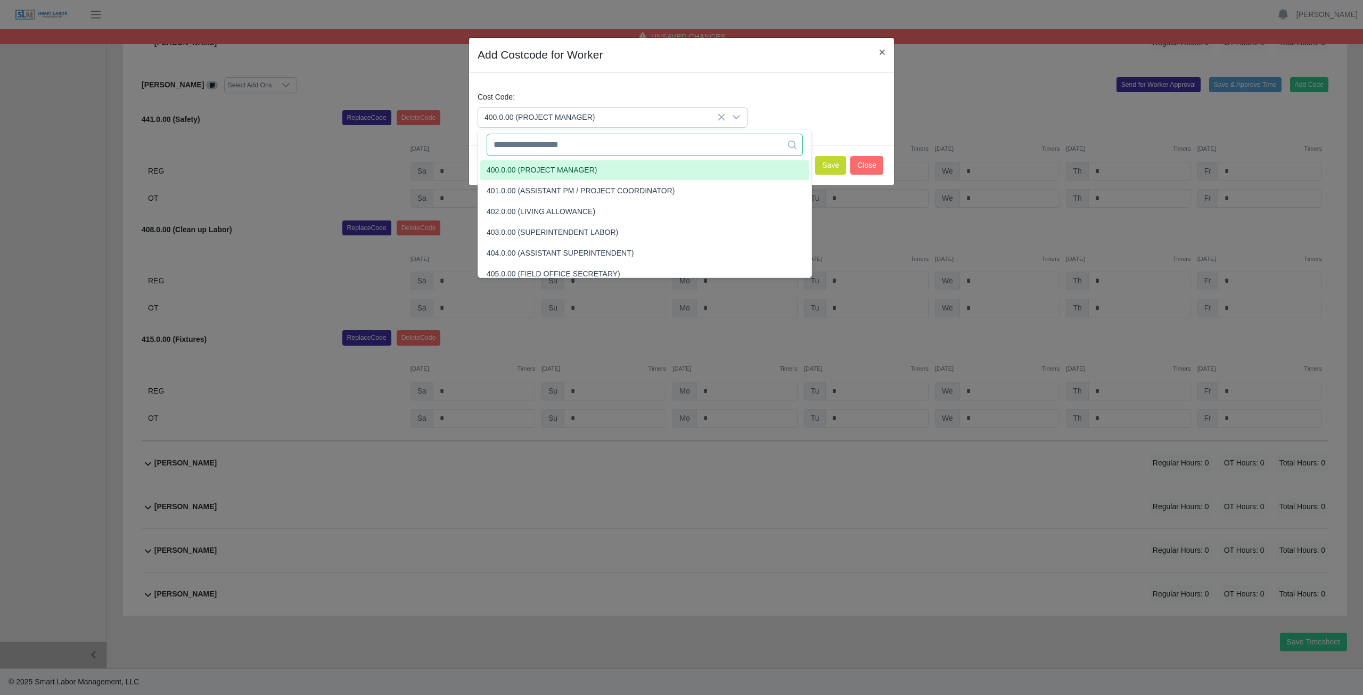
click at [578, 145] on input "text" at bounding box center [645, 145] width 316 height 22
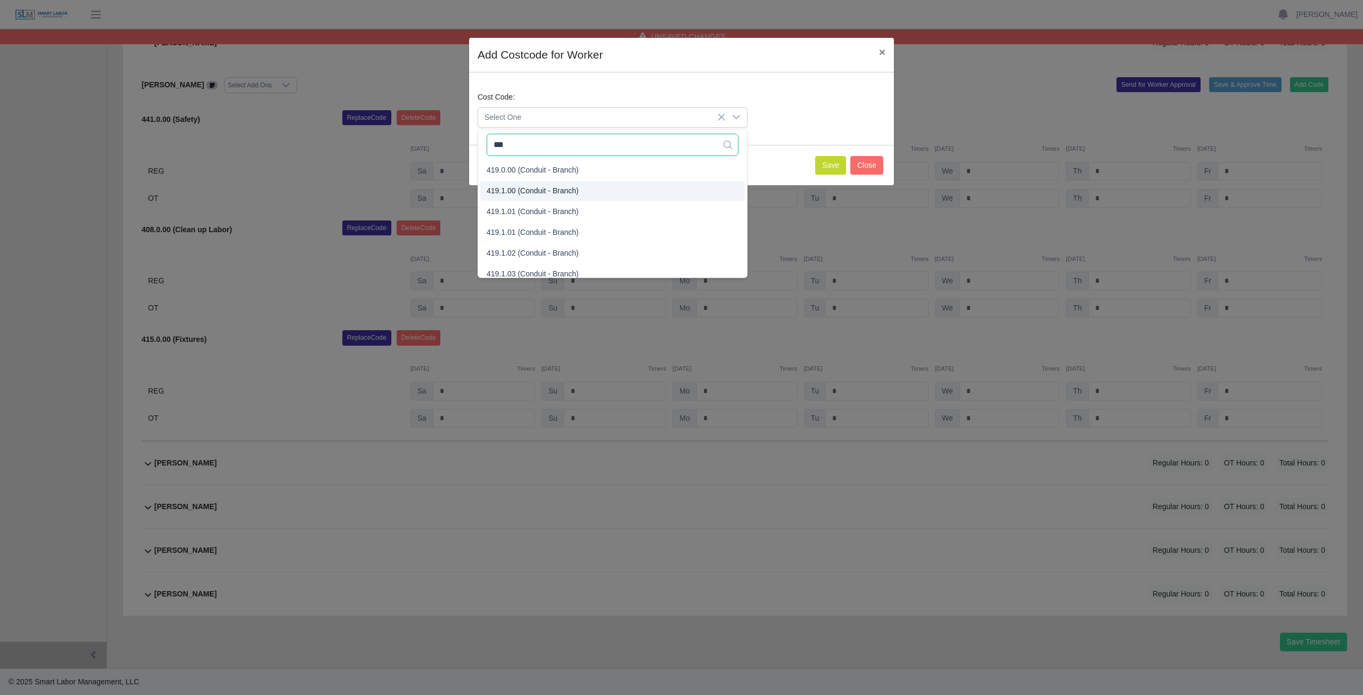
type input "***"
click at [542, 195] on span "419.1.00 (Conduit - Branch)" at bounding box center [533, 190] width 92 height 11
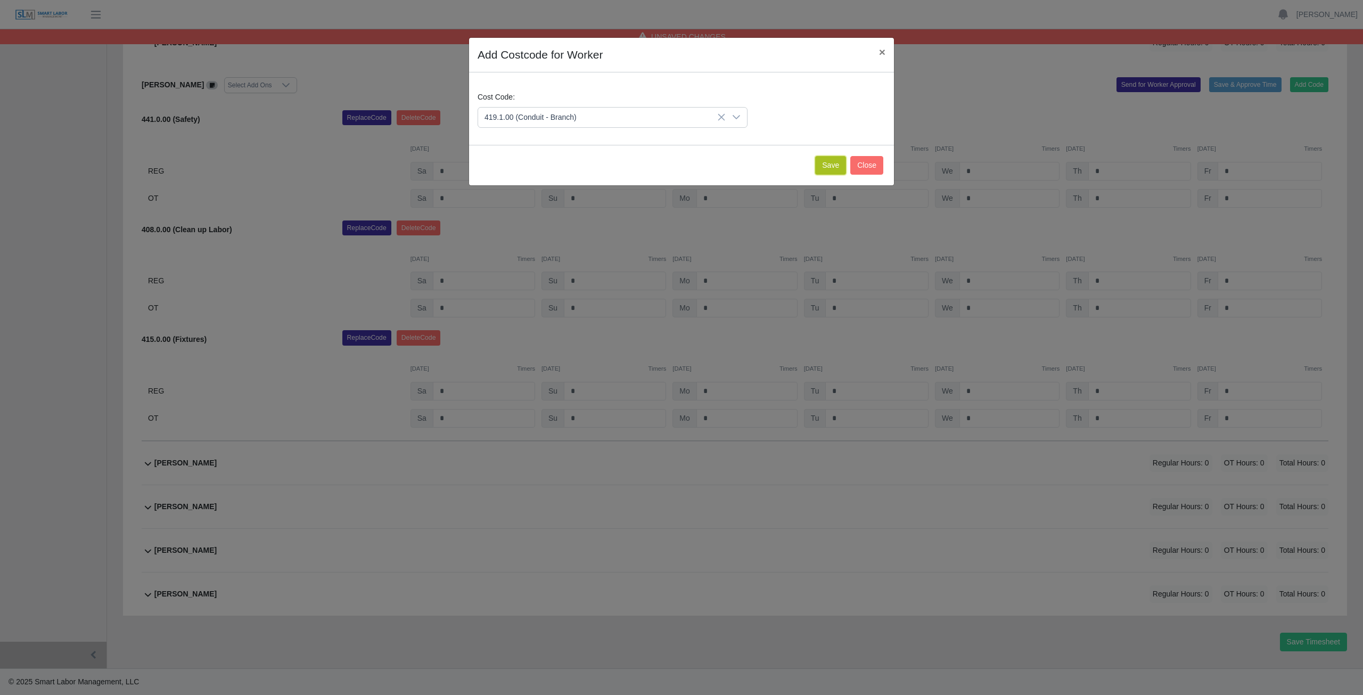
click at [826, 169] on button "Save" at bounding box center [830, 165] width 31 height 19
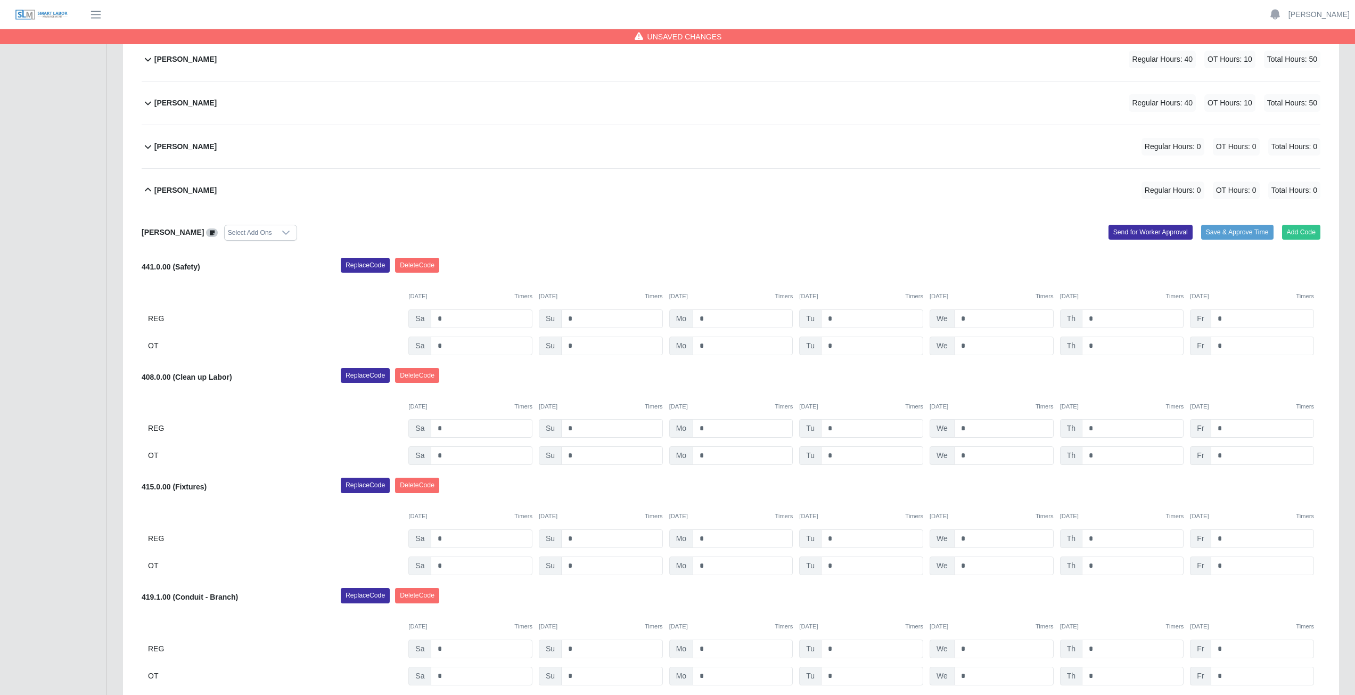
scroll to position [311, 0]
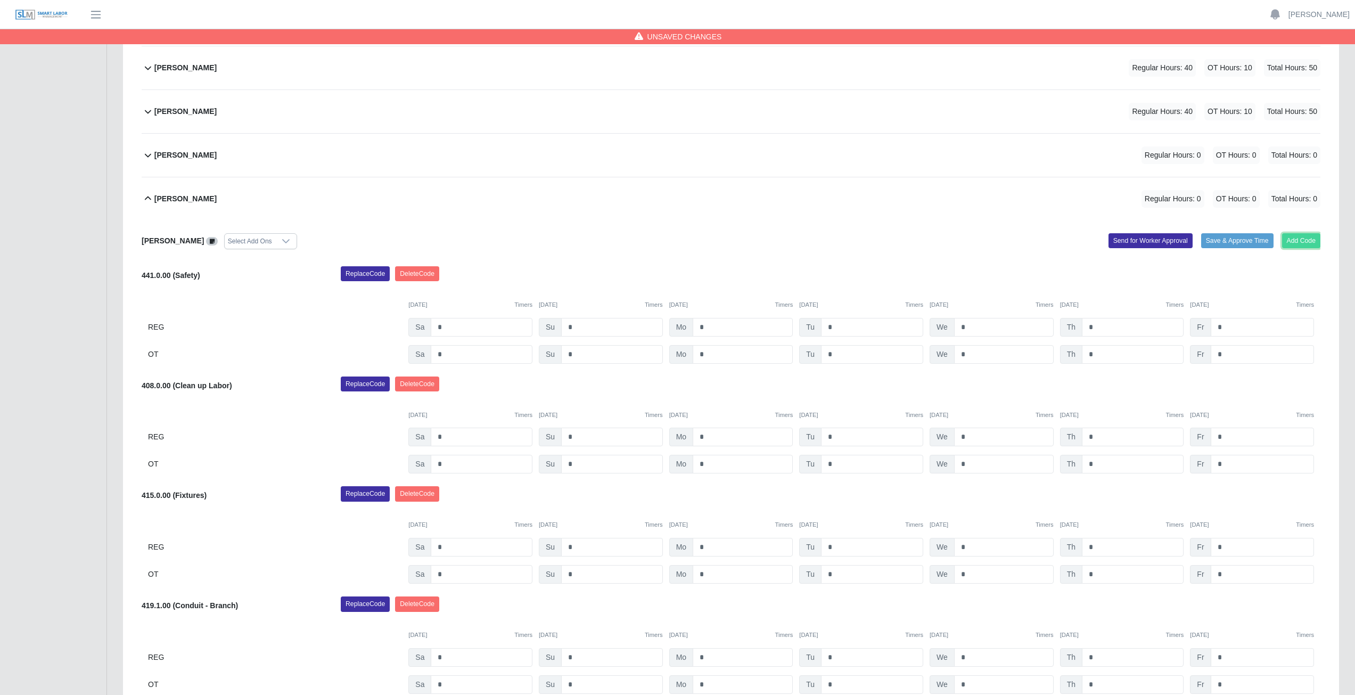
click at [1304, 242] on button "Add Code" at bounding box center [1301, 240] width 39 height 15
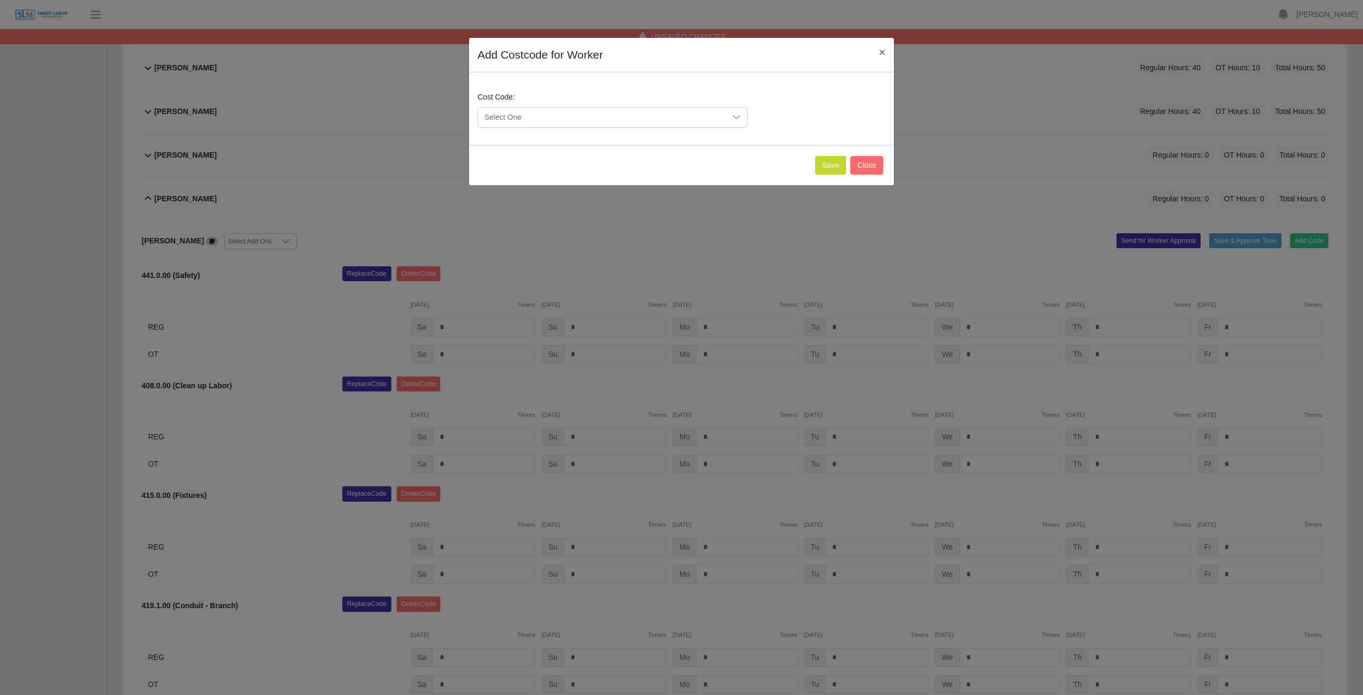
click at [554, 116] on span "Select One" at bounding box center [602, 118] width 248 height 20
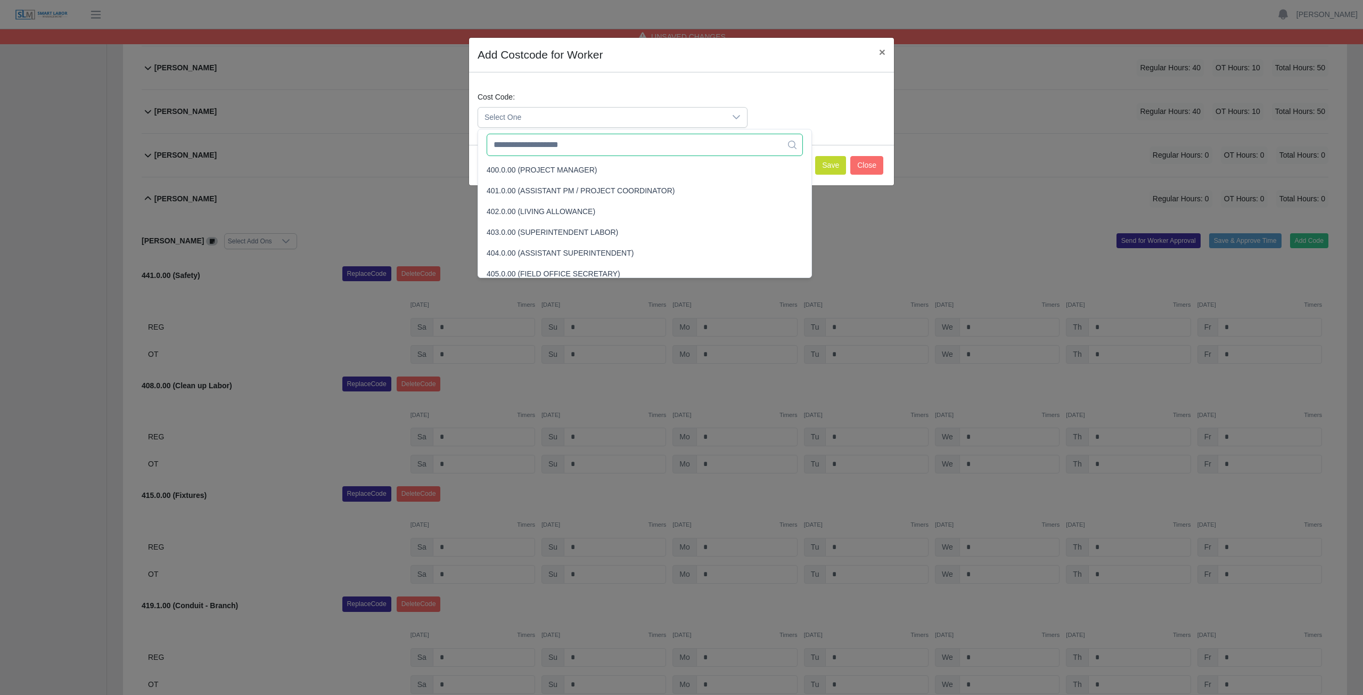
click at [558, 148] on input "text" at bounding box center [645, 145] width 316 height 22
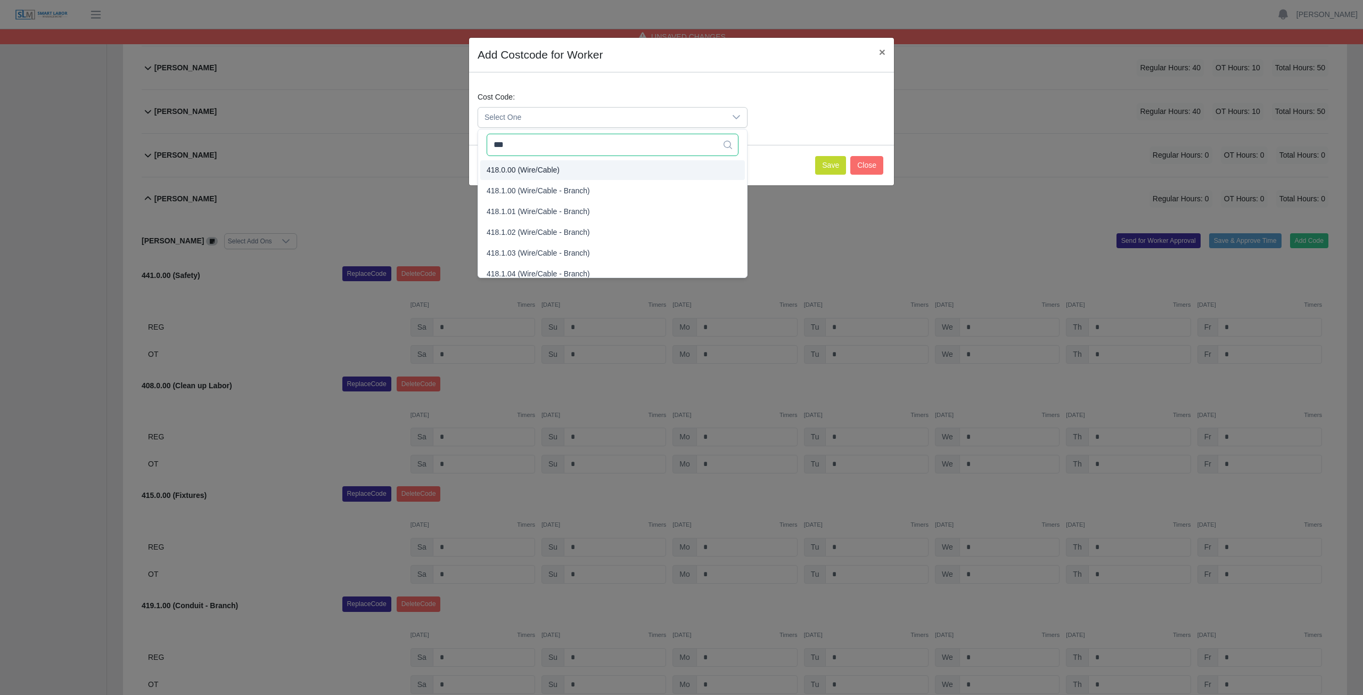
type input "***"
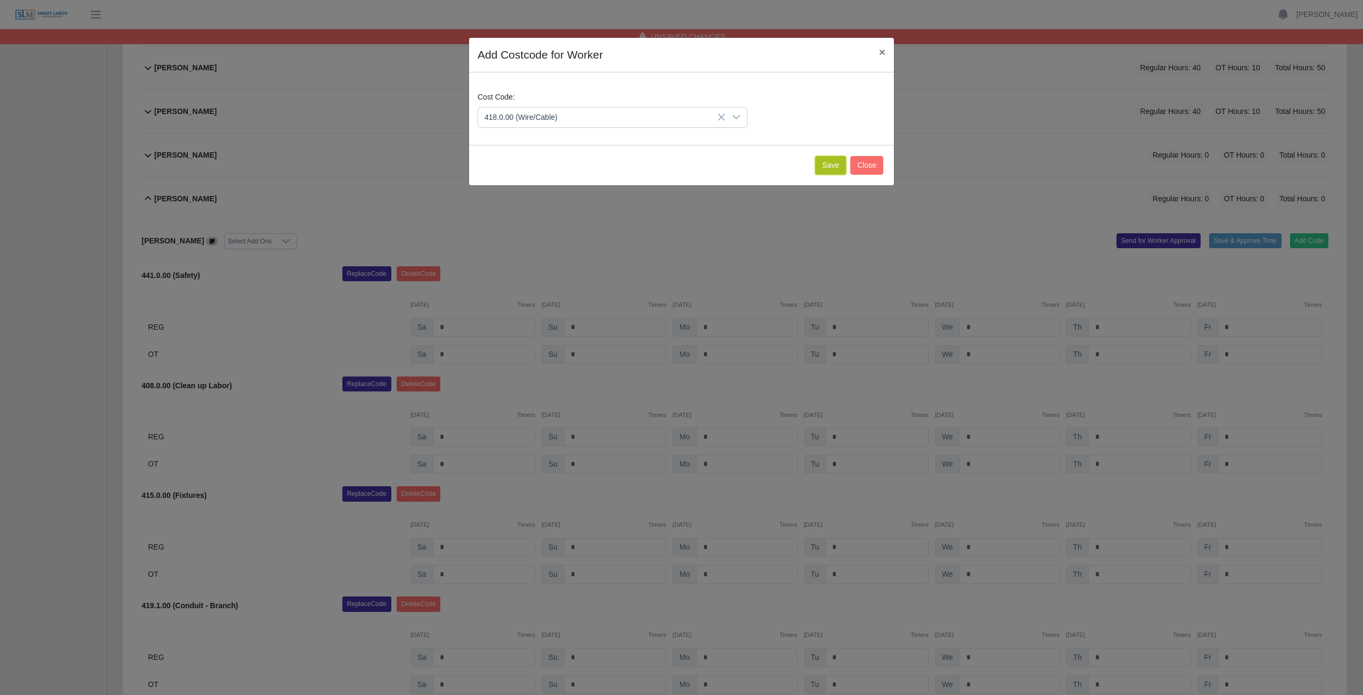
click at [830, 165] on button "Save" at bounding box center [830, 165] width 31 height 19
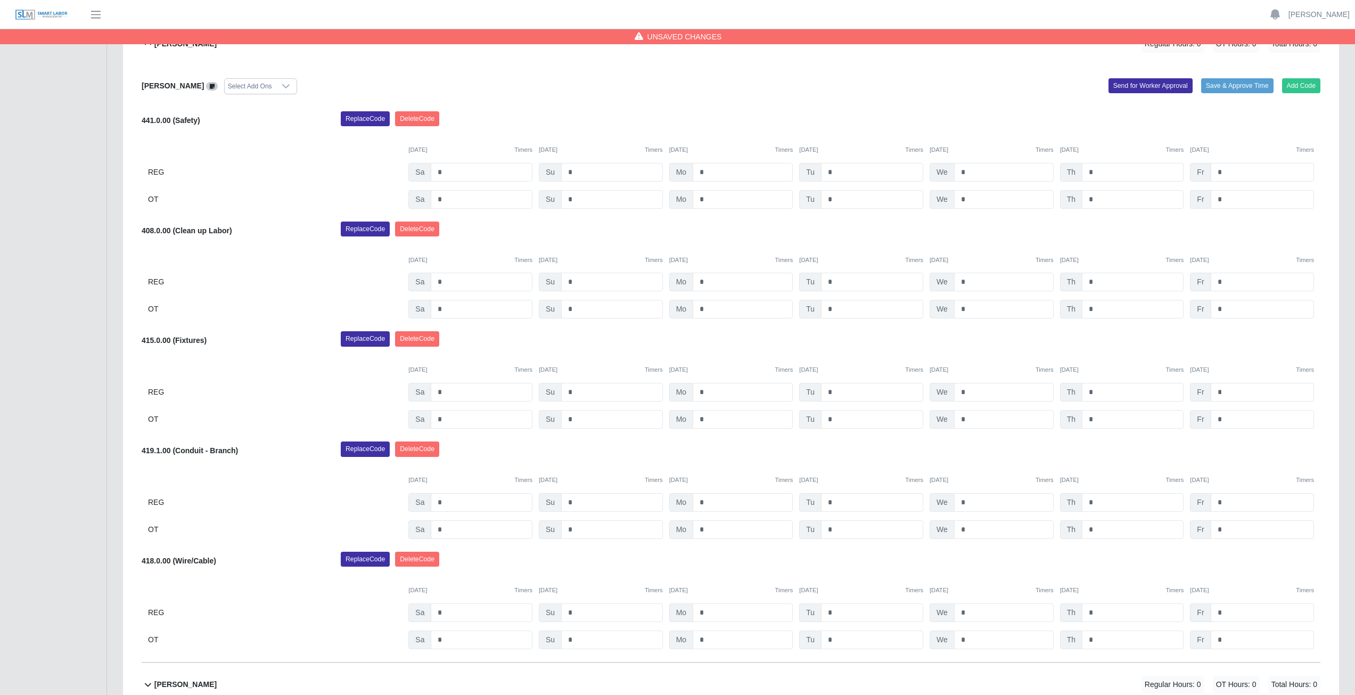
scroll to position [471, 0]
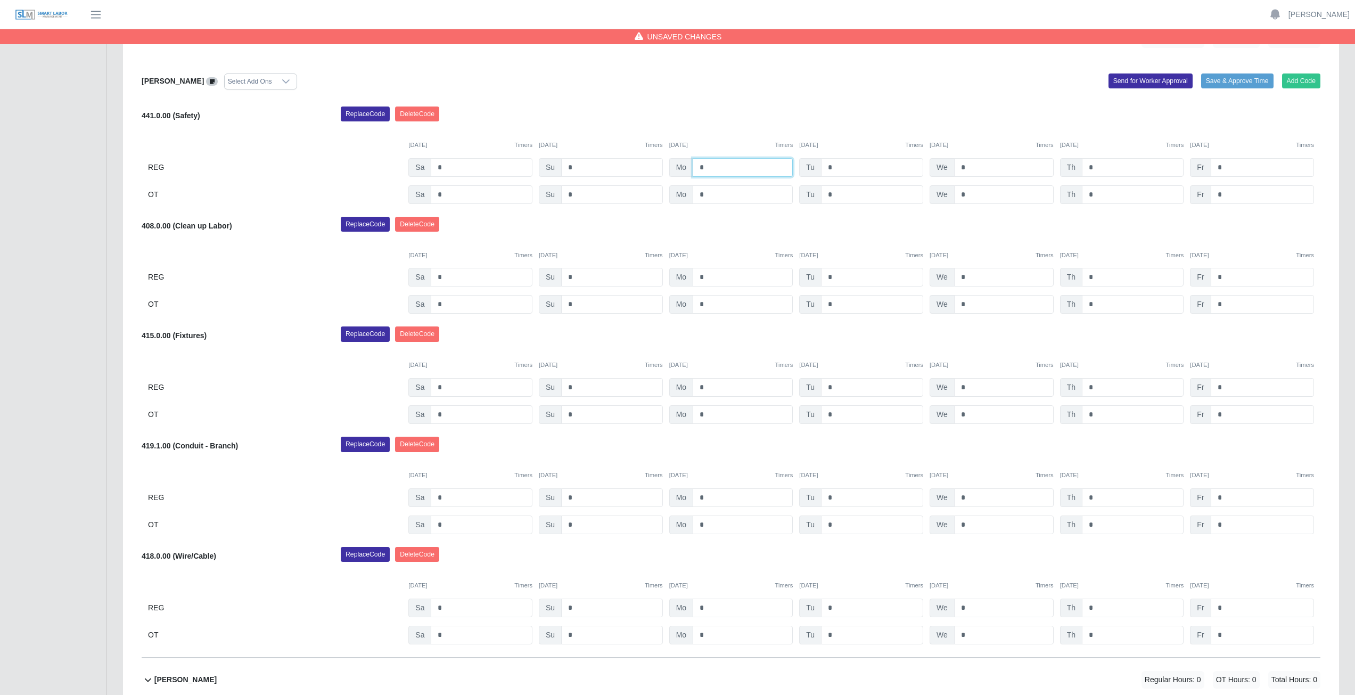
click at [708, 169] on input "*" at bounding box center [743, 167] width 100 height 19
type input "*"
click at [834, 167] on input "*" at bounding box center [872, 167] width 102 height 19
type input "*"
click at [969, 166] on input "*" at bounding box center [1004, 167] width 100 height 19
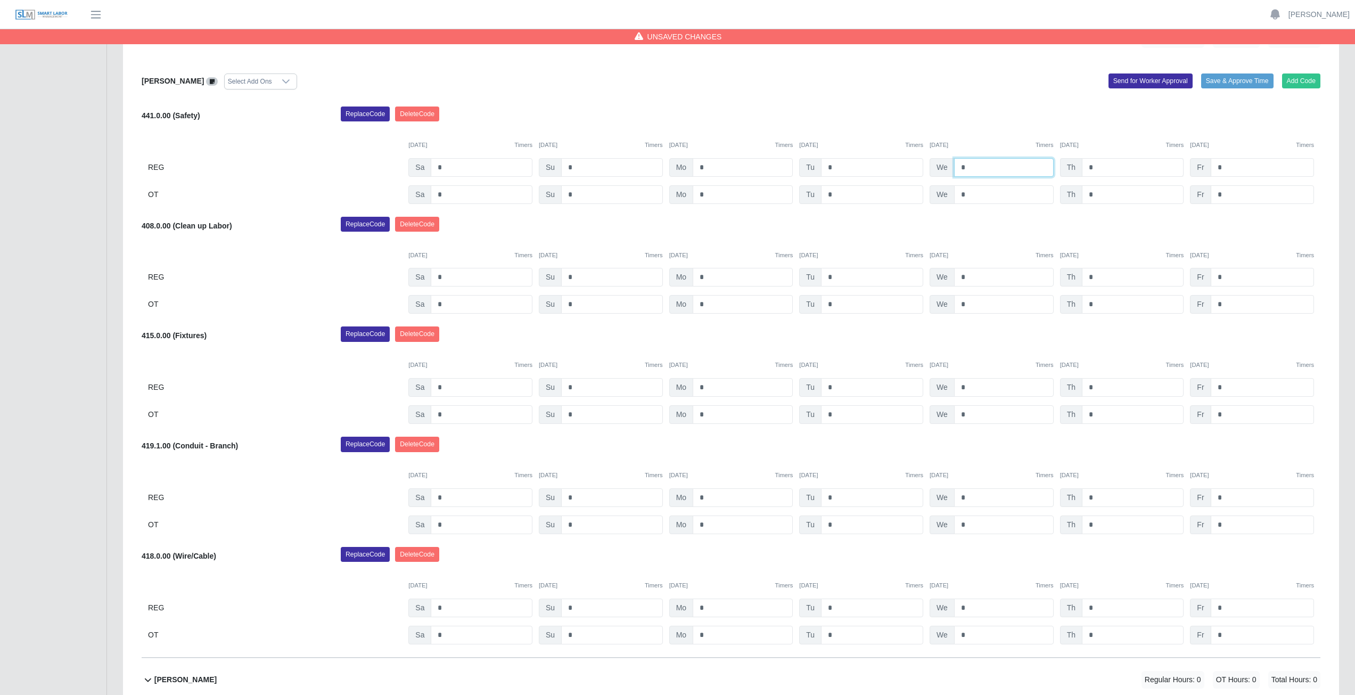
type input "*"
click at [1096, 166] on input "*" at bounding box center [1133, 167] width 102 height 19
type input "*"
click at [1226, 166] on input "*" at bounding box center [1262, 167] width 103 height 19
type input "*"
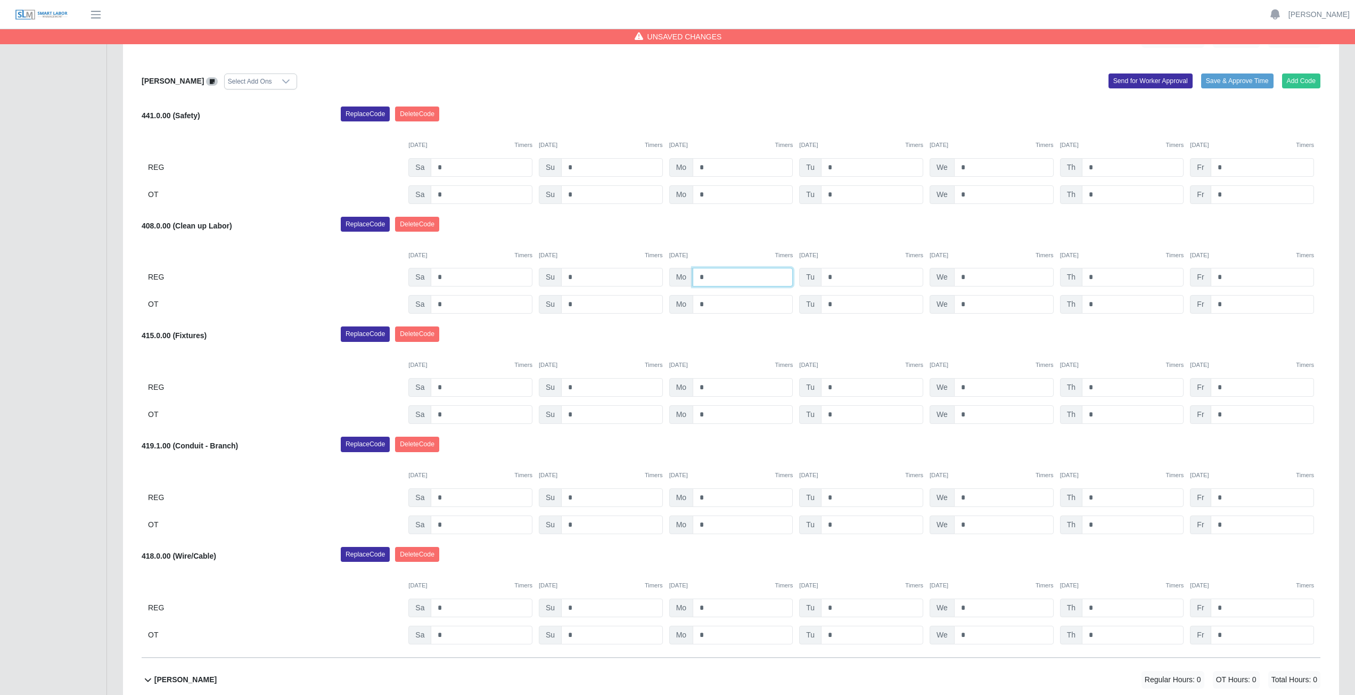
click at [709, 272] on input "*" at bounding box center [743, 277] width 100 height 19
type input "*"
click at [834, 275] on input "*" at bounding box center [872, 277] width 102 height 19
type input "*"
click at [972, 275] on input "*" at bounding box center [1004, 277] width 100 height 19
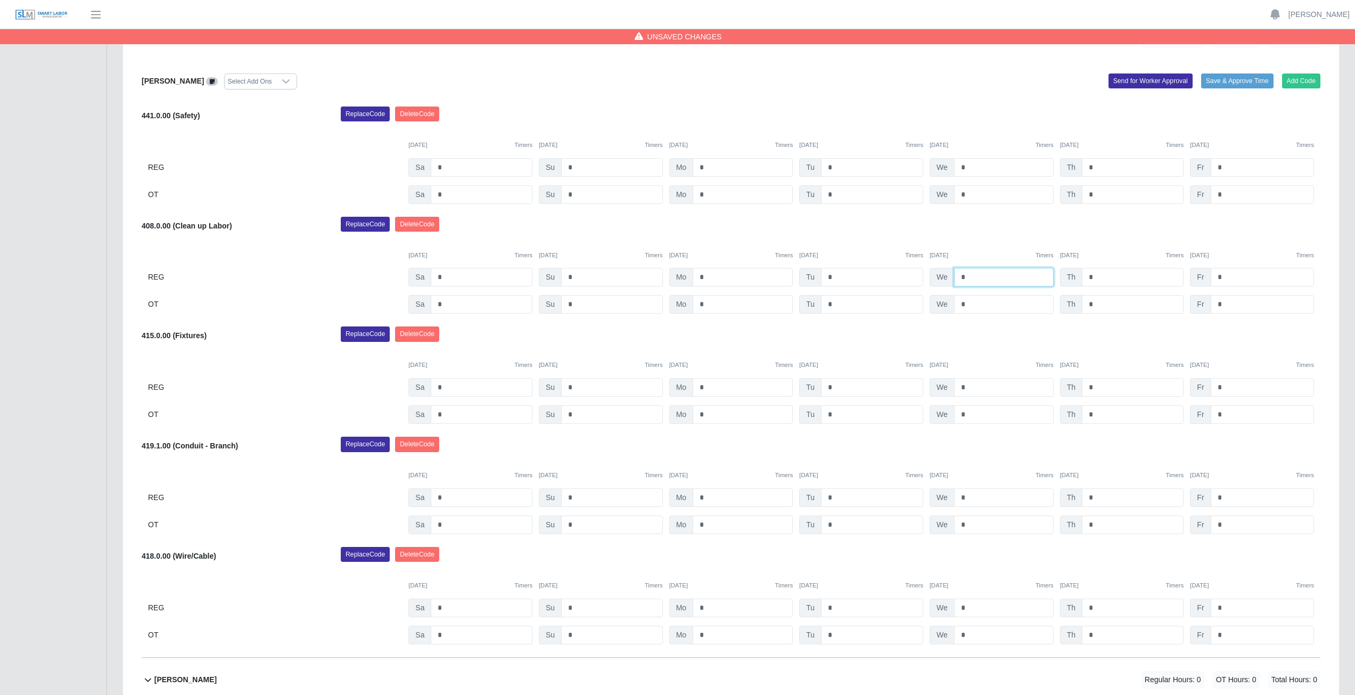
type input "*"
click at [1099, 277] on input "*" at bounding box center [1133, 277] width 102 height 19
type input "*"
click at [1226, 280] on input "*" at bounding box center [1262, 277] width 103 height 19
type input "*"
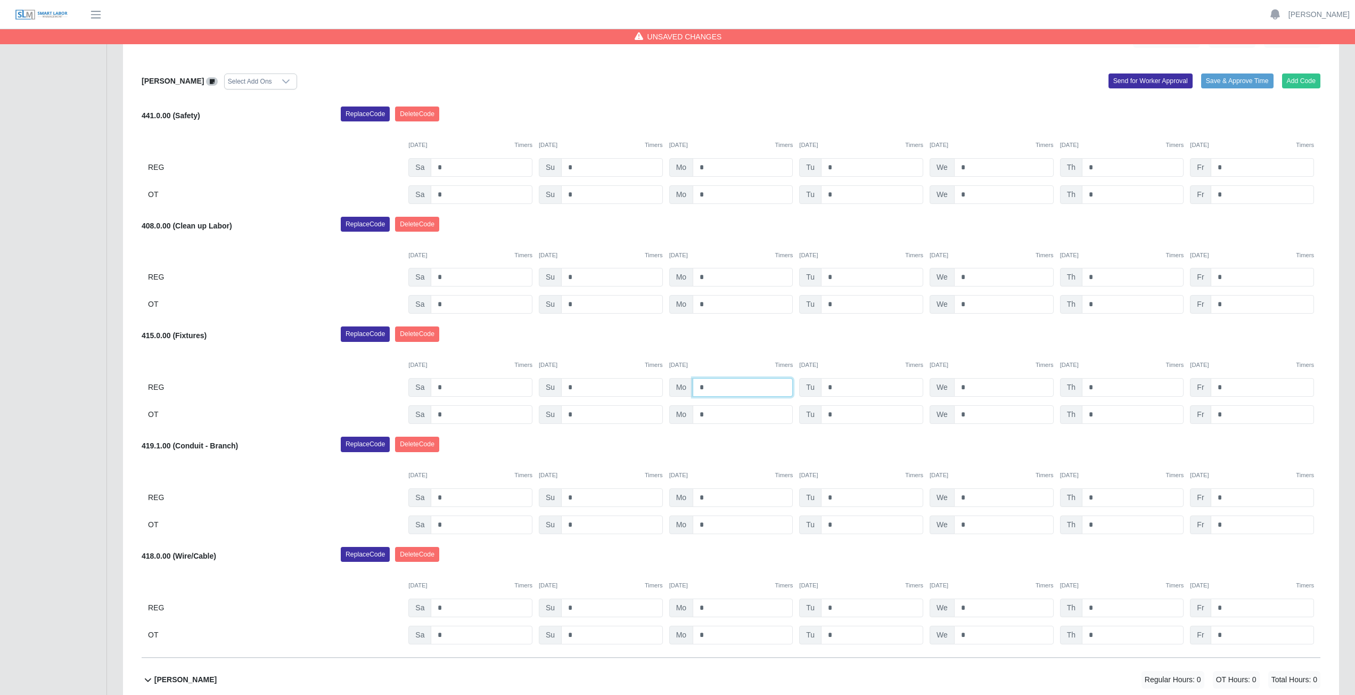
click at [711, 385] on input "*" at bounding box center [743, 387] width 100 height 19
type input "*"
click at [709, 414] on input "*" at bounding box center [743, 414] width 100 height 19
type input "*"
click at [840, 387] on input "*" at bounding box center [872, 387] width 102 height 19
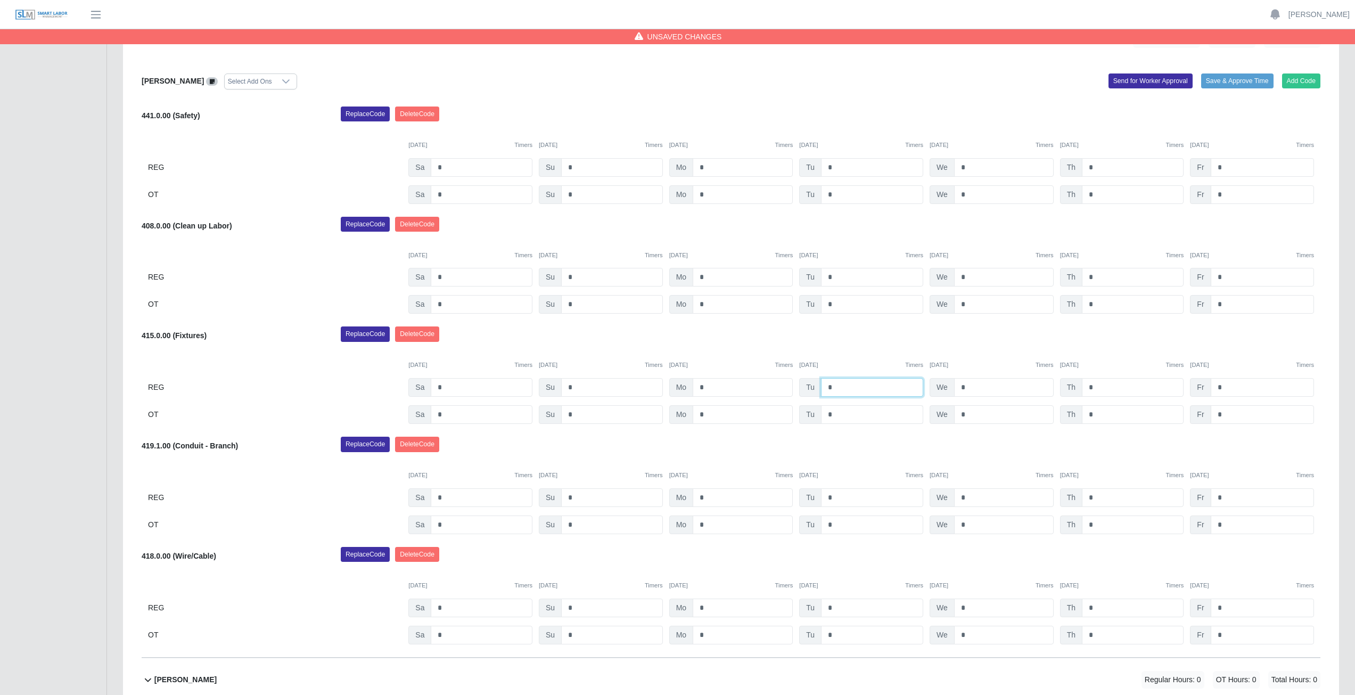
type input "*"
click at [834, 414] on input "*" at bounding box center [872, 414] width 102 height 19
type input "*"
click at [971, 386] on input "*" at bounding box center [1004, 387] width 100 height 19
type input "*"
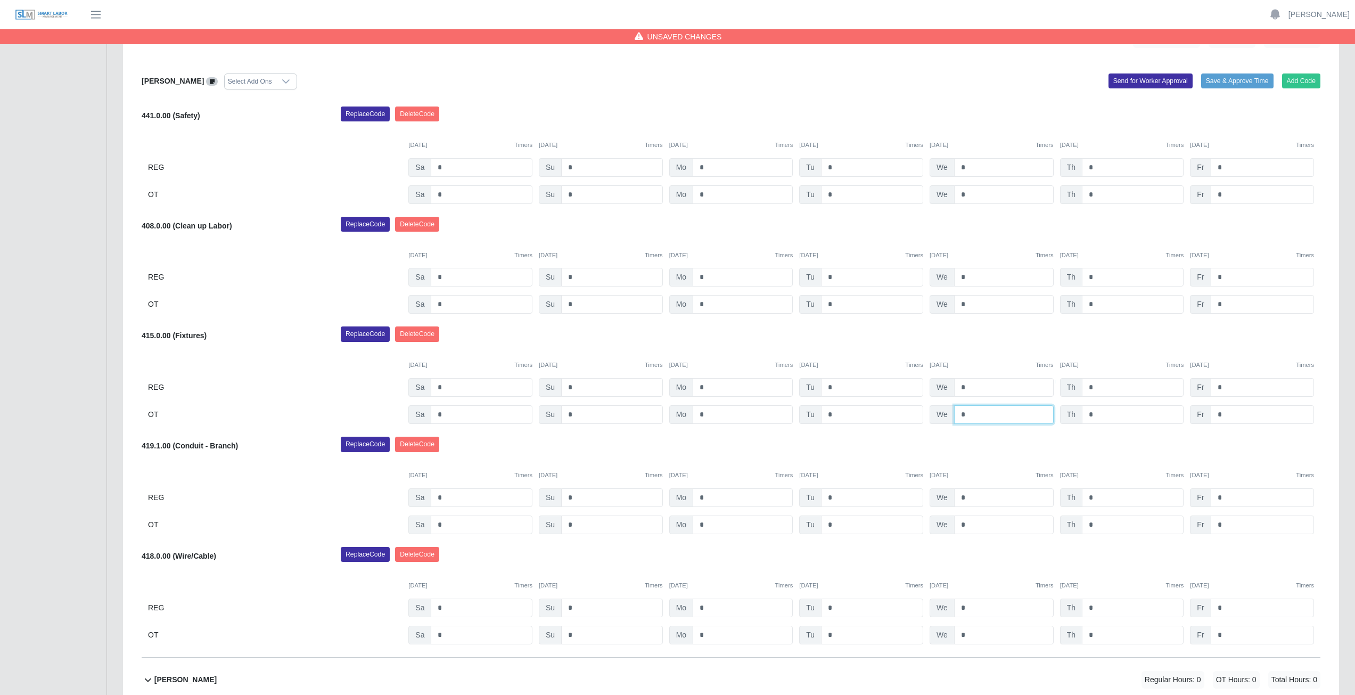
click at [968, 415] on input "*" at bounding box center [1004, 414] width 100 height 19
type input "*"
click at [1107, 385] on input "*" at bounding box center [1133, 387] width 102 height 19
type input "*"
click at [1102, 414] on input "*" at bounding box center [1133, 414] width 102 height 19
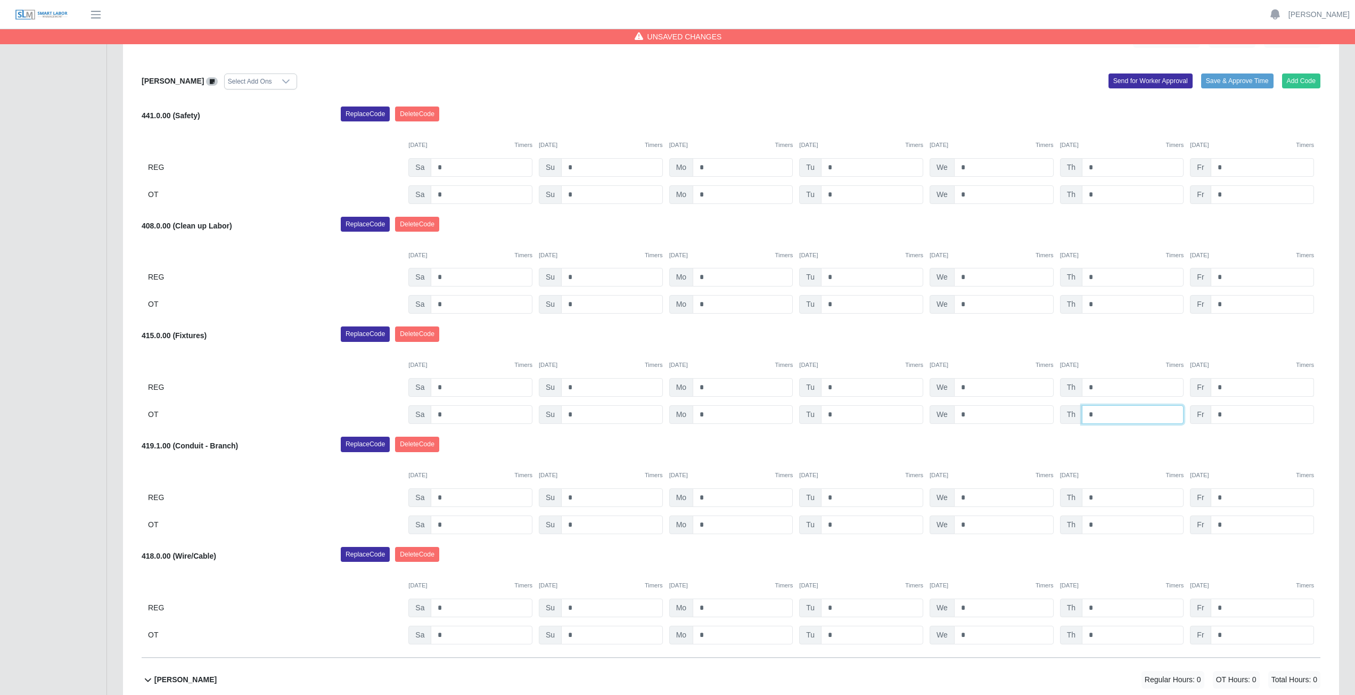
type input "*"
click at [1228, 389] on input "*" at bounding box center [1262, 387] width 103 height 19
type input "*"
click at [1224, 414] on input "*" at bounding box center [1262, 414] width 103 height 19
type input "*"
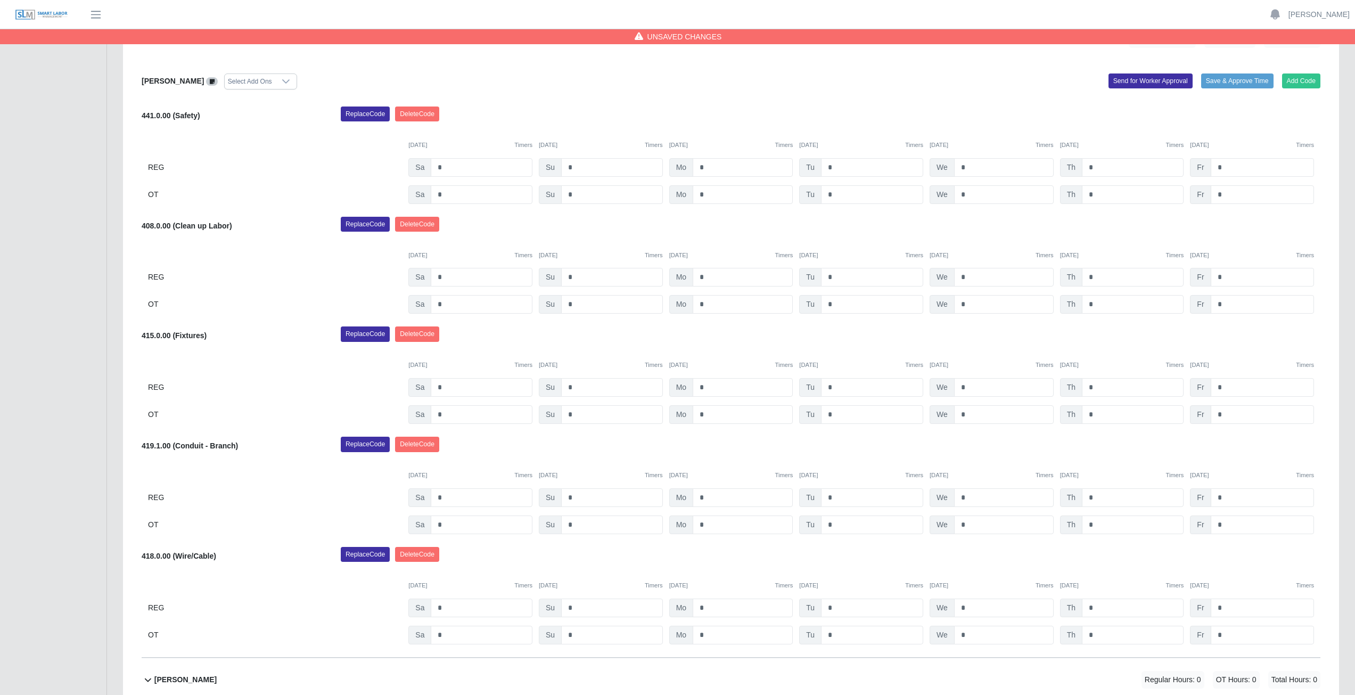
click at [773, 332] on div "Replace Code [GEOGRAPHIC_DATA] Code" at bounding box center [831, 336] width 996 height 21
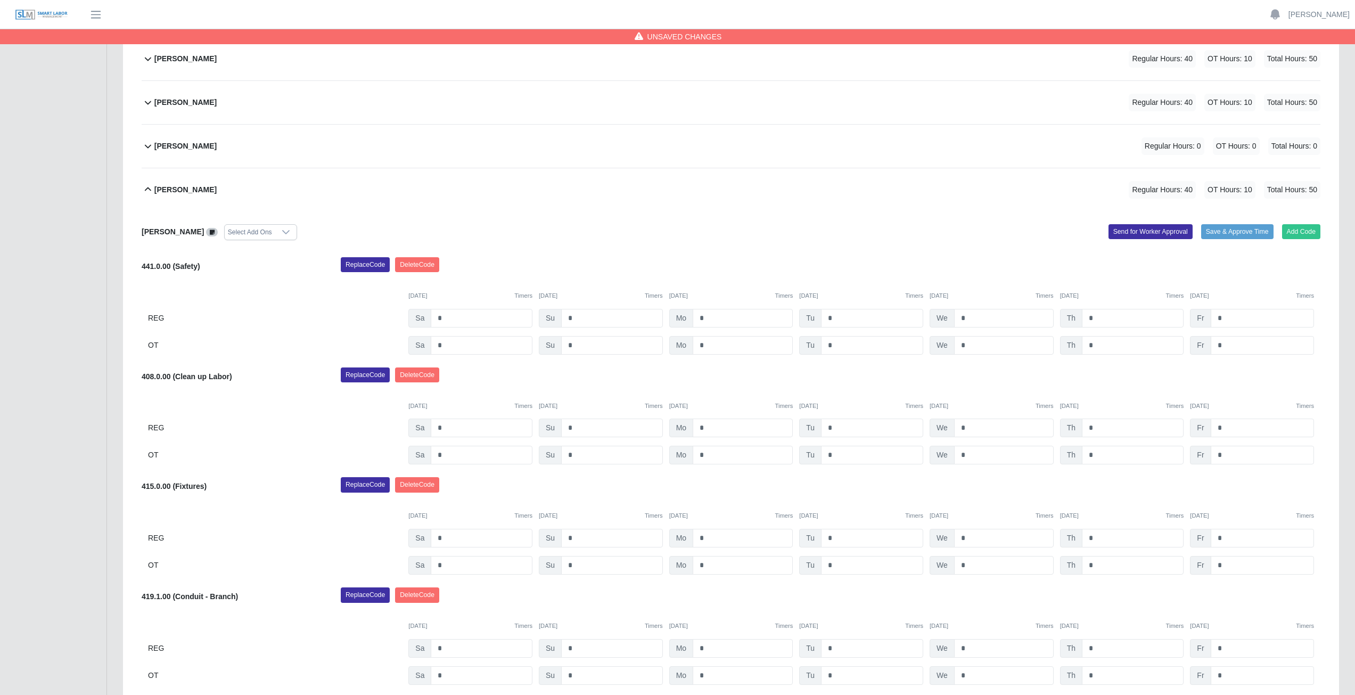
scroll to position [315, 0]
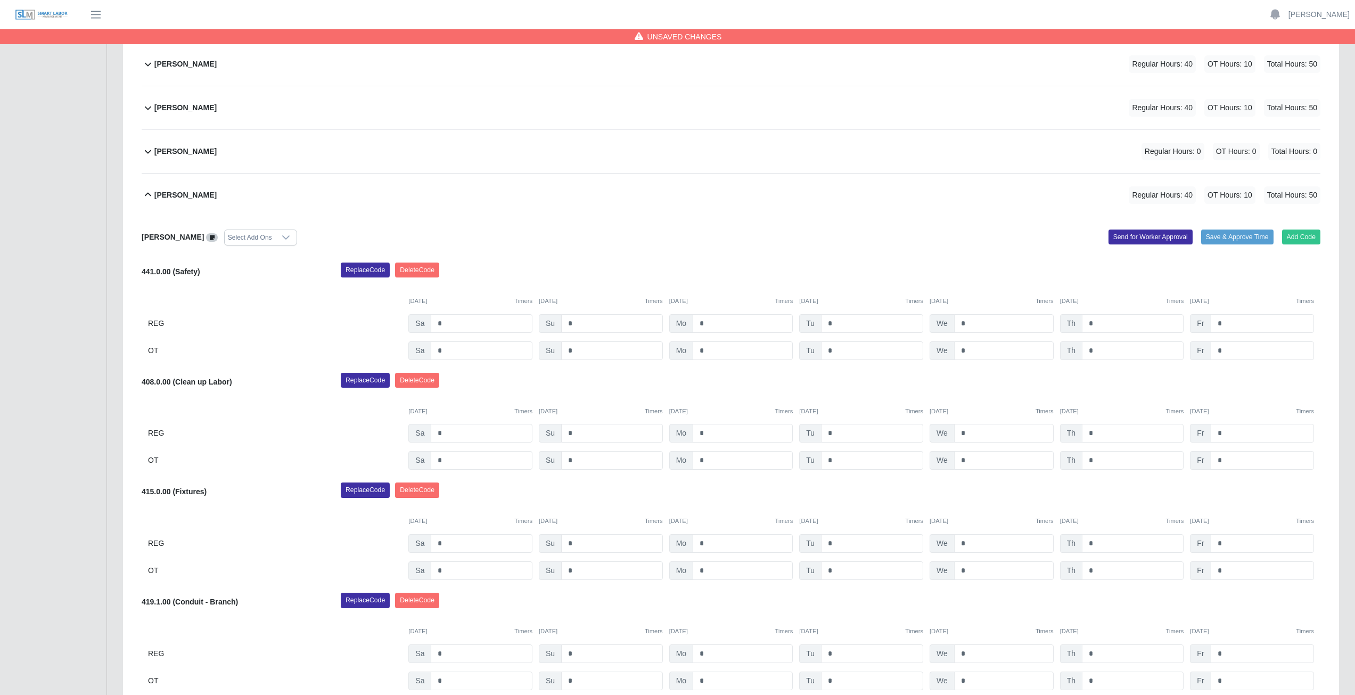
click at [145, 198] on icon at bounding box center [148, 195] width 13 height 13
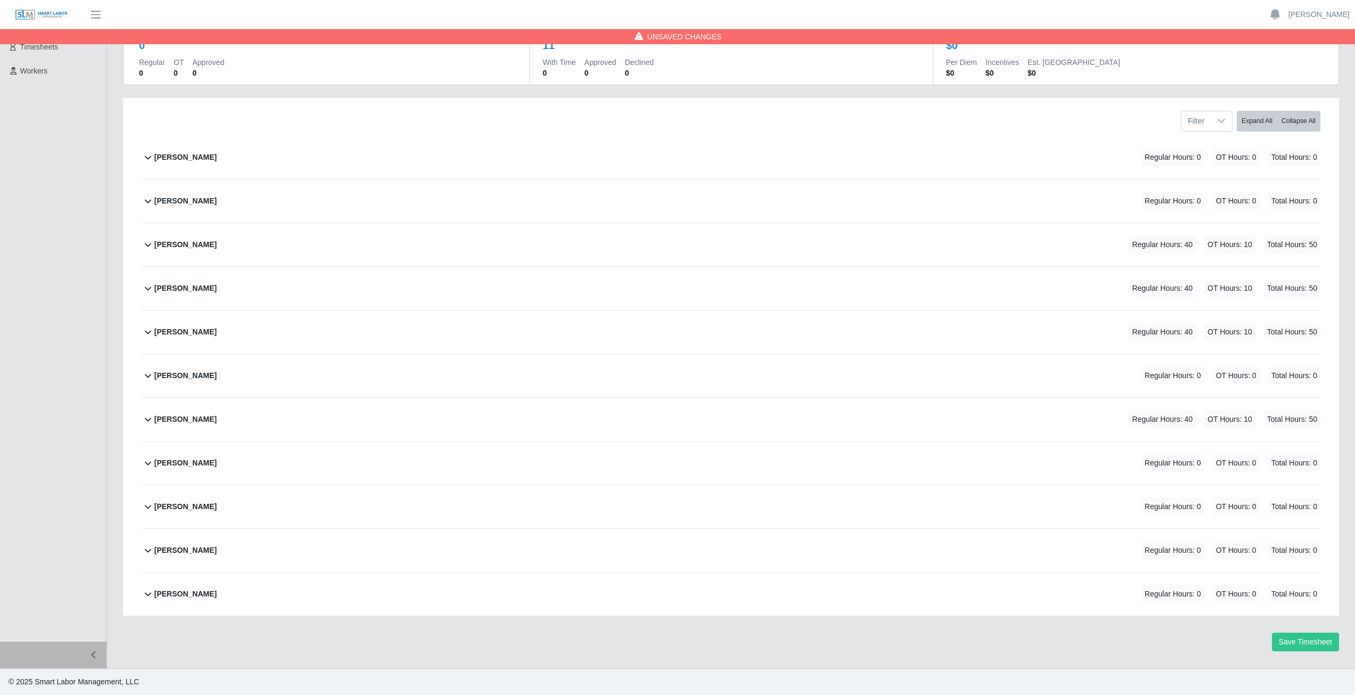
scroll to position [91, 0]
click at [146, 466] on icon at bounding box center [148, 462] width 13 height 13
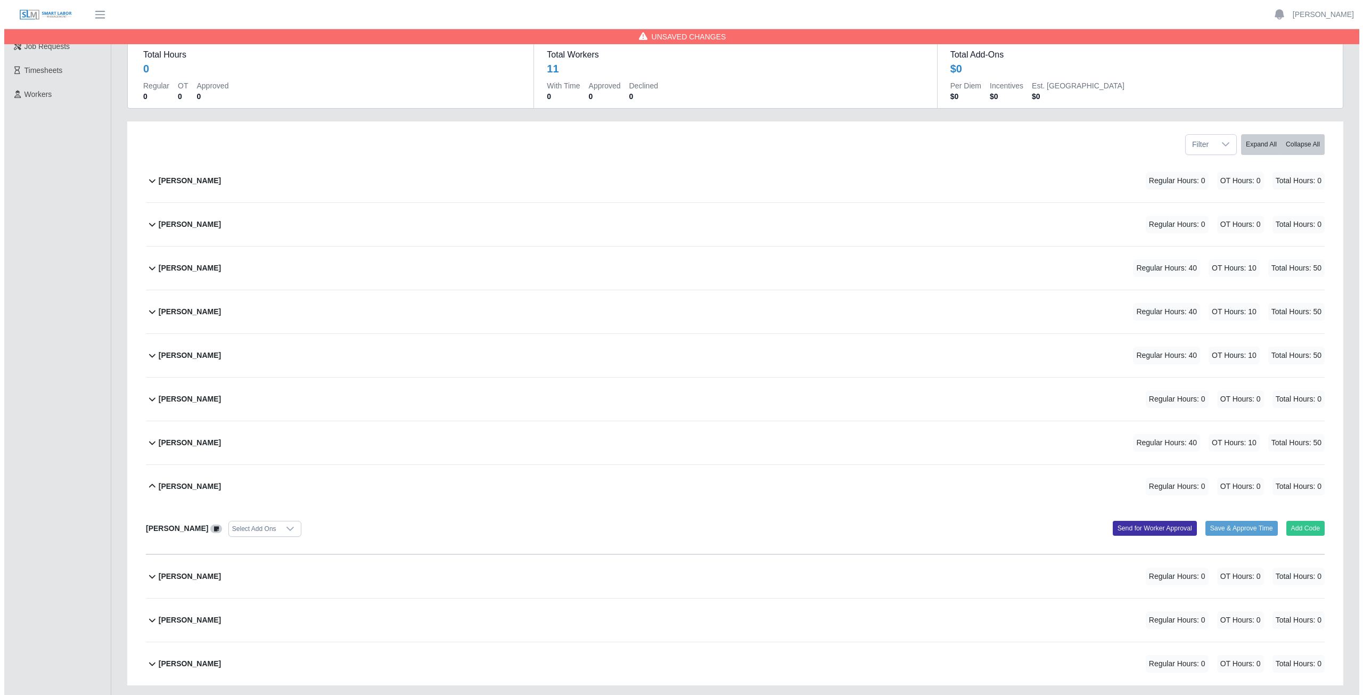
scroll to position [137, 0]
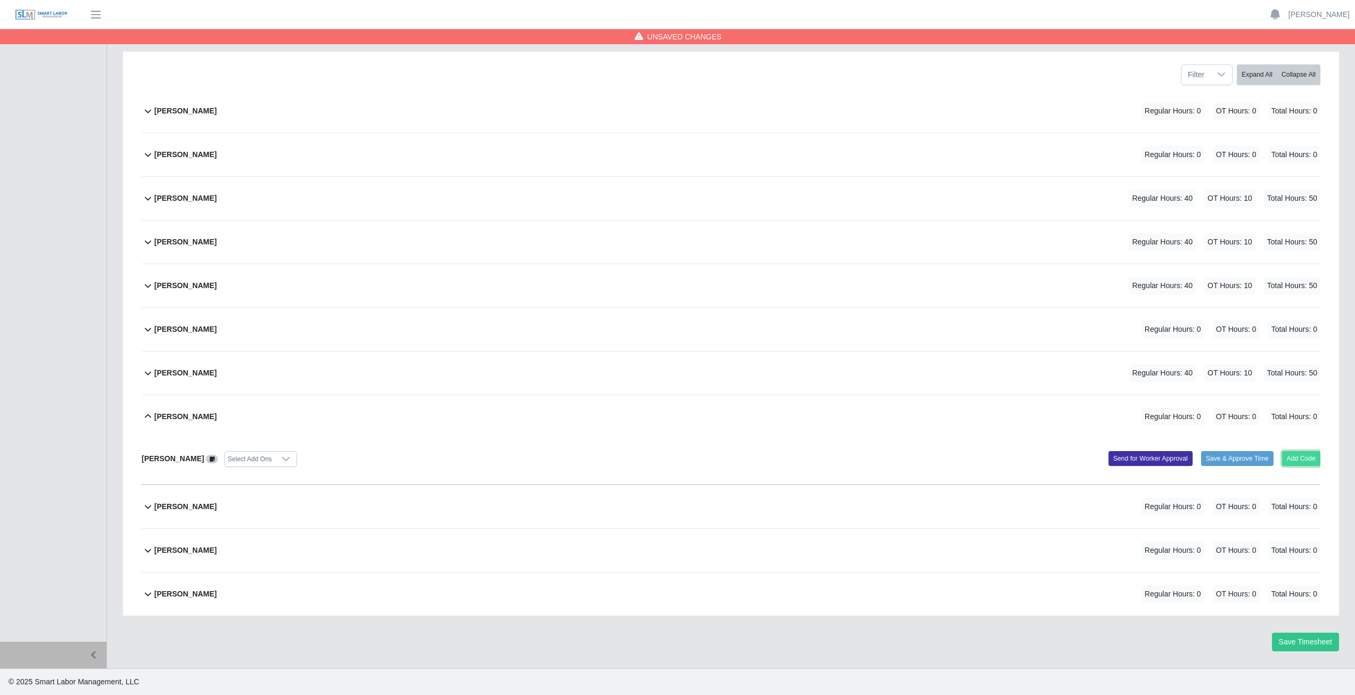
click at [1304, 457] on button "Add Code" at bounding box center [1301, 458] width 39 height 15
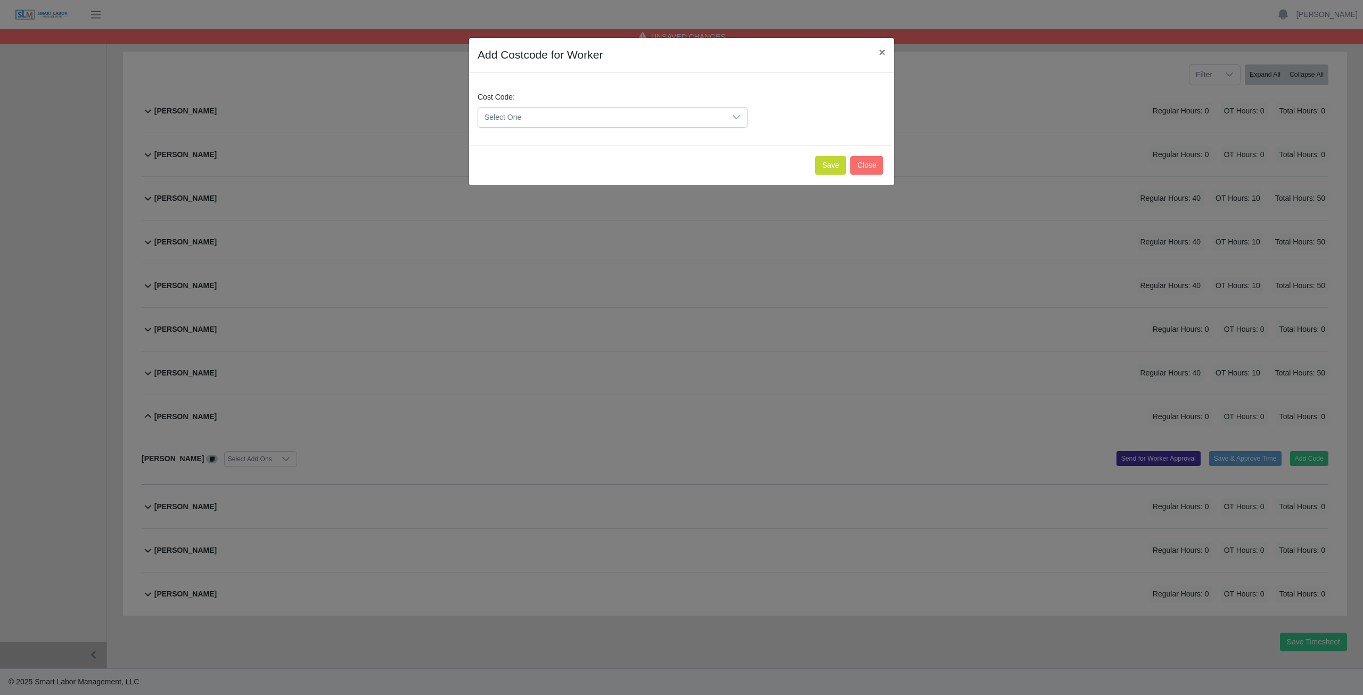
click at [551, 111] on span "Select One" at bounding box center [602, 118] width 248 height 20
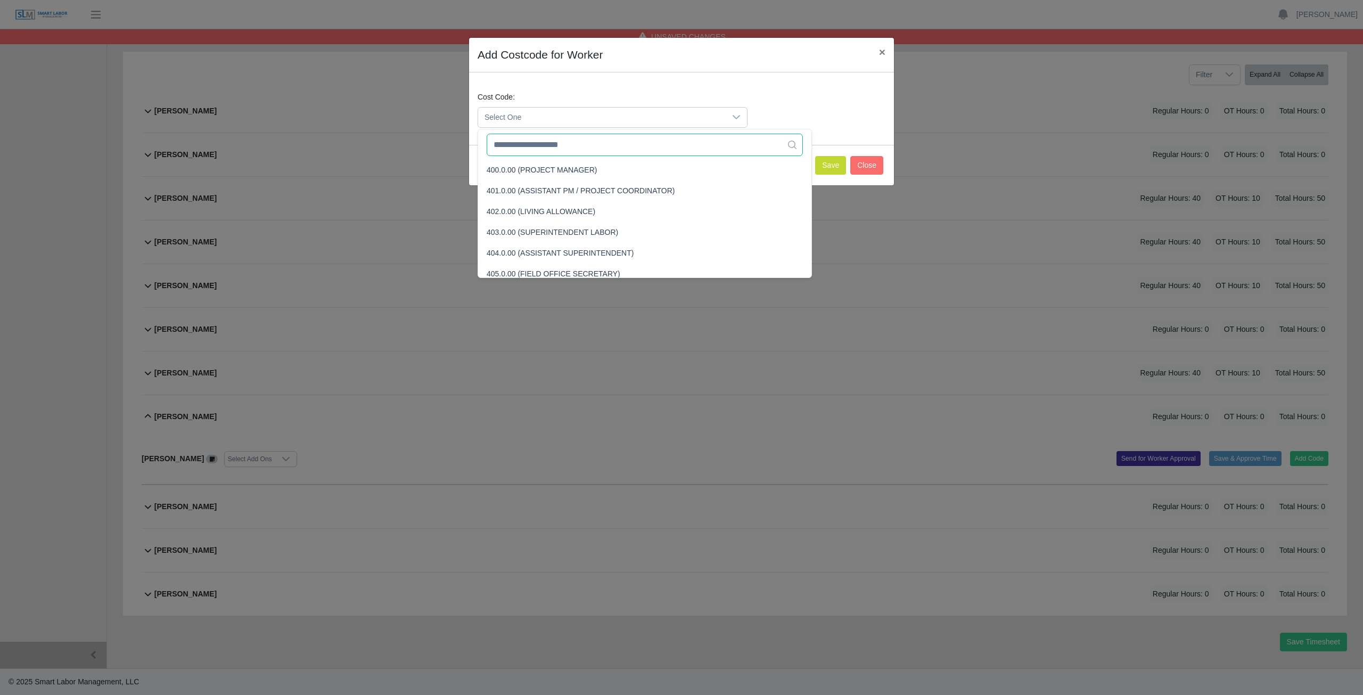
click at [524, 147] on input "text" at bounding box center [645, 145] width 316 height 22
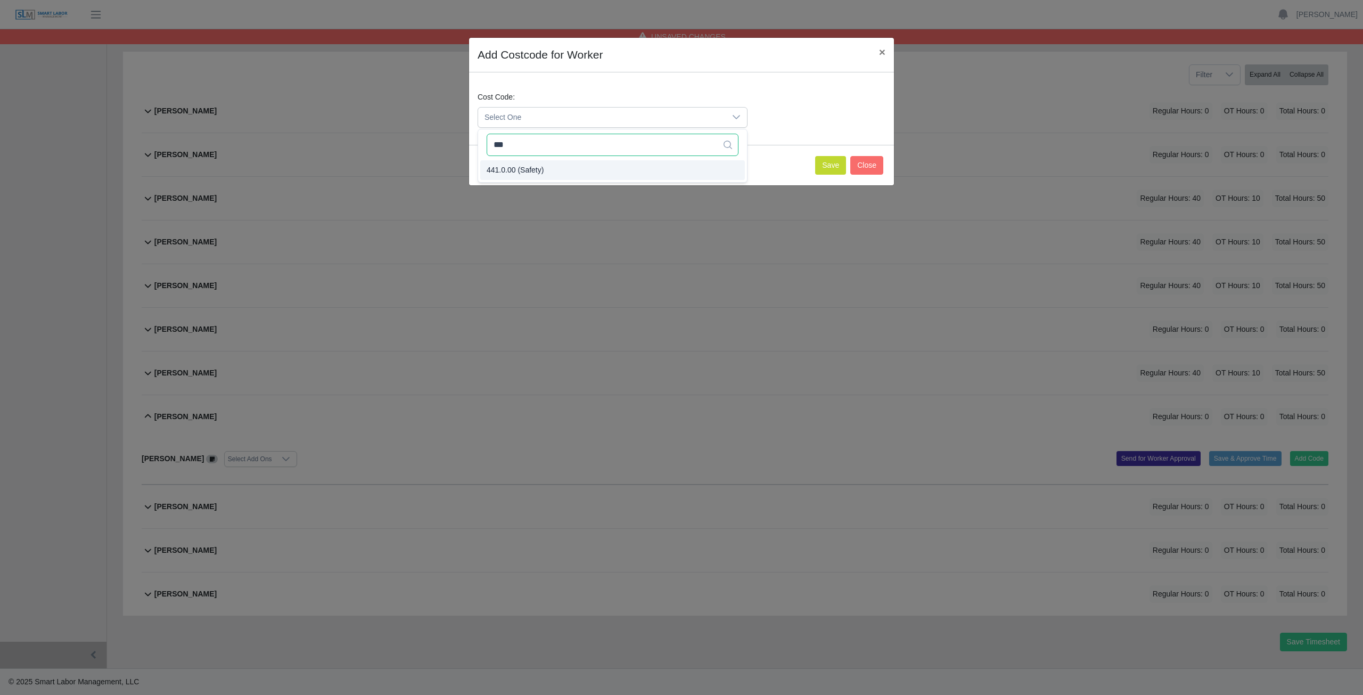
type input "***"
click at [514, 166] on span "441.0.00 (Safety)" at bounding box center [515, 170] width 57 height 11
click at [828, 162] on button "Save" at bounding box center [830, 165] width 31 height 19
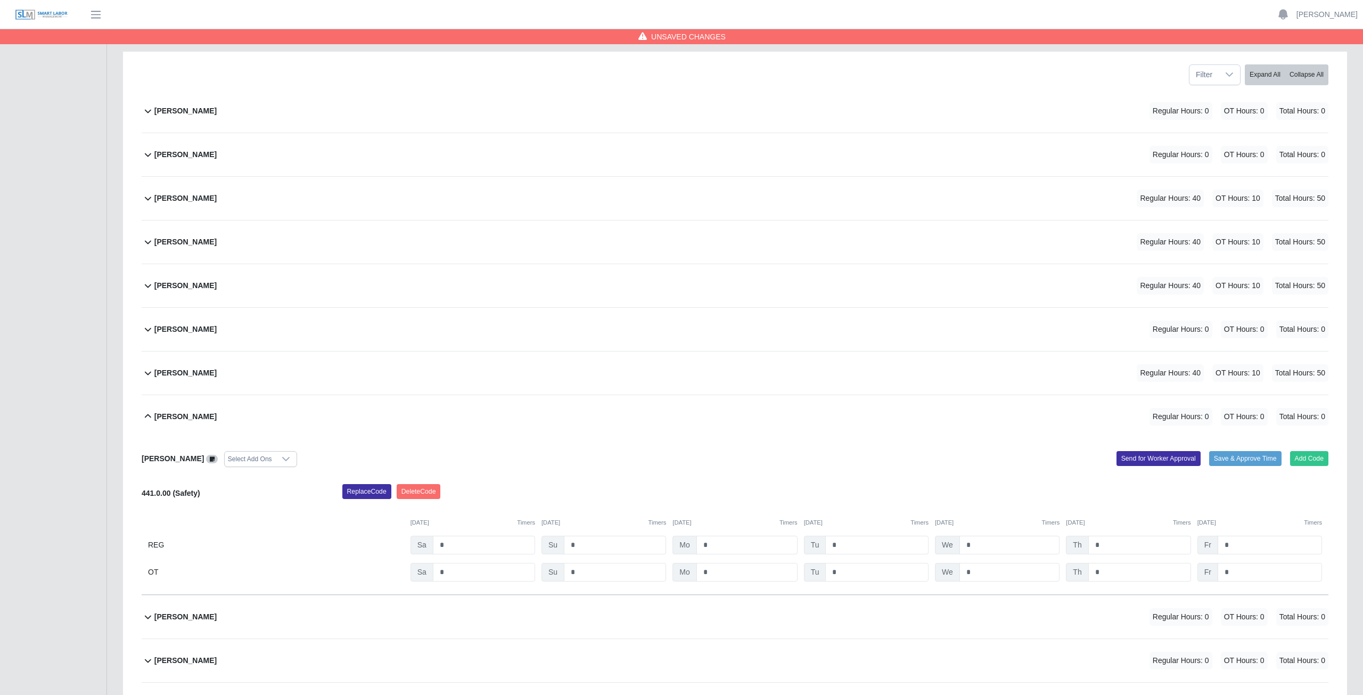
scroll to position [247, 0]
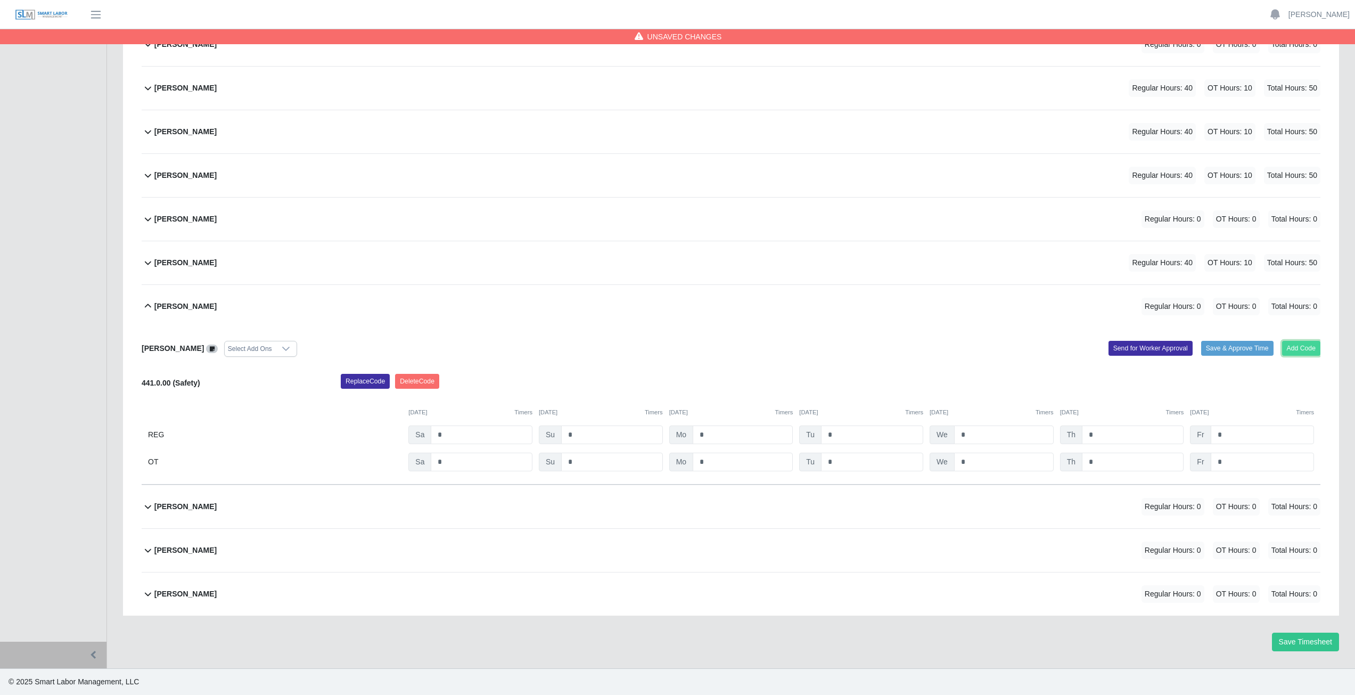
click at [1291, 350] on button "Add Code" at bounding box center [1301, 348] width 39 height 15
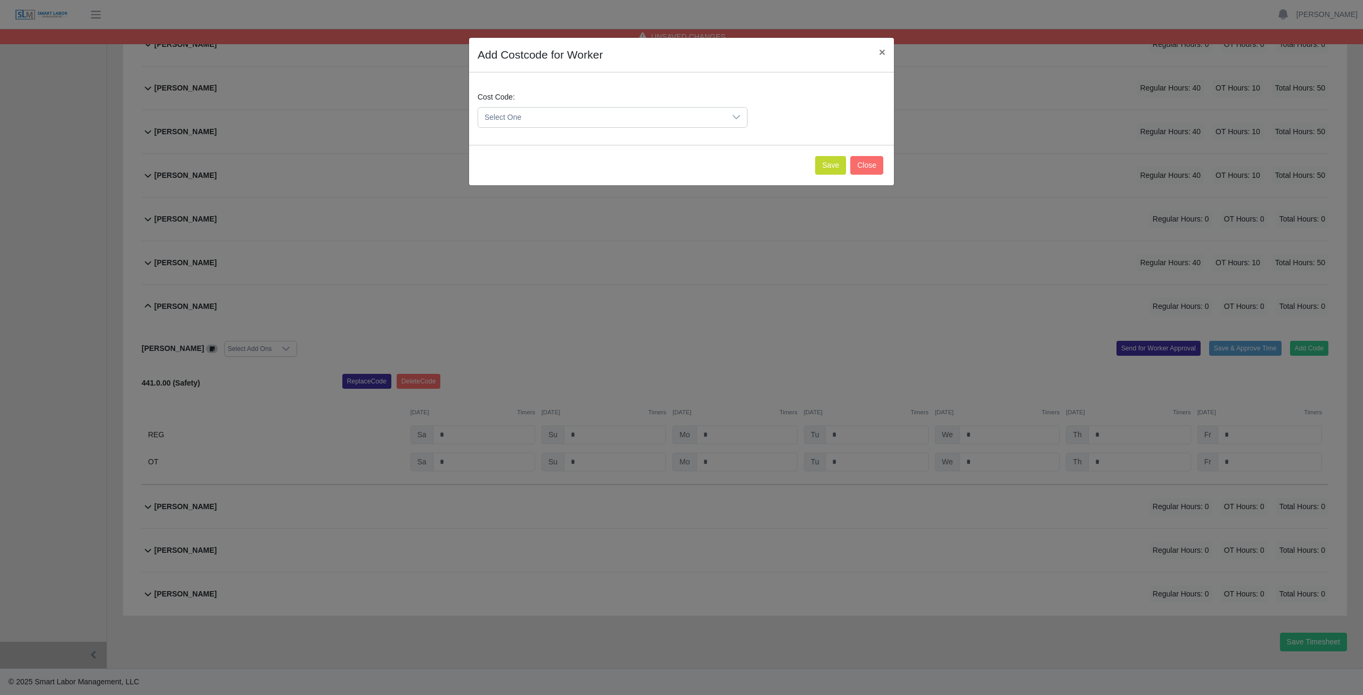
click at [534, 112] on span "Select One" at bounding box center [602, 118] width 248 height 20
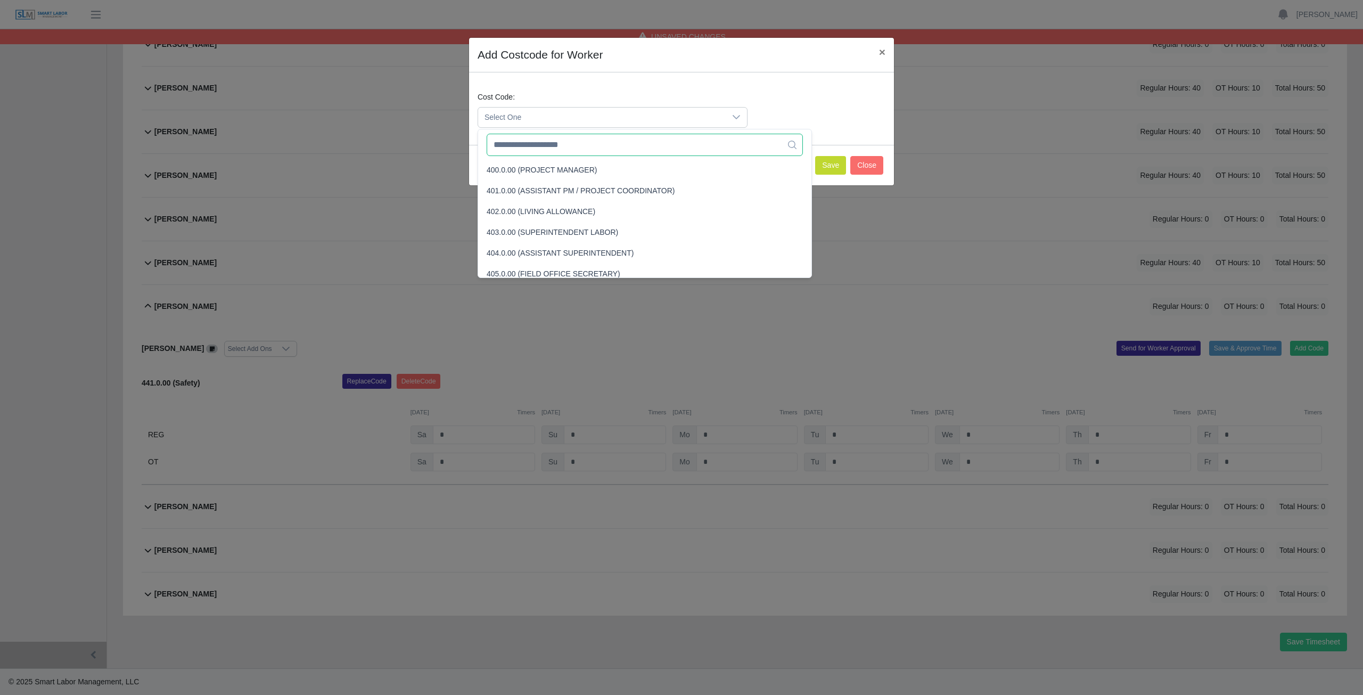
click at [536, 145] on input "text" at bounding box center [645, 145] width 316 height 22
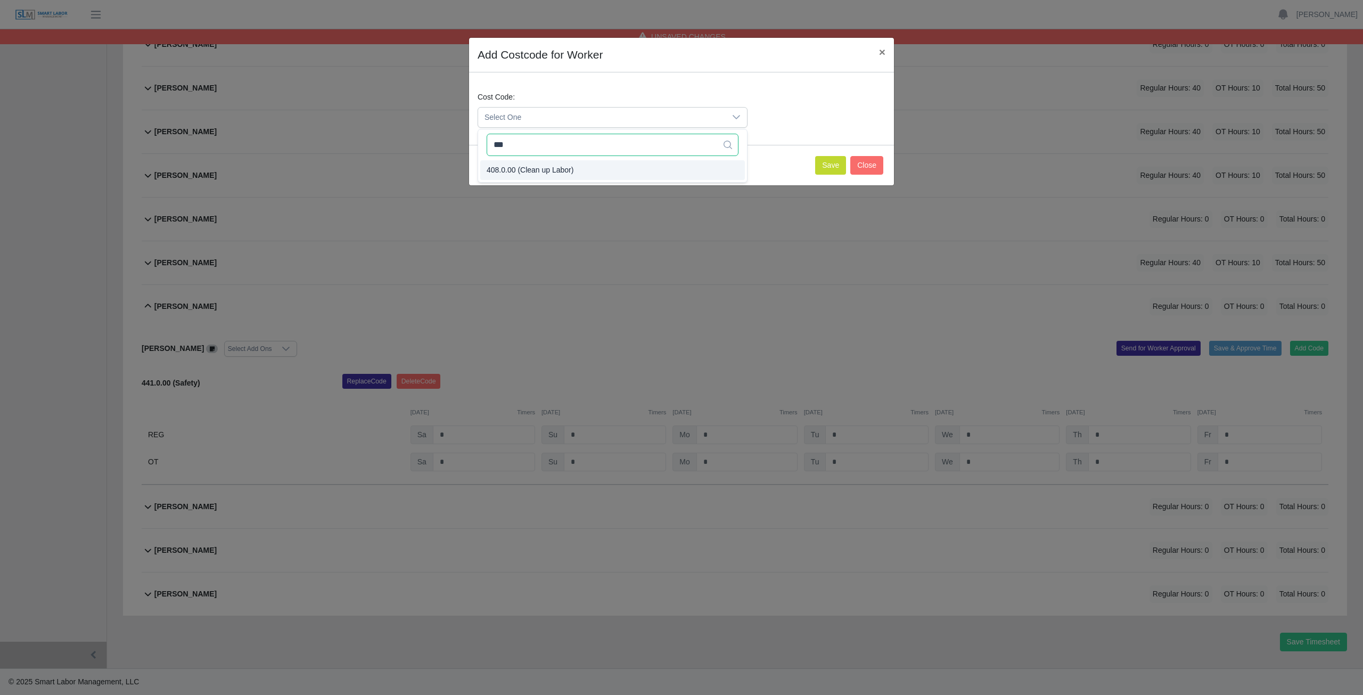
type input "***"
click at [833, 161] on button "Save" at bounding box center [830, 165] width 31 height 19
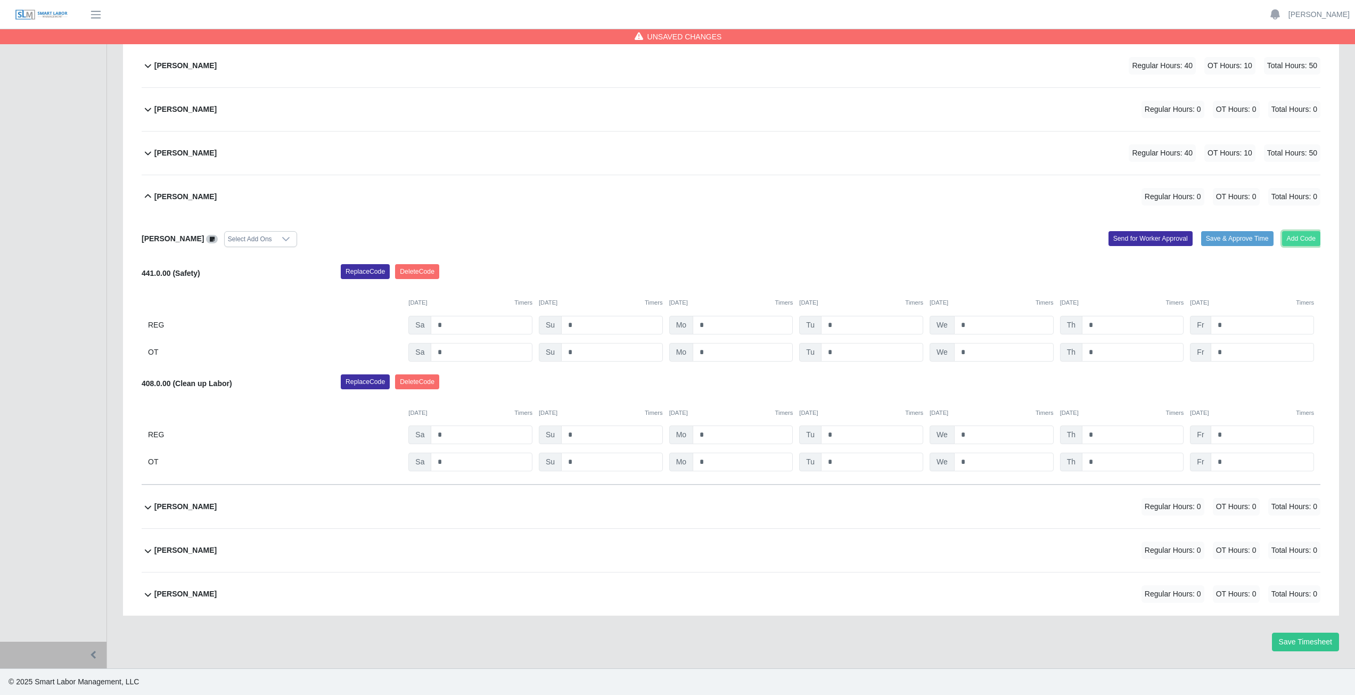
drag, startPoint x: 1300, startPoint y: 240, endPoint x: 1302, endPoint y: 234, distance: 5.7
click at [1302, 234] on button "Add Code" at bounding box center [1301, 238] width 39 height 15
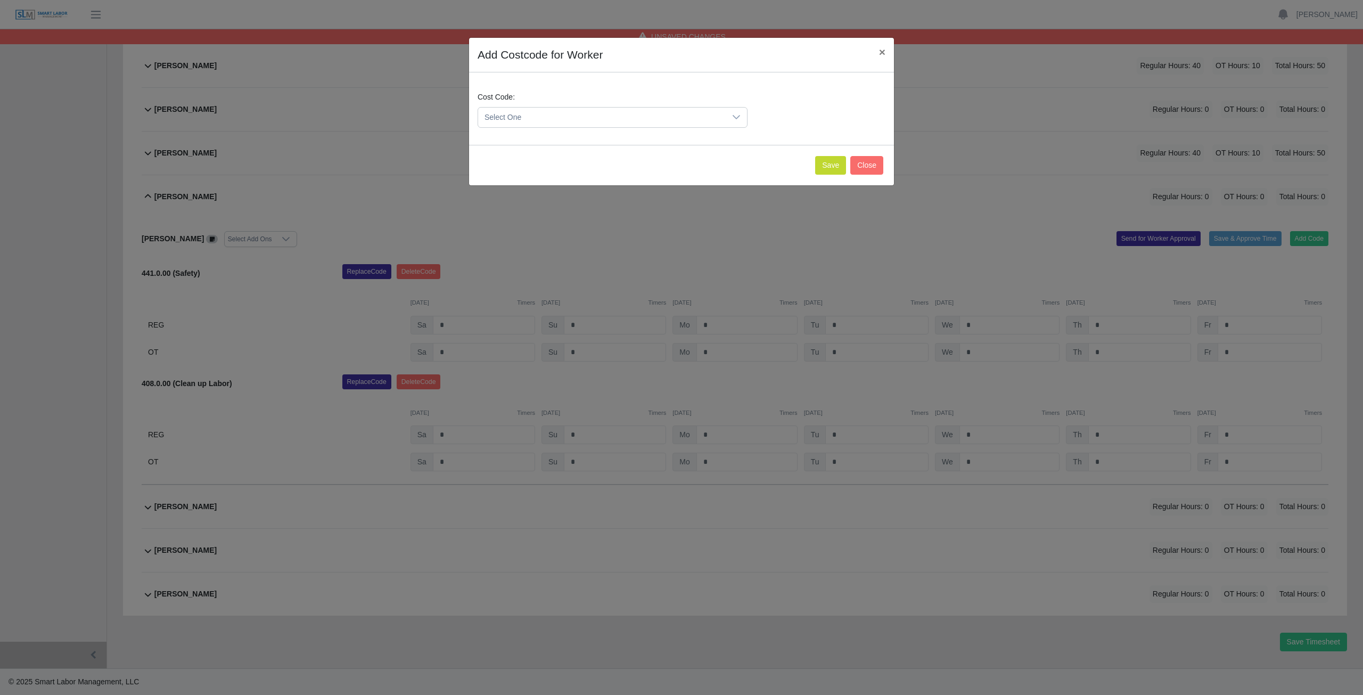
click at [532, 113] on span "Select One" at bounding box center [602, 118] width 248 height 20
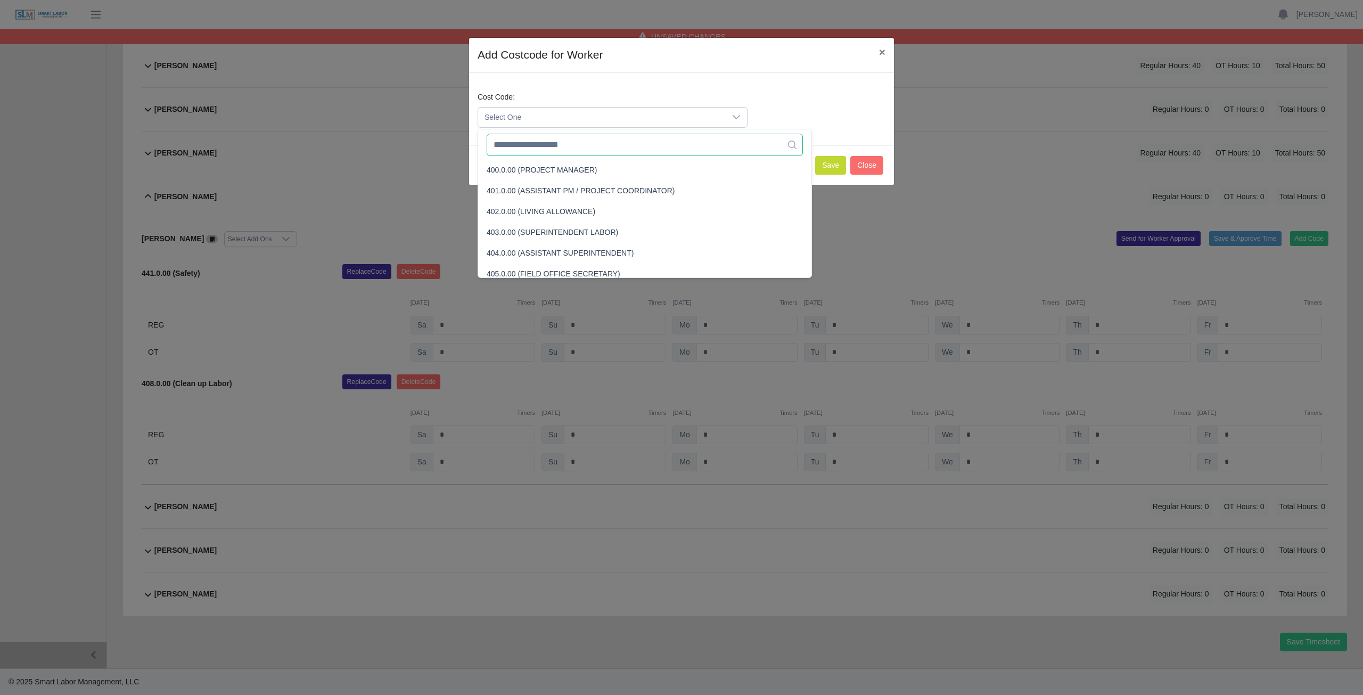
click at [527, 150] on input "text" at bounding box center [645, 145] width 316 height 22
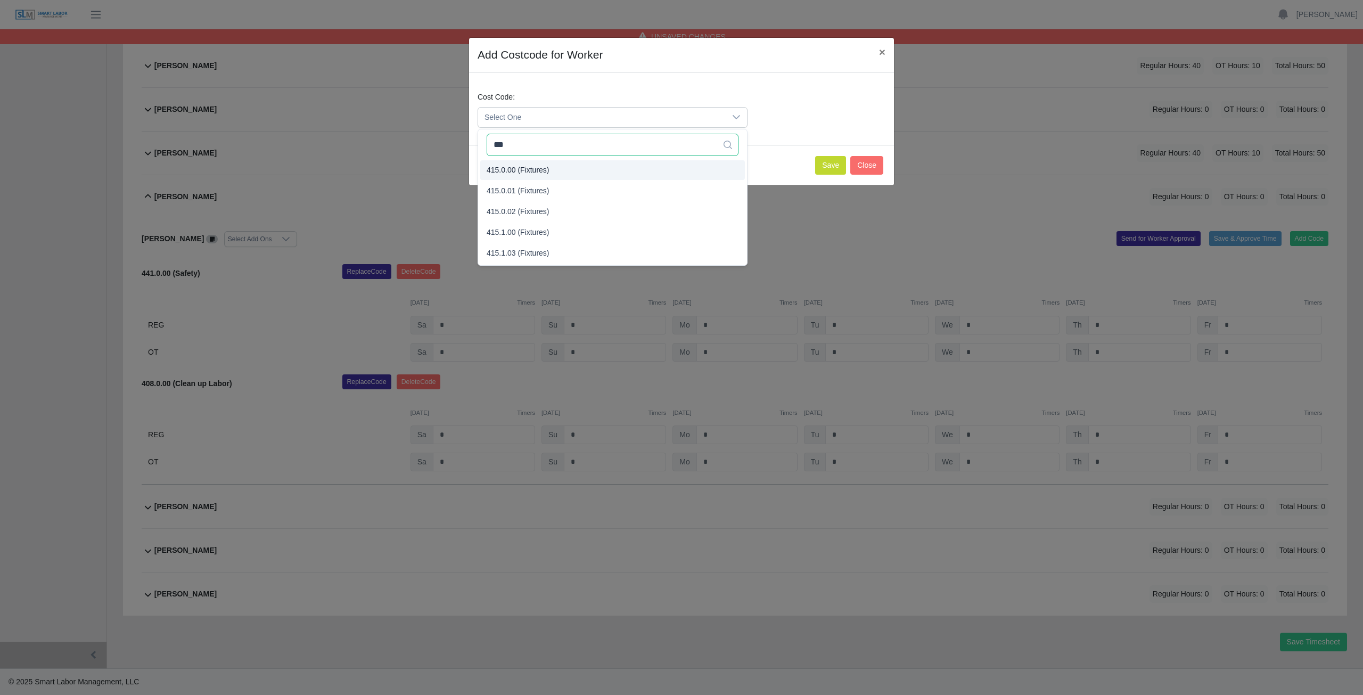
type input "***"
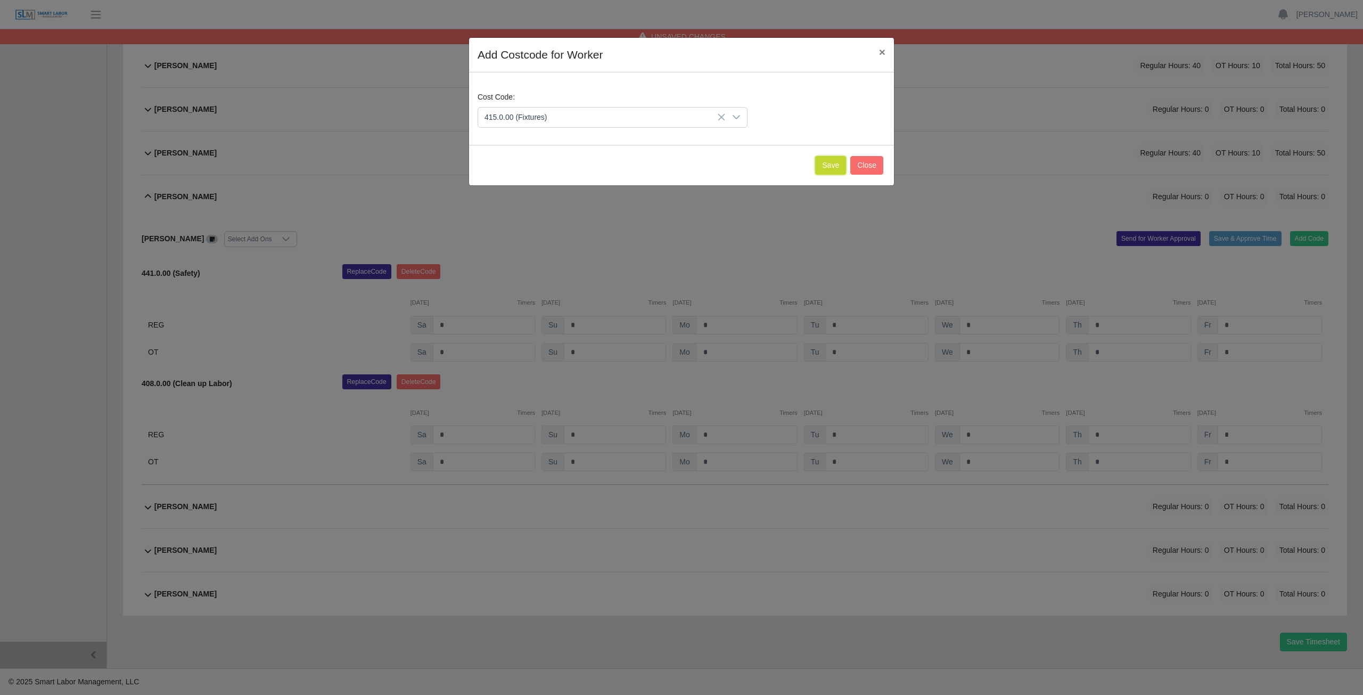
drag, startPoint x: 833, startPoint y: 170, endPoint x: 801, endPoint y: 162, distance: 32.4
click at [825, 166] on button "Save" at bounding box center [830, 165] width 31 height 19
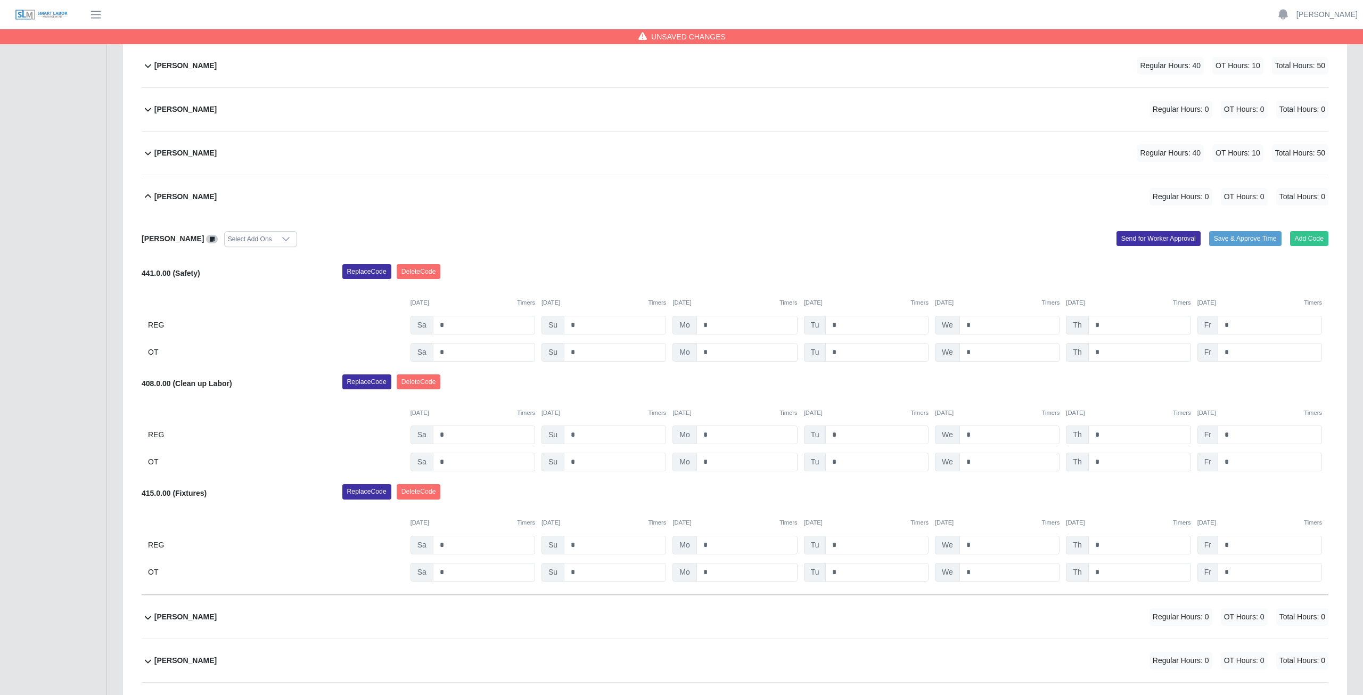
scroll to position [467, 0]
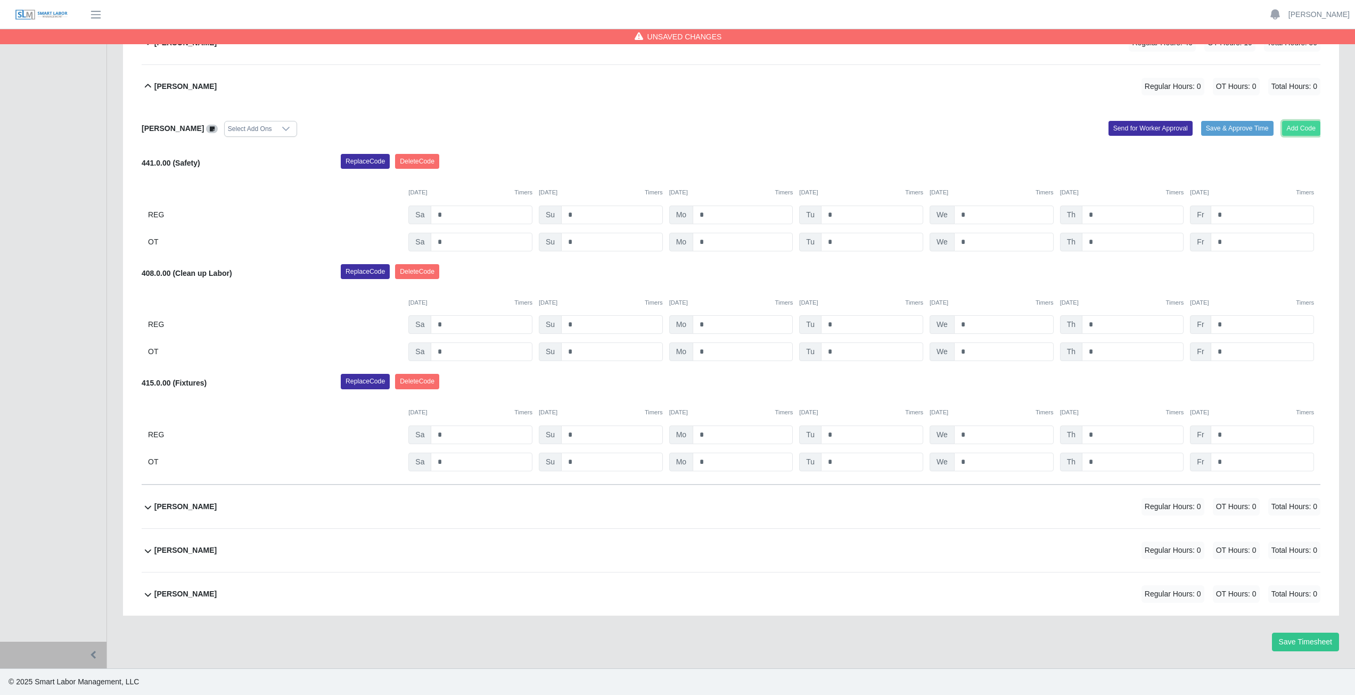
click at [1297, 127] on button "Add Code" at bounding box center [1301, 128] width 39 height 15
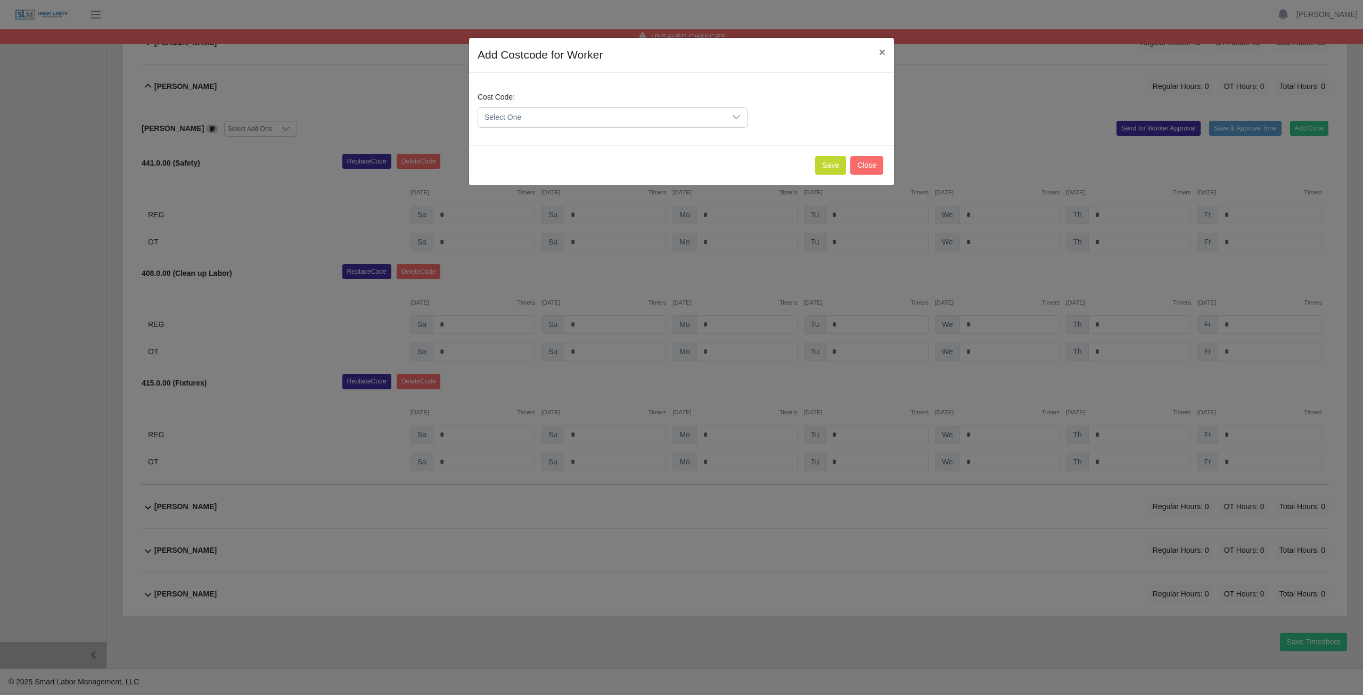
click at [524, 114] on span "Select One" at bounding box center [602, 118] width 248 height 20
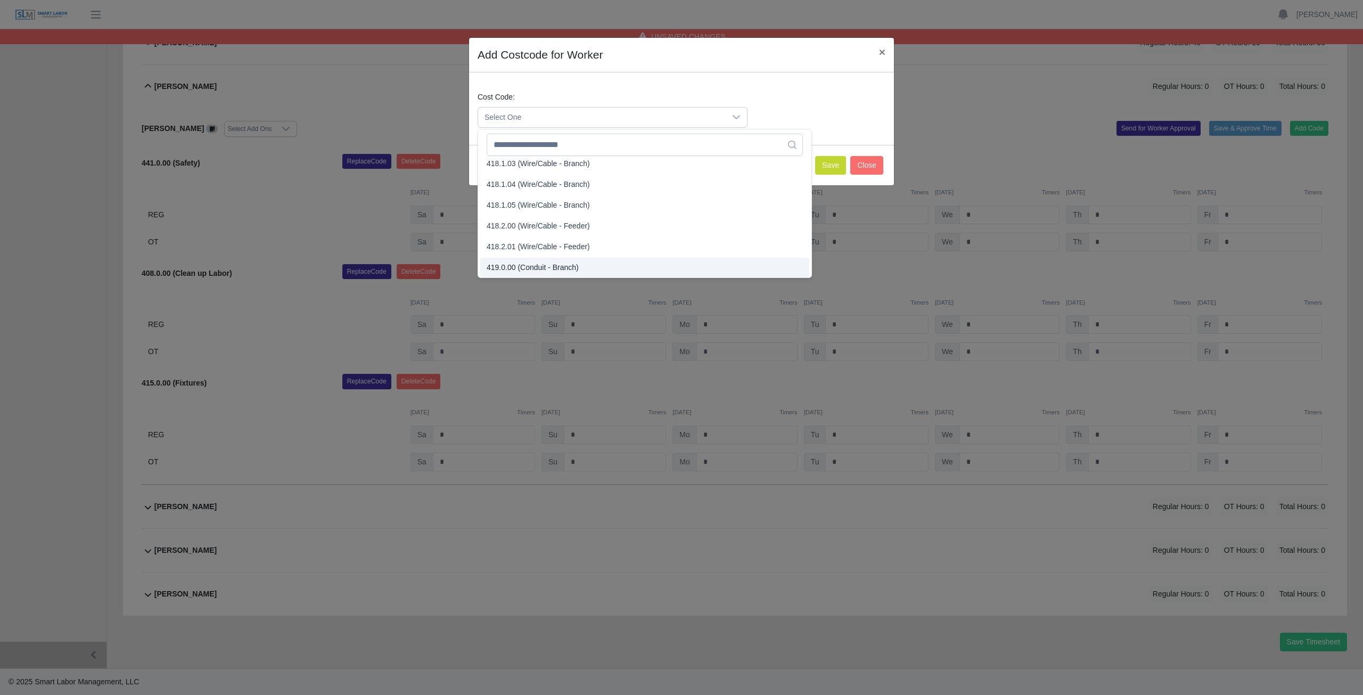
scroll to position [459, 0]
click at [523, 145] on input "text" at bounding box center [645, 145] width 316 height 22
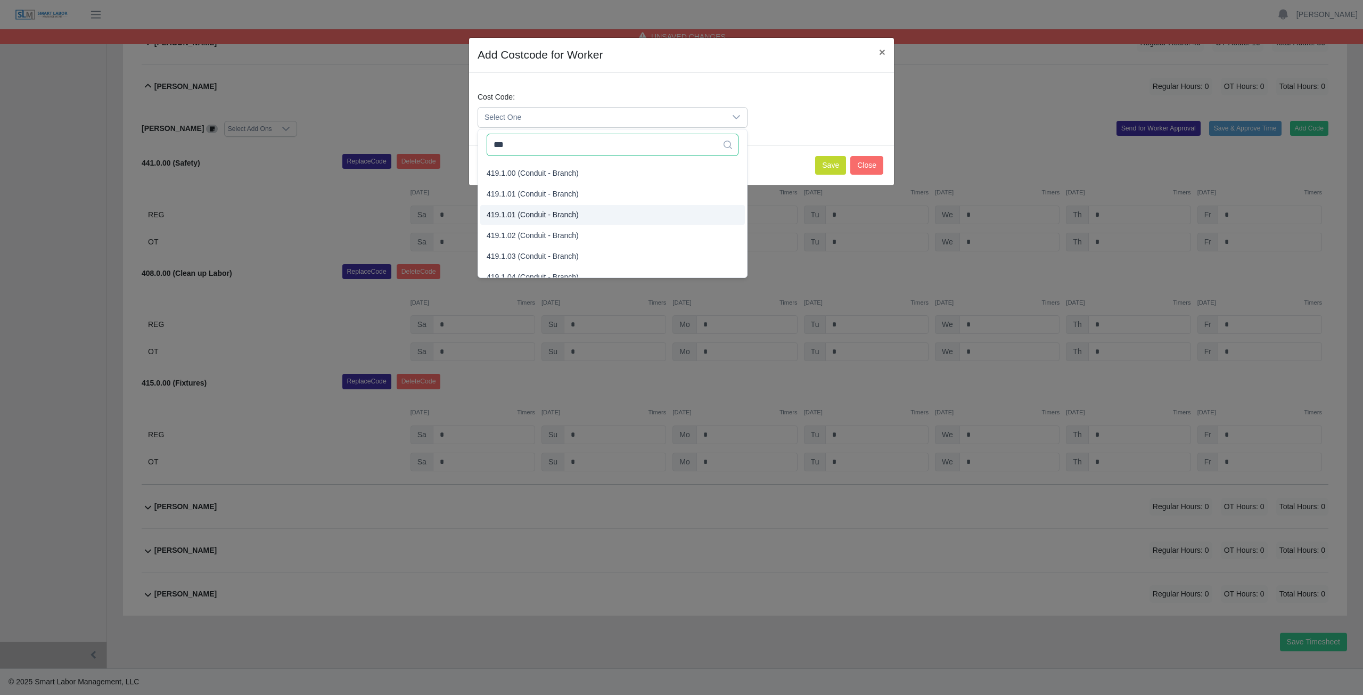
scroll to position [0, 0]
type input "***"
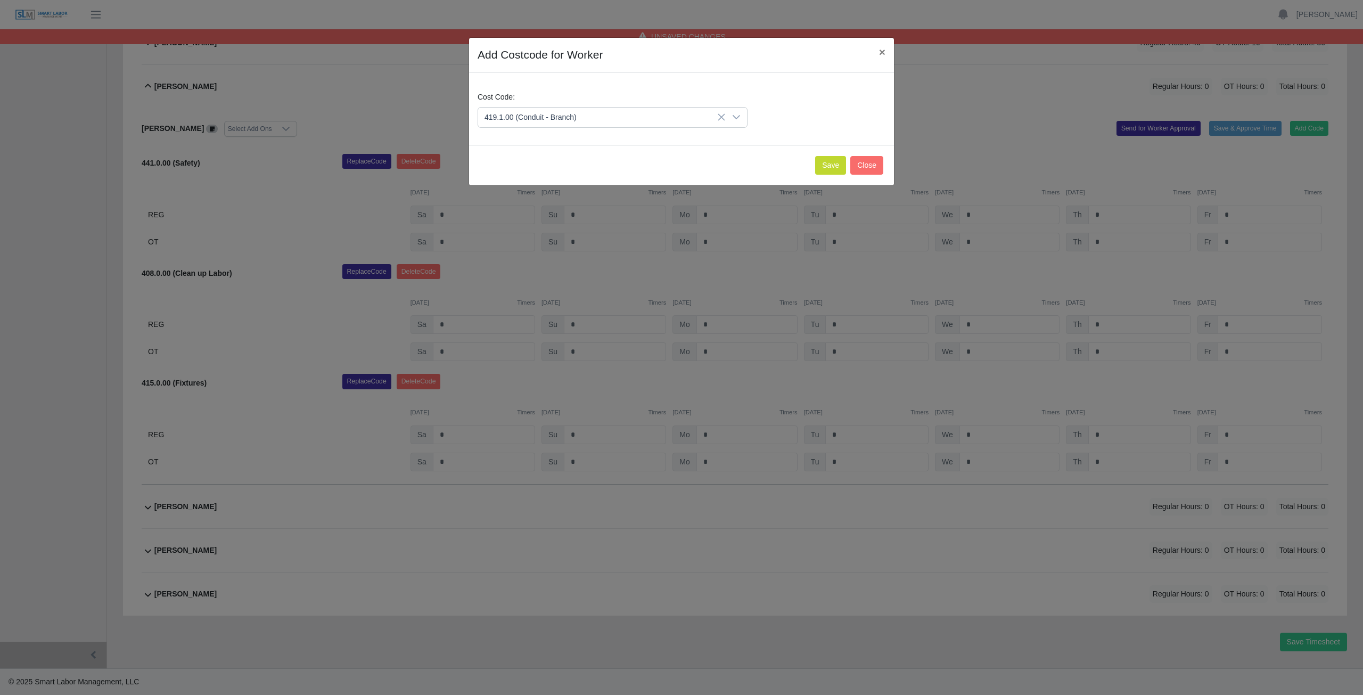
click at [527, 196] on span "419.1.00 (Conduit - Branch)" at bounding box center [533, 190] width 92 height 11
click at [831, 163] on button "Save" at bounding box center [830, 165] width 31 height 19
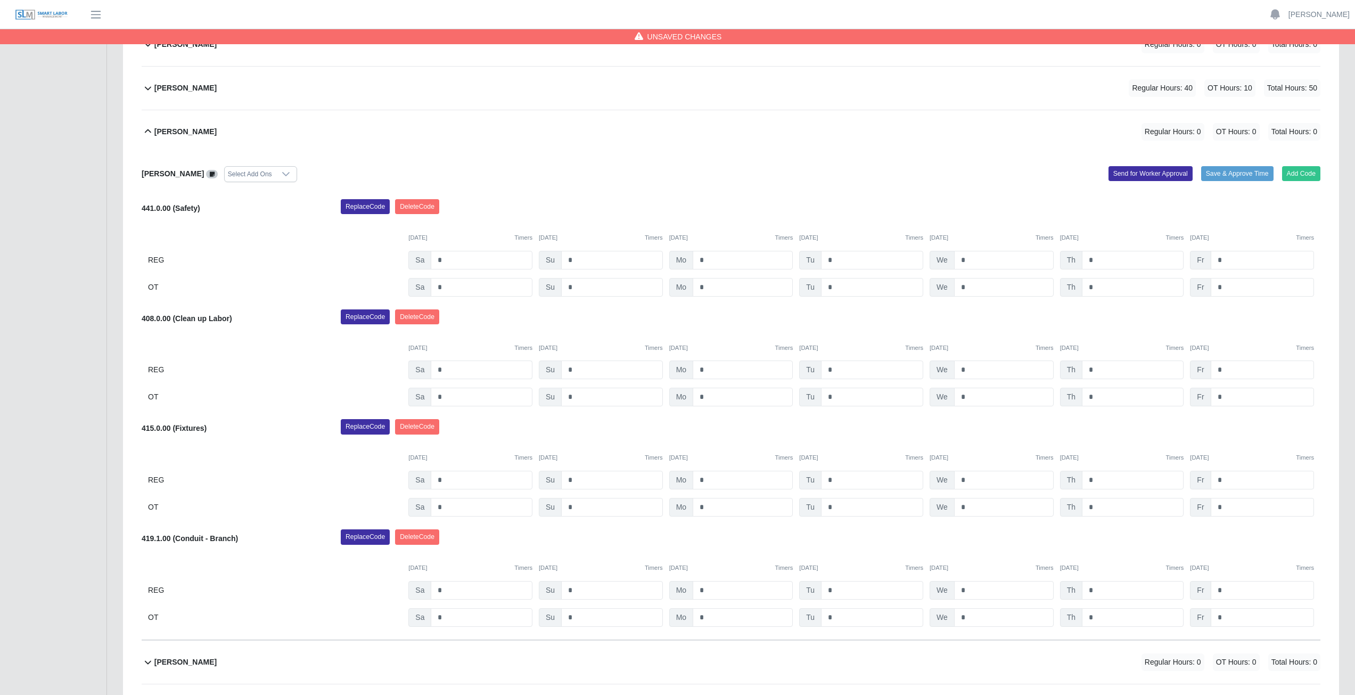
scroll to position [417, 0]
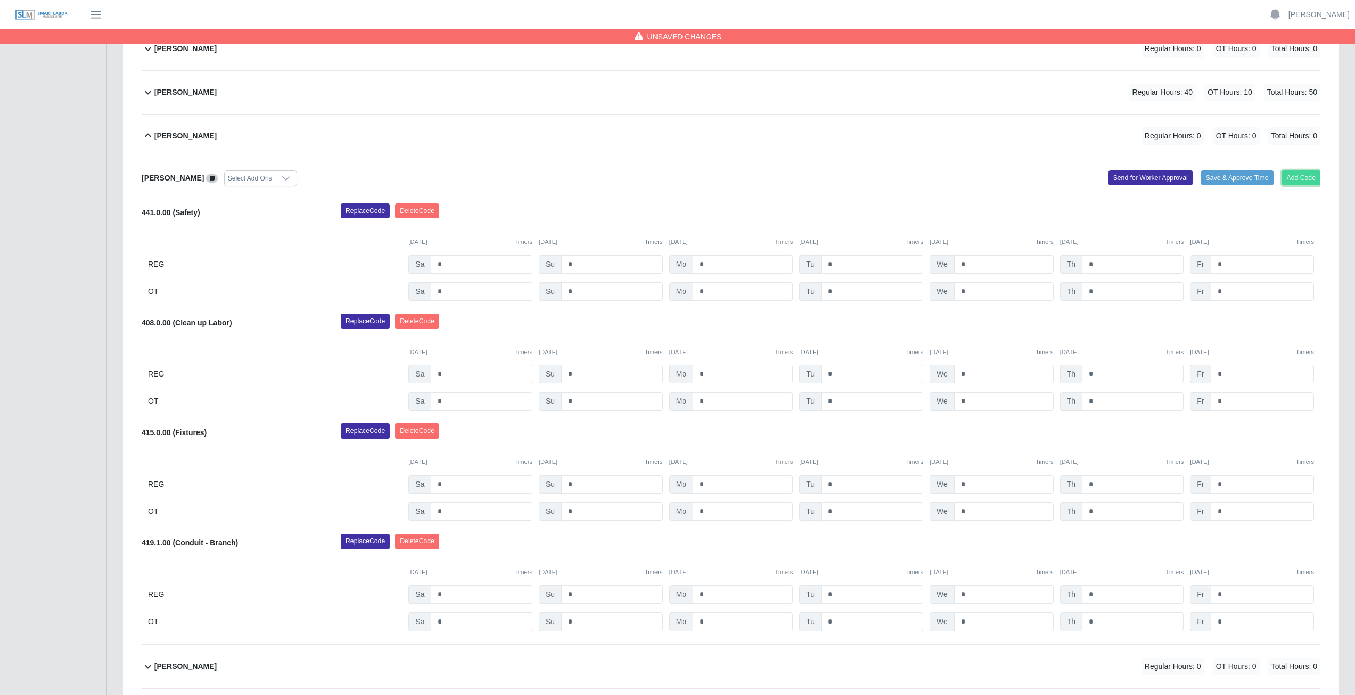
click at [1301, 178] on button "Add Code" at bounding box center [1301, 177] width 39 height 15
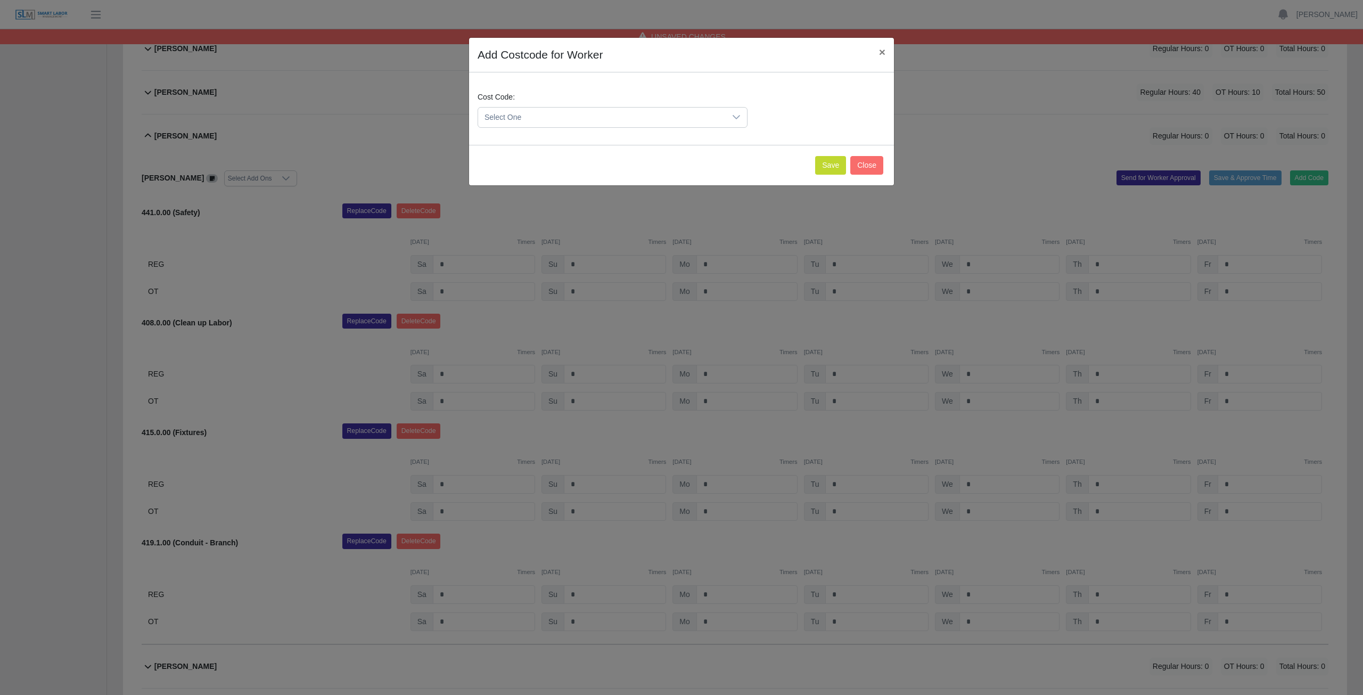
click at [554, 114] on span "Select One" at bounding box center [602, 118] width 248 height 20
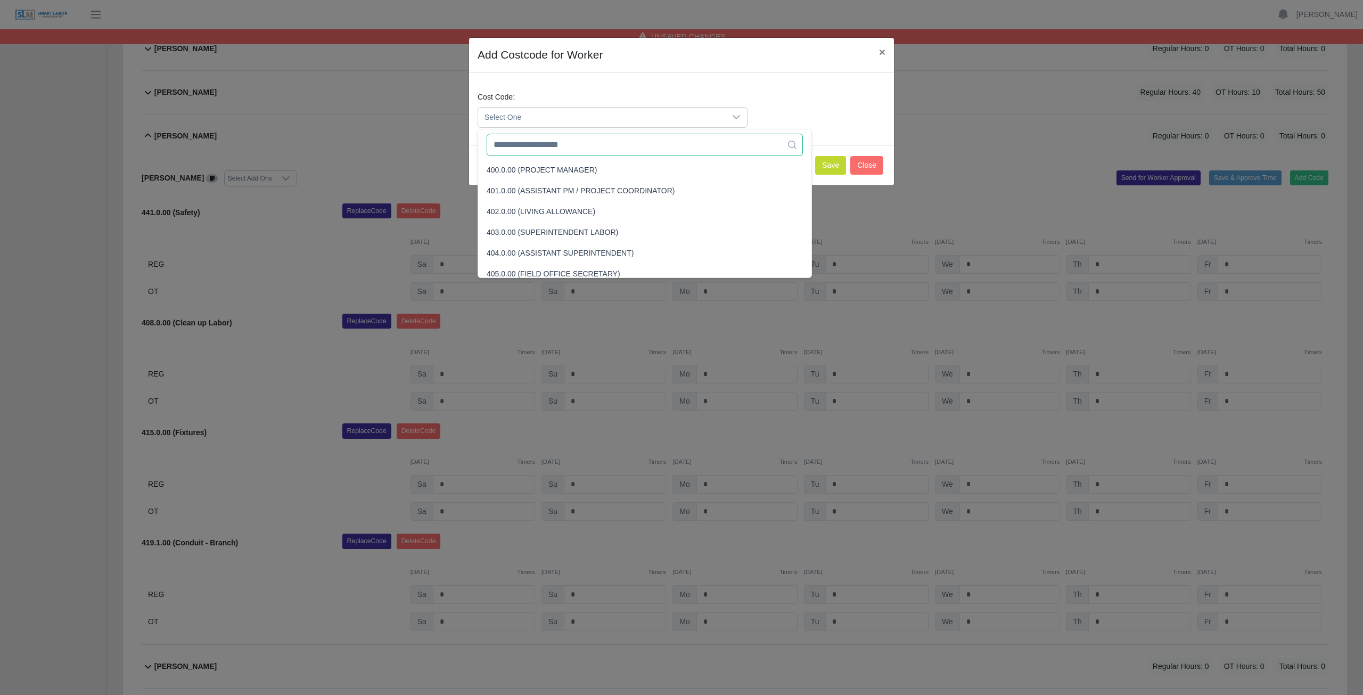
click at [547, 149] on input "text" at bounding box center [645, 145] width 316 height 22
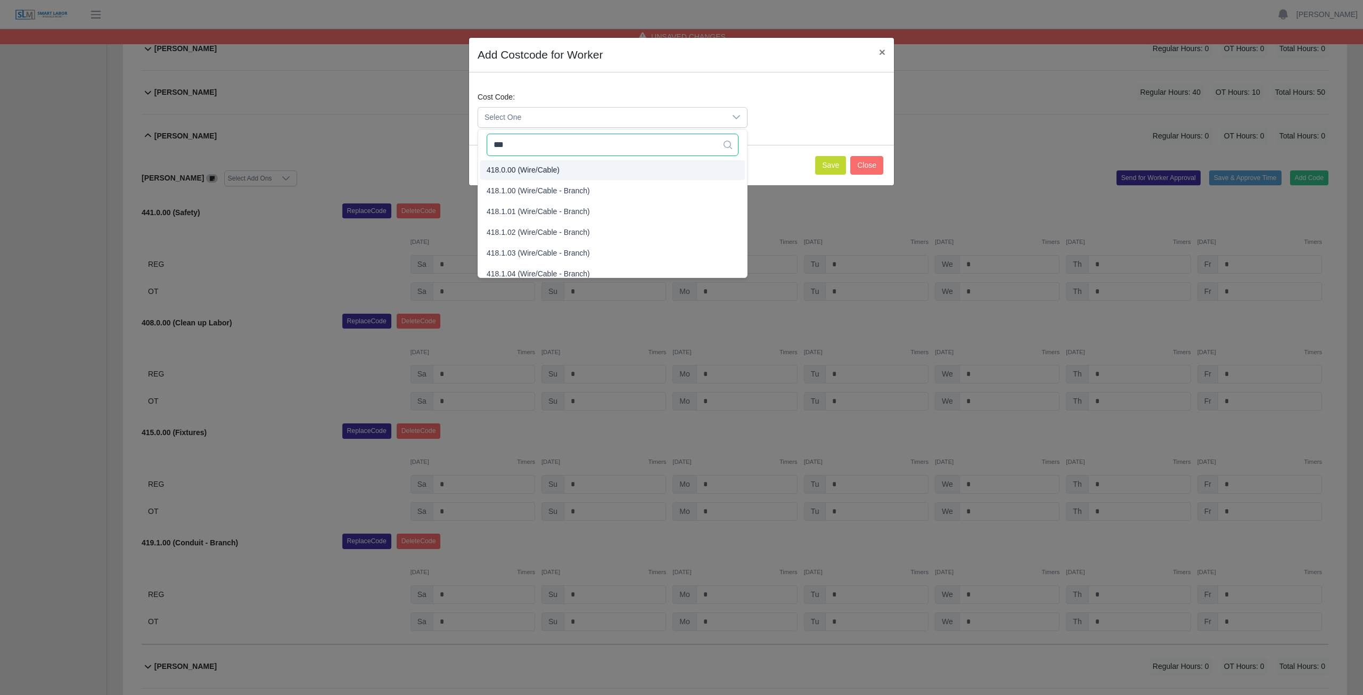
type input "***"
click at [543, 174] on span "418.0.00 (Wire/Cable)" at bounding box center [523, 170] width 73 height 11
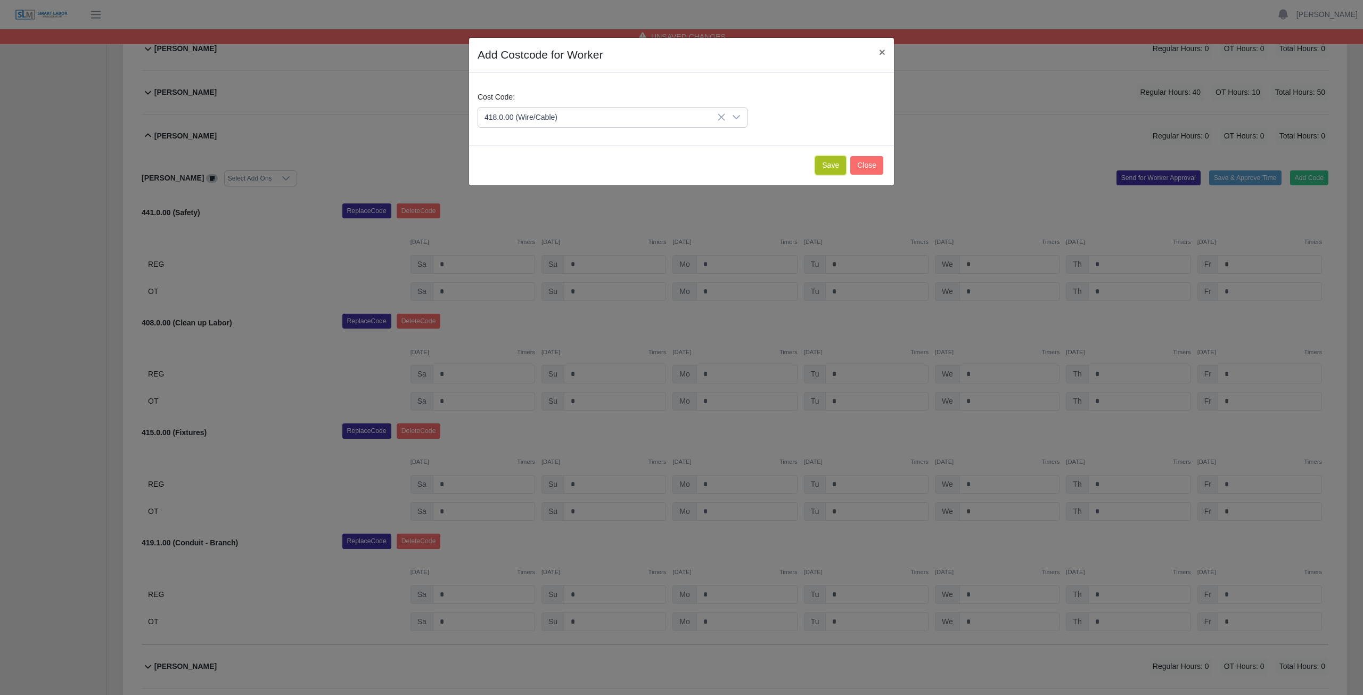
click at [830, 169] on button "Save" at bounding box center [830, 165] width 31 height 19
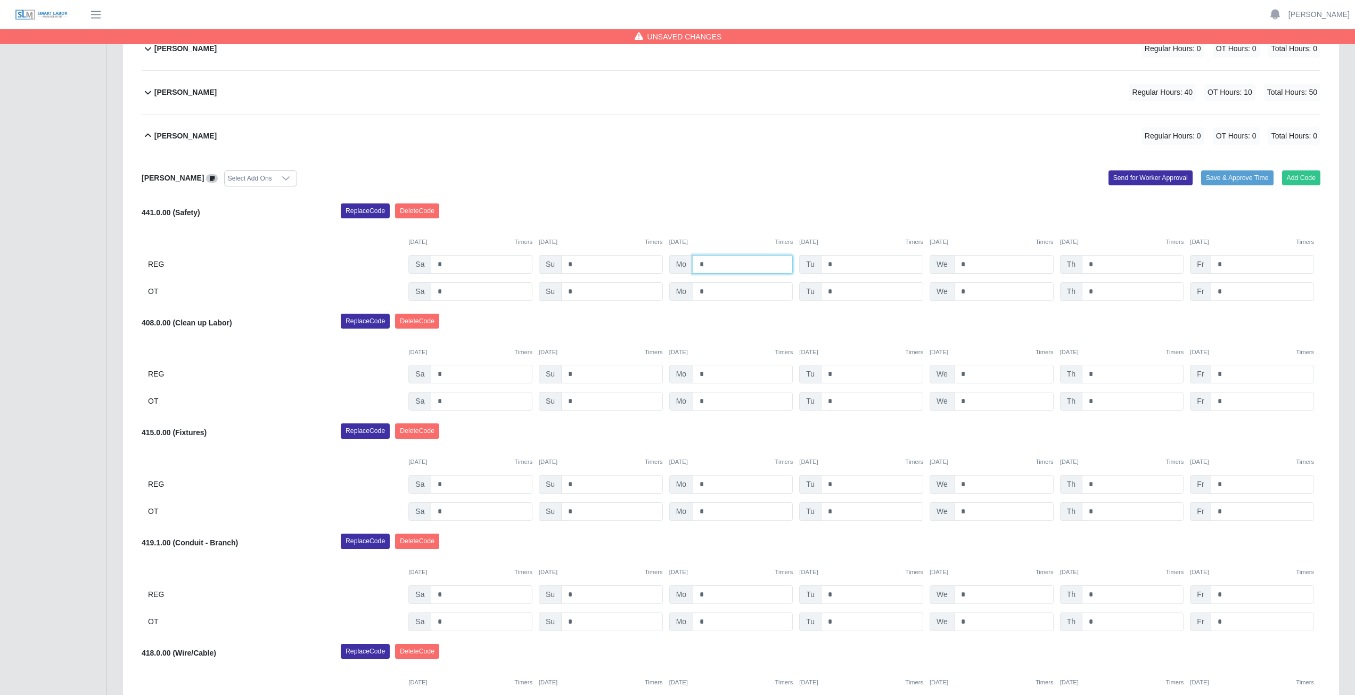
click at [710, 261] on input "*" at bounding box center [743, 264] width 100 height 19
type input "*"
click at [833, 265] on input "*" at bounding box center [872, 264] width 102 height 19
type input "*"
click at [975, 265] on input "*" at bounding box center [1004, 264] width 100 height 19
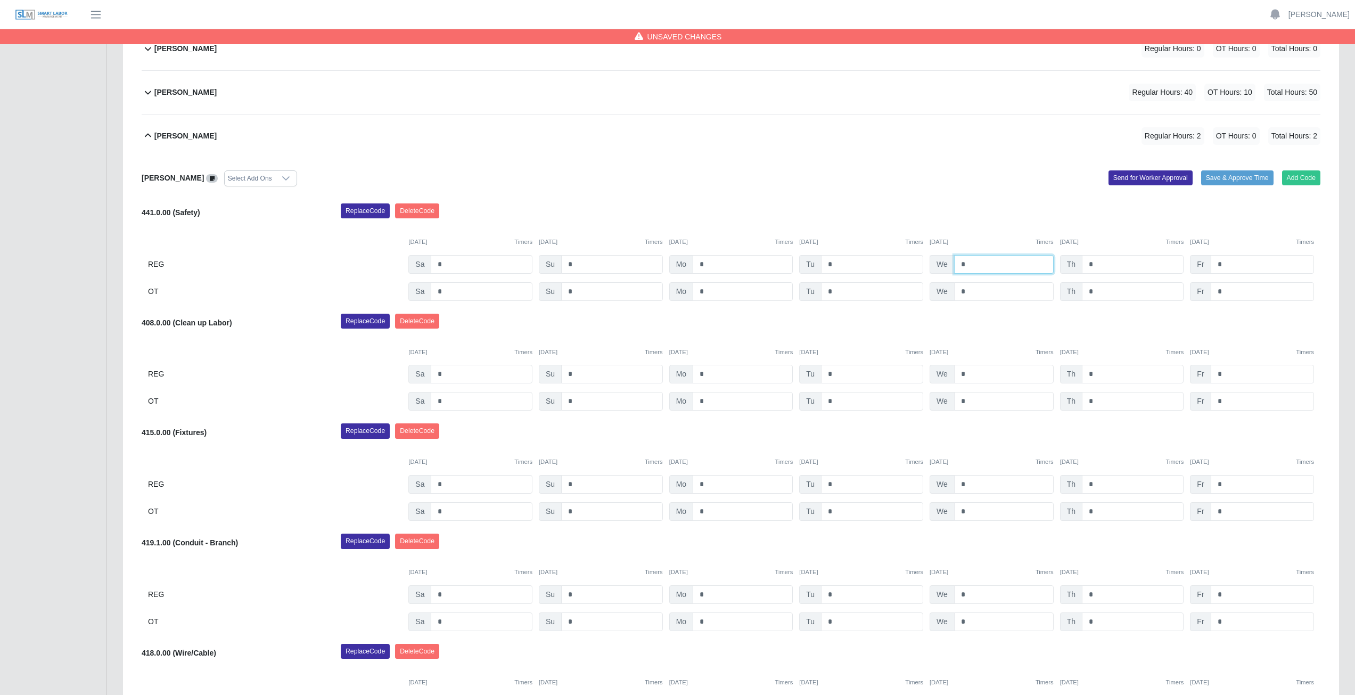
type input "*"
